Goal: Task Accomplishment & Management: Manage account settings

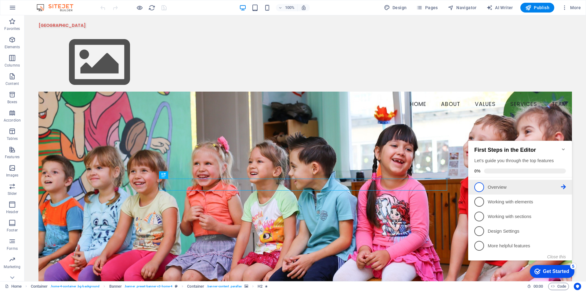
click at [571, 188] on li "1 Overview - incomplete" at bounding box center [520, 187] width 104 height 15
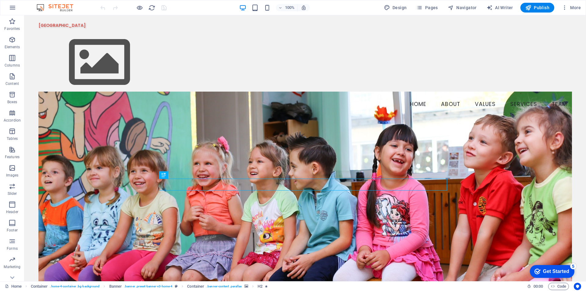
click at [558, 271] on div "Get Started" at bounding box center [556, 270] width 26 height 5
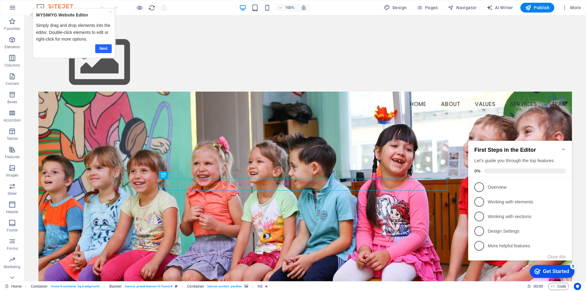
click at [102, 50] on link "Next" at bounding box center [103, 48] width 16 height 9
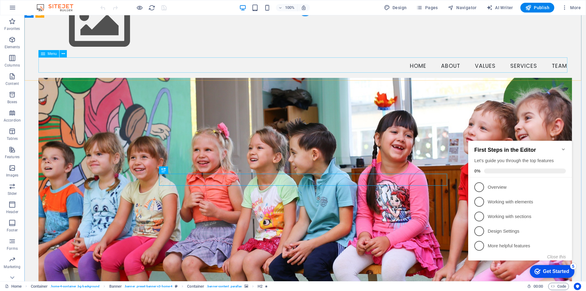
scroll to position [61, 0]
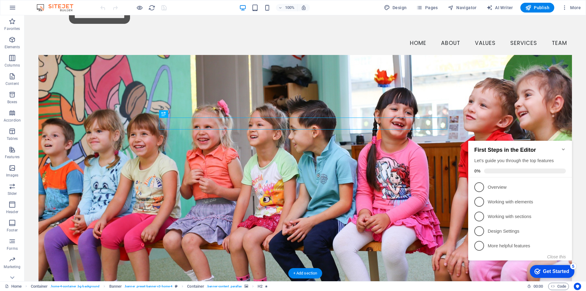
click at [92, 106] on figure at bounding box center [304, 176] width 533 height 242
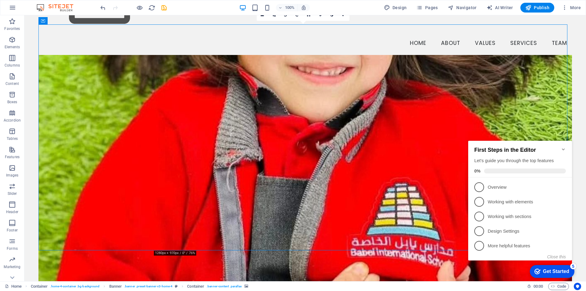
drag, startPoint x: 274, startPoint y: 74, endPoint x: 274, endPoint y: 88, distance: 14.0
click at [274, 88] on figure at bounding box center [304, 176] width 533 height 242
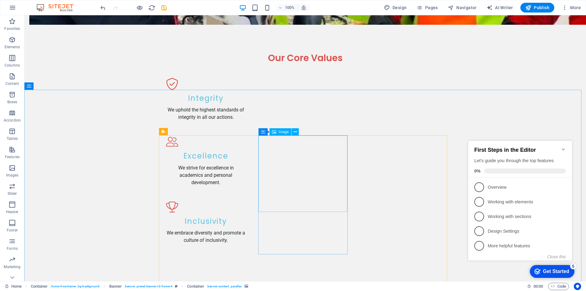
scroll to position [762, 0]
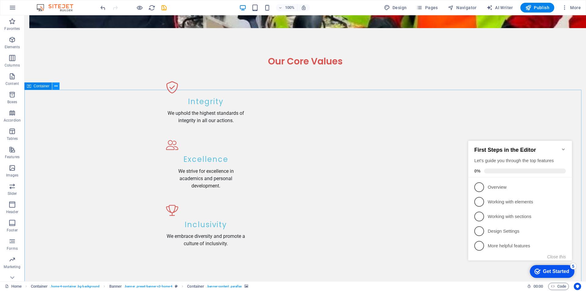
click at [55, 85] on icon at bounding box center [55, 86] width 3 height 6
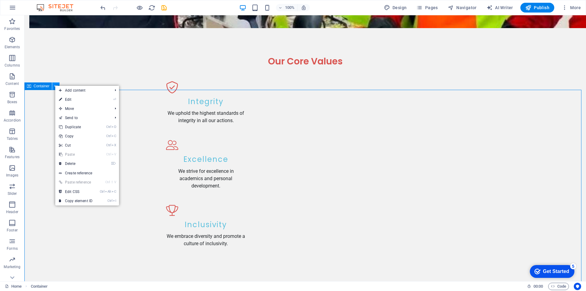
click at [55, 85] on icon at bounding box center [55, 86] width 3 height 6
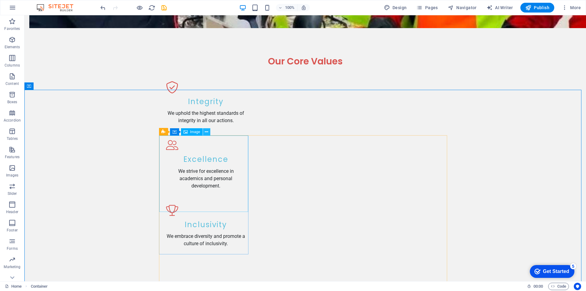
click at [209, 130] on button at bounding box center [206, 131] width 7 height 7
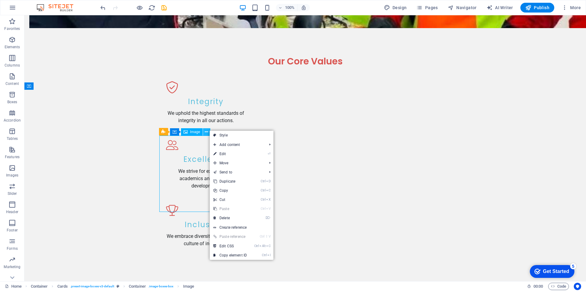
click at [209, 130] on button at bounding box center [206, 131] width 7 height 7
click at [187, 122] on icon at bounding box center [185, 122] width 3 height 6
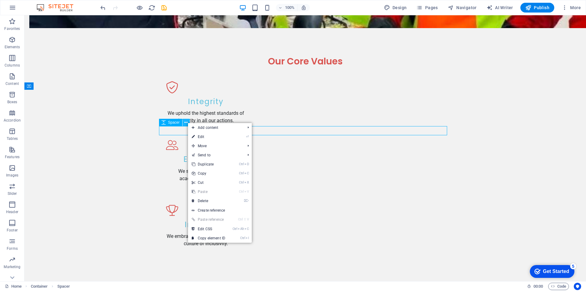
click at [187, 122] on icon at bounding box center [185, 122] width 3 height 6
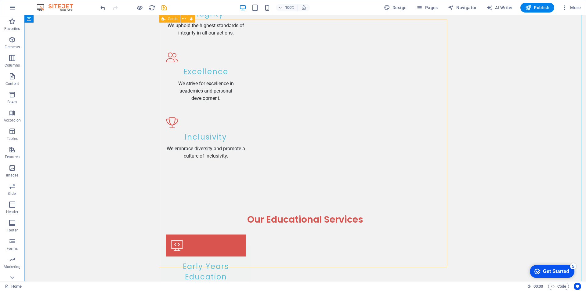
scroll to position [835, 0]
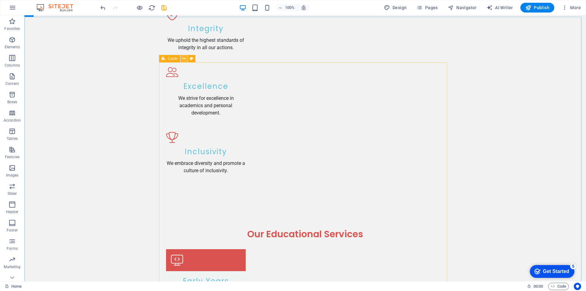
click at [187, 56] on button at bounding box center [183, 58] width 7 height 7
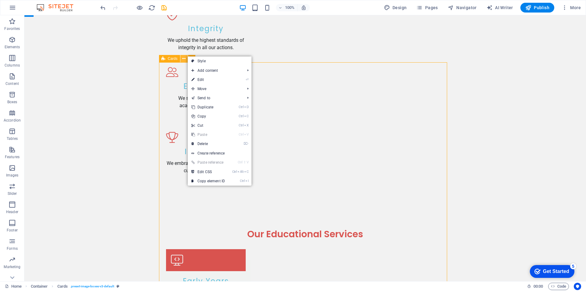
click at [185, 57] on icon at bounding box center [183, 59] width 3 height 6
click at [183, 58] on icon at bounding box center [183, 59] width 3 height 6
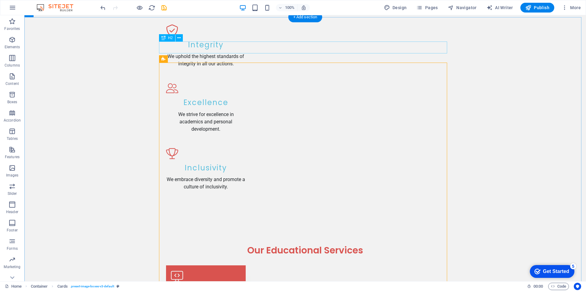
scroll to position [805, 0]
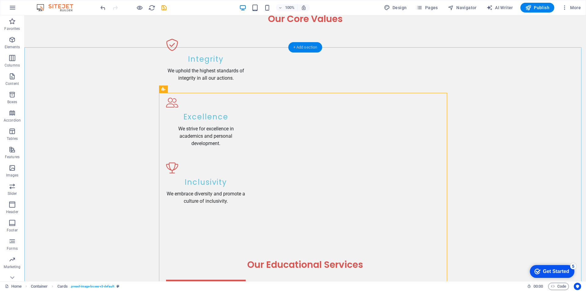
click at [304, 48] on div "+ Add section" at bounding box center [305, 47] width 34 height 10
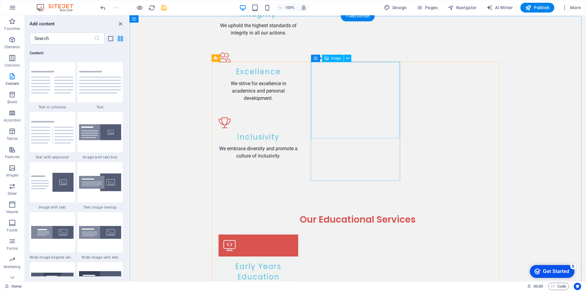
scroll to position [835, 0]
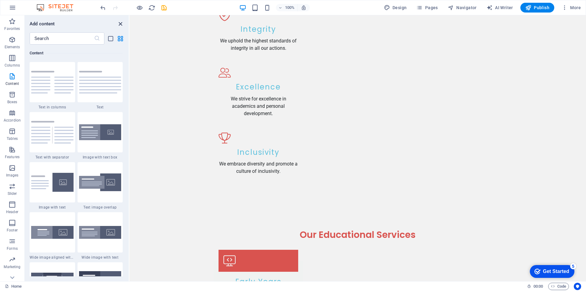
click at [121, 22] on icon "close panel" at bounding box center [120, 23] width 7 height 7
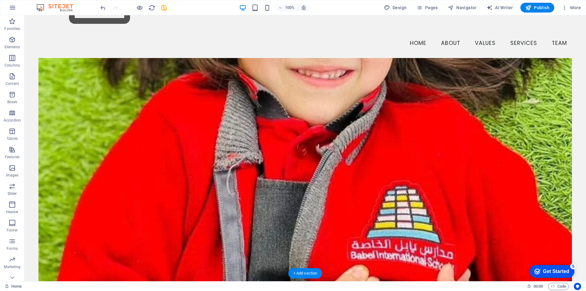
scroll to position [91, 0]
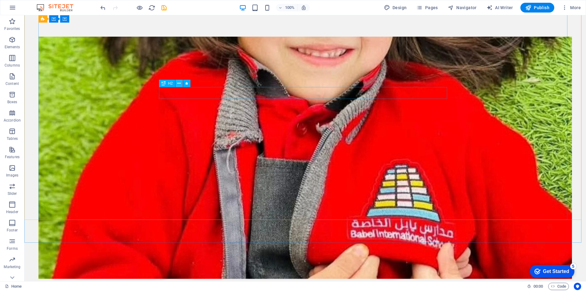
click at [0, 0] on icon at bounding box center [0, 0] width 0 height 0
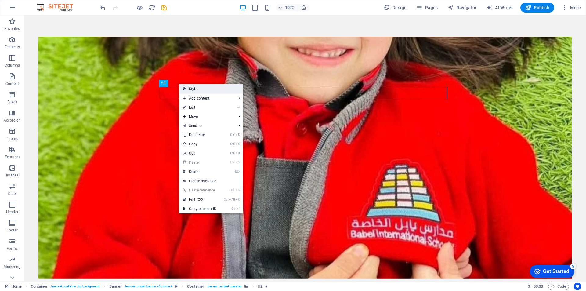
click at [189, 86] on link "Style" at bounding box center [211, 88] width 64 height 9
select select "preset-banner-v3-home-4"
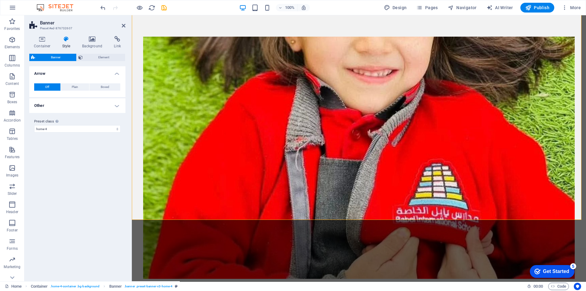
click at [65, 40] on icon at bounding box center [66, 39] width 17 height 6
click at [116, 73] on h4 "Arrow" at bounding box center [77, 71] width 96 height 11
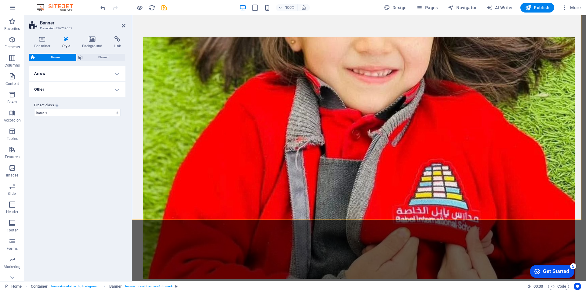
click at [116, 73] on h4 "Arrow" at bounding box center [77, 73] width 96 height 15
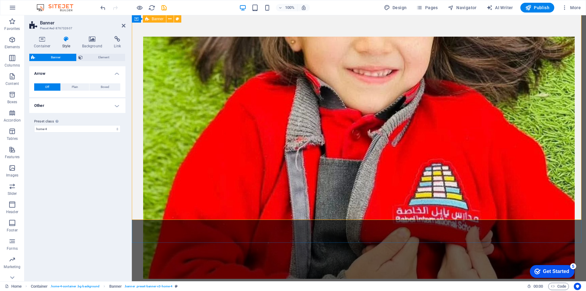
click at [178, 122] on figure at bounding box center [358, 158] width 431 height 242
click at [124, 26] on icon at bounding box center [124, 25] width 4 height 5
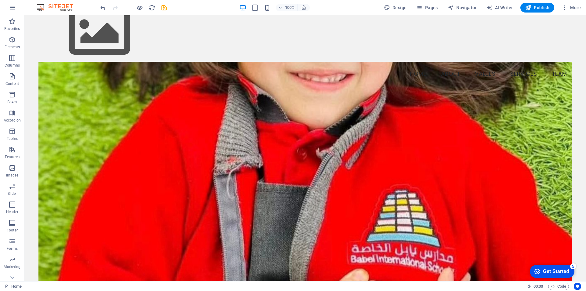
scroll to position [0, 0]
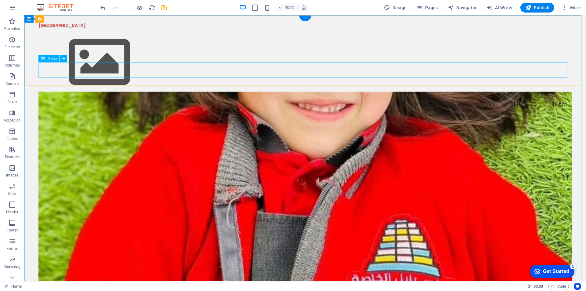
click at [558, 97] on nav "Home About Values Services Team" at bounding box center [304, 104] width 533 height 15
click at [557, 97] on nav "Home About Values Services Team" at bounding box center [304, 104] width 533 height 15
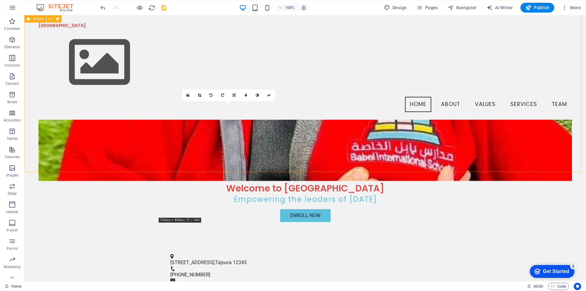
scroll to position [122, 0]
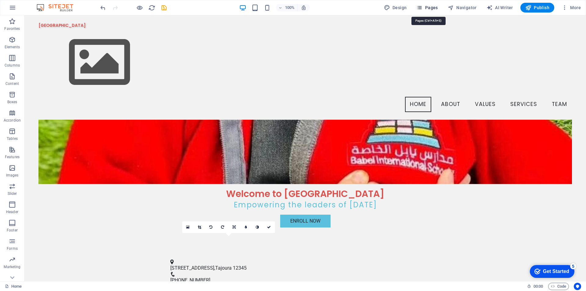
click at [0, 0] on span "Pages" at bounding box center [0, 0] width 0 height 0
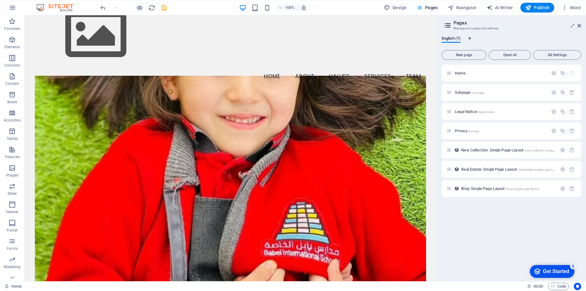
scroll to position [30, 0]
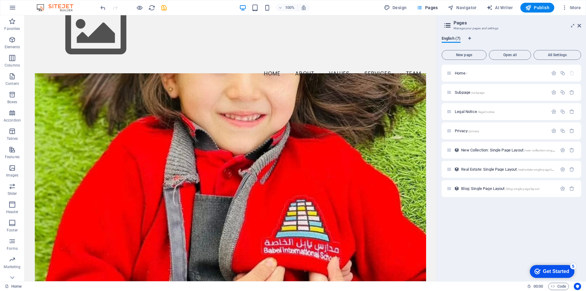
click at [565, 37] on div "English (7)" at bounding box center [510, 42] width 139 height 12
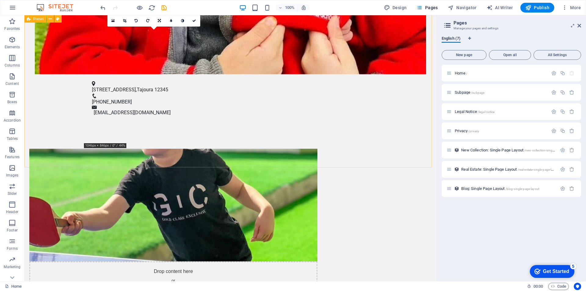
scroll to position [427, 0]
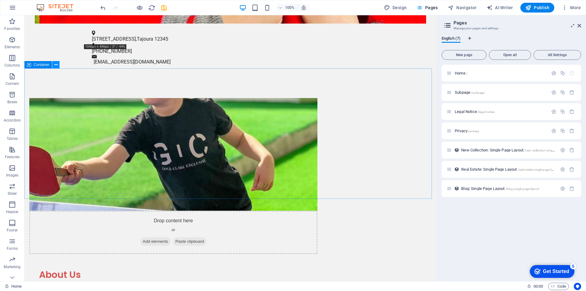
click at [56, 66] on icon at bounding box center [55, 65] width 3 height 6
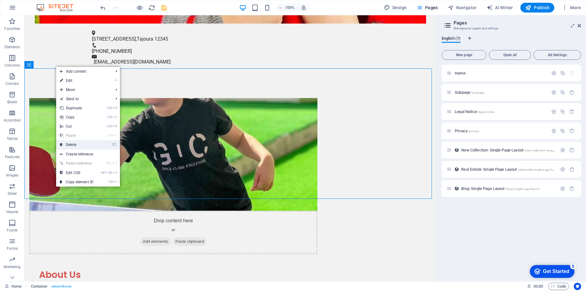
click at [78, 143] on link "⌦ Delete" at bounding box center [76, 144] width 41 height 9
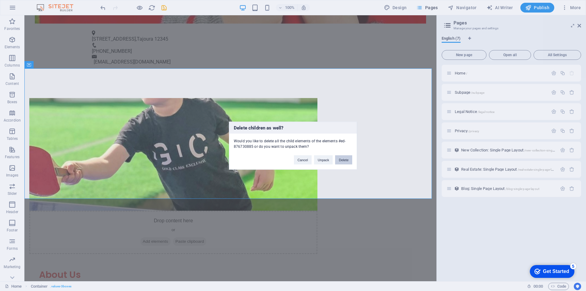
click at [346, 160] on button "Delete" at bounding box center [343, 159] width 17 height 9
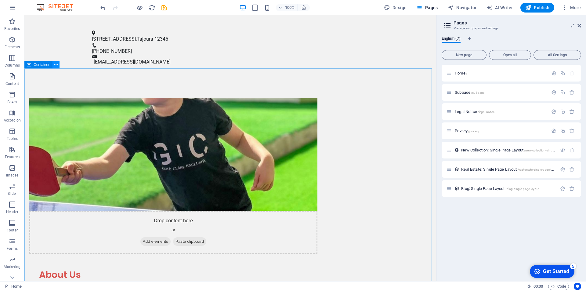
click at [56, 65] on icon at bounding box center [55, 65] width 3 height 6
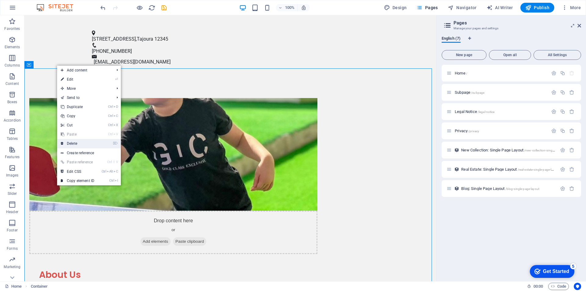
click at [77, 141] on link "⌦ Delete" at bounding box center [77, 143] width 41 height 9
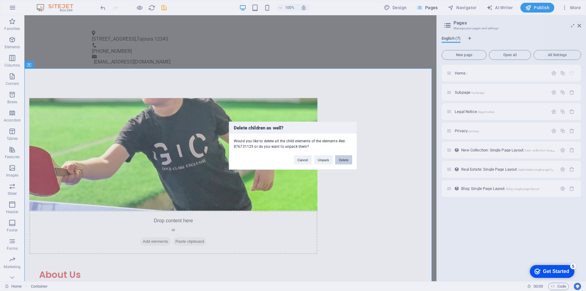
click at [340, 159] on button "Delete" at bounding box center [343, 159] width 17 height 9
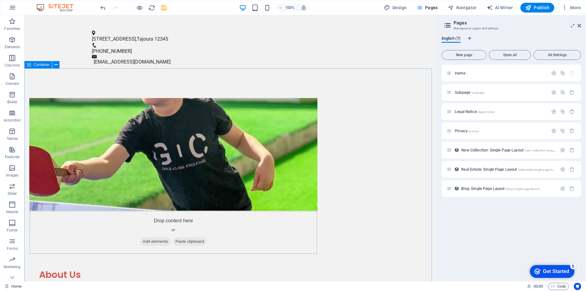
click at [60, 66] on div "Container" at bounding box center [43, 65] width 39 height 8
click at [58, 63] on button at bounding box center [55, 64] width 7 height 7
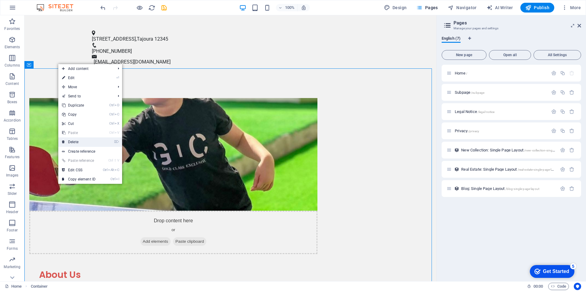
click at [81, 139] on link "⌦ Delete" at bounding box center [78, 141] width 41 height 9
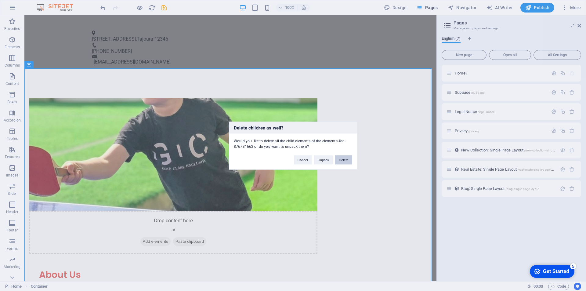
click at [346, 159] on button "Delete" at bounding box center [343, 159] width 17 height 9
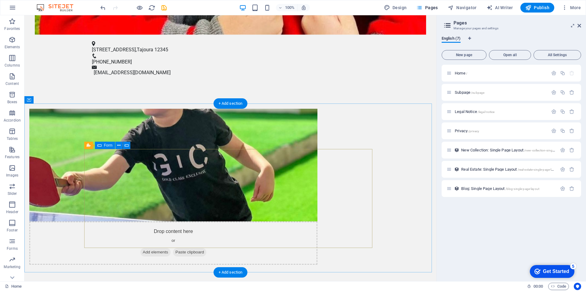
scroll to position [418, 0]
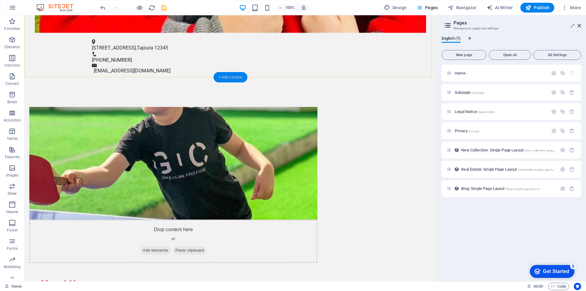
click at [234, 77] on div "+ Add section" at bounding box center [230, 77] width 34 height 10
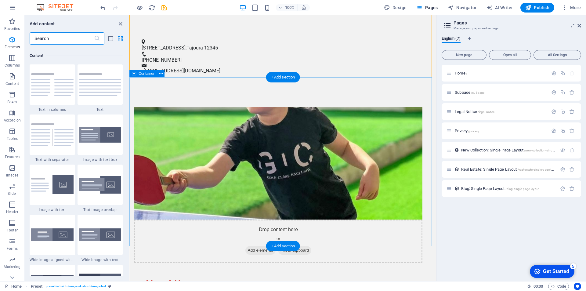
scroll to position [1067, 0]
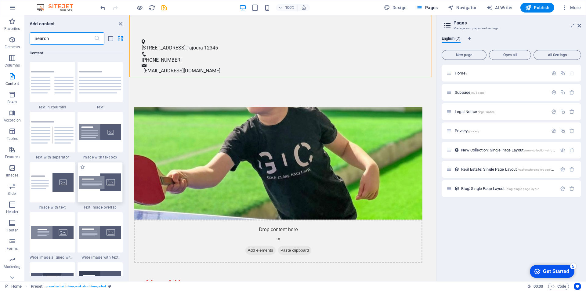
click at [95, 185] on img at bounding box center [100, 182] width 42 height 18
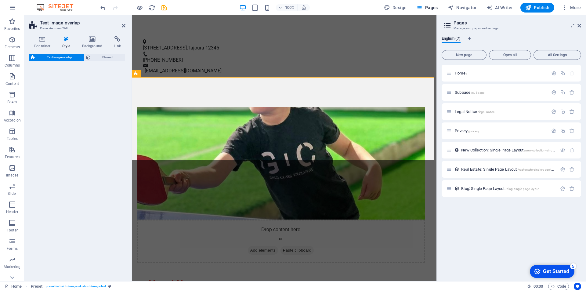
select select "rem"
select select "px"
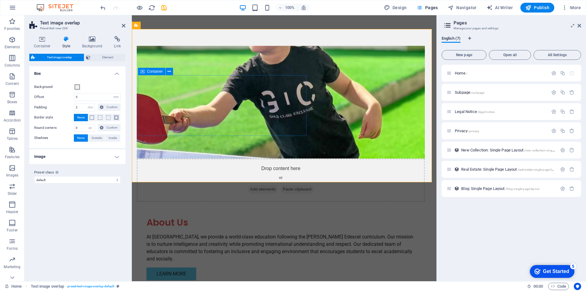
scroll to position [449, 0]
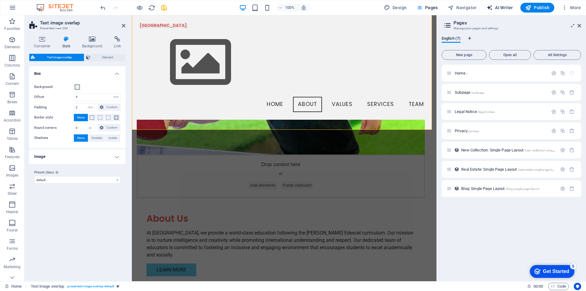
click at [495, 10] on span "AI Writer" at bounding box center [499, 8] width 27 height 6
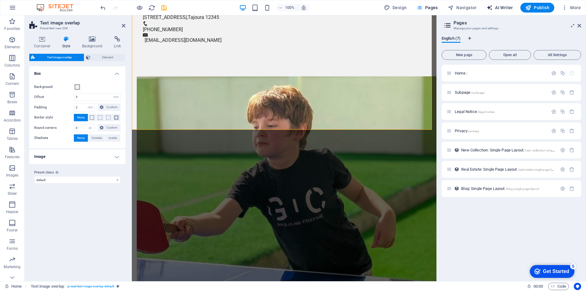
select select "English"
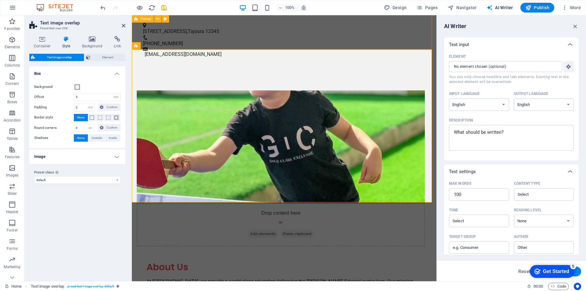
scroll to position [423, 0]
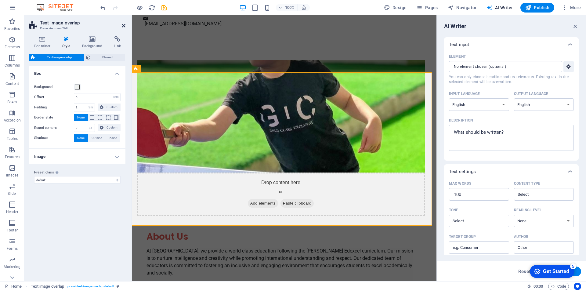
click at [123, 25] on icon at bounding box center [124, 25] width 4 height 5
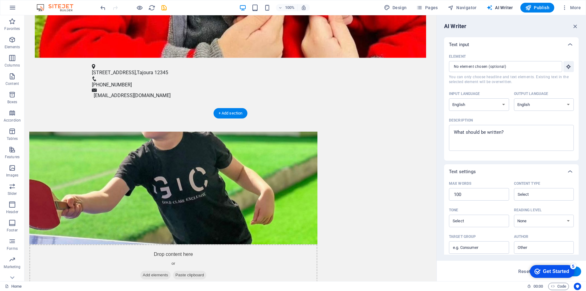
scroll to position [396, 0]
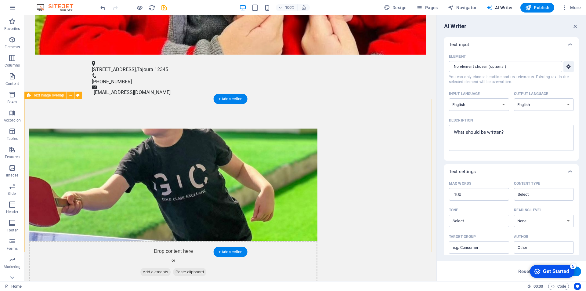
drag, startPoint x: 66, startPoint y: 133, endPoint x: 68, endPoint y: 124, distance: 9.0
click at [71, 94] on icon at bounding box center [70, 95] width 3 height 6
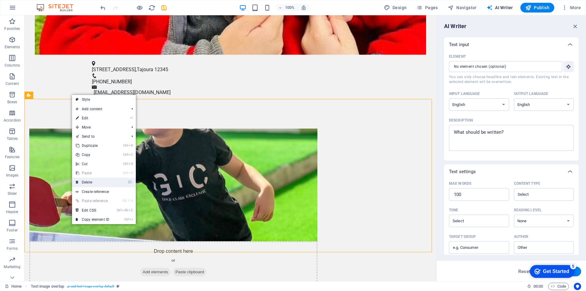
click at [84, 181] on link "⌦ Delete" at bounding box center [92, 182] width 41 height 9
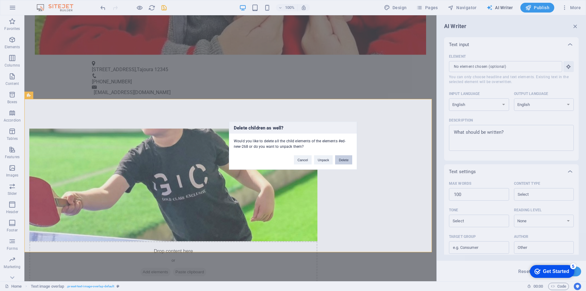
click at [347, 160] on button "Delete" at bounding box center [343, 159] width 17 height 9
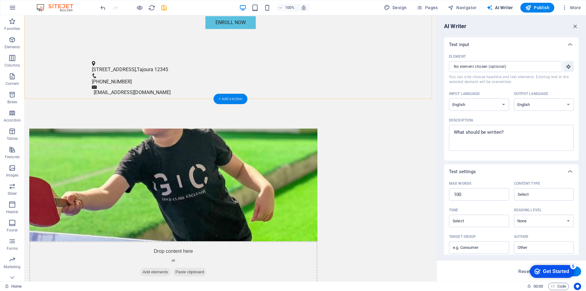
click at [234, 97] on div "+ Add section" at bounding box center [230, 99] width 34 height 10
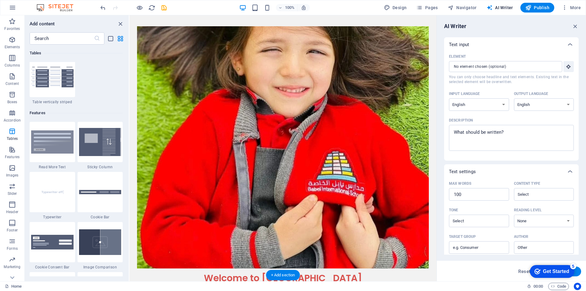
scroll to position [122, 0]
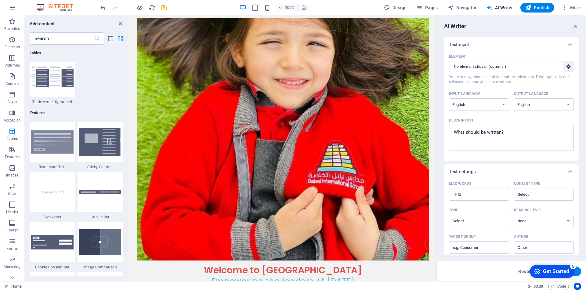
click at [121, 22] on icon "close panel" at bounding box center [120, 23] width 7 height 7
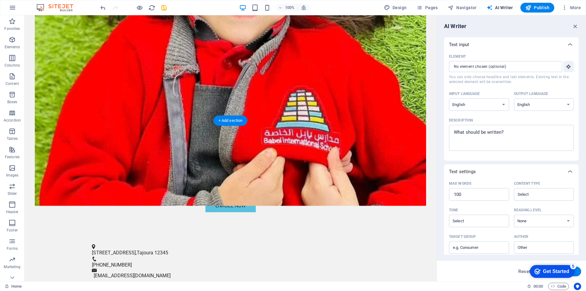
scroll to position [244, 0]
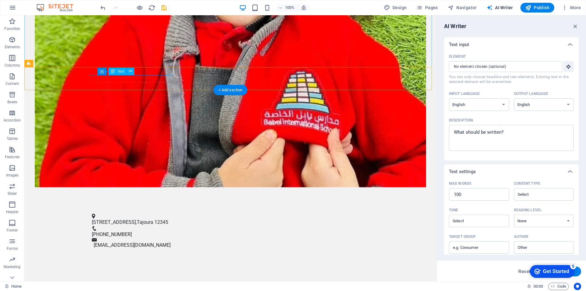
click at [127, 219] on span "[STREET_ADDRESS]" at bounding box center [114, 222] width 44 height 6
click at [160, 219] on span "12345" at bounding box center [161, 222] width 14 height 6
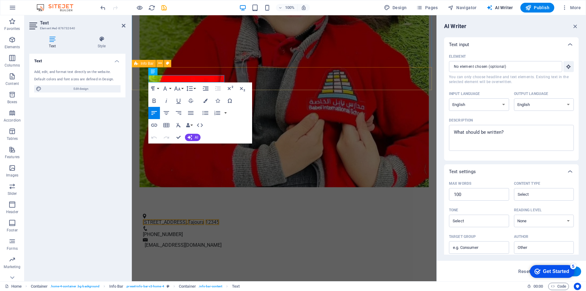
click at [256, 206] on div "123 Education Lane , Tajoura 12345 +218 91 2345678 info@samababelschool.ly" at bounding box center [284, 231] width 304 height 51
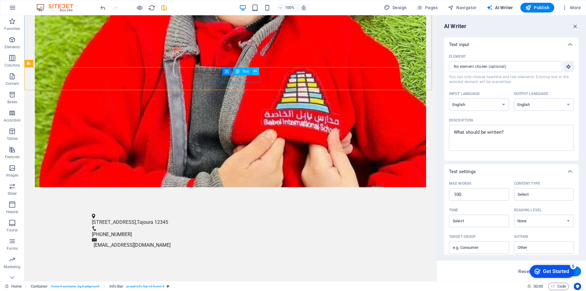
click at [252, 74] on button at bounding box center [255, 71] width 7 height 7
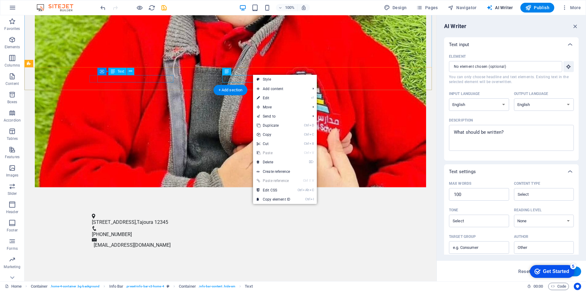
click at [159, 218] on div "123 Education Lane , Tajoura 12345" at bounding box center [228, 221] width 272 height 7
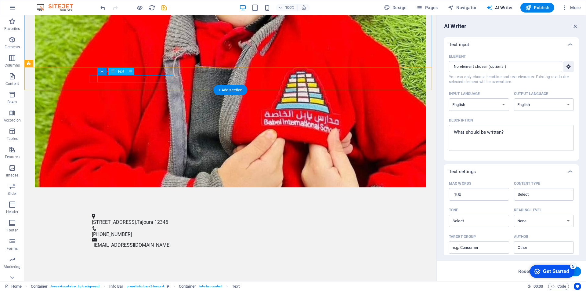
click at [102, 219] on span "[STREET_ADDRESS]" at bounding box center [114, 222] width 44 height 6
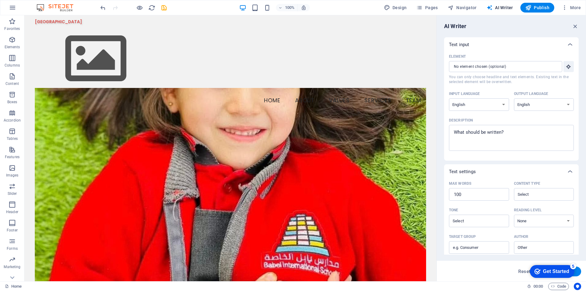
scroll to position [0, 0]
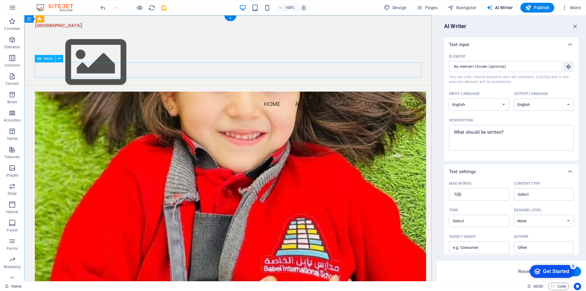
click at [332, 97] on nav "Home About Values Services Team" at bounding box center [230, 104] width 391 height 15
select select
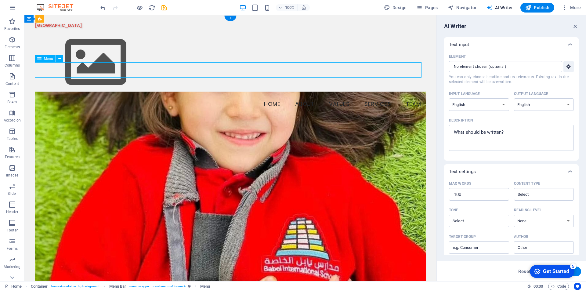
select select
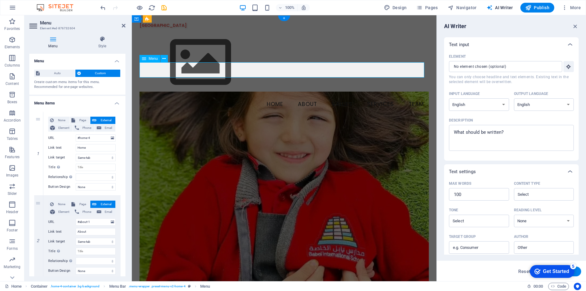
click at [349, 97] on nav "Home About Values Services Team" at bounding box center [283, 104] width 289 height 15
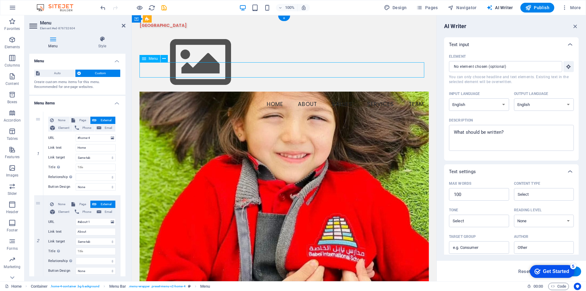
click at [344, 97] on nav "Home About Values Services Team" at bounding box center [283, 104] width 289 height 15
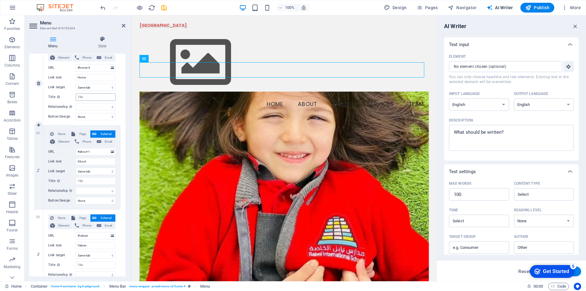
scroll to position [91, 0]
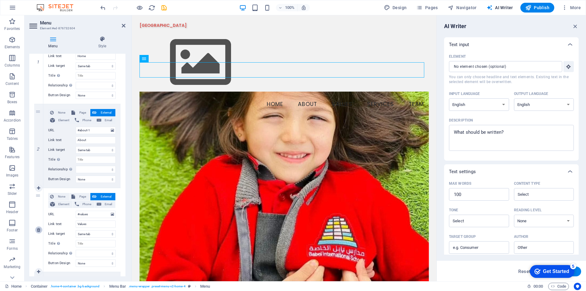
click at [38, 232] on link at bounding box center [38, 229] width 7 height 7
select select
type input "#services-2"
type input "Services"
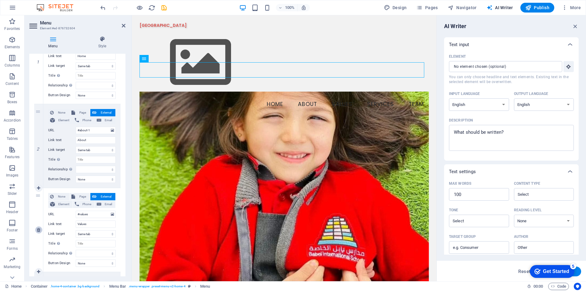
select select
type input "#team-1"
type input "Team"
select select
click at [39, 229] on icon at bounding box center [38, 230] width 3 height 4
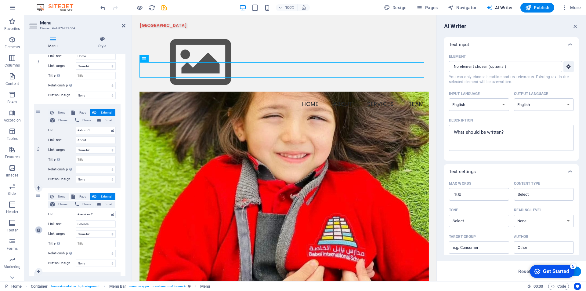
select select
type input "#team-1"
type input "Team"
select select
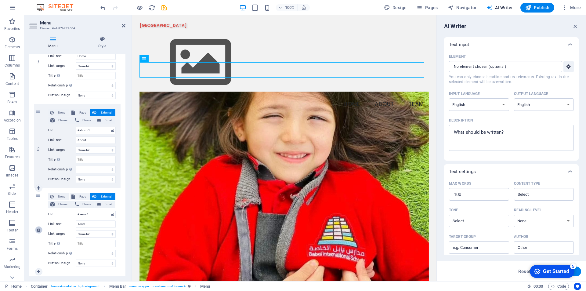
click at [39, 228] on icon at bounding box center [38, 230] width 3 height 4
select select
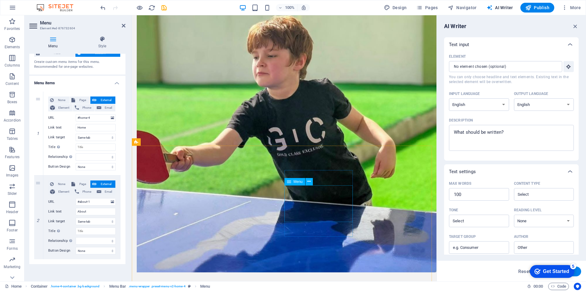
scroll to position [527, 0]
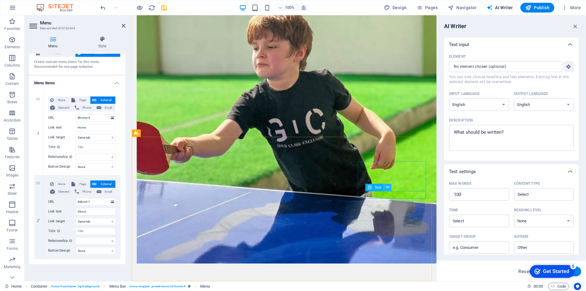
click at [388, 188] on icon at bounding box center [387, 187] width 3 height 6
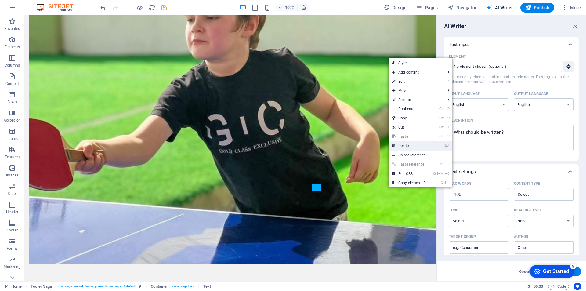
click at [403, 146] on link "⌦ Delete" at bounding box center [408, 145] width 41 height 9
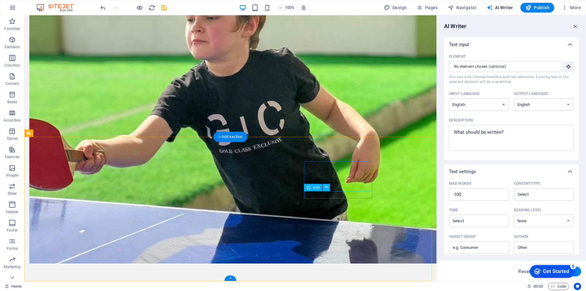
click at [327, 188] on icon at bounding box center [326, 187] width 3 height 6
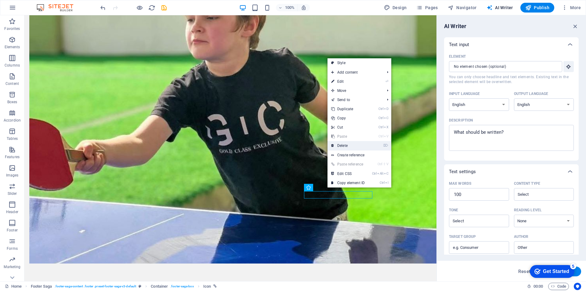
click at [344, 146] on link "⌦ Delete" at bounding box center [347, 145] width 41 height 9
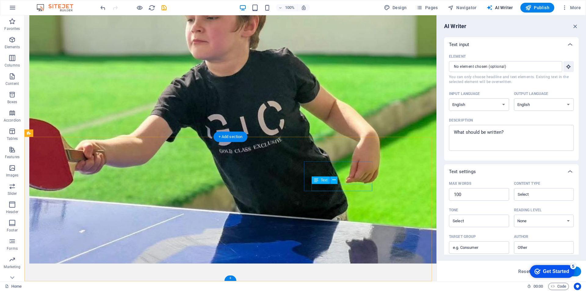
click at [335, 182] on icon at bounding box center [333, 180] width 3 height 6
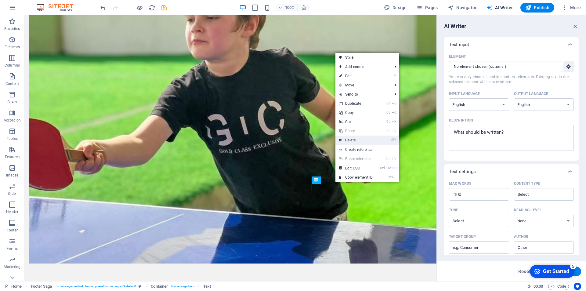
click at [351, 141] on link "⌦ Delete" at bounding box center [355, 139] width 41 height 9
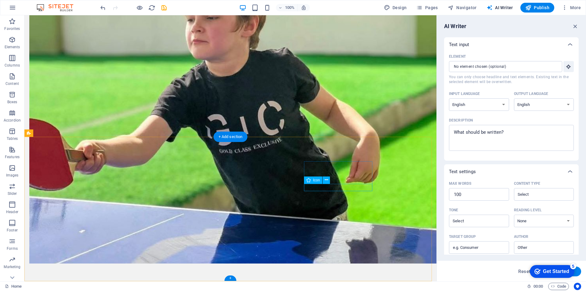
click at [327, 181] on icon at bounding box center [326, 180] width 3 height 6
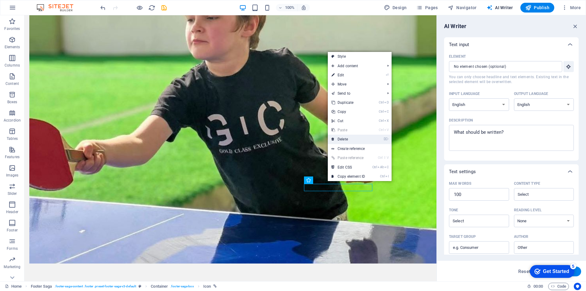
click at [338, 140] on link "⌦ Delete" at bounding box center [348, 139] width 41 height 9
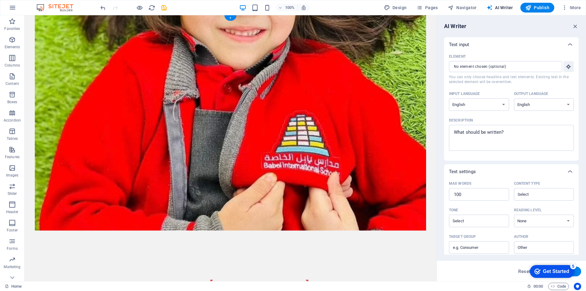
scroll to position [0, 0]
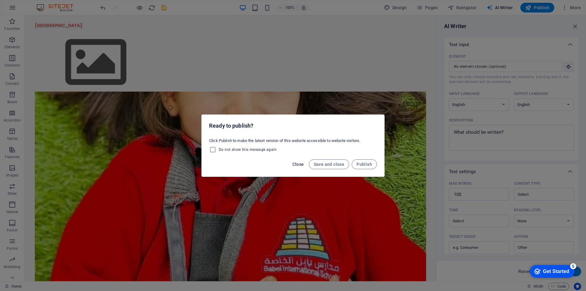
click at [301, 166] on span "Close" at bounding box center [298, 164] width 12 height 5
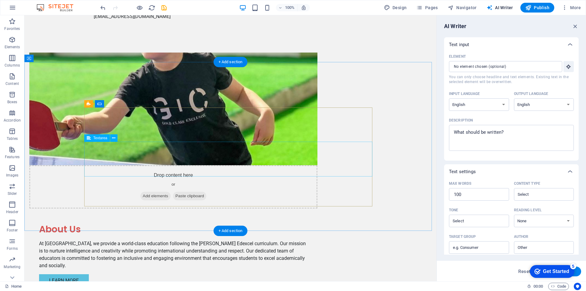
scroll to position [488, 0]
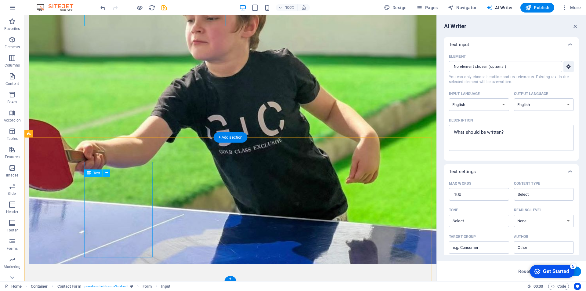
scroll to position [527, 0]
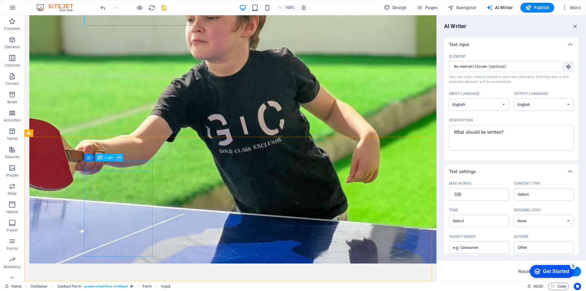
click at [121, 157] on icon at bounding box center [119, 157] width 3 height 6
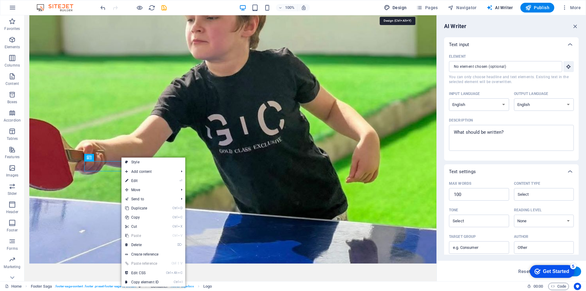
click at [389, 6] on icon "button" at bounding box center [387, 8] width 6 height 6
select select "px"
select select "200"
select select "px"
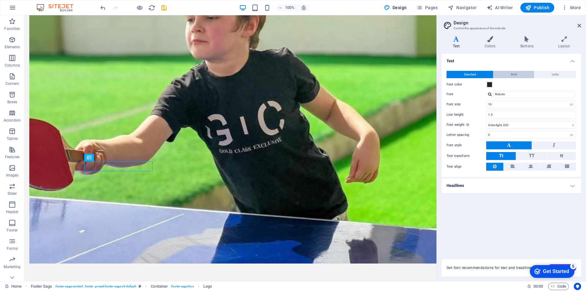
click at [512, 72] on span "Bold" at bounding box center [514, 74] width 6 height 7
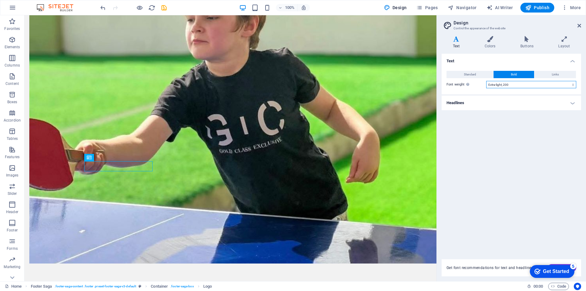
click at [573, 84] on select "Thin, 100 Extra-light, 200 Light, 300 Regular, 400 Medium, 500 Semi-bold, 600 B…" at bounding box center [531, 84] width 90 height 7
select select "300"
click at [486, 81] on select "Thin, 100 Extra-light, 200 Light, 300 Regular, 400 Medium, 500 Semi-bold, 600 B…" at bounding box center [531, 84] width 90 height 7
click at [567, 38] on icon at bounding box center [564, 39] width 34 height 6
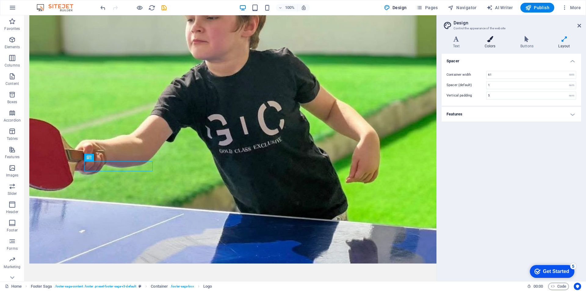
click at [492, 42] on h4 "Colors" at bounding box center [491, 42] width 36 height 13
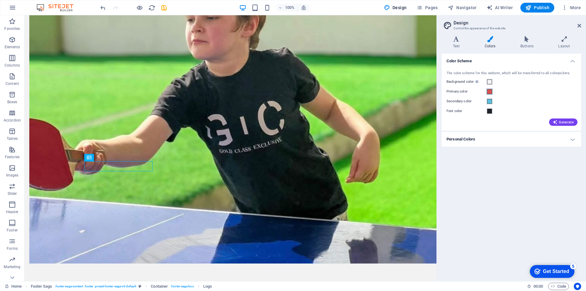
click at [488, 91] on span at bounding box center [489, 91] width 5 height 5
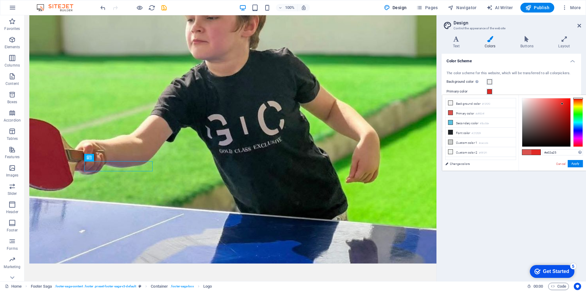
click at [562, 104] on div at bounding box center [546, 122] width 48 height 48
click at [529, 153] on span at bounding box center [526, 151] width 9 height 5
click at [561, 106] on div at bounding box center [546, 122] width 48 height 48
click at [487, 123] on small "#5bc0de" at bounding box center [483, 123] width 9 height 4
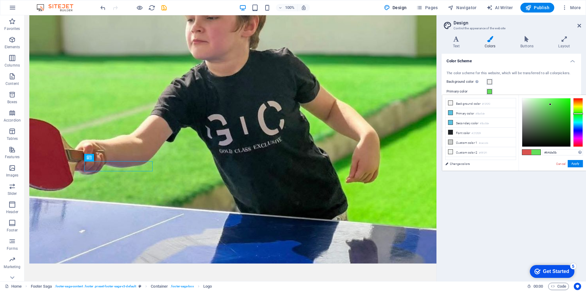
click at [576, 113] on div at bounding box center [578, 122] width 10 height 49
click at [575, 106] on div at bounding box center [578, 122] width 10 height 49
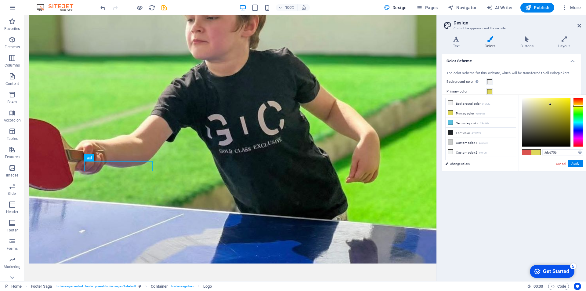
click at [533, 153] on span at bounding box center [535, 151] width 9 height 5
click at [538, 152] on span at bounding box center [535, 151] width 9 height 5
click at [579, 106] on div at bounding box center [578, 106] width 10 height 2
click at [536, 152] on span at bounding box center [535, 151] width 9 height 5
click at [536, 153] on span at bounding box center [535, 151] width 9 height 5
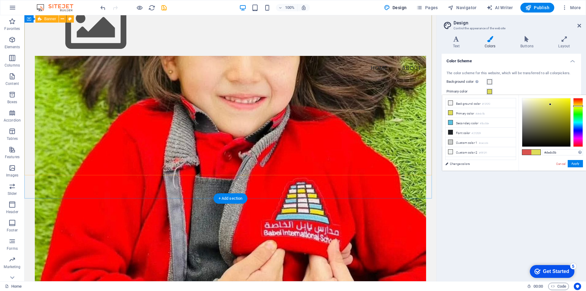
scroll to position [0, 0]
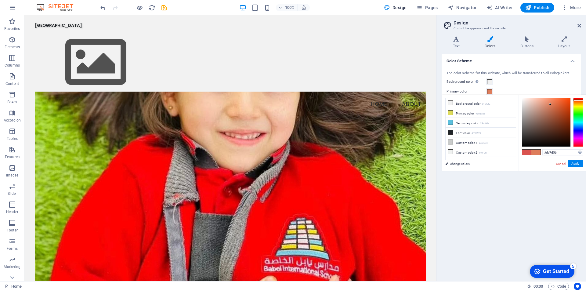
click at [576, 100] on div at bounding box center [578, 122] width 10 height 49
click at [563, 106] on div at bounding box center [546, 122] width 48 height 48
click at [578, 97] on div "#d21d1d Supported formats #0852ed rgb(8, 82, 237) rgba(8, 82, 237, 90%) hsv(221…" at bounding box center [551, 177] width 67 height 164
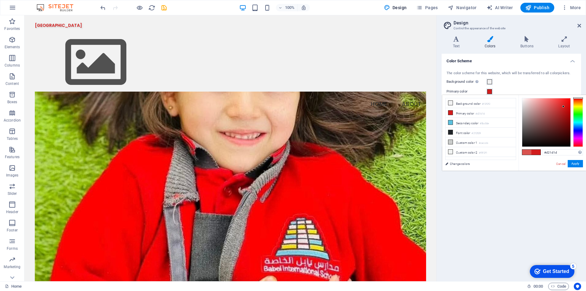
click at [538, 152] on span at bounding box center [535, 151] width 9 height 5
click at [468, 131] on li "Font color #212529" at bounding box center [480, 132] width 70 height 10
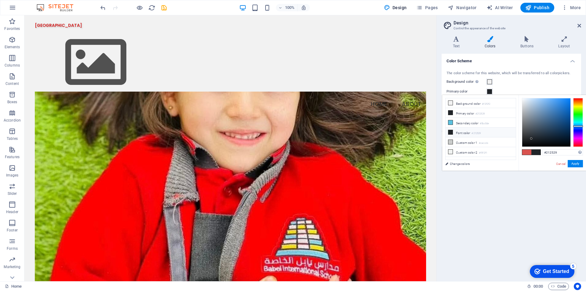
click at [456, 135] on li "Font color #212529" at bounding box center [480, 132] width 70 height 10
click at [459, 133] on li "Font color #212529" at bounding box center [480, 132] width 70 height 10
click at [464, 113] on li "Primary color #212529" at bounding box center [480, 113] width 70 height 10
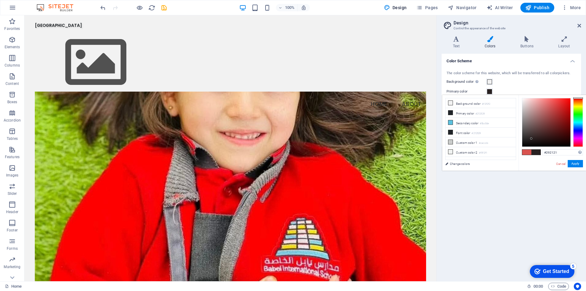
drag, startPoint x: 577, startPoint y: 126, endPoint x: 576, endPoint y: 94, distance: 32.6
click at [576, 94] on body "Sama Babel International School Home Favorites Elements Columns Content Boxes A…" at bounding box center [293, 145] width 586 height 291
click at [560, 109] on div at bounding box center [546, 122] width 48 height 48
type input "#d82222"
click at [562, 105] on div at bounding box center [546, 122] width 48 height 48
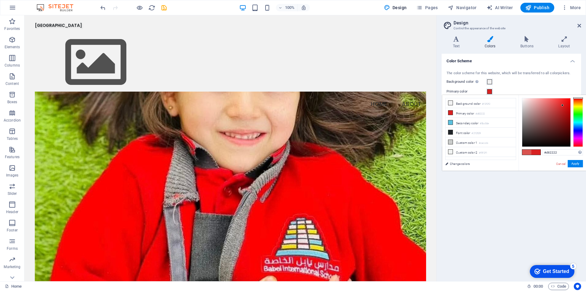
click at [539, 151] on span at bounding box center [535, 151] width 9 height 5
click at [478, 122] on li "Secondary color #5bc0de" at bounding box center [480, 123] width 70 height 10
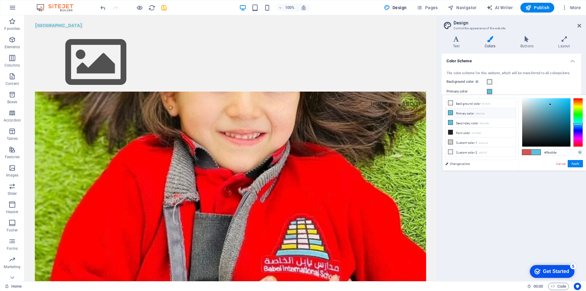
click at [479, 109] on li "Primary color #5bc0de" at bounding box center [480, 113] width 70 height 10
click at [466, 111] on li "Primary color #5bc0de" at bounding box center [480, 113] width 70 height 10
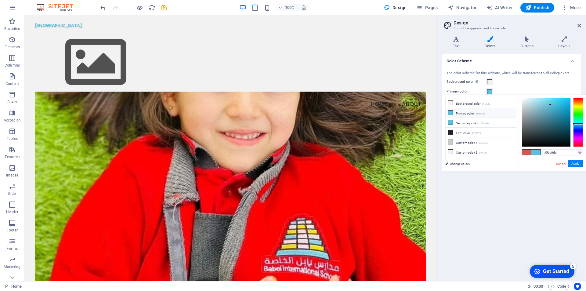
click at [466, 111] on li "Primary color #5bc0de" at bounding box center [480, 113] width 70 height 10
click at [528, 152] on span at bounding box center [526, 151] width 9 height 5
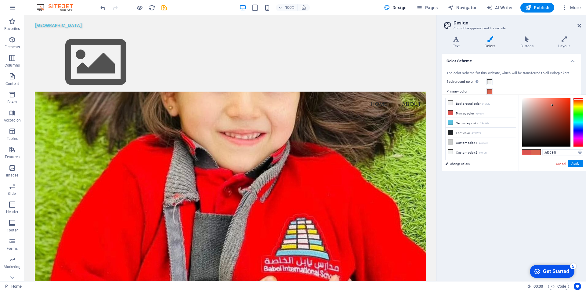
click at [578, 99] on div at bounding box center [578, 122] width 10 height 49
click at [567, 104] on div at bounding box center [546, 122] width 48 height 48
type input "#e02b0d"
click at [537, 151] on span at bounding box center [535, 151] width 9 height 5
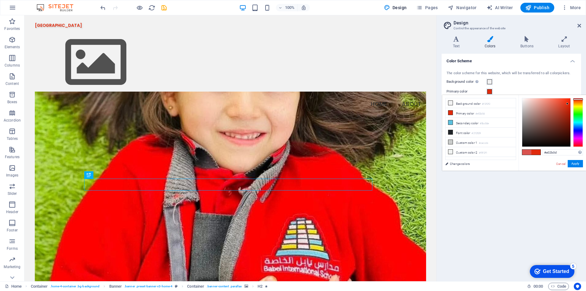
click at [575, 61] on h4 "Color Scheme" at bounding box center [510, 59] width 139 height 11
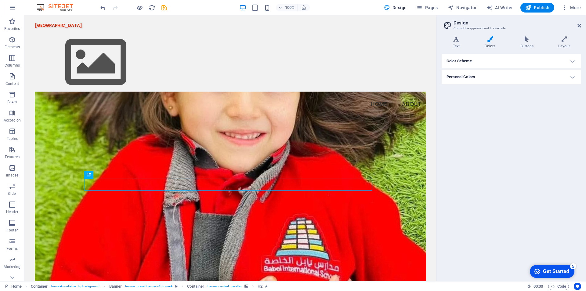
click at [572, 76] on h4 "Personal Colors" at bounding box center [510, 77] width 139 height 15
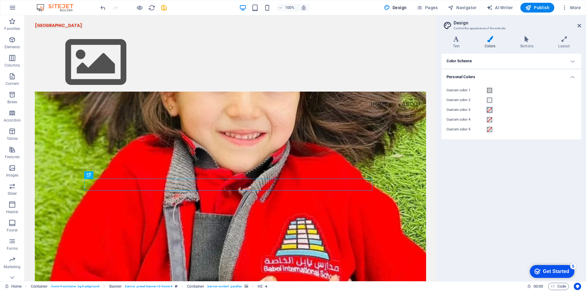
click at [488, 110] on span at bounding box center [489, 109] width 5 height 5
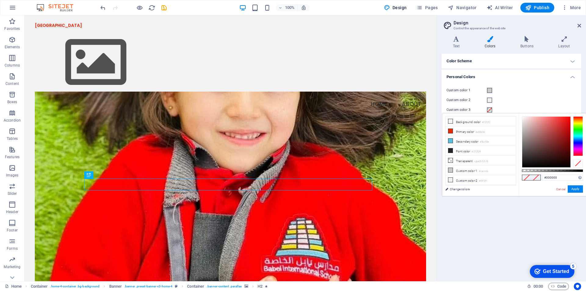
click at [580, 122] on div at bounding box center [578, 136] width 10 height 40
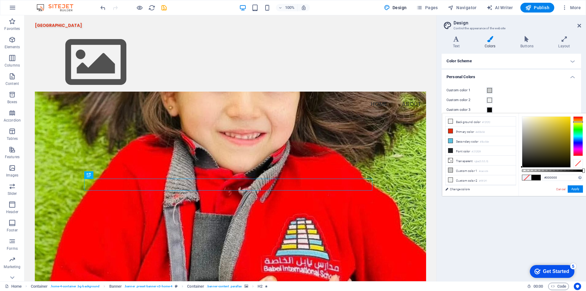
click at [579, 123] on div at bounding box center [578, 136] width 10 height 40
click at [577, 122] on div at bounding box center [578, 136] width 10 height 40
type input "#e1cd03"
click at [569, 122] on div at bounding box center [546, 142] width 48 height 51
click at [573, 189] on button "Apply" at bounding box center [574, 188] width 15 height 7
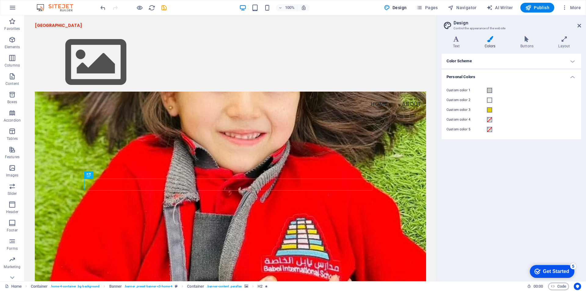
click at [573, 75] on h4 "Personal Colors" at bounding box center [510, 75] width 139 height 11
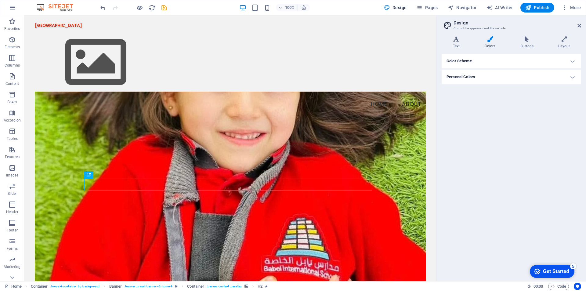
click at [574, 62] on h4 "Color Scheme" at bounding box center [510, 61] width 139 height 15
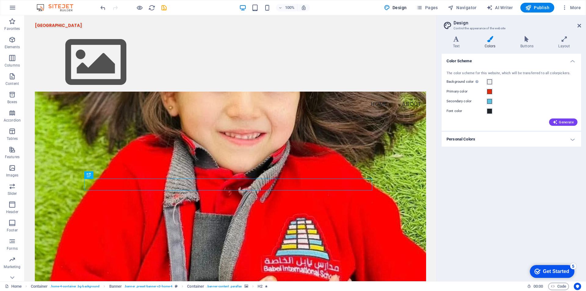
click at [520, 174] on div "Color Scheme The color scheme for this website, which will be transferred to al…" at bounding box center [510, 165] width 139 height 222
click at [567, 120] on span "Generate" at bounding box center [562, 122] width 21 height 5
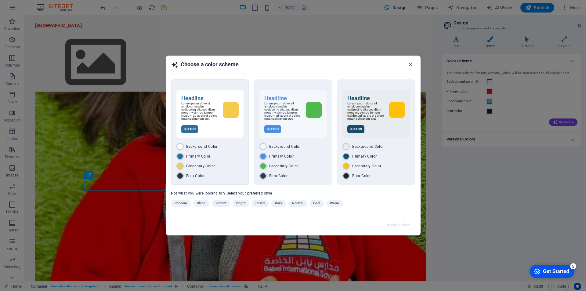
click at [185, 155] on div "Primary Color" at bounding box center [209, 155] width 67 height 7
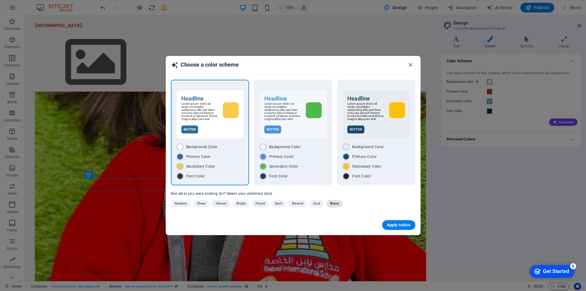
click at [333, 206] on span "Warm" at bounding box center [334, 203] width 9 height 7
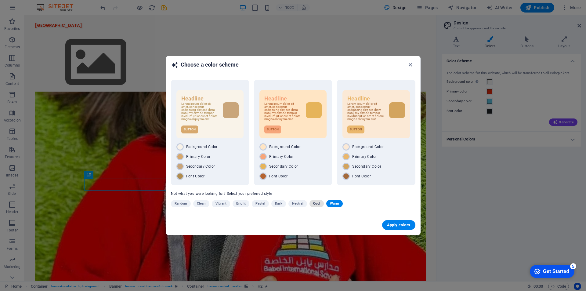
click at [317, 206] on span "Cool" at bounding box center [316, 203] width 7 height 7
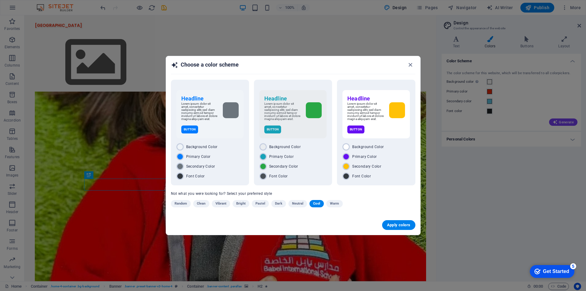
click at [297, 203] on span "Neutral" at bounding box center [298, 203] width 12 height 7
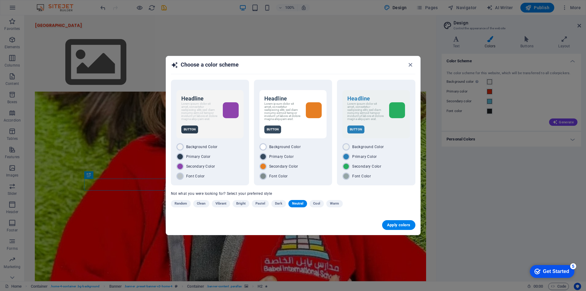
click at [281, 202] on span "Dark" at bounding box center [278, 203] width 7 height 7
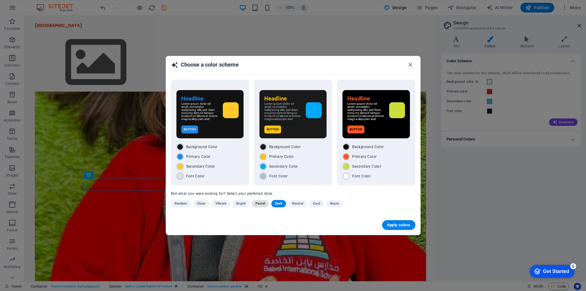
click at [262, 203] on span "Pastel" at bounding box center [260, 203] width 10 height 7
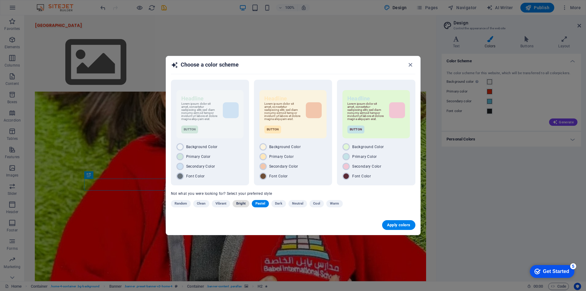
click at [240, 204] on span "Bright" at bounding box center [240, 203] width 9 height 7
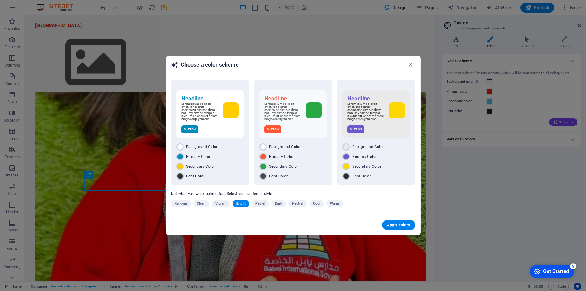
click at [223, 204] on span "Vibrant" at bounding box center [220, 203] width 11 height 7
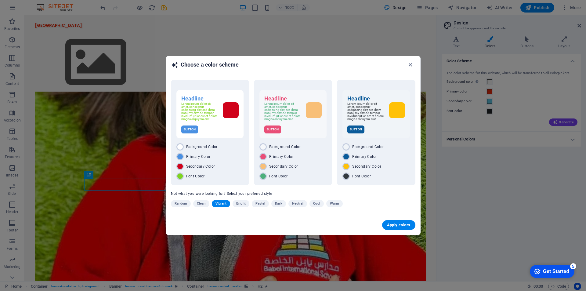
click at [202, 203] on span "Clean" at bounding box center [201, 203] width 9 height 7
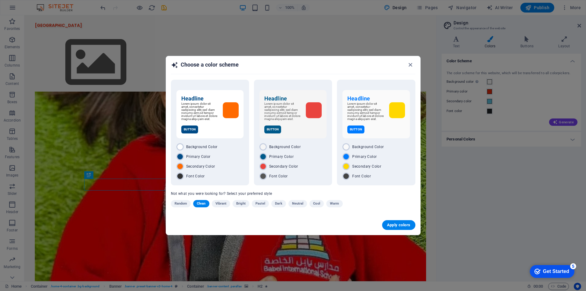
click at [140, 261] on div "Choose a color scheme Headline Lorem ipsum dolor sit amet, consetetur sadipscin…" at bounding box center [293, 145] width 586 height 291
click at [127, 287] on div "Choose a color scheme Headline Lorem ipsum dolor sit amet, consetetur sadipscin…" at bounding box center [293, 145] width 586 height 291
click at [257, 162] on div "Headline Lorem ipsum dolor sit amet, consetetur sadipscing elitr, sed diam nonu…" at bounding box center [293, 133] width 78 height 106
click at [408, 227] on span "Apply colors" at bounding box center [398, 224] width 23 height 5
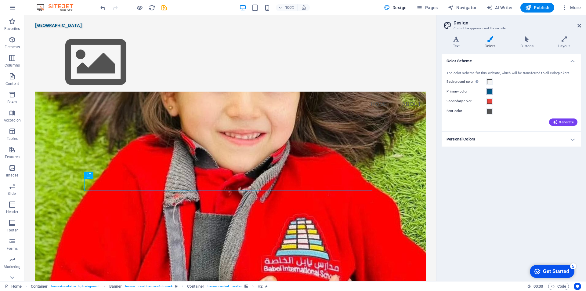
click at [489, 90] on span at bounding box center [489, 91] width 5 height 5
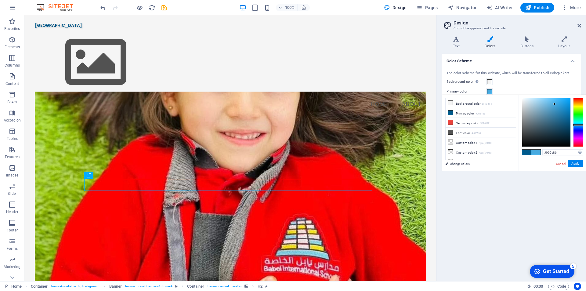
type input "#48aadf"
click at [554, 104] on div at bounding box center [546, 122] width 48 height 48
click at [576, 165] on button "Apply" at bounding box center [574, 163] width 15 height 7
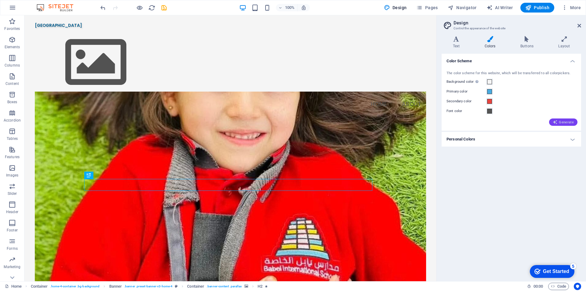
click at [563, 122] on span "Generate" at bounding box center [562, 122] width 21 height 5
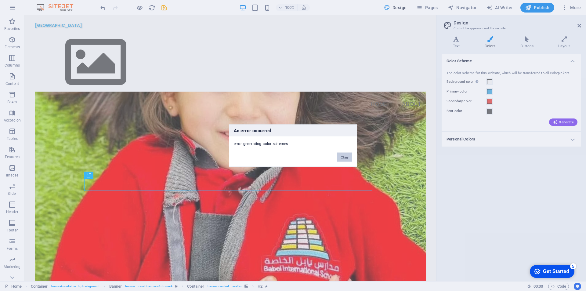
click at [346, 156] on button "Okay" at bounding box center [344, 156] width 15 height 9
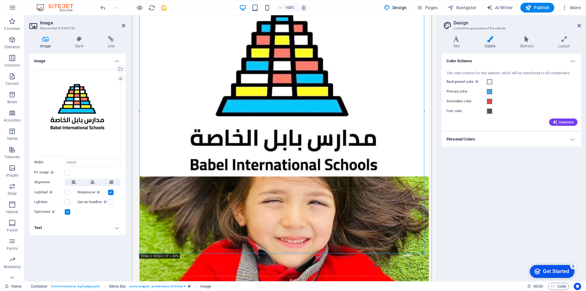
scroll to position [122, 0]
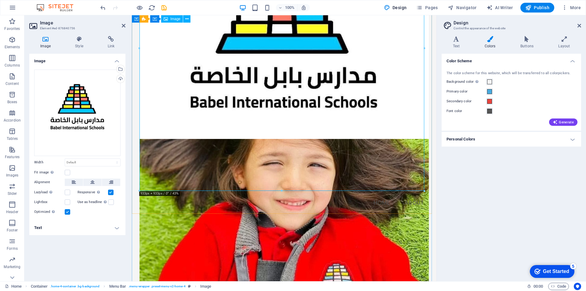
click at [281, 189] on figure at bounding box center [283, 50] width 289 height 289
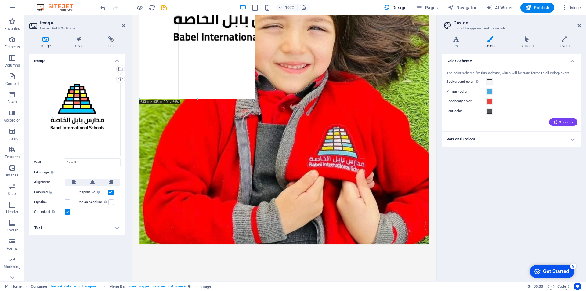
drag, startPoint x: 282, startPoint y: 189, endPoint x: 261, endPoint y: 21, distance: 170.0
type input "380"
select select "px"
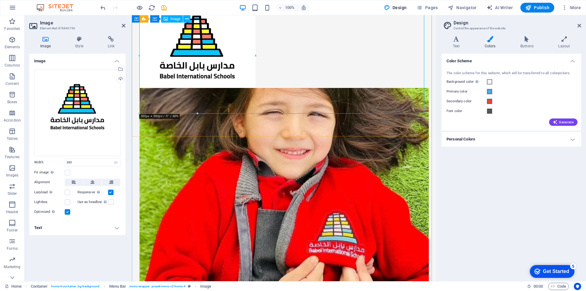
scroll to position [0, 0]
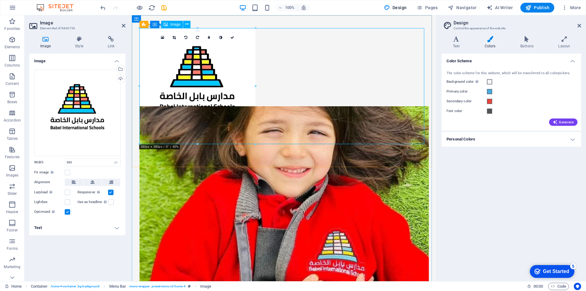
drag, startPoint x: 328, startPoint y: 158, endPoint x: 188, endPoint y: 73, distance: 163.6
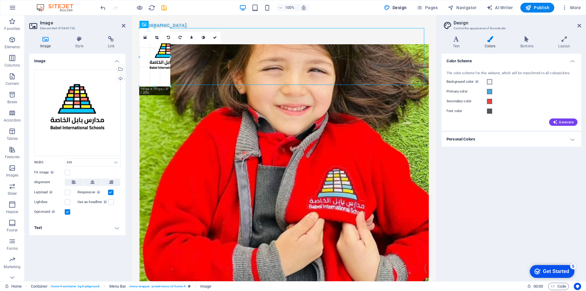
drag, startPoint x: 192, startPoint y: 132, endPoint x: 182, endPoint y: 59, distance: 73.3
type input "101"
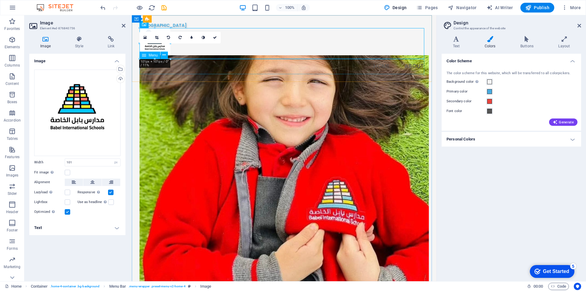
click at [205, 62] on nav "Home About" at bounding box center [283, 66] width 289 height 15
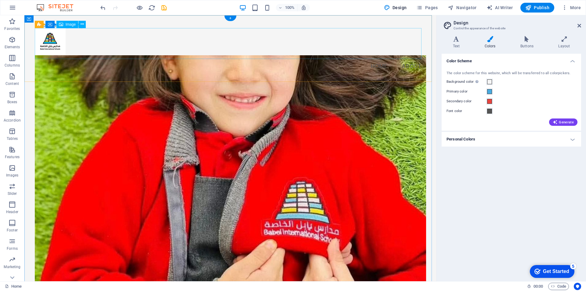
click at [52, 43] on figure at bounding box center [230, 43] width 391 height 31
click at [55, 44] on figure at bounding box center [230, 43] width 391 height 31
click at [95, 23] on div "[GEOGRAPHIC_DATA]" at bounding box center [230, 25] width 391 height 5
click at [92, 26] on div "[GEOGRAPHIC_DATA]" at bounding box center [230, 25] width 391 height 5
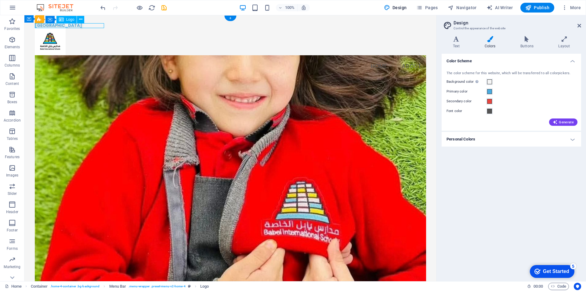
click at [92, 26] on div "[GEOGRAPHIC_DATA]" at bounding box center [230, 25] width 391 height 5
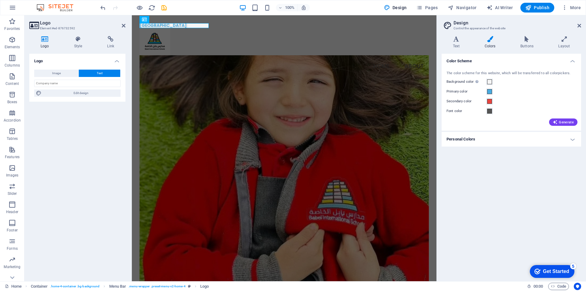
click at [105, 74] on button "Text" at bounding box center [99, 73] width 41 height 7
click at [96, 95] on span "Edit design" at bounding box center [80, 92] width 75 height 7
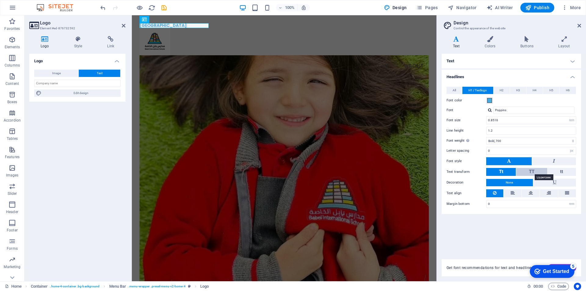
click at [532, 170] on span "TT" at bounding box center [531, 171] width 5 height 5
click at [561, 120] on input "0.8516" at bounding box center [530, 120] width 89 height 7
click at [572, 140] on select "Thin, 100 Extra-light, 200 Light, 300 Regular, 400 Medium, 500 Semi-bold, 600 B…" at bounding box center [531, 140] width 90 height 7
select select "800"
click at [486, 137] on select "Thin, 100 Extra-light, 200 Light, 300 Regular, 400 Medium, 500 Semi-bold, 600 B…" at bounding box center [531, 140] width 90 height 7
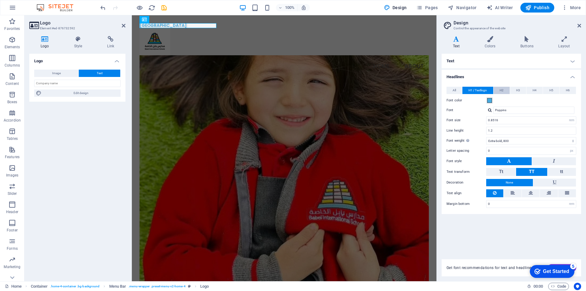
click at [501, 89] on span "H2" at bounding box center [501, 90] width 4 height 7
click at [488, 100] on span at bounding box center [489, 100] width 5 height 5
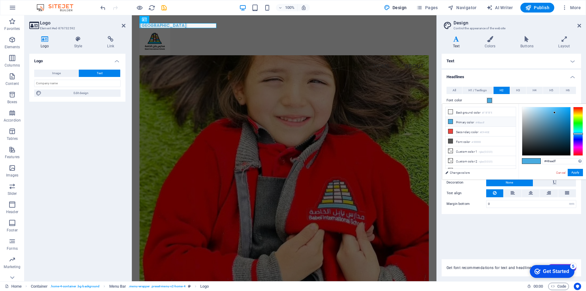
type input "#040404"
click at [524, 154] on div at bounding box center [546, 131] width 48 height 48
click at [572, 173] on button "Apply" at bounding box center [574, 172] width 15 height 7
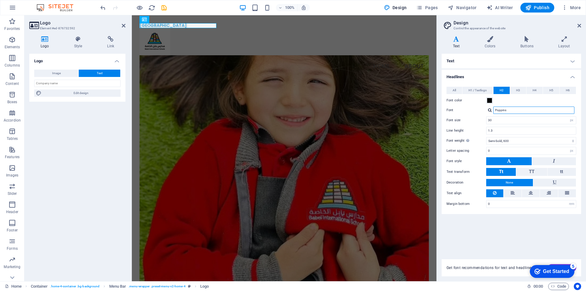
click at [515, 112] on input "Poppins" at bounding box center [533, 109] width 81 height 7
click at [550, 122] on input "30" at bounding box center [530, 120] width 89 height 7
click at [478, 89] on span "H1 / Textlogo" at bounding box center [477, 90] width 18 height 7
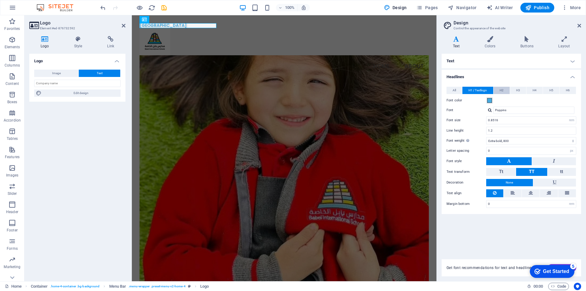
click at [500, 88] on span "H2" at bounding box center [501, 90] width 4 height 7
click at [476, 91] on span "H1 / Textlogo" at bounding box center [477, 90] width 18 height 7
click at [489, 101] on span at bounding box center [489, 100] width 5 height 5
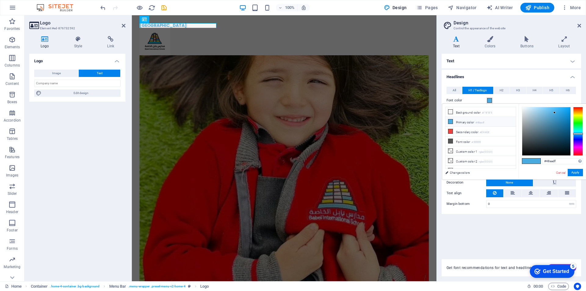
type input "#040404"
click at [523, 154] on div at bounding box center [546, 131] width 48 height 48
click at [577, 172] on button "Apply" at bounding box center [574, 172] width 15 height 7
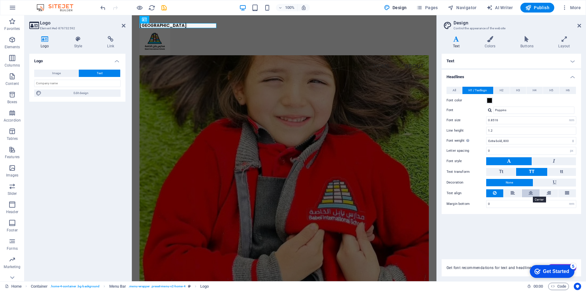
click at [530, 193] on icon at bounding box center [530, 192] width 4 height 7
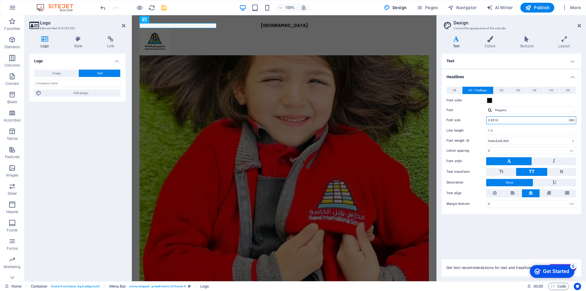
click at [572, 120] on select "rem px em %" at bounding box center [571, 120] width 9 height 7
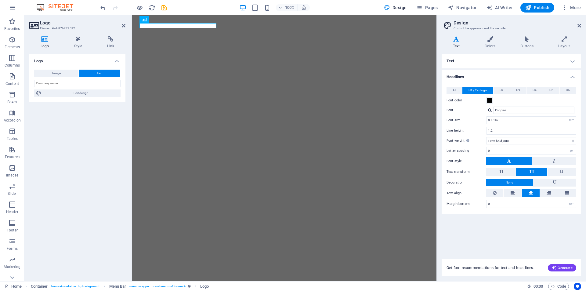
select select "rem"
select select "800"
select select "px"
select select "rem"
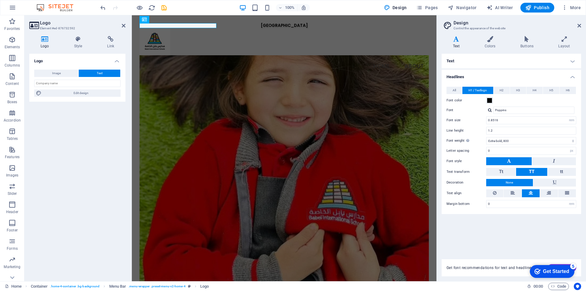
select select "px"
click at [567, 117] on select "rem px em %" at bounding box center [571, 120] width 9 height 7
type input "16"
click at [504, 91] on button "H2" at bounding box center [501, 90] width 16 height 7
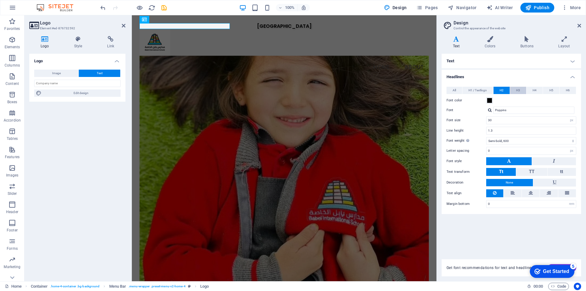
click at [518, 91] on span "H3" at bounding box center [518, 90] width 4 height 7
click at [490, 102] on span at bounding box center [489, 100] width 5 height 5
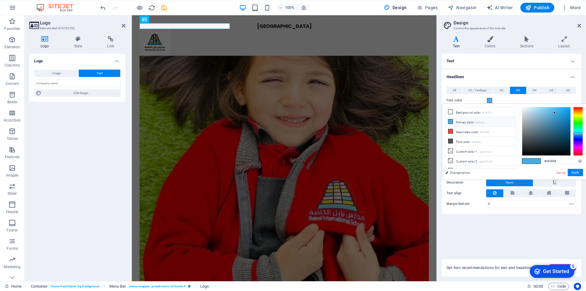
click at [578, 115] on div at bounding box center [578, 131] width 10 height 49
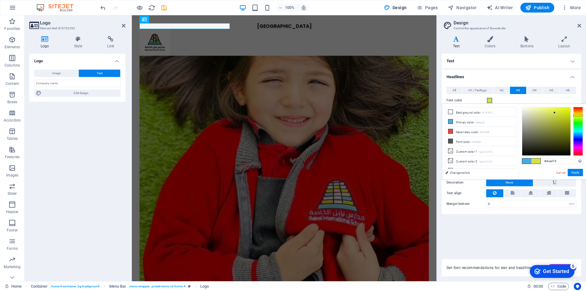
click at [565, 110] on div at bounding box center [546, 131] width 48 height 48
click at [575, 172] on button "Apply" at bounding box center [574, 172] width 15 height 7
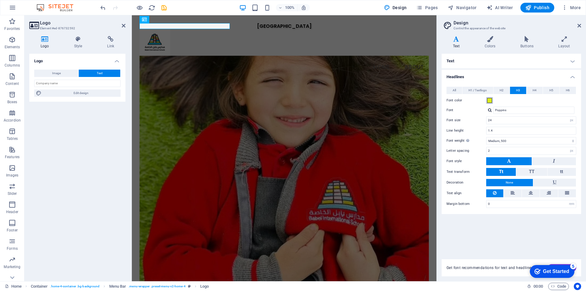
click at [491, 99] on span at bounding box center [489, 100] width 5 height 5
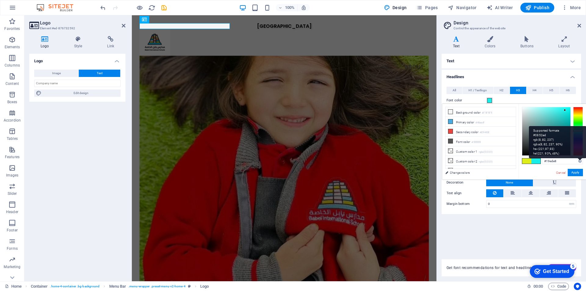
drag, startPoint x: 576, startPoint y: 115, endPoint x: 579, endPoint y: 131, distance: 15.7
click at [579, 131] on div "#19ede8 Supported formats #0852ed rgb(8, 82, 237) rgba(8, 82, 237, 90%) hsv(221…" at bounding box center [551, 186] width 67 height 164
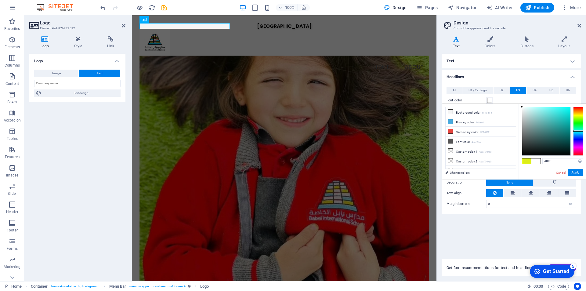
drag, startPoint x: 538, startPoint y: 111, endPoint x: 517, endPoint y: 106, distance: 21.5
click at [517, 106] on div "less Background color #F5F5F5 Primary color #48aadf Secondary color #E9443E Fon…" at bounding box center [514, 142] width 144 height 76
click at [529, 158] on span at bounding box center [526, 160] width 9 height 5
type input "#dced19"
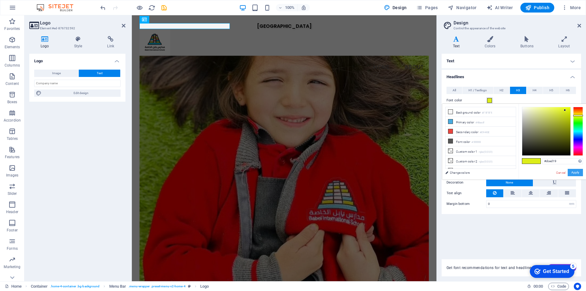
click at [580, 172] on button "Apply" at bounding box center [574, 172] width 15 height 7
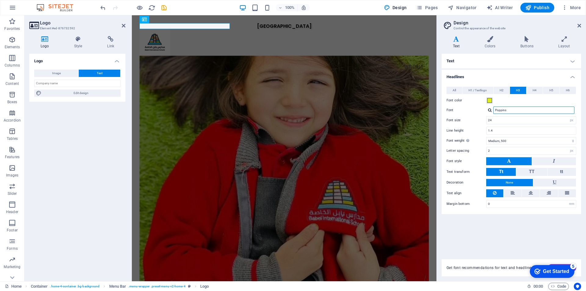
click at [541, 113] on input "Poppins" at bounding box center [533, 109] width 81 height 7
click at [572, 139] on select "Thin, 100 Extra-light, 200 Light, 300 Regular, 400 Medium, 500 Semi-bold, 600 B…" at bounding box center [531, 140] width 90 height 7
click at [536, 90] on span "H4" at bounding box center [534, 90] width 4 height 7
click at [488, 43] on h4 "Colors" at bounding box center [491, 42] width 36 height 13
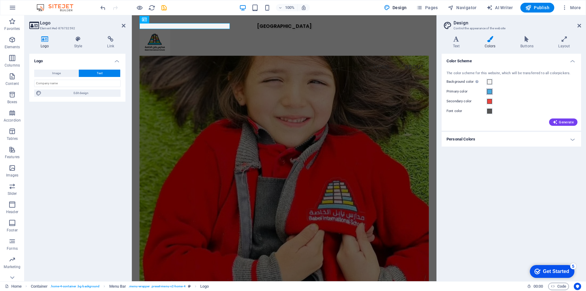
click at [490, 91] on span at bounding box center [489, 91] width 5 height 5
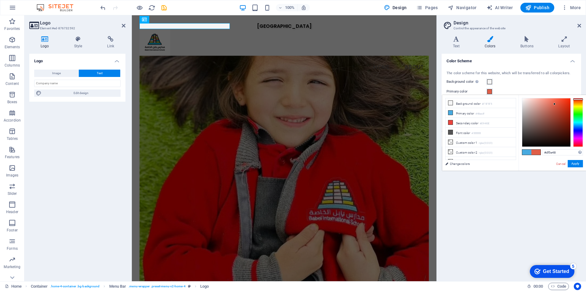
click at [576, 99] on div at bounding box center [578, 122] width 10 height 49
type input "#ef3615"
click at [565, 101] on div at bounding box center [546, 122] width 48 height 48
click at [575, 164] on button "Apply" at bounding box center [574, 163] width 15 height 7
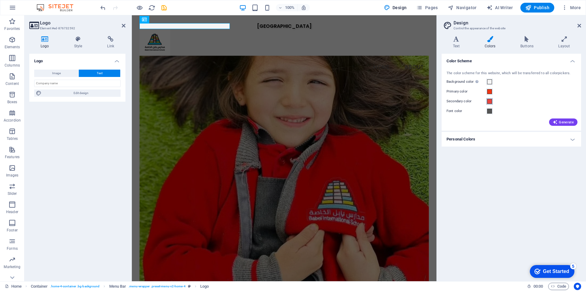
click at [490, 101] on span at bounding box center [489, 101] width 5 height 5
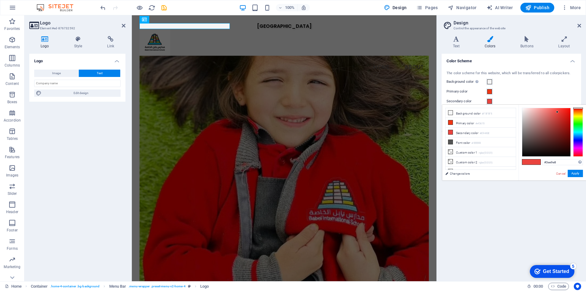
click at [580, 132] on div at bounding box center [578, 132] width 10 height 49
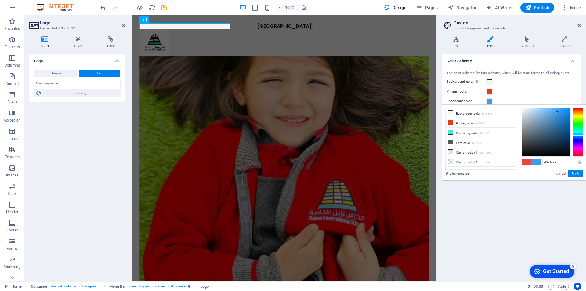
click at [580, 135] on div at bounding box center [578, 132] width 10 height 49
type input "#3ebce9"
click at [580, 134] on div at bounding box center [578, 132] width 10 height 49
click at [578, 173] on button "Apply" at bounding box center [574, 173] width 15 height 7
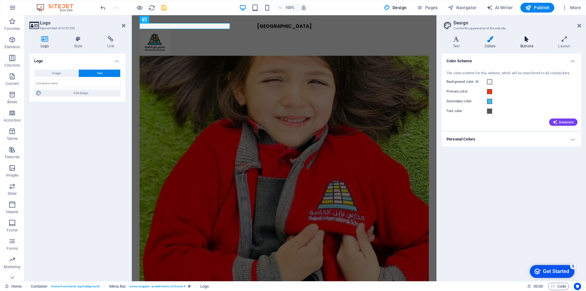
click at [526, 40] on icon at bounding box center [526, 39] width 35 height 6
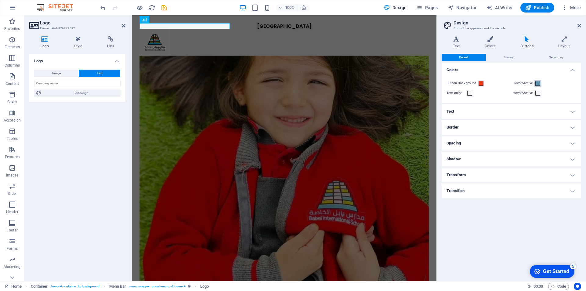
click at [537, 83] on span at bounding box center [537, 83] width 5 height 5
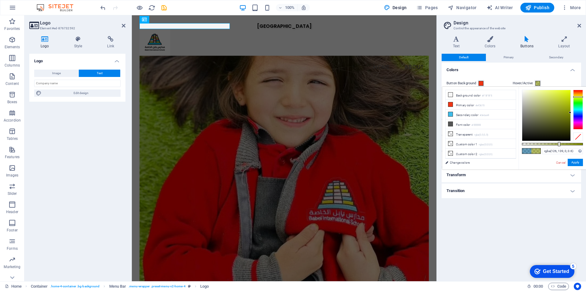
click at [579, 97] on div at bounding box center [578, 110] width 10 height 40
click at [567, 95] on div at bounding box center [546, 115] width 48 height 51
type input "rgba(229, 253, 0, 0.6)"
drag, startPoint x: 567, startPoint y: 95, endPoint x: 570, endPoint y: 89, distance: 6.6
click at [570, 90] on div at bounding box center [569, 90] width 2 height 2
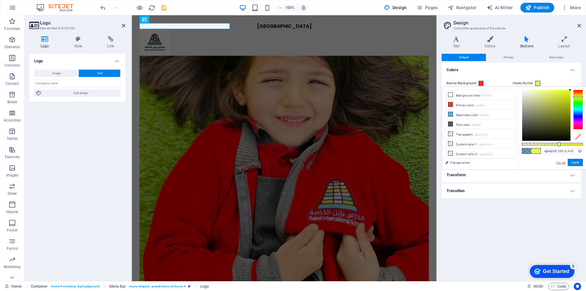
click at [562, 161] on link "Cancel" at bounding box center [560, 162] width 11 height 5
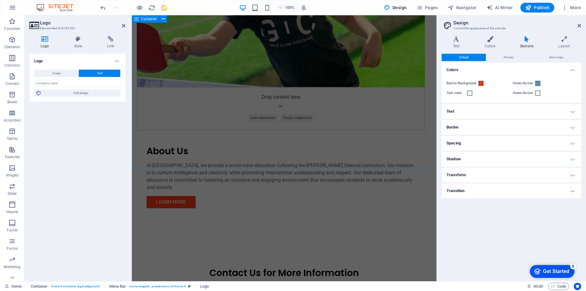
scroll to position [525, 0]
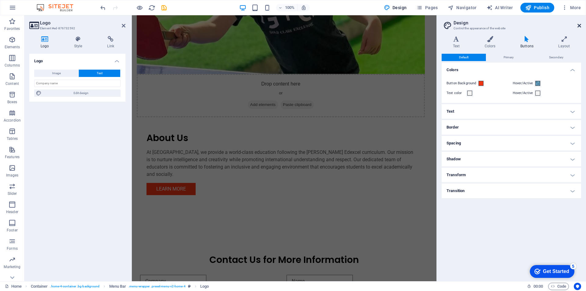
click at [580, 26] on icon at bounding box center [579, 25] width 4 height 5
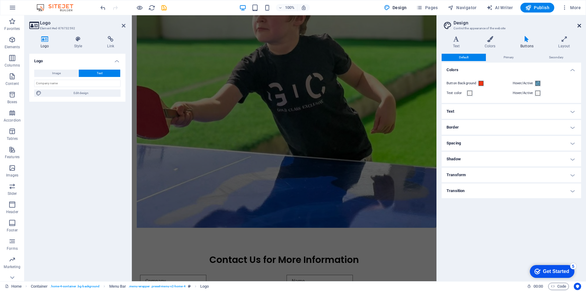
scroll to position [0, 0]
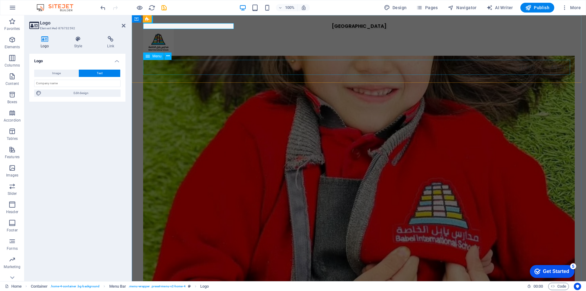
click at [430, 60] on nav "Home About" at bounding box center [358, 67] width 431 height 15
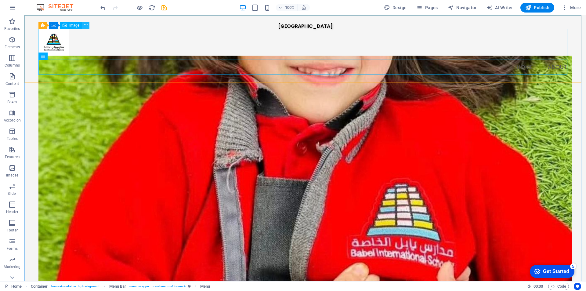
click at [83, 26] on button at bounding box center [85, 25] width 7 height 7
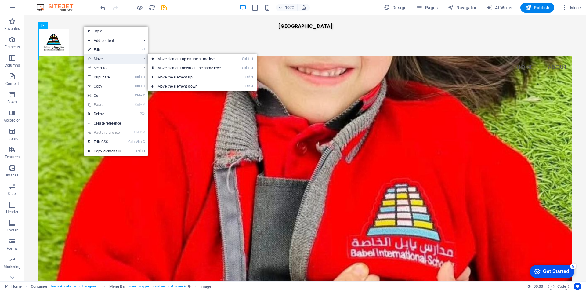
click at [97, 60] on span "Move" at bounding box center [111, 58] width 55 height 9
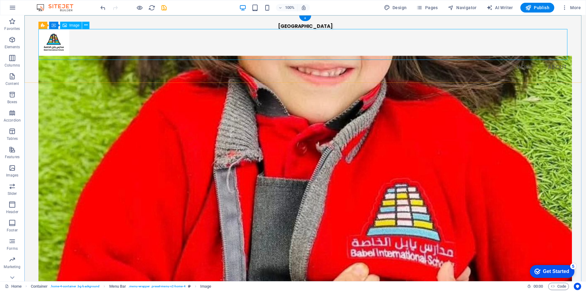
click at [63, 49] on figure at bounding box center [304, 44] width 533 height 31
select select "px"
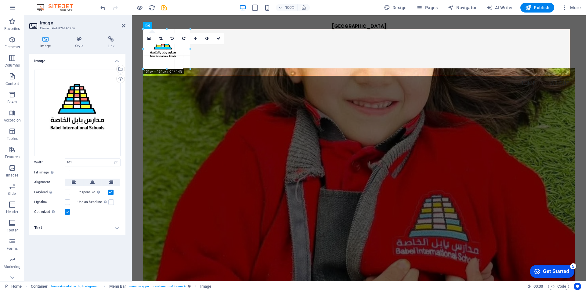
drag, startPoint x: 159, startPoint y: 60, endPoint x: 173, endPoint y: 76, distance: 21.6
type input "154"
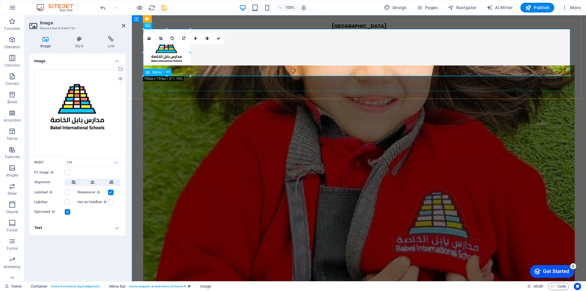
click at [222, 84] on nav "Home About" at bounding box center [358, 83] width 431 height 15
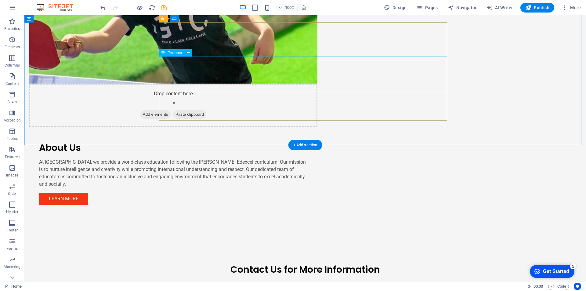
scroll to position [471, 0]
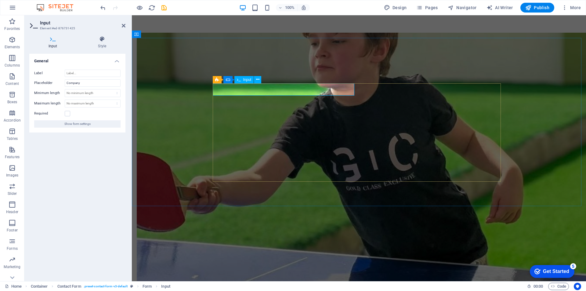
type input "س"
type input "s"
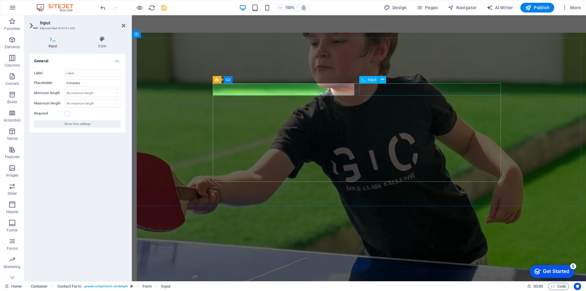
type input "School"
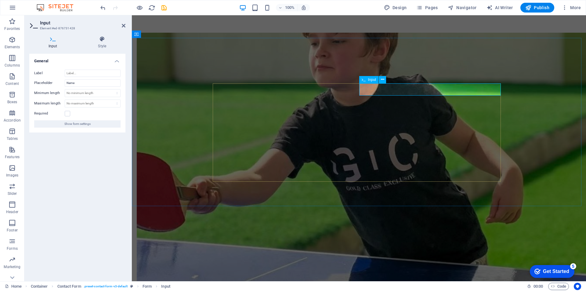
type input "s"
type input "[GEOGRAPHIC_DATA]"
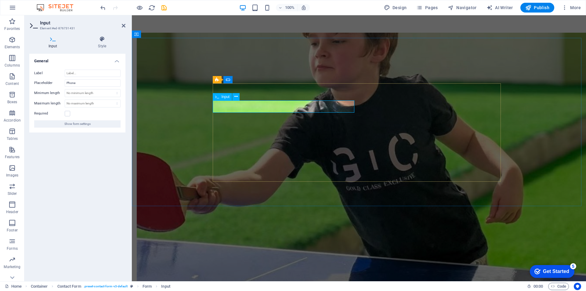
type input "0915002333"
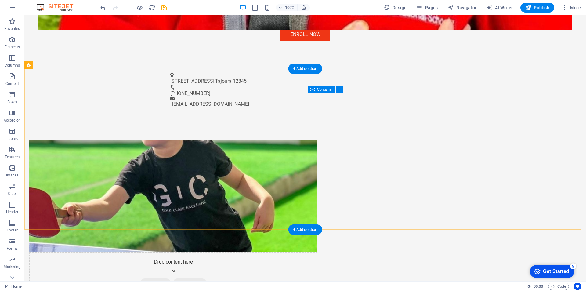
scroll to position [401, 0]
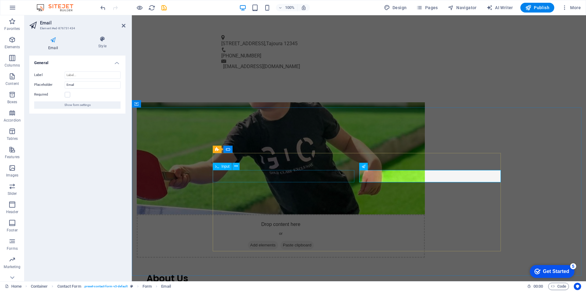
type input "[EMAIL_ADDRESS][DOMAIN_NAME]"
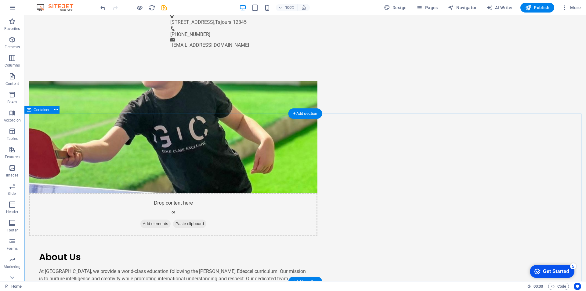
scroll to position [427, 0]
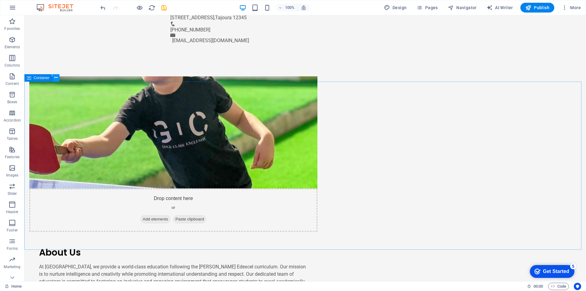
click at [58, 79] on button at bounding box center [55, 77] width 7 height 7
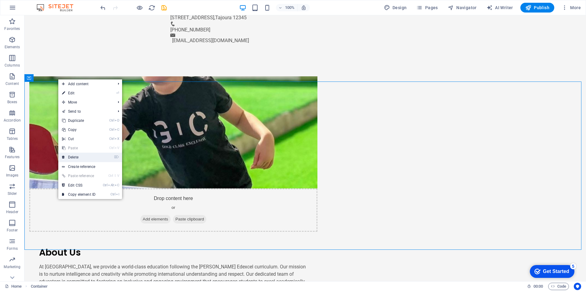
click at [77, 155] on link "⌦ Delete" at bounding box center [78, 156] width 41 height 9
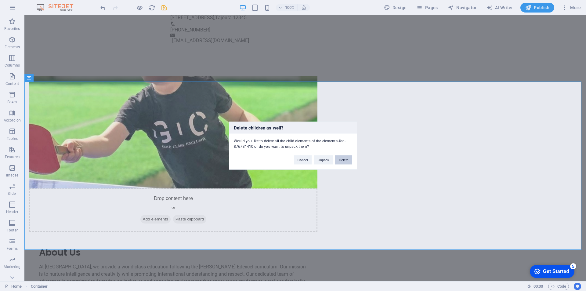
click at [339, 161] on button "Delete" at bounding box center [343, 159] width 17 height 9
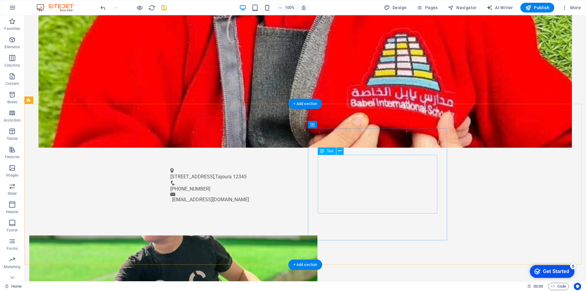
scroll to position [274, 0]
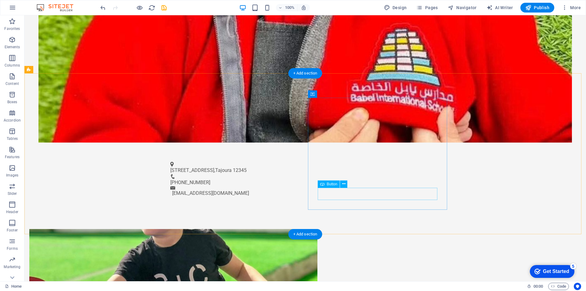
click at [345, 182] on icon at bounding box center [343, 184] width 3 height 6
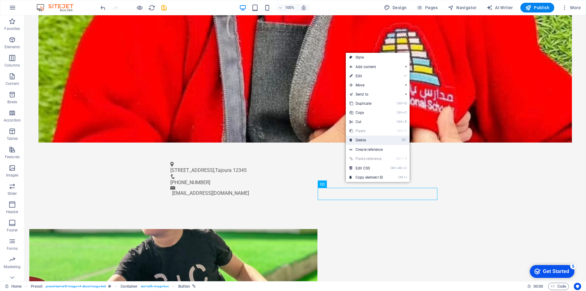
click at [361, 141] on link "⌦ Delete" at bounding box center [366, 139] width 41 height 9
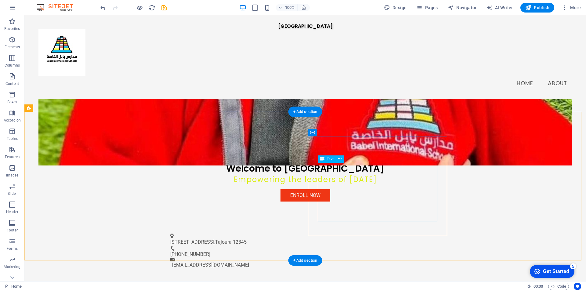
scroll to position [122, 0]
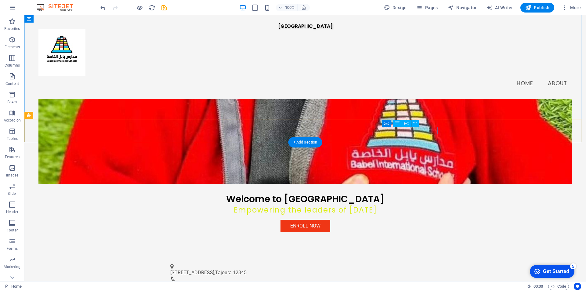
click at [249, 290] on link "[EMAIL_ADDRESS][DOMAIN_NAME]" at bounding box center [210, 295] width 77 height 6
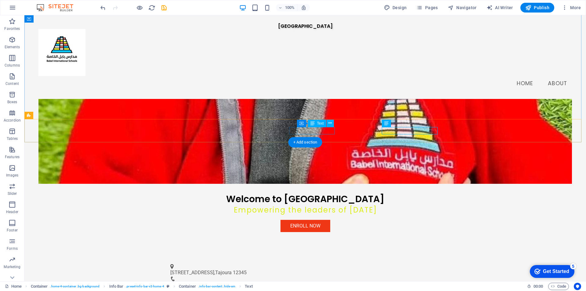
click at [210, 282] on span "[PHONE_NUMBER]" at bounding box center [190, 285] width 40 height 6
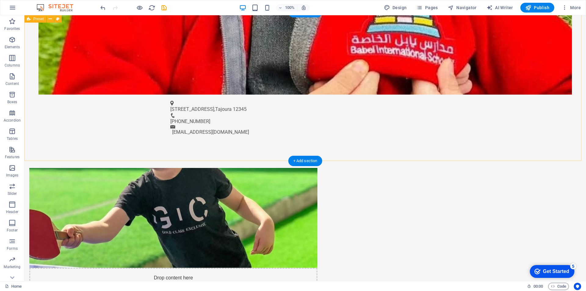
scroll to position [361, 0]
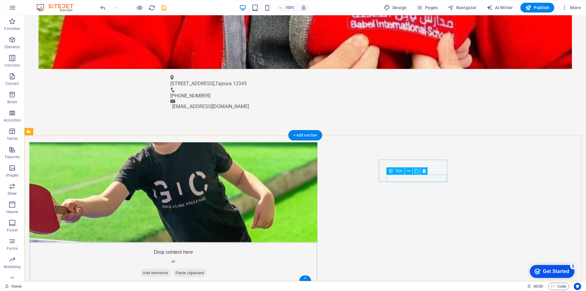
click at [408, 170] on icon at bounding box center [408, 171] width 3 height 6
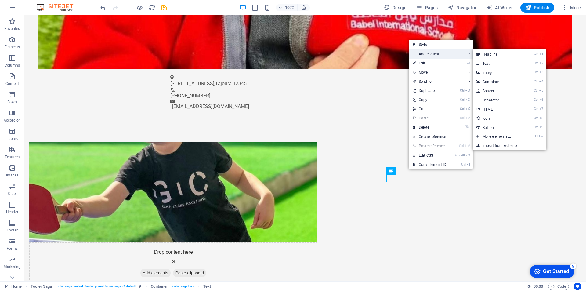
click at [420, 53] on span "Add content" at bounding box center [436, 53] width 55 height 9
click at [496, 63] on link "Ctrl 2 Text" at bounding box center [497, 63] width 50 height 9
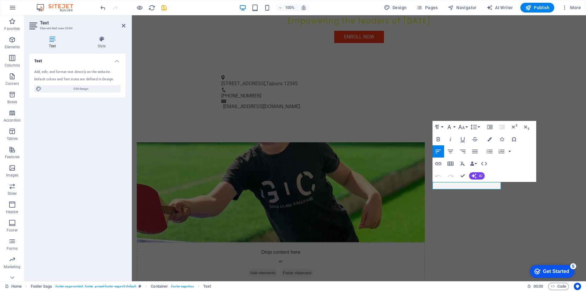
click at [438, 148] on icon "button" at bounding box center [437, 151] width 7 height 7
click at [439, 147] on button "Align Left" at bounding box center [438, 151] width 12 height 12
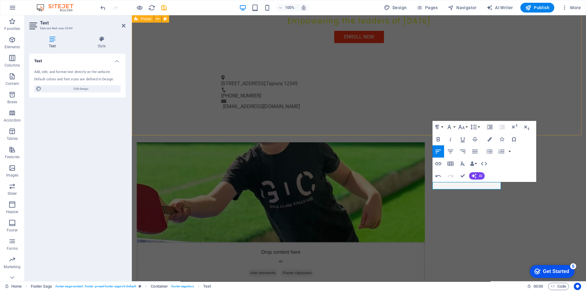
click at [542, 124] on div "Drop content here or Add elements Paste clipboard About Us At [GEOGRAPHIC_DATA]…" at bounding box center [359, 251] width 454 height 267
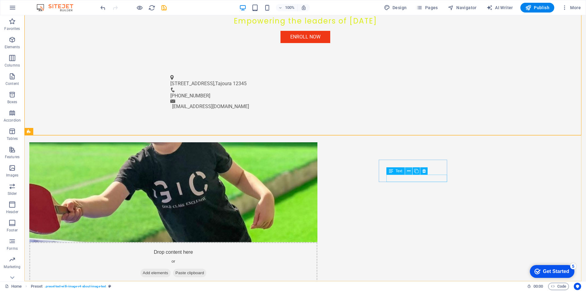
click at [410, 171] on icon at bounding box center [408, 171] width 3 height 6
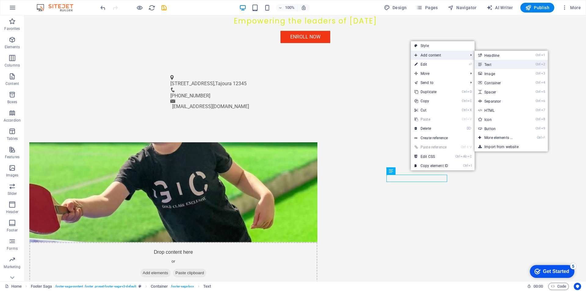
click at [493, 62] on link "Ctrl 2 Text" at bounding box center [499, 64] width 50 height 9
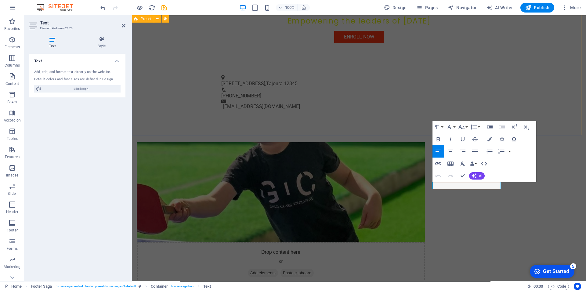
click at [557, 131] on div "Drop content here or Add elements Paste clipboard About Us At [GEOGRAPHIC_DATA]…" at bounding box center [359, 251] width 454 height 267
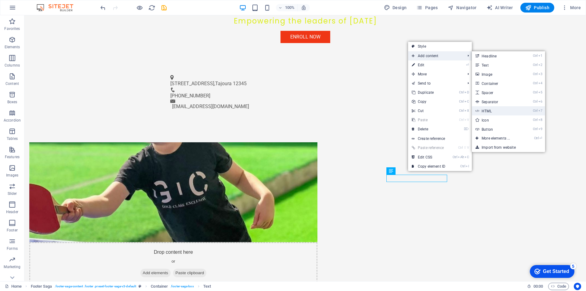
click at [486, 108] on link "Ctrl 7 HTML" at bounding box center [497, 110] width 50 height 9
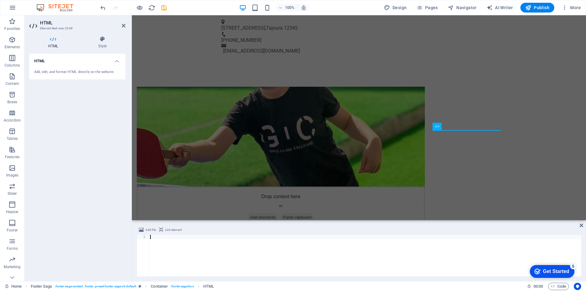
paste textarea "https://www.facebook.com/p/%D9%85%D8%AF%D8%B1%D8%B3%D8%A9-%D8%A8%D8%A7%D8%A8%D9…"
type textarea "https://www.facebook.com/p/%D9%85%D8%AF%D8%B1%D8%B3%D8%A9-%D8%A8%D8%A7%D8%A8%D9…"
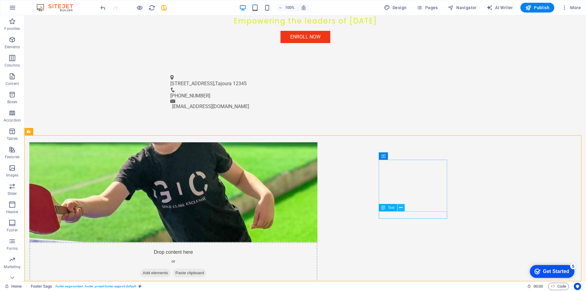
click at [401, 206] on icon at bounding box center [400, 207] width 3 height 6
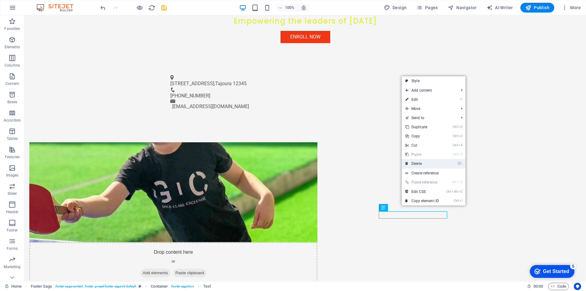
click at [411, 165] on link "⌦ Delete" at bounding box center [421, 163] width 41 height 9
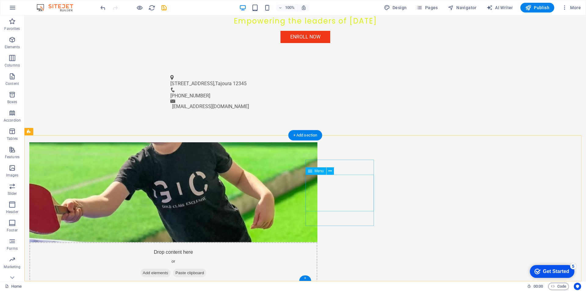
select select
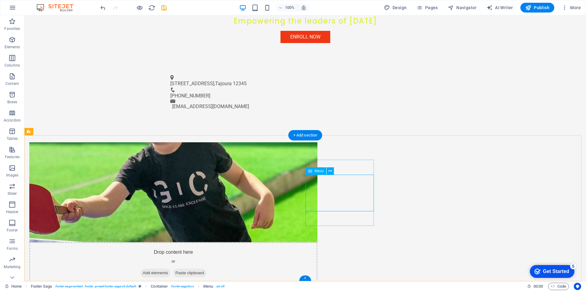
select select
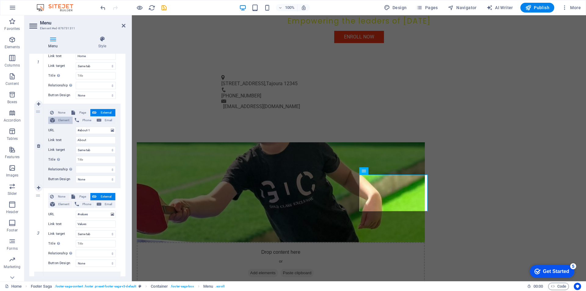
scroll to position [122, 0]
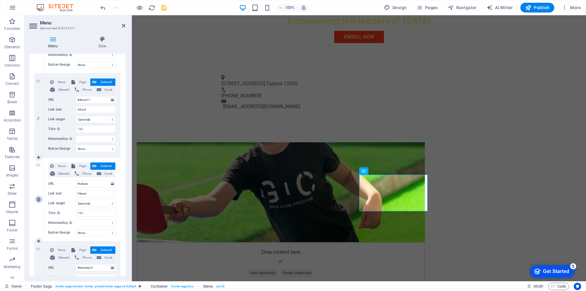
click at [39, 199] on icon at bounding box center [38, 199] width 3 height 4
select select
type input "#services-2"
type input "Services"
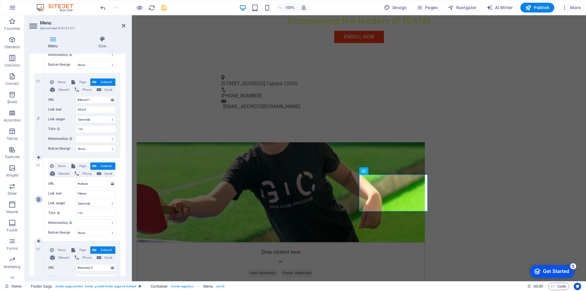
select select
type input "#team-1"
type input "Team"
select select
click at [39, 199] on icon at bounding box center [38, 199] width 3 height 4
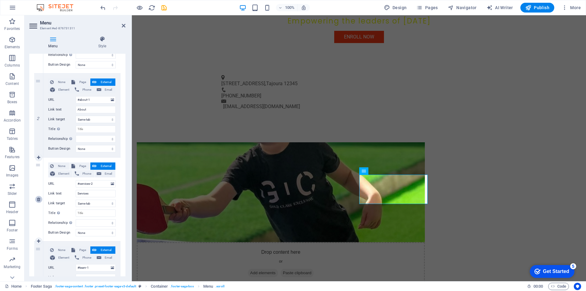
select select
type input "#team-1"
type input "Team"
select select
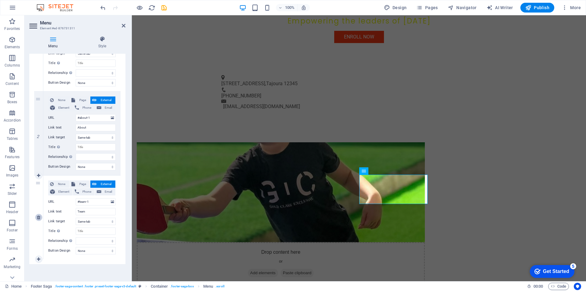
scroll to position [104, 0]
click at [38, 218] on icon at bounding box center [38, 217] width 3 height 4
select select
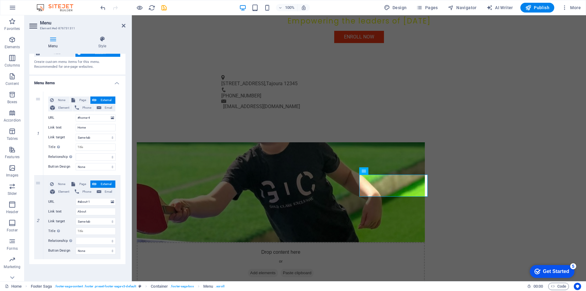
scroll to position [20, 0]
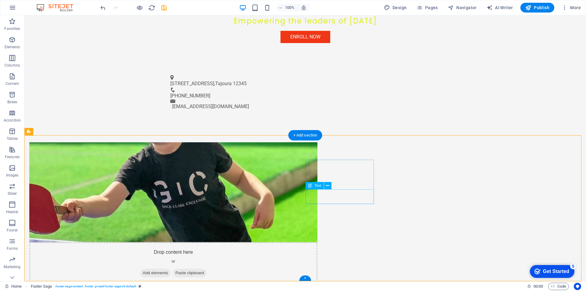
click at [327, 186] on icon at bounding box center [327, 185] width 3 height 6
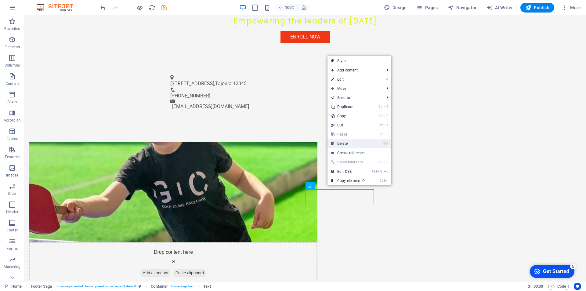
click at [338, 143] on link "⌦ Delete" at bounding box center [347, 143] width 41 height 9
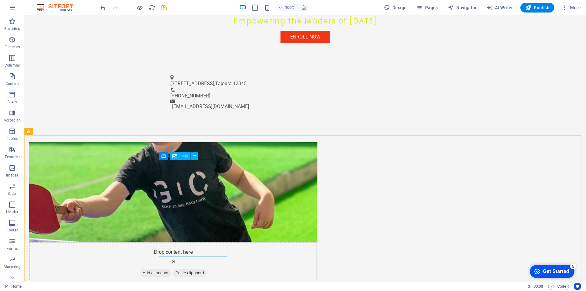
click at [185, 156] on span "Logo" at bounding box center [184, 156] width 8 height 4
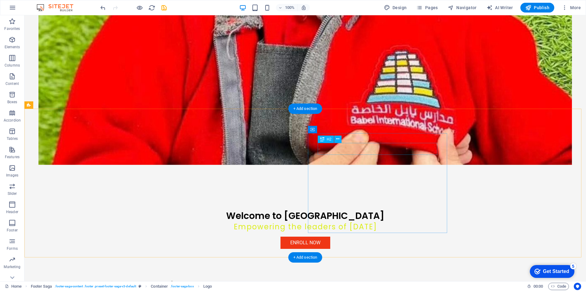
scroll to position [0, 0]
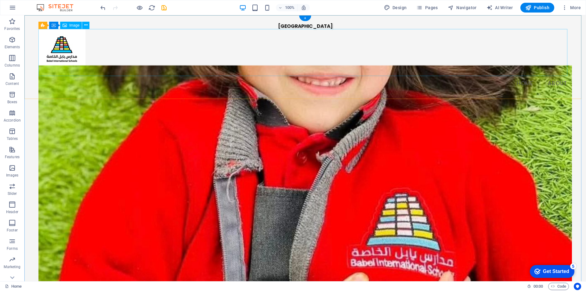
click at [79, 56] on figure at bounding box center [304, 52] width 533 height 47
click at [84, 24] on icon at bounding box center [85, 25] width 3 height 6
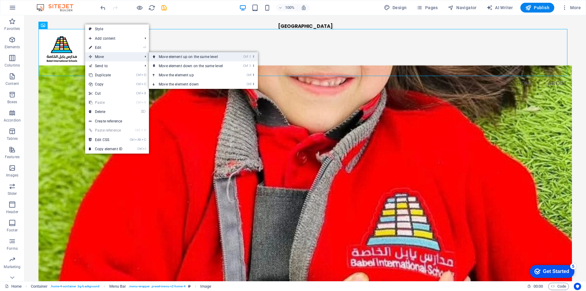
click at [176, 54] on link "Ctrl ⇧ ⬆ Move element up on the same level" at bounding box center [192, 56] width 86 height 9
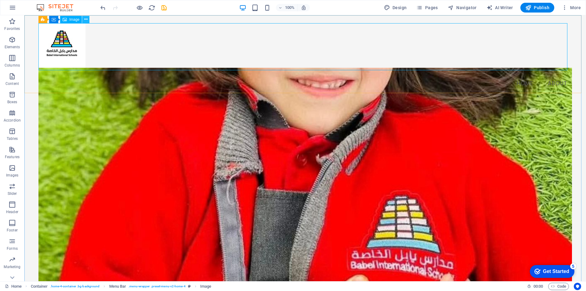
click at [86, 19] on icon at bounding box center [85, 19] width 3 height 6
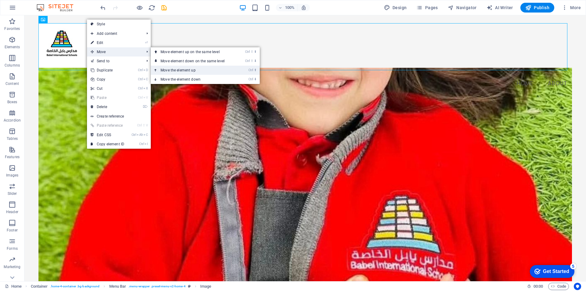
click at [163, 69] on link "Ctrl ⬆ Move the element up" at bounding box center [194, 70] width 86 height 9
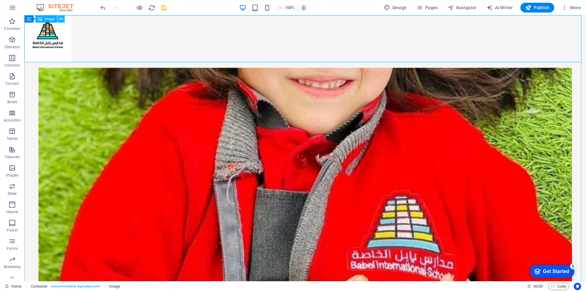
click at [65, 20] on button at bounding box center [60, 18] width 7 height 7
click at [192, 22] on figure at bounding box center [304, 38] width 561 height 47
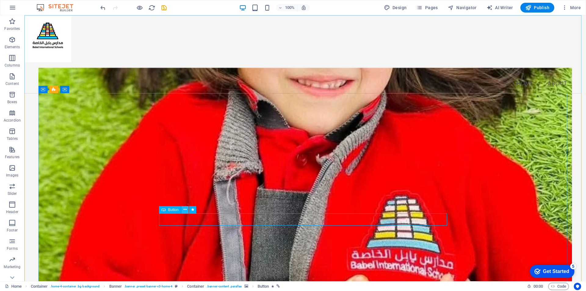
click at [183, 210] on button at bounding box center [184, 209] width 7 height 7
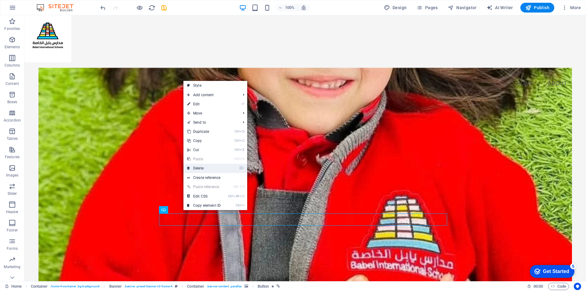
click at [199, 168] on link "⌦ Delete" at bounding box center [203, 167] width 41 height 9
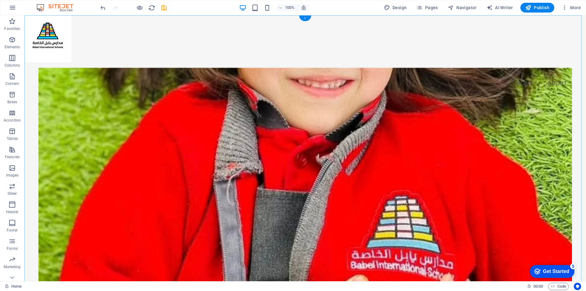
click at [306, 18] on div "+" at bounding box center [305, 18] width 12 height 5
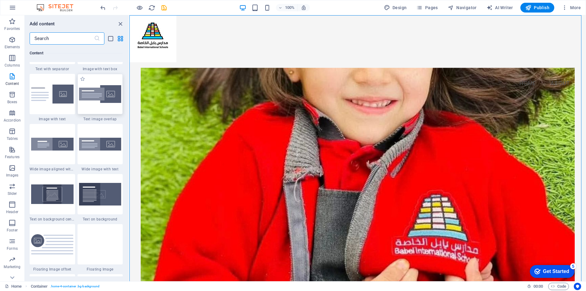
scroll to position [1159, 0]
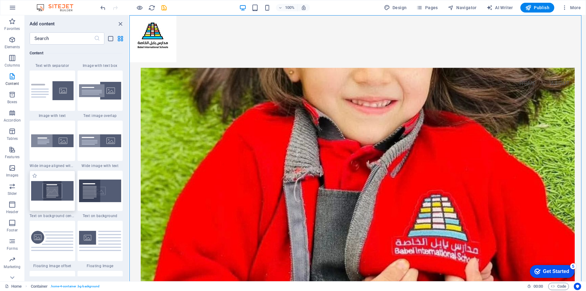
click at [59, 196] on img at bounding box center [52, 190] width 42 height 19
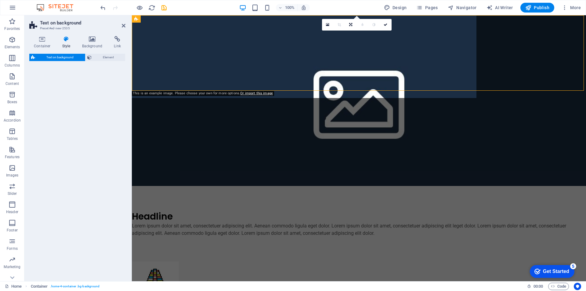
select select "%"
select select "rem"
select select "px"
select select "preset-fullscreen-text-on-background-v2-centered"
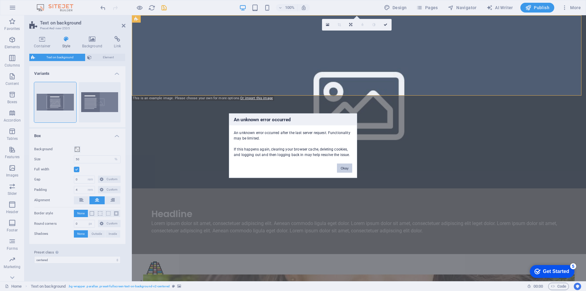
click at [343, 169] on button "Okay" at bounding box center [344, 167] width 15 height 9
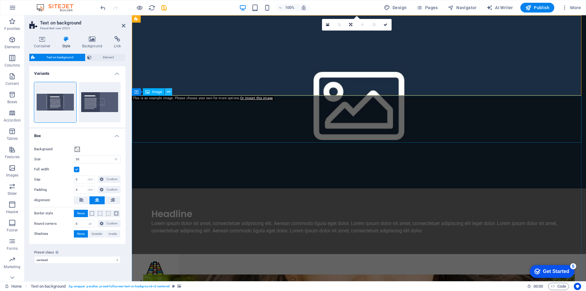
click at [168, 92] on icon at bounding box center [168, 92] width 3 height 6
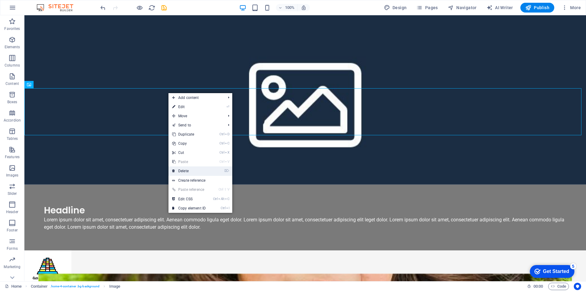
click at [188, 170] on link "⌦ Delete" at bounding box center [188, 170] width 41 height 9
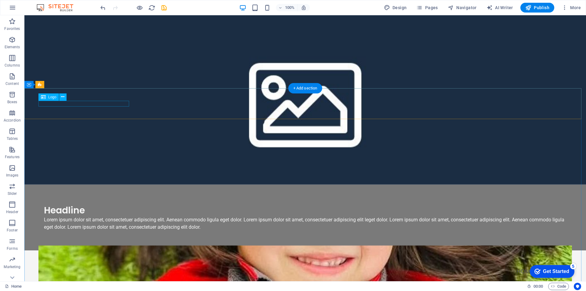
click at [115, 258] on div "[GEOGRAPHIC_DATA]" at bounding box center [304, 261] width 533 height 6
click at [63, 100] on button at bounding box center [62, 96] width 7 height 7
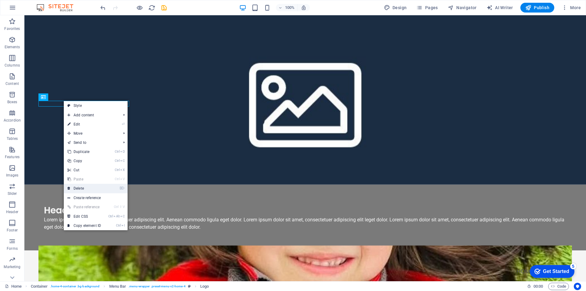
click at [81, 187] on link "⌦ Delete" at bounding box center [84, 188] width 41 height 9
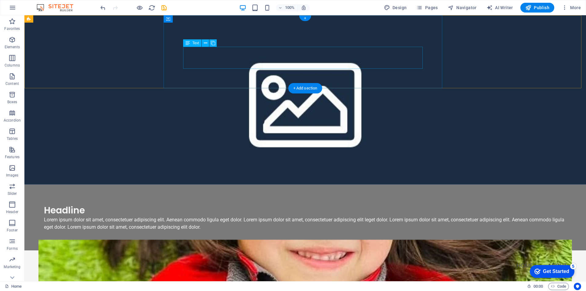
click at [342, 216] on div "Lorem ipsum dolor sit amet, consectetuer adipiscing elit. Aenean commodo ligula…" at bounding box center [305, 223] width 522 height 15
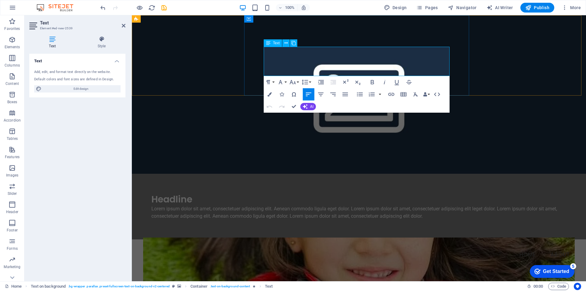
click at [425, 205] on p "Lorem ipsum dolor sit amet, consectetuer adipiscing elit. Aenean commodo ligula…" at bounding box center [358, 212] width 415 height 15
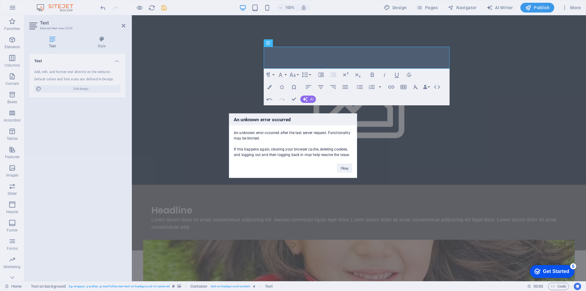
click at [369, 62] on div "An unknown error occurred An unknown error occurred after the last server reque…" at bounding box center [293, 145] width 586 height 291
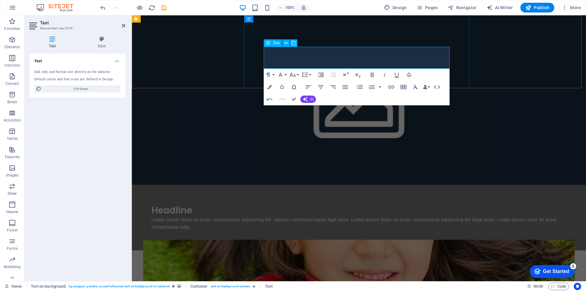
click at [368, 216] on p "Lorem ipsum dolor sit amet, consectetuer adipiscing elit. Aenean commodo ligula…" at bounding box center [358, 223] width 415 height 15
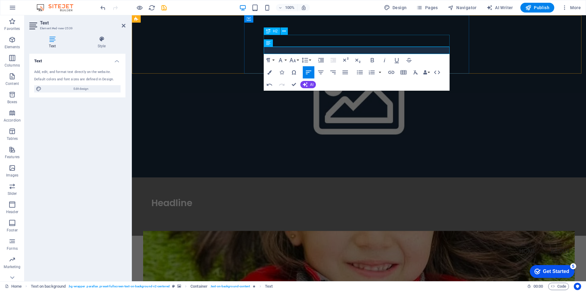
click at [291, 197] on div "Headline" at bounding box center [358, 203] width 415 height 12
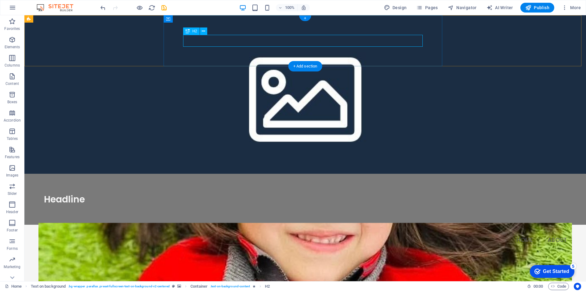
click at [225, 193] on div "Headline" at bounding box center [305, 199] width 522 height 12
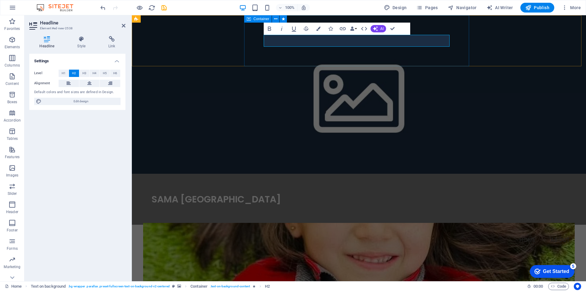
click at [254, 174] on div "​SAMA BABEL INTERNATIONAL SCHOOL" at bounding box center [359, 199] width 454 height 51
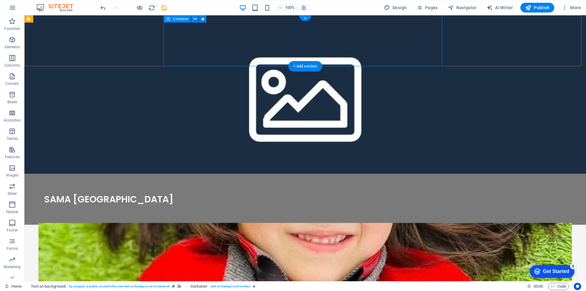
click at [219, 174] on div "SAMA BABEL INTERNATIONAL SCHOOL" at bounding box center [304, 199] width 561 height 51
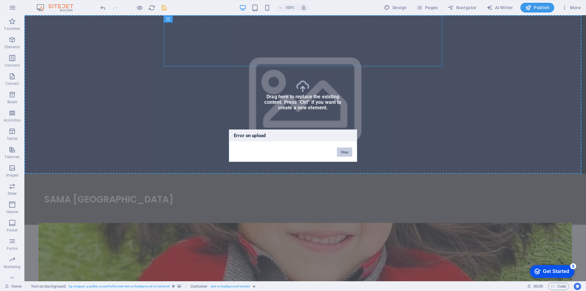
click at [343, 150] on button "Okay" at bounding box center [344, 151] width 15 height 9
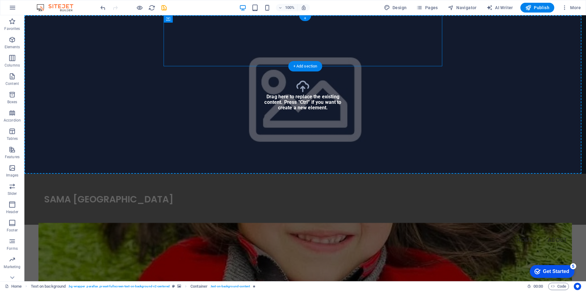
click at [124, 49] on figure at bounding box center [304, 94] width 561 height 158
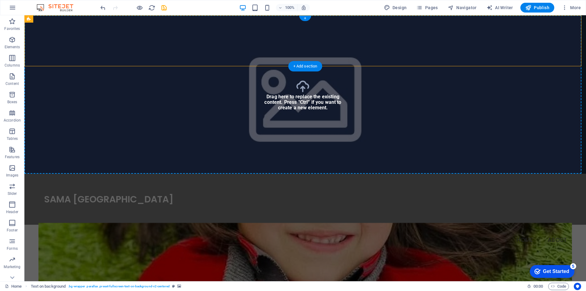
click at [110, 54] on figure at bounding box center [304, 94] width 561 height 158
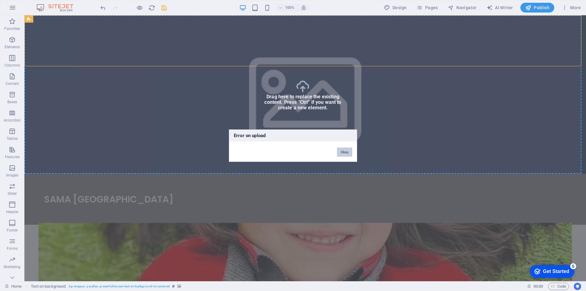
drag, startPoint x: 343, startPoint y: 155, endPoint x: 318, endPoint y: 139, distance: 29.2
click at [343, 155] on button "Okay" at bounding box center [344, 151] width 15 height 9
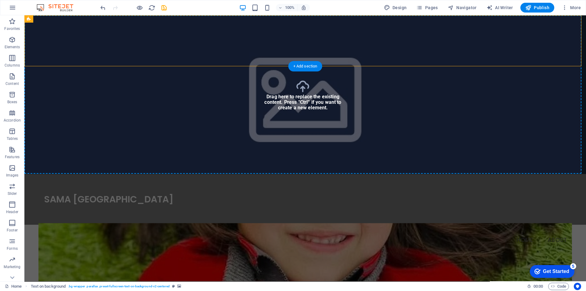
scroll to position [61, 0]
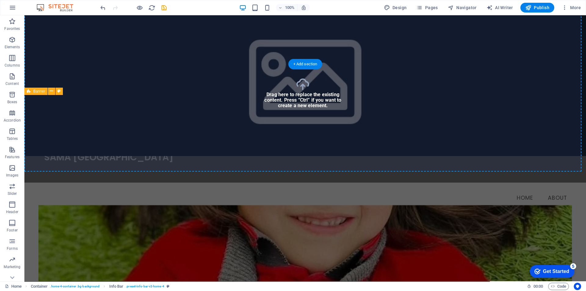
scroll to position [0, 0]
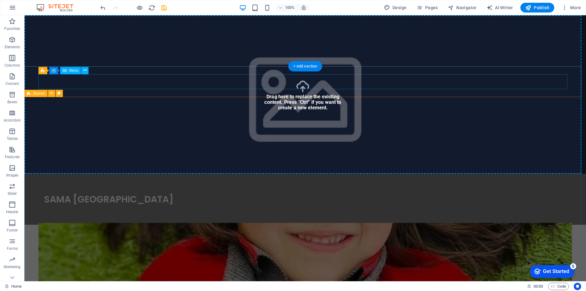
click at [309, 232] on nav "Home About" at bounding box center [304, 239] width 533 height 15
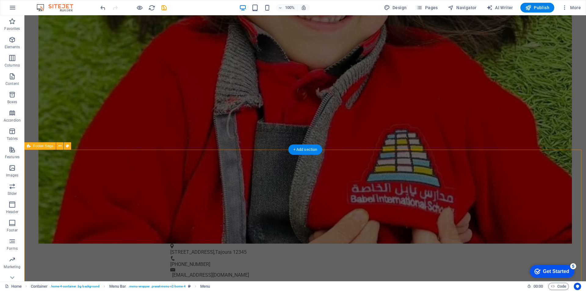
scroll to position [359, 0]
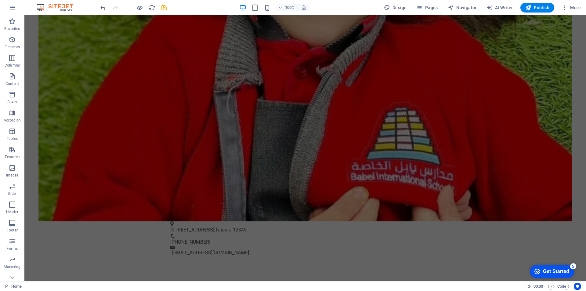
drag, startPoint x: 563, startPoint y: 269, endPoint x: 621, endPoint y: 393, distance: 137.1
click at [562, 269] on div "Get Started" at bounding box center [556, 270] width 26 height 5
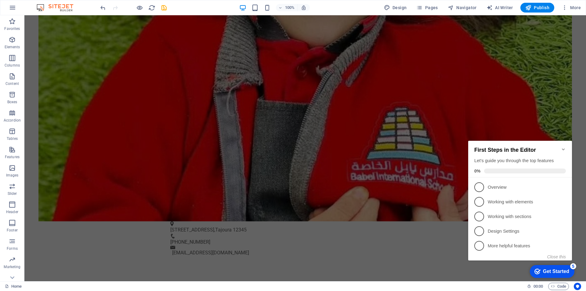
click at [496, 283] on div "Home" at bounding box center [263, 285] width 517 height 7
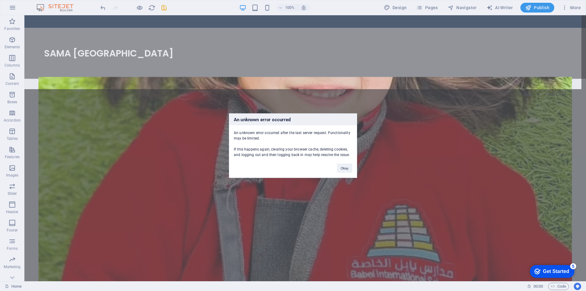
scroll to position [0, 0]
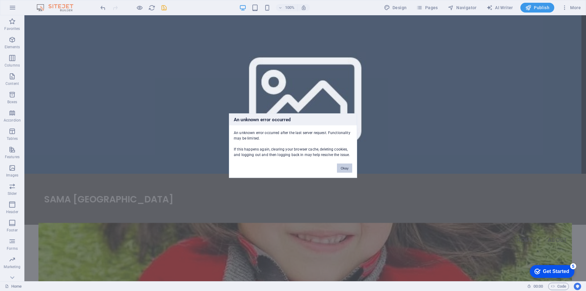
click at [344, 169] on button "Okay" at bounding box center [344, 167] width 15 height 9
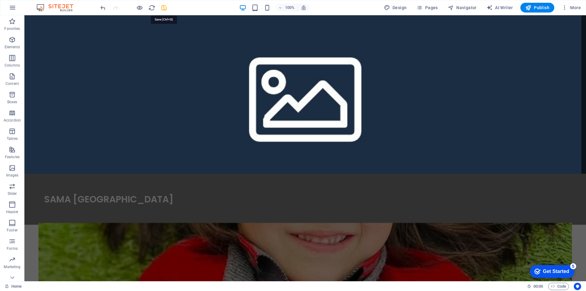
click at [163, 9] on icon "save" at bounding box center [163, 7] width 7 height 7
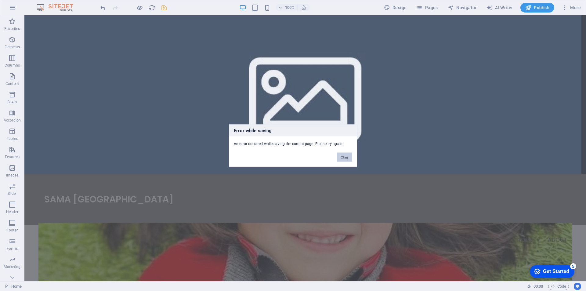
click at [341, 155] on button "Okay" at bounding box center [344, 156] width 15 height 9
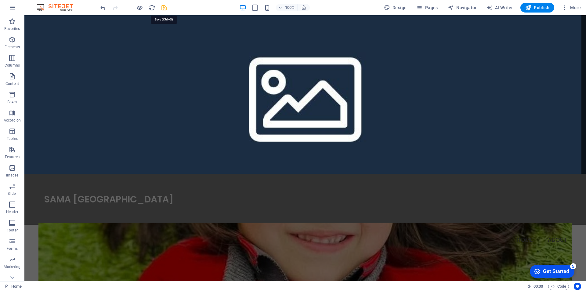
click at [162, 7] on icon "save" at bounding box center [163, 7] width 7 height 7
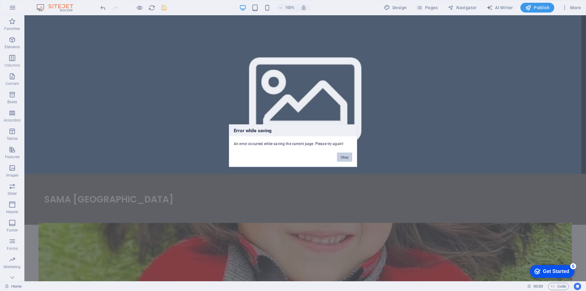
click at [347, 157] on button "Okay" at bounding box center [344, 156] width 15 height 9
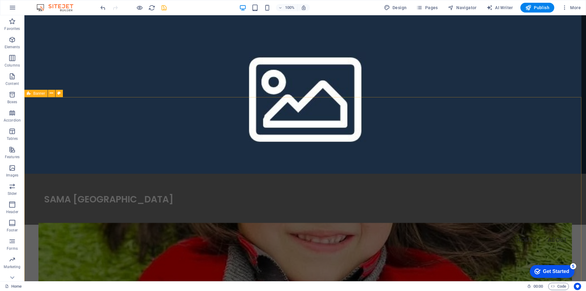
click at [563, 269] on div "Get Started" at bounding box center [556, 270] width 26 height 5
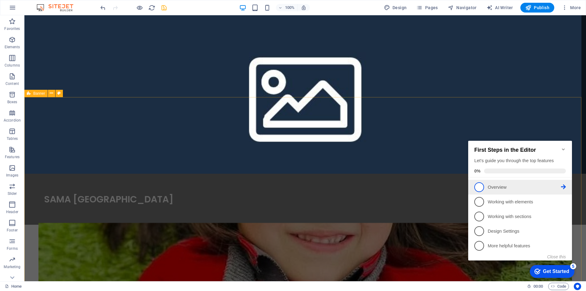
click at [494, 186] on p "Overview - incomplete" at bounding box center [523, 187] width 73 height 6
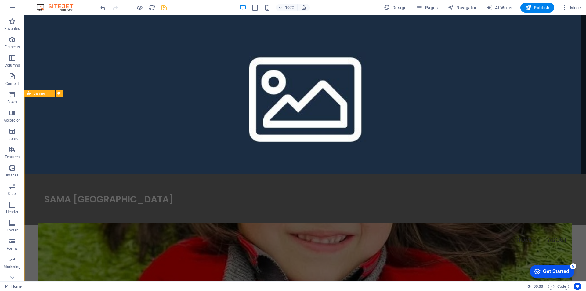
click at [551, 270] on div "Get Started" at bounding box center [556, 270] width 26 height 5
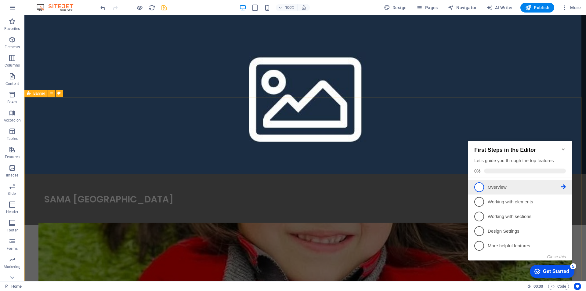
click at [563, 186] on icon at bounding box center [563, 186] width 5 height 5
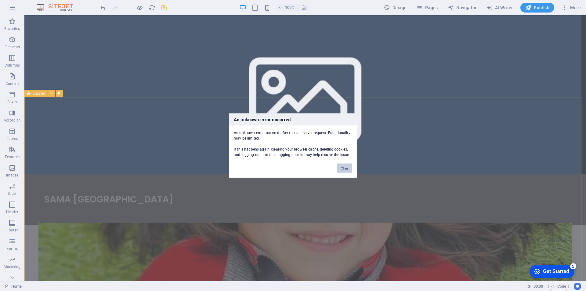
click at [347, 170] on button "Okay" at bounding box center [344, 167] width 15 height 9
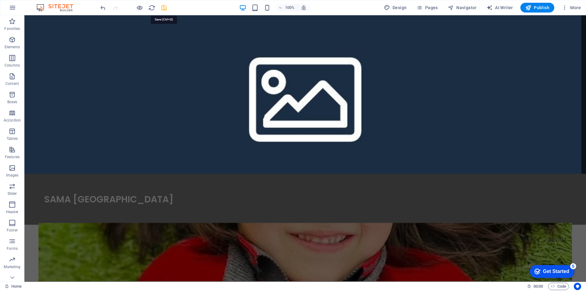
click at [165, 6] on icon "save" at bounding box center [163, 7] width 7 height 7
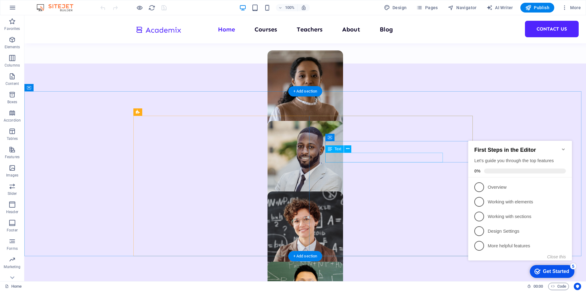
scroll to position [305, 0]
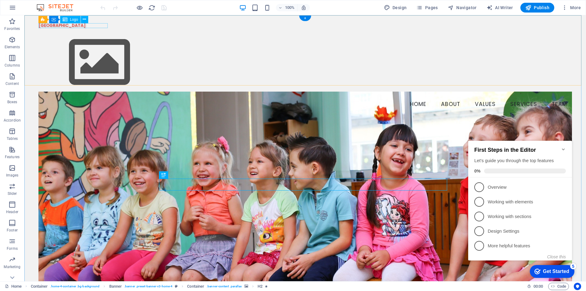
click at [103, 27] on div "[GEOGRAPHIC_DATA]" at bounding box center [304, 25] width 533 height 5
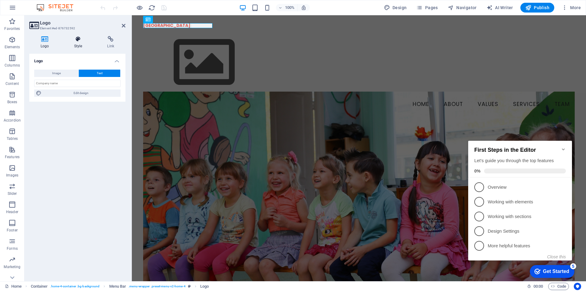
click at [80, 41] on icon at bounding box center [78, 39] width 31 height 6
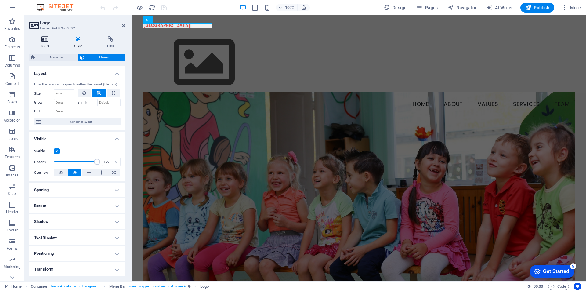
click at [43, 36] on icon at bounding box center [44, 39] width 31 height 6
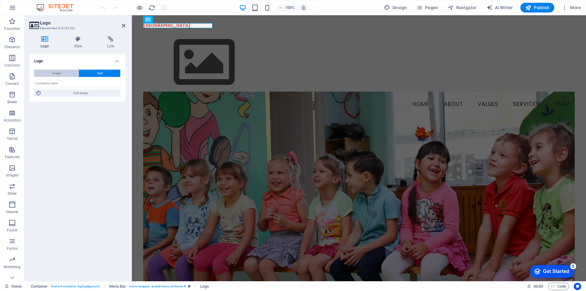
click at [57, 74] on span "Image" at bounding box center [56, 73] width 9 height 7
select select "DISABLED_OPTION_VALUE"
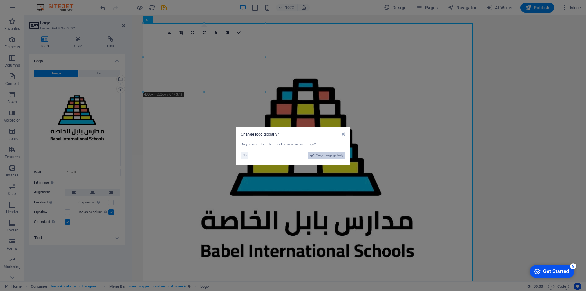
click at [327, 155] on span "Yes, change globally" at bounding box center [329, 155] width 27 height 7
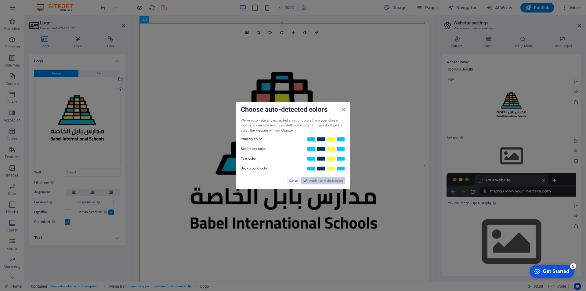
click at [331, 180] on span "Apply new website colors" at bounding box center [326, 180] width 34 height 7
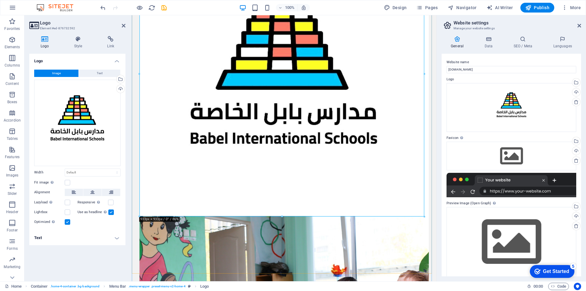
scroll to position [91, 0]
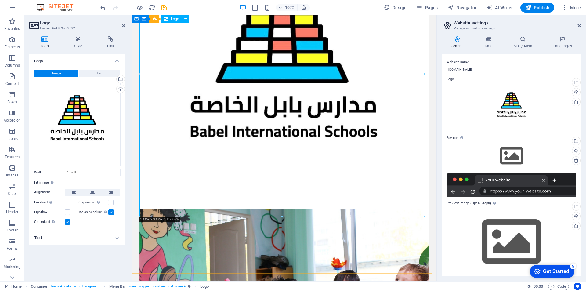
drag, startPoint x: 280, startPoint y: 210, endPoint x: 273, endPoint y: 152, distance: 58.4
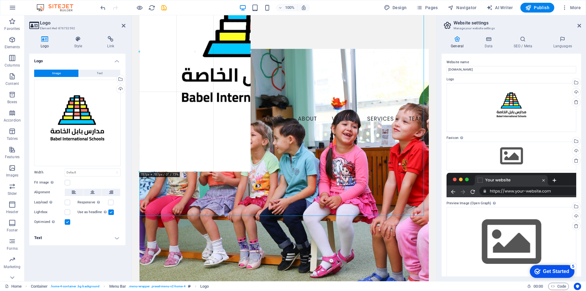
drag, startPoint x: 281, startPoint y: 217, endPoint x: 125, endPoint y: 25, distance: 247.2
type input "527"
select select "px"
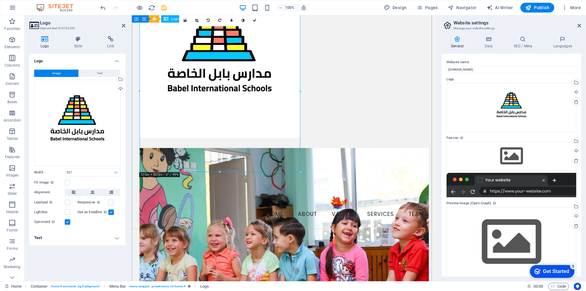
scroll to position [0, 0]
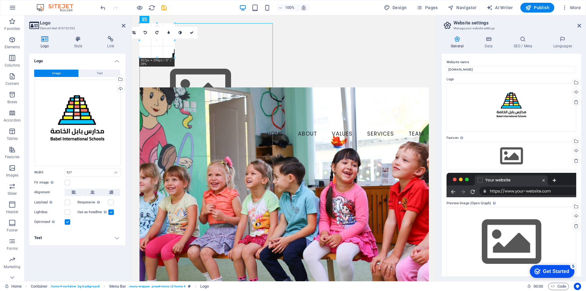
drag, startPoint x: 220, startPoint y: 184, endPoint x: 215, endPoint y: 56, distance: 127.9
type input "246"
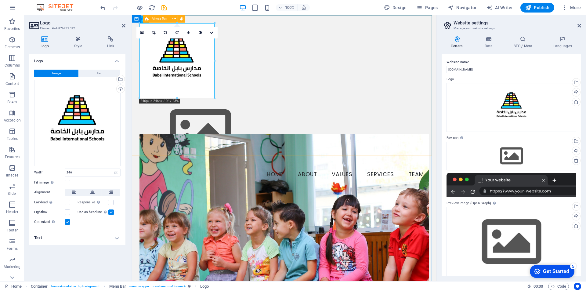
click at [325, 61] on div "Menu Home About Values Services Team" at bounding box center [284, 102] width 304 height 174
click at [334, 47] on div "Menu Home About Values Services Team" at bounding box center [284, 102] width 304 height 174
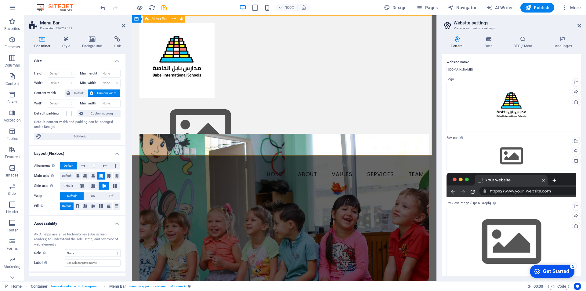
click at [334, 47] on div "Menu Home About Values Services Team" at bounding box center [284, 102] width 304 height 174
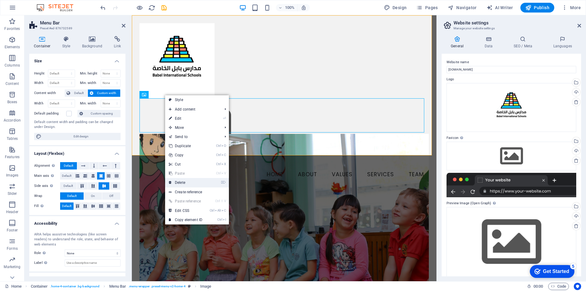
click at [177, 181] on link "⌦ Delete" at bounding box center [185, 182] width 41 height 9
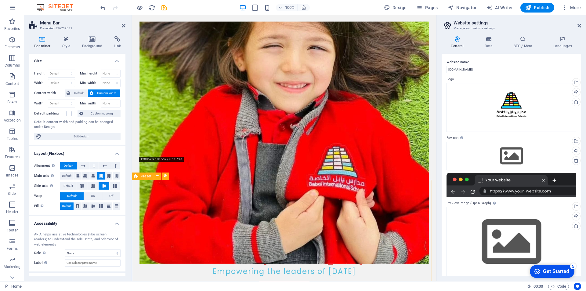
scroll to position [183, 0]
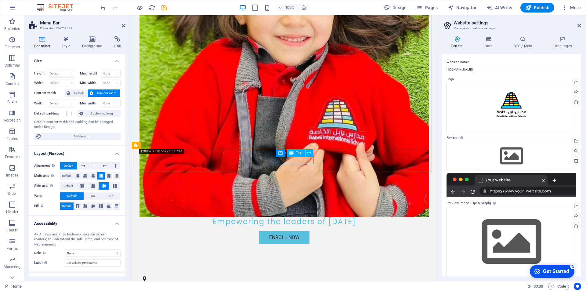
click at [407, 268] on div "123 Education Lane , Tajoura 12345 +218 91 2345678 info@samababelschool.ly" at bounding box center [284, 293] width 304 height 51
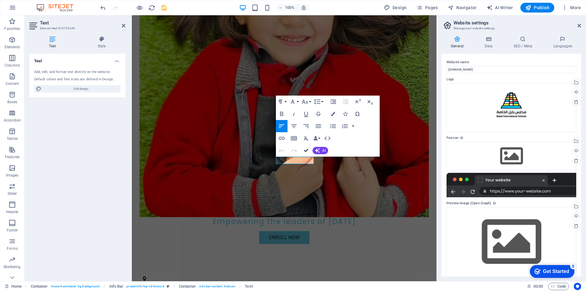
drag, startPoint x: 310, startPoint y: 156, endPoint x: 285, endPoint y: 144, distance: 26.7
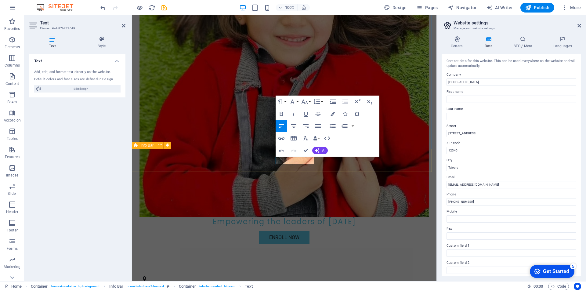
click at [262, 268] on div "123 Education Lane , Tajoura 12345 00218915002333 info@samababelschool.ly" at bounding box center [284, 293] width 304 height 51
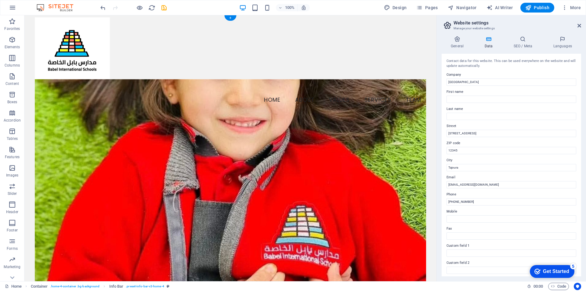
scroll to position [0, 0]
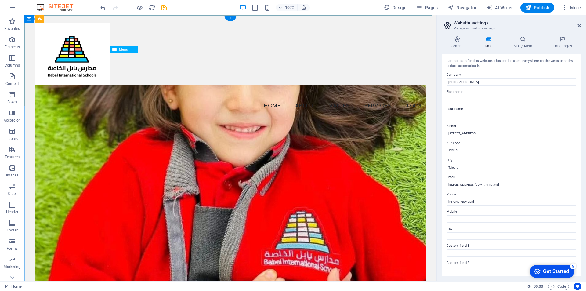
click at [274, 98] on nav "Home About Values Services Team" at bounding box center [230, 105] width 391 height 15
select select
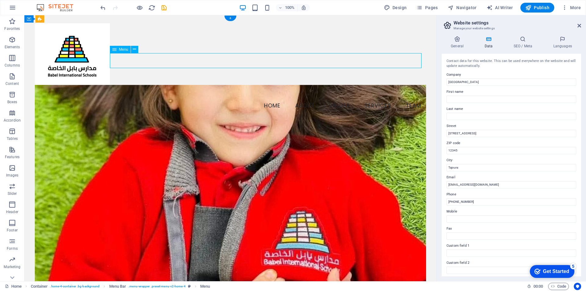
select select
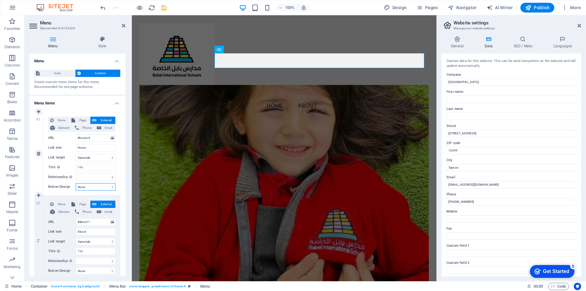
click at [111, 186] on select "None Default Primary Secondary" at bounding box center [96, 186] width 40 height 7
select select "primary"
click at [76, 183] on select "None Default Primary Secondary" at bounding box center [96, 186] width 40 height 7
select select
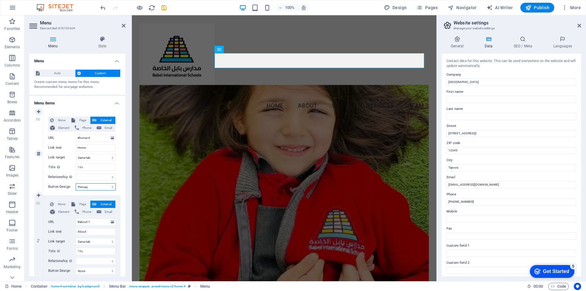
select select
click at [303, 98] on nav "Home About Values Services Team" at bounding box center [283, 105] width 289 height 15
click at [306, 98] on nav "Home About Values Services Team" at bounding box center [283, 105] width 289 height 15
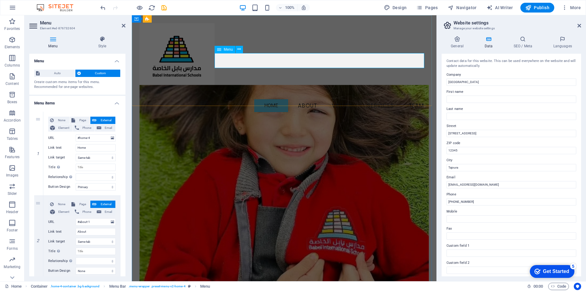
click at [306, 98] on nav "Home About Values Services Team" at bounding box center [283, 105] width 289 height 15
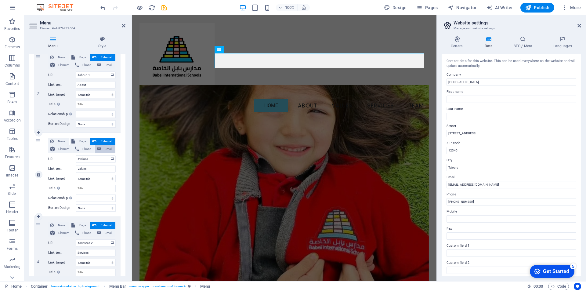
scroll to position [152, 0]
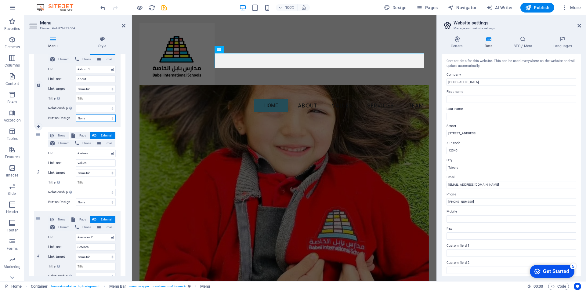
click at [112, 117] on select "None Default Primary Secondary" at bounding box center [96, 117] width 40 height 7
select select "default"
click at [76, 114] on select "None Default Primary Secondary" at bounding box center [96, 117] width 40 height 7
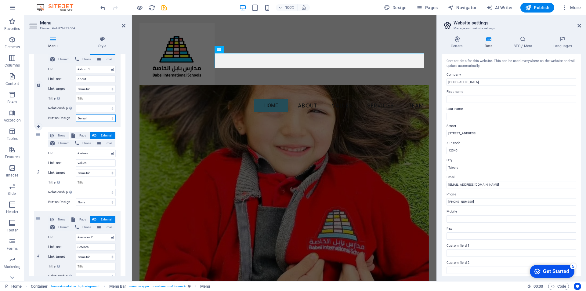
select select
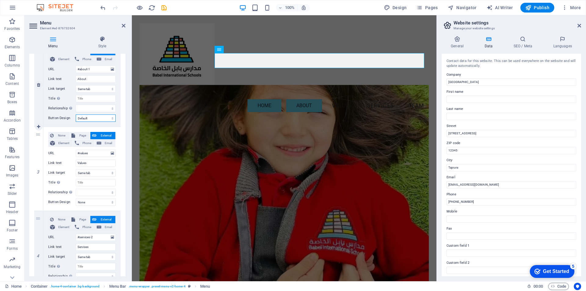
click at [112, 117] on select "None Default Primary Secondary" at bounding box center [96, 117] width 40 height 7
select select "secondary"
click at [76, 114] on select "None Default Primary Secondary" at bounding box center [96, 117] width 40 height 7
select select
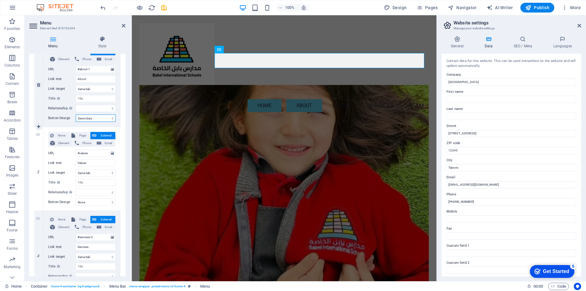
select select
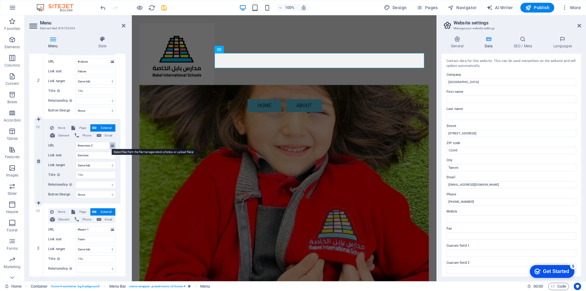
scroll to position [272, 0]
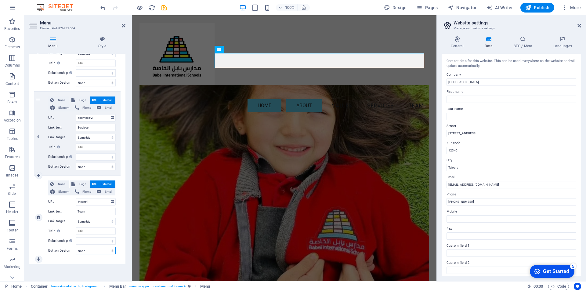
click at [111, 250] on select "None Default Primary Secondary" at bounding box center [96, 250] width 40 height 7
select select "primary"
click at [76, 247] on select "None Default Primary Secondary" at bounding box center [96, 250] width 40 height 7
select select
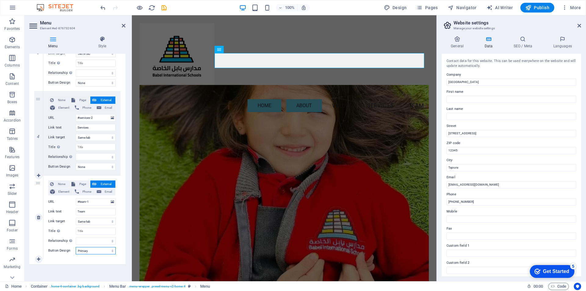
select select
click at [37, 134] on icon at bounding box center [38, 133] width 3 height 4
select select
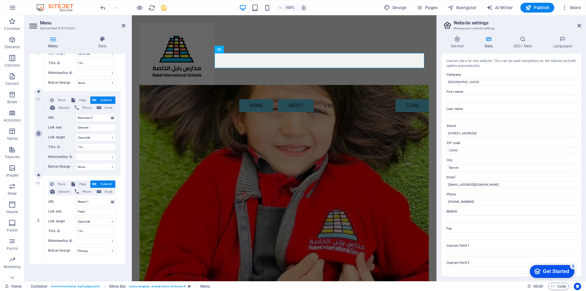
select select
type input "#team-1"
type input "Team"
select select
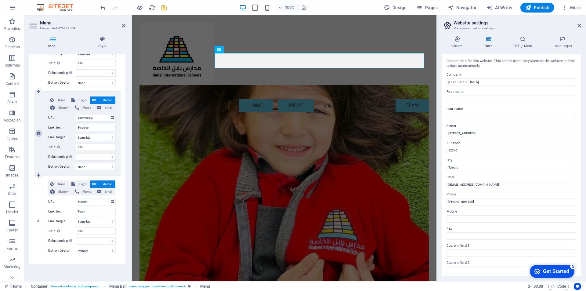
select select "primary"
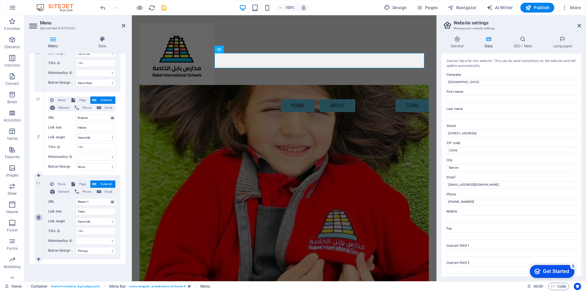
scroll to position [188, 0]
click at [0, 0] on icon at bounding box center [0, 0] width 0 height 0
select select
type input "#team-1"
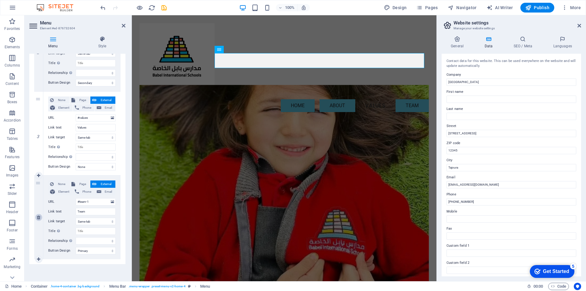
type input "Team"
select select
select select "primary"
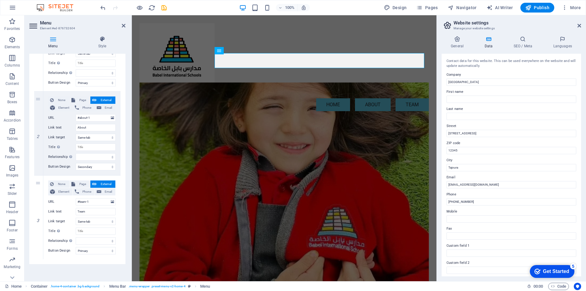
scroll to position [104, 0]
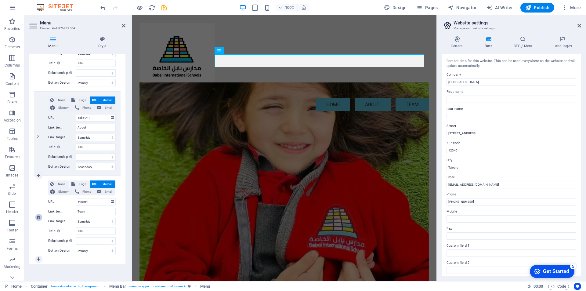
click at [40, 216] on icon at bounding box center [38, 217] width 3 height 4
select select
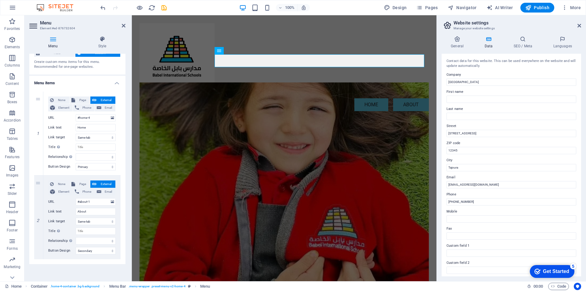
scroll to position [20, 0]
click at [39, 259] on icon at bounding box center [38, 259] width 3 height 4
select select
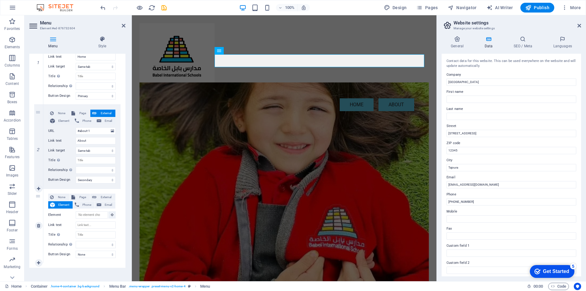
scroll to position [95, 0]
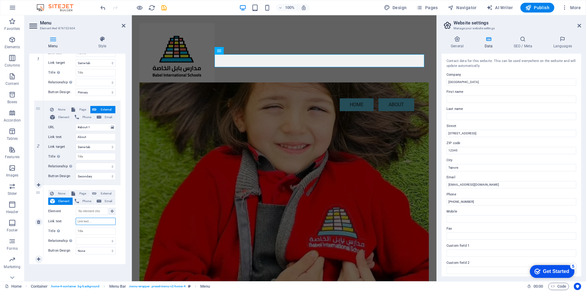
click at [100, 221] on input "Link text" at bounding box center [96, 220] width 40 height 7
type input "c"
select select
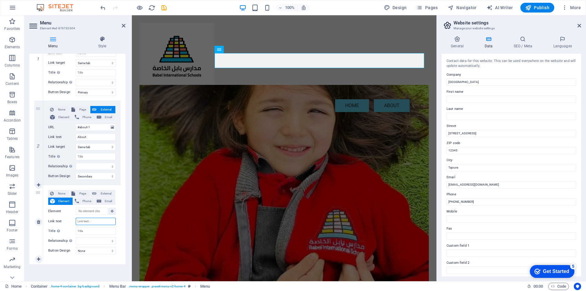
select select
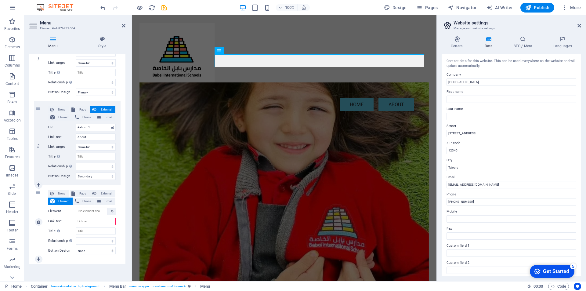
type input "c"
select select
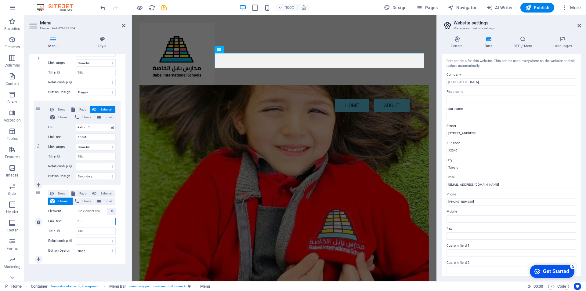
type input "Con"
select select
type input "Contact"
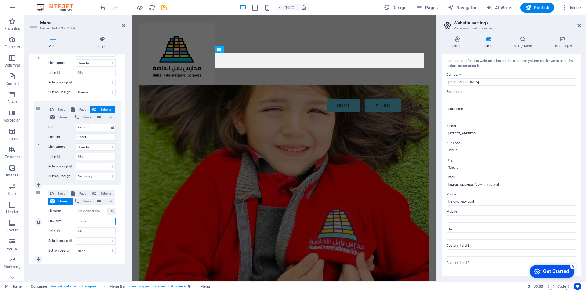
select select
type input "Contact us"
select select
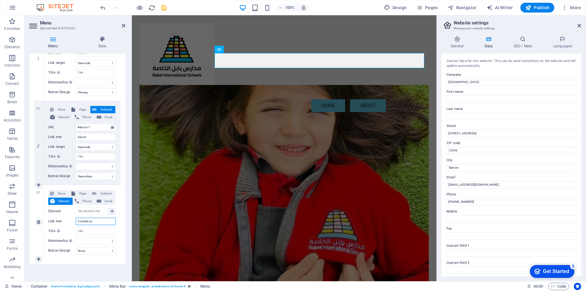
select select
type input "Contact us"
click at [112, 250] on select "None Default Primary Secondary" at bounding box center [96, 250] width 40 height 7
select select "primary"
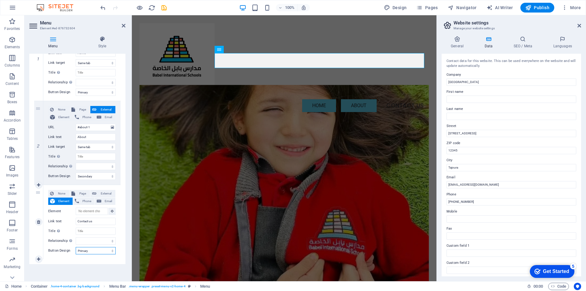
click at [76, 247] on select "None Default Primary Secondary" at bounding box center [96, 250] width 40 height 7
select select
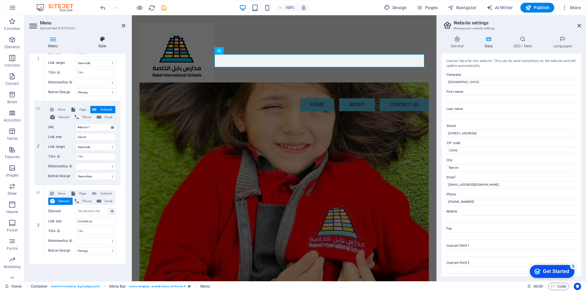
click at [104, 41] on icon at bounding box center [102, 39] width 46 height 6
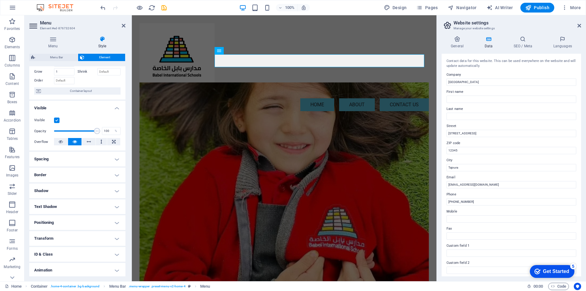
scroll to position [48, 0]
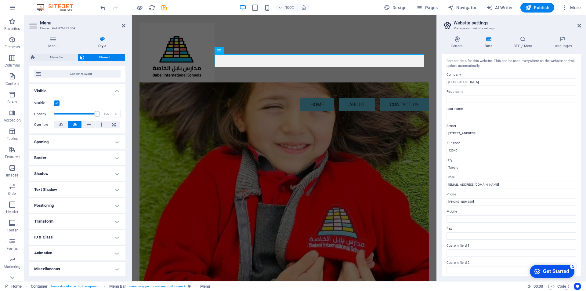
click at [117, 188] on h4 "Text Shadow" at bounding box center [77, 189] width 96 height 15
click at [104, 199] on span "Outside" at bounding box center [105, 201] width 10 height 7
type input "2"
type input "4"
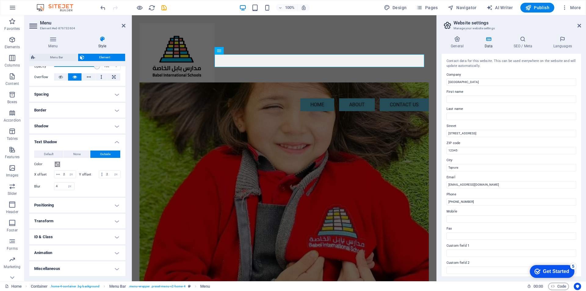
scroll to position [103, 0]
click at [115, 220] on h4 "Transform" at bounding box center [77, 220] width 96 height 15
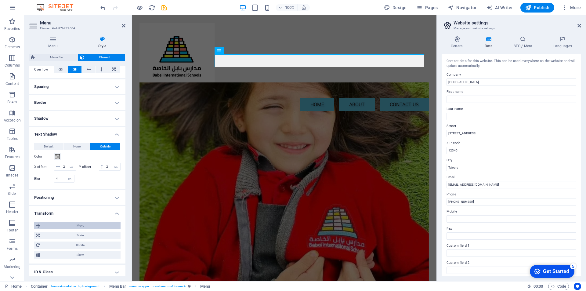
click at [84, 229] on span "Move" at bounding box center [80, 225] width 77 height 7
click at [85, 229] on span "Move" at bounding box center [80, 225] width 77 height 7
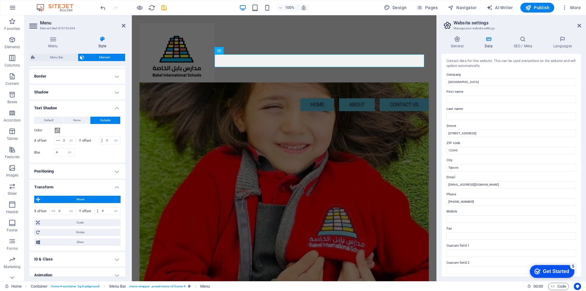
scroll to position [159, 0]
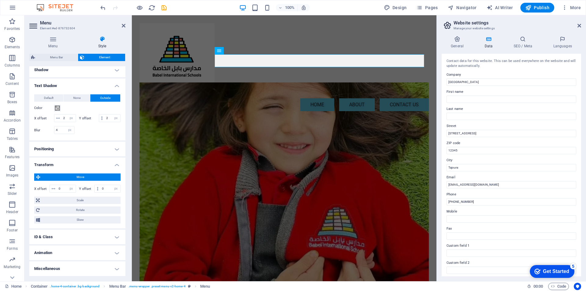
click at [84, 250] on h4 "Animation" at bounding box center [77, 252] width 96 height 15
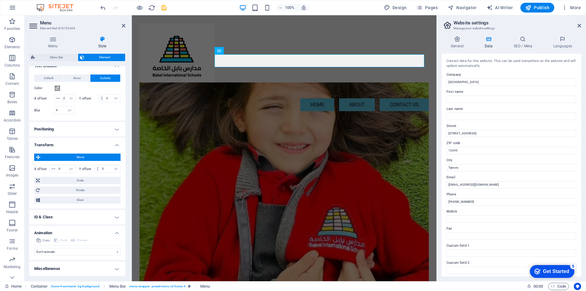
scroll to position [179, 0]
click at [90, 251] on select "Don't animate Show / Hide Slide up/down Zoom in/out Slide left to right Slide r…" at bounding box center [77, 251] width 86 height 7
select select "fade"
click at [34, 248] on select "Don't animate Show / Hide Slide up/down Zoom in/out Slide left to right Slide r…" at bounding box center [77, 251] width 86 height 7
select select "scroll"
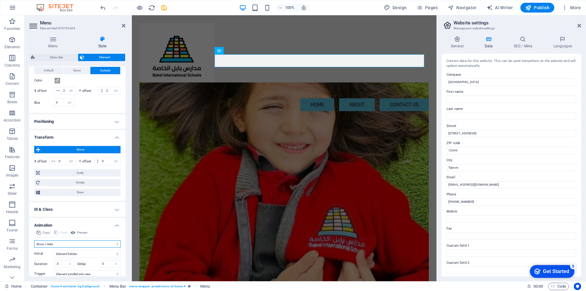
click at [116, 247] on select "Don't animate Show / Hide Slide up/down Zoom in/out Slide left to right Slide r…" at bounding box center [77, 243] width 86 height 7
click at [34, 247] on select "Don't animate Show / Hide Slide up/down Zoom in/out Slide left to right Slide r…" at bounding box center [77, 243] width 86 height 7
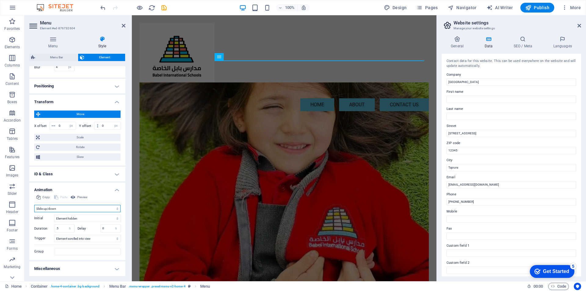
scroll to position [222, 0]
click at [110, 270] on h4 "Miscellaneous" at bounding box center [77, 268] width 96 height 15
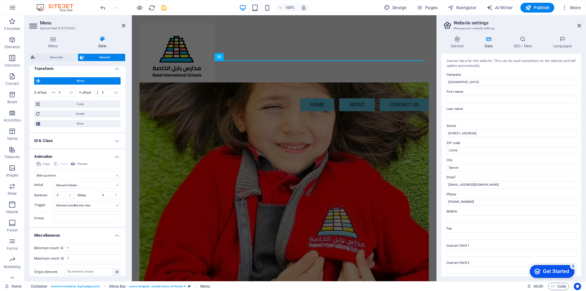
scroll to position [260, 0]
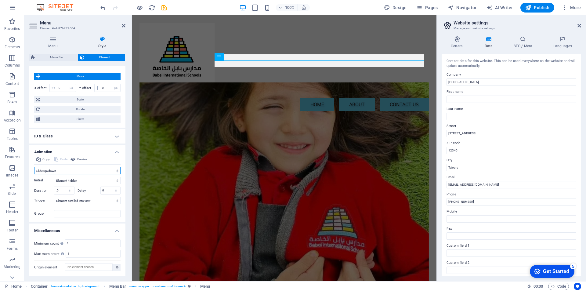
click at [117, 170] on select "Don't animate Show / Hide Slide up/down Zoom in/out Slide left to right Slide r…" at bounding box center [77, 170] width 86 height 7
select select "shrink"
click at [34, 167] on select "Don't animate Show / Hide Slide up/down Zoom in/out Slide left to right Slide r…" at bounding box center [77, 170] width 86 height 7
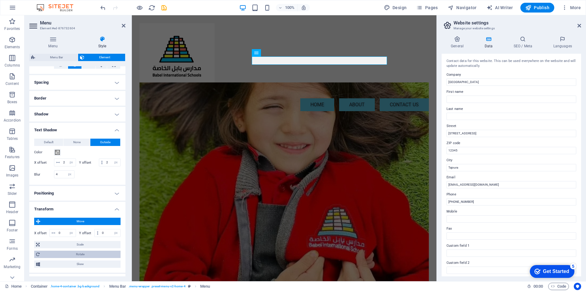
scroll to position [77, 0]
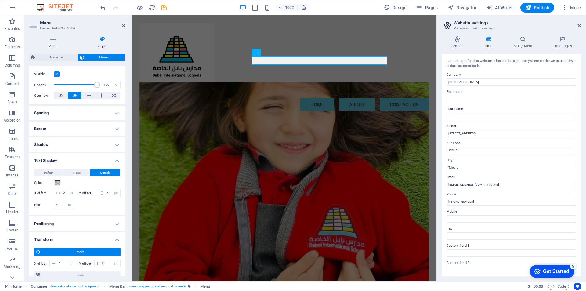
click at [115, 129] on h4 "Border" at bounding box center [77, 128] width 96 height 15
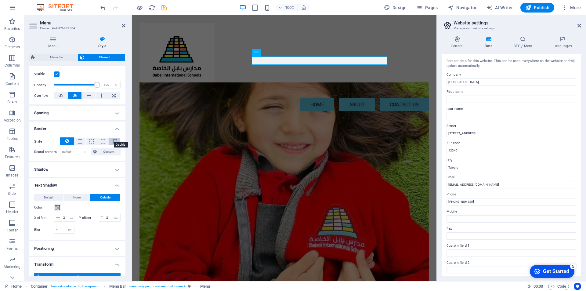
click at [114, 141] on span at bounding box center [115, 141] width 4 height 4
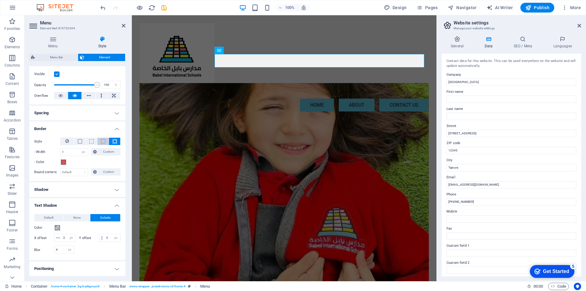
click at [102, 141] on span at bounding box center [103, 141] width 4 height 4
click at [90, 141] on span at bounding box center [91, 141] width 4 height 4
click at [76, 140] on button at bounding box center [79, 141] width 11 height 7
click at [114, 140] on span at bounding box center [115, 141] width 4 height 4
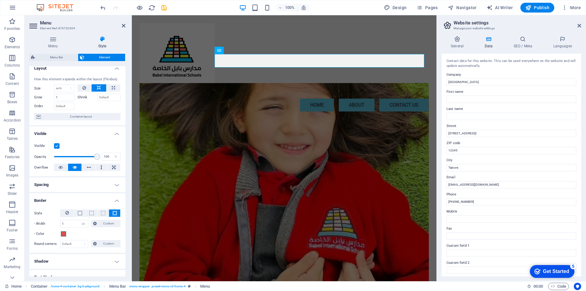
scroll to position [0, 0]
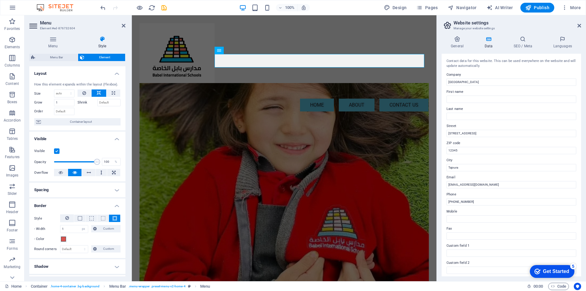
click at [113, 72] on h4 "Layout" at bounding box center [77, 71] width 96 height 11
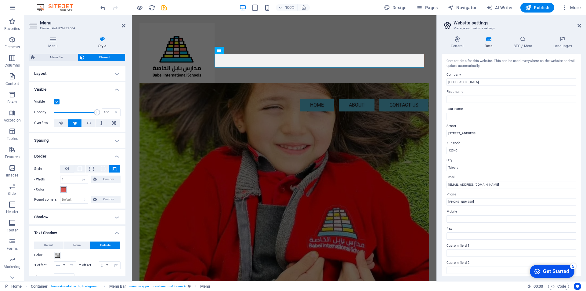
click at [66, 190] on span at bounding box center [63, 189] width 5 height 5
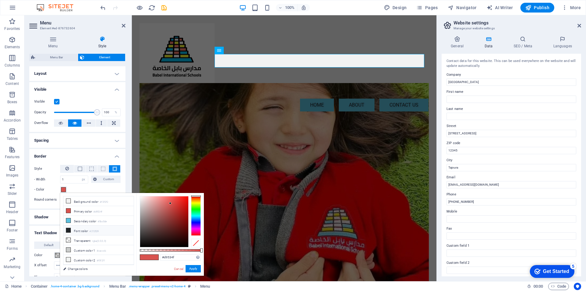
click at [69, 228] on icon at bounding box center [68, 230] width 4 height 4
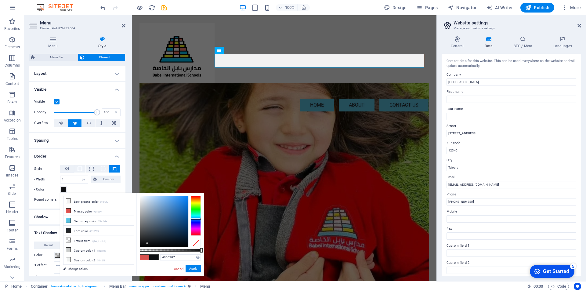
type input "#000000"
drag, startPoint x: 148, startPoint y: 239, endPoint x: 136, endPoint y: 255, distance: 19.5
click at [136, 255] on div "#000000 Supported formats #0852ed rgb(8, 82, 237) rgba(8, 82, 237, 90%) hsv(221…" at bounding box center [169, 278] width 67 height 171
click at [195, 269] on button "Apply" at bounding box center [192, 268] width 15 height 7
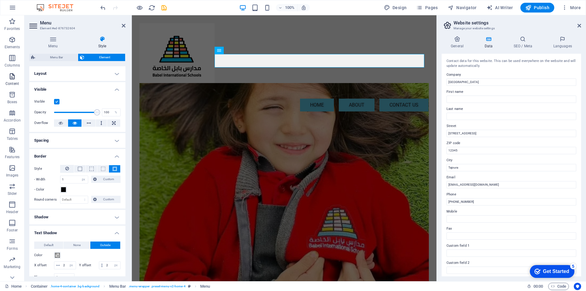
click at [10, 80] on span "Content" at bounding box center [12, 80] width 24 height 15
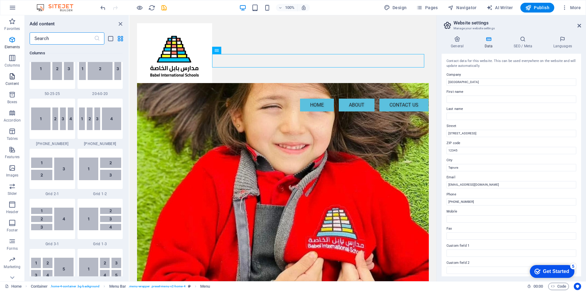
scroll to position [1067, 0]
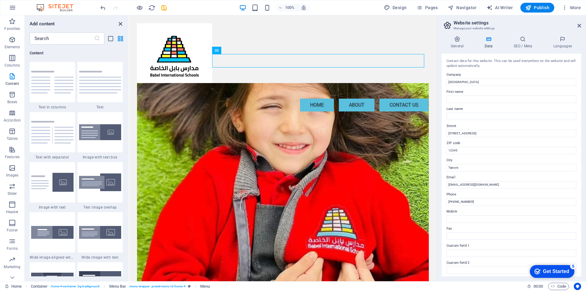
click at [121, 21] on icon "close panel" at bounding box center [120, 23] width 7 height 7
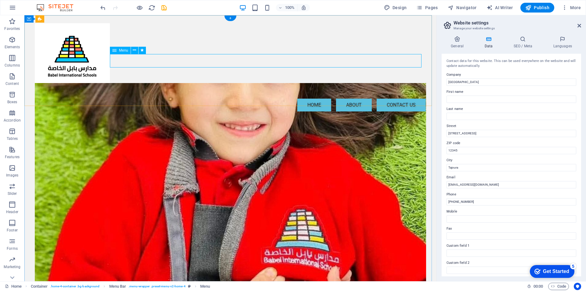
click at [353, 98] on nav "Home About Contact us" at bounding box center [230, 104] width 391 height 13
select select "px"
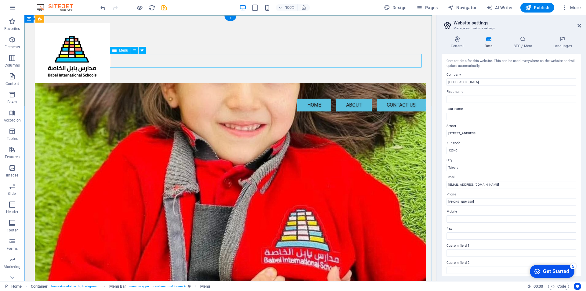
select select "px"
select select "shrink"
select select "s"
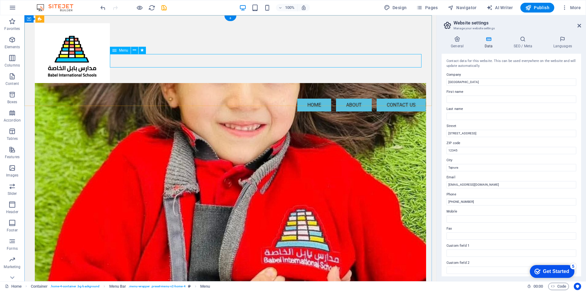
select select "s"
select select "scroll"
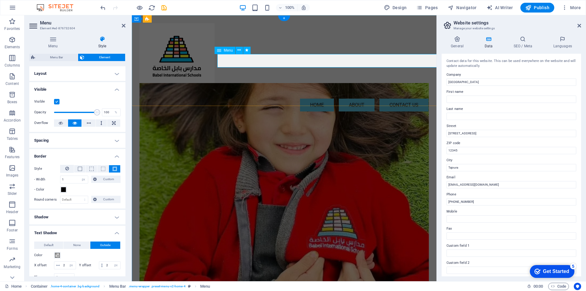
click at [353, 98] on nav "Home About Contact us" at bounding box center [283, 104] width 289 height 13
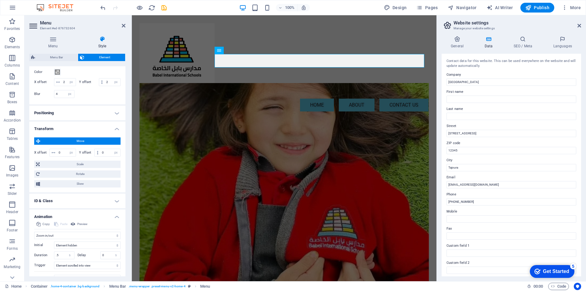
scroll to position [255, 0]
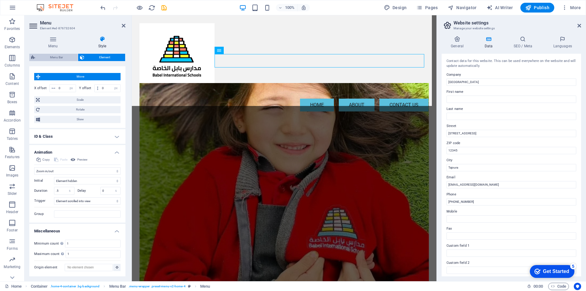
click at [63, 55] on span "Menu Bar" at bounding box center [56, 57] width 39 height 7
select select "vw"
select select "rem"
select select "vw"
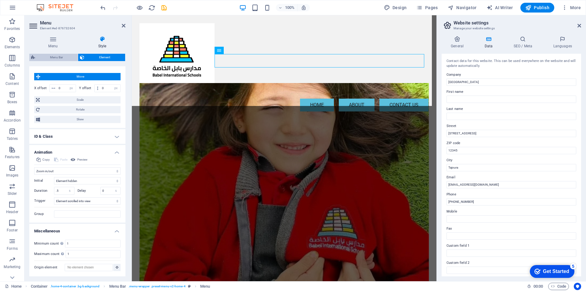
select select "preset-menu-v2-home-4"
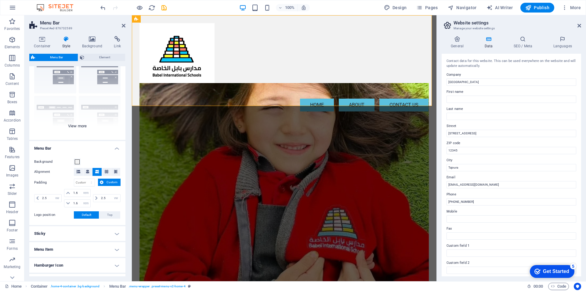
scroll to position [81, 0]
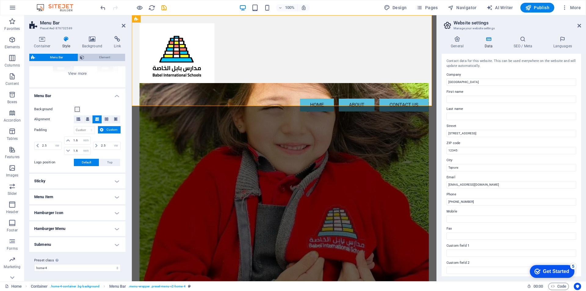
click at [93, 54] on span "Element" at bounding box center [104, 57] width 37 height 7
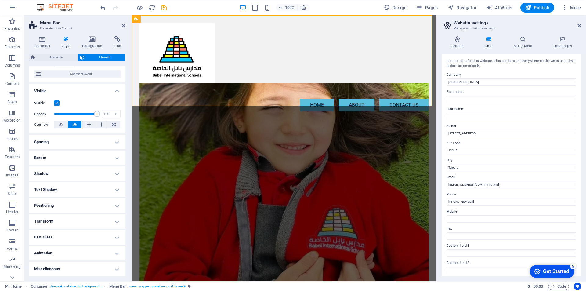
scroll to position [0, 0]
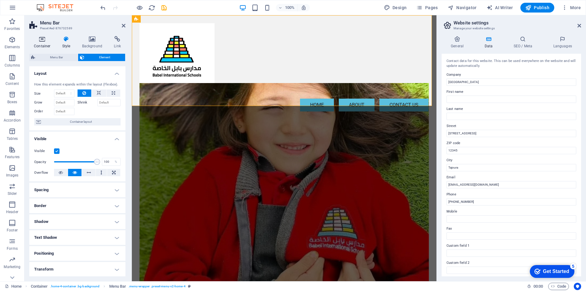
click at [41, 40] on icon at bounding box center [42, 39] width 26 height 6
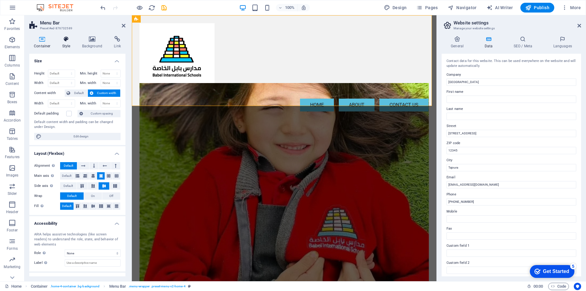
click at [70, 40] on icon at bounding box center [66, 39] width 17 height 6
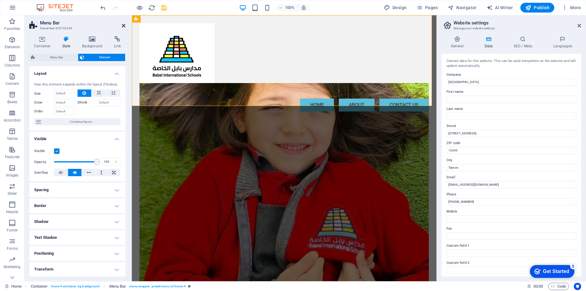
click at [122, 26] on icon at bounding box center [124, 25] width 4 height 5
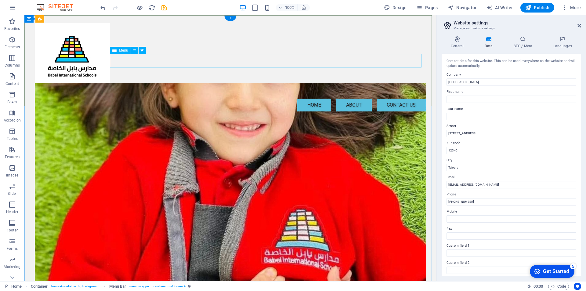
click at [356, 98] on nav "Home About Contact us" at bounding box center [230, 104] width 391 height 13
click at [248, 98] on nav "Home About Contact us" at bounding box center [230, 104] width 391 height 13
select select "px"
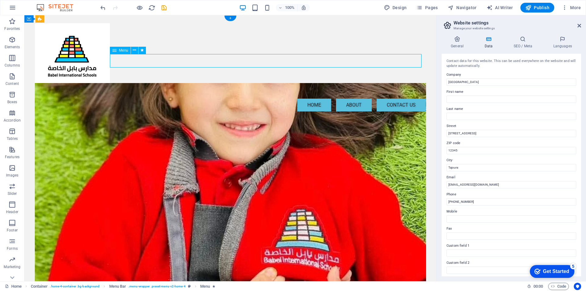
select select "px"
select select "shrink"
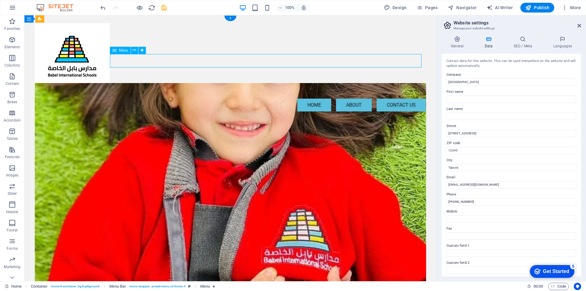
select select "s"
select select "scroll"
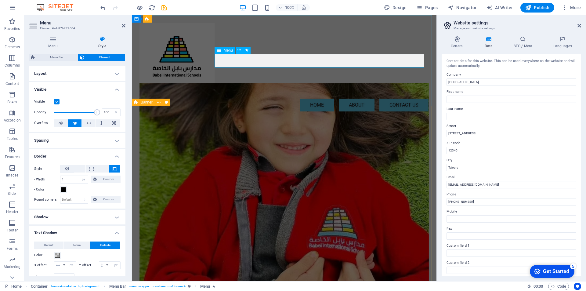
click at [357, 98] on nav "Home About Contact us" at bounding box center [283, 104] width 289 height 13
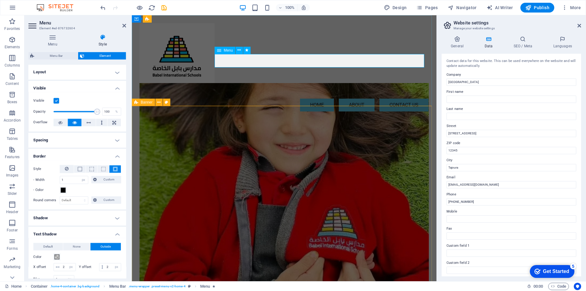
click at [357, 98] on nav "Home About Contact us" at bounding box center [283, 104] width 289 height 13
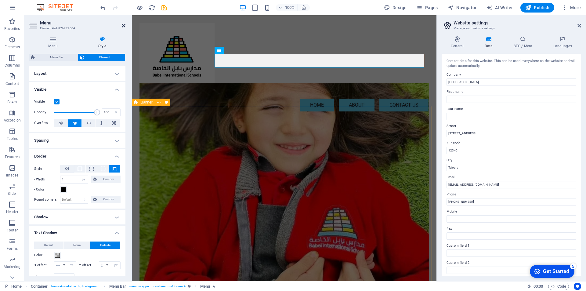
drag, startPoint x: 122, startPoint y: 25, endPoint x: 99, endPoint y: 10, distance: 28.3
click at [122, 25] on icon at bounding box center [124, 25] width 4 height 5
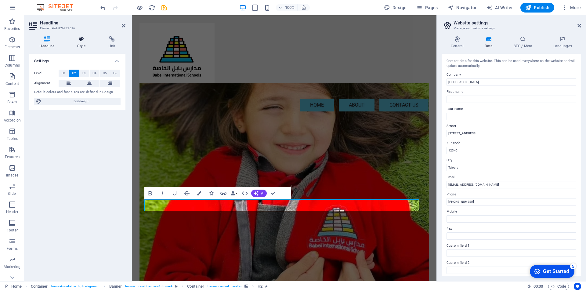
click at [76, 44] on h4 "Style" at bounding box center [82, 42] width 31 height 13
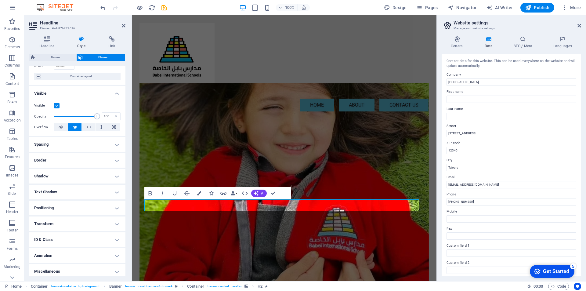
scroll to position [48, 0]
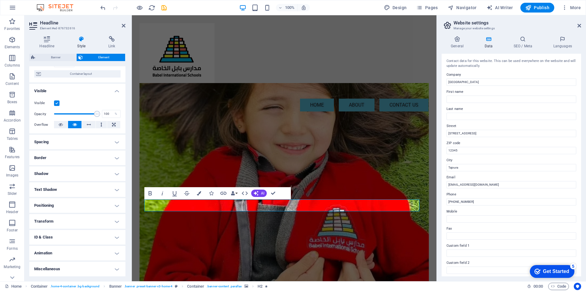
click at [118, 253] on h4 "Animation" at bounding box center [77, 253] width 96 height 15
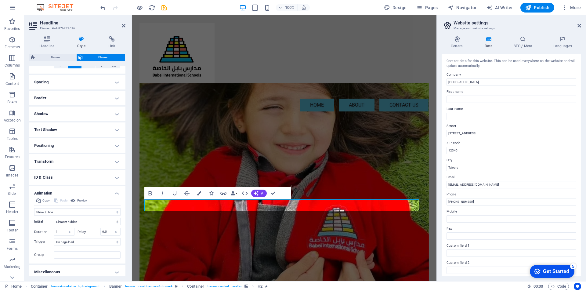
scroll to position [111, 0]
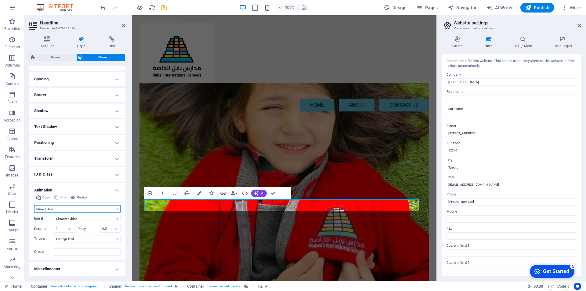
click at [117, 208] on select "Don't animate Show / Hide Slide up/down Zoom in/out Slide left to right Slide r…" at bounding box center [77, 208] width 86 height 7
click at [34, 209] on select "Don't animate Show / Hide Slide up/down Zoom in/out Slide left to right Slide r…" at bounding box center [77, 208] width 86 height 7
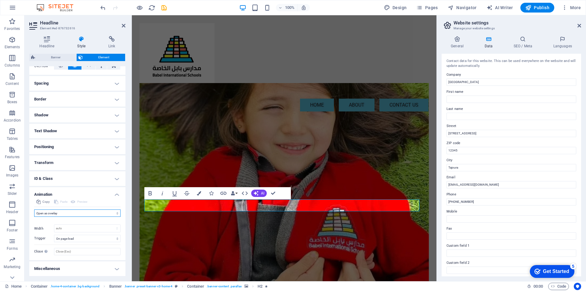
click at [116, 212] on select "Don't animate Show / Hide Slide up/down Zoom in/out Slide left to right Slide r…" at bounding box center [77, 212] width 86 height 7
select select "slide"
click at [34, 209] on select "Don't animate Show / Hide Slide up/down Zoom in/out Slide left to right Slide r…" at bounding box center [77, 212] width 86 height 7
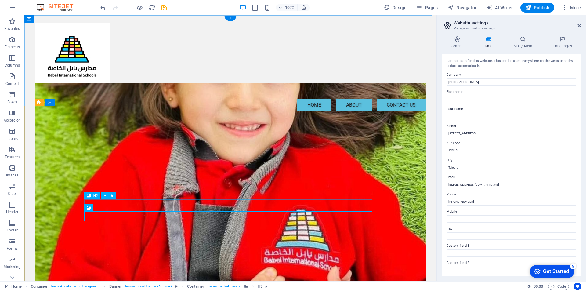
select select "slide"
select select "s"
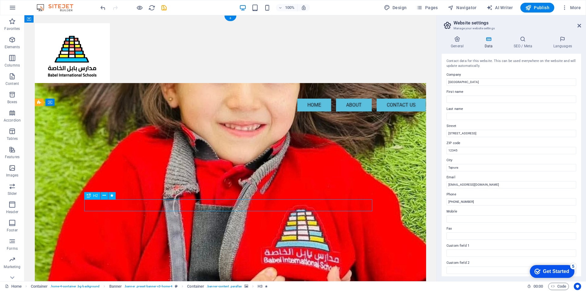
select select "onload"
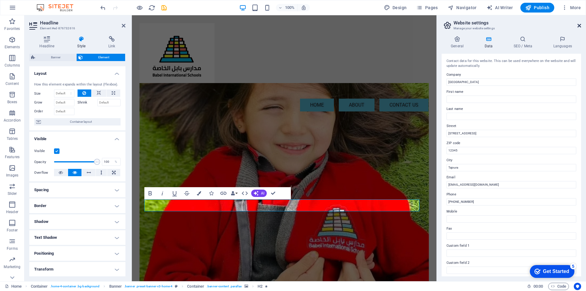
click at [577, 26] on icon at bounding box center [579, 25] width 4 height 5
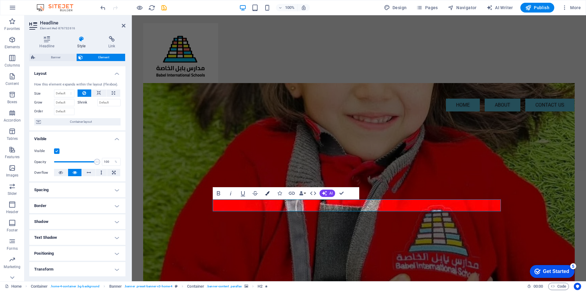
click at [267, 193] on icon "button" at bounding box center [267, 193] width 4 height 4
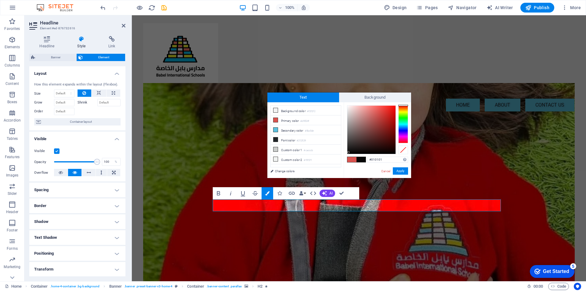
type input "#000000"
drag, startPoint x: 368, startPoint y: 131, endPoint x: 345, endPoint y: 153, distance: 31.7
click at [347, 153] on div at bounding box center [371, 130] width 48 height 48
click at [399, 171] on button "Apply" at bounding box center [400, 170] width 15 height 7
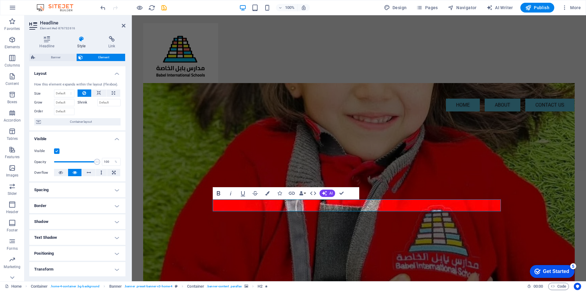
click at [219, 190] on icon "button" at bounding box center [218, 192] width 7 height 7
click at [331, 191] on span "AI" at bounding box center [330, 193] width 3 height 4
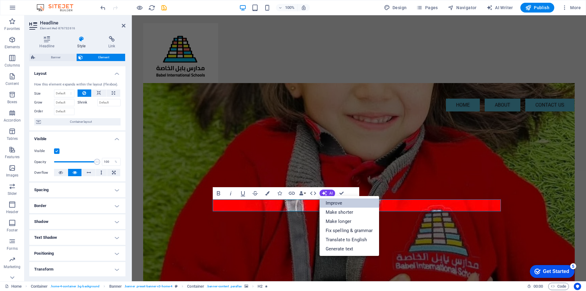
click at [339, 201] on link "Improve" at bounding box center [348, 202] width 59 height 9
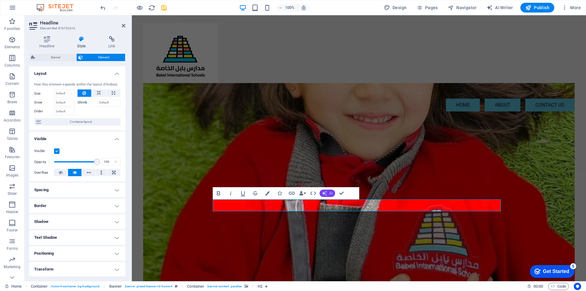
click at [327, 192] on button "AI" at bounding box center [327, 192] width 16 height 7
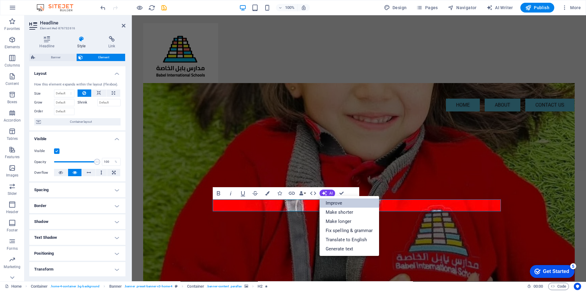
click at [332, 199] on link "Improve" at bounding box center [348, 202] width 59 height 9
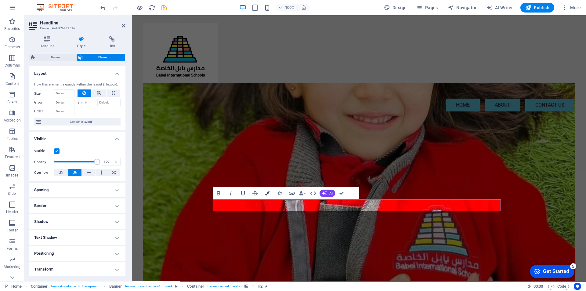
click at [270, 192] on button "Colors" at bounding box center [267, 193] width 12 height 12
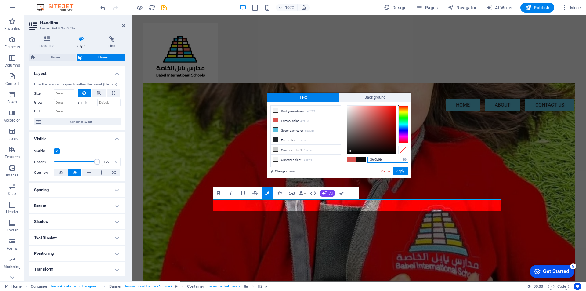
click at [350, 151] on div at bounding box center [371, 130] width 48 height 48
click at [349, 153] on div at bounding box center [350, 152] width 2 height 2
click at [403, 173] on button "Apply" at bounding box center [400, 170] width 15 height 7
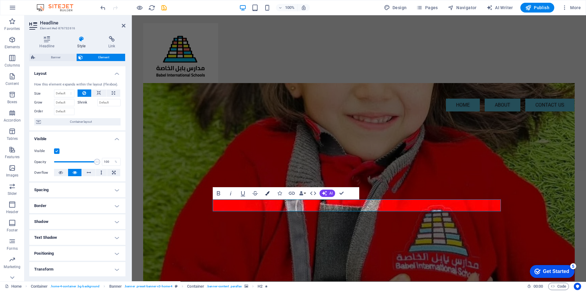
click at [264, 193] on button "Colors" at bounding box center [267, 193] width 12 height 12
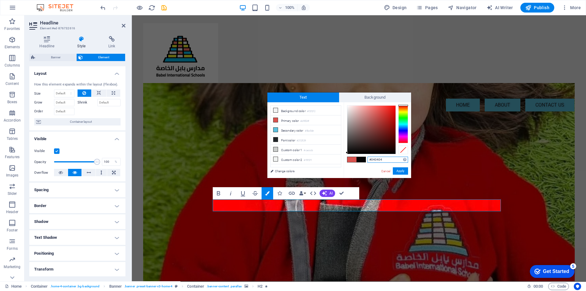
drag, startPoint x: 352, startPoint y: 152, endPoint x: 345, endPoint y: 152, distance: 6.4
click at [345, 152] on div "#040404 Supported formats #0852ed rgb(8, 82, 237) rgba(8, 82, 237, 90%) hsv(221…" at bounding box center [376, 184] width 67 height 164
click at [398, 171] on button "Apply" at bounding box center [400, 170] width 15 height 7
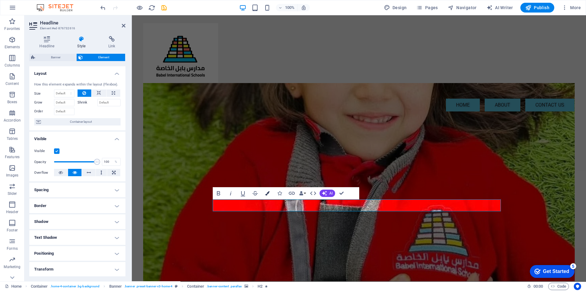
click at [266, 192] on icon "button" at bounding box center [267, 193] width 4 height 4
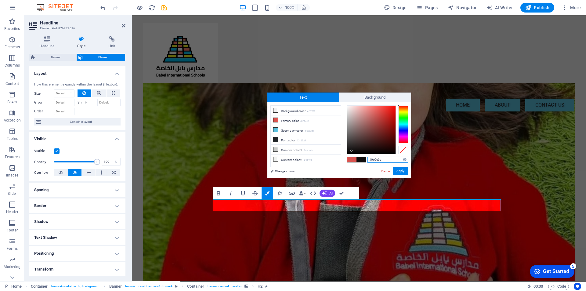
type input "#0e0d0d"
click at [350, 151] on div at bounding box center [350, 150] width 2 height 2
click at [399, 171] on button "Apply" at bounding box center [400, 170] width 15 height 7
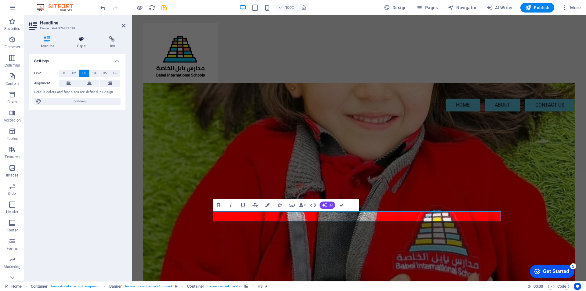
click at [82, 37] on icon at bounding box center [81, 39] width 29 height 6
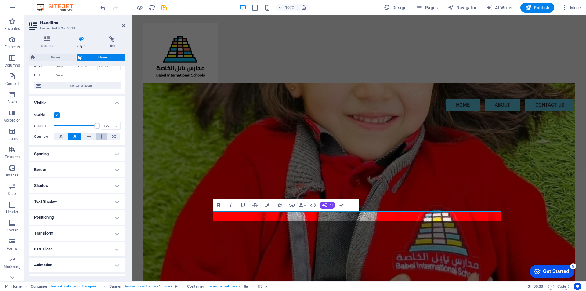
scroll to position [48, 0]
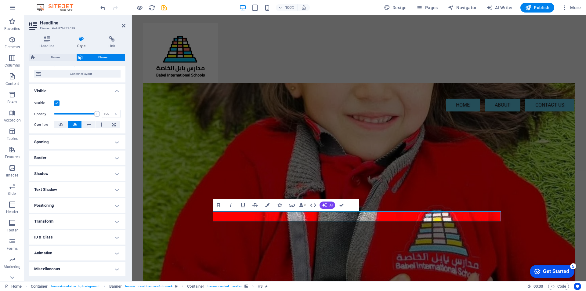
click at [116, 249] on h4 "Animation" at bounding box center [77, 253] width 96 height 15
click at [114, 271] on select "Don't animate Show / Hide Slide up/down Zoom in/out Slide left to right Slide r…" at bounding box center [77, 271] width 86 height 7
select select "shrink"
click at [34, 268] on select "Don't animate Show / Hide Slide up/down Zoom in/out Slide left to right Slide r…" at bounding box center [77, 271] width 86 height 7
click at [266, 205] on icon "button" at bounding box center [267, 205] width 4 height 4
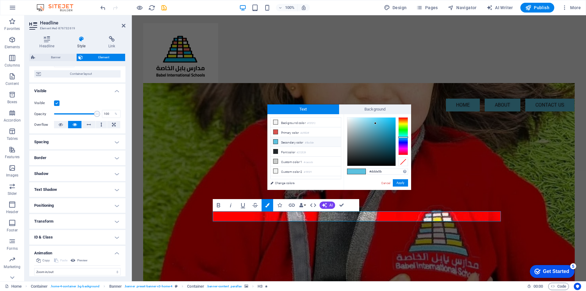
click at [403, 123] on div at bounding box center [403, 136] width 10 height 38
type input "#f7f814"
click at [391, 118] on div at bounding box center [371, 141] width 48 height 48
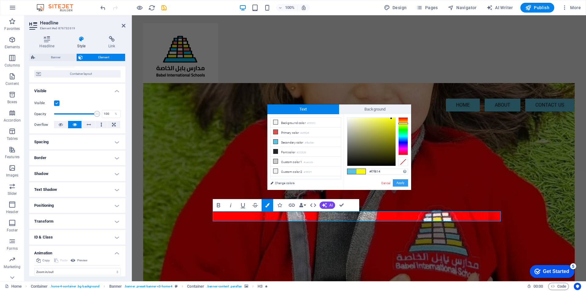
click at [401, 182] on button "Apply" at bounding box center [400, 182] width 15 height 7
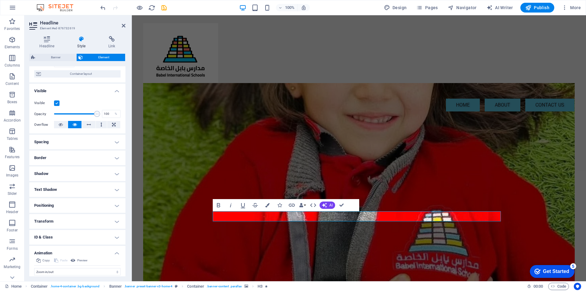
click at [456, 180] on figure at bounding box center [358, 204] width 431 height 242
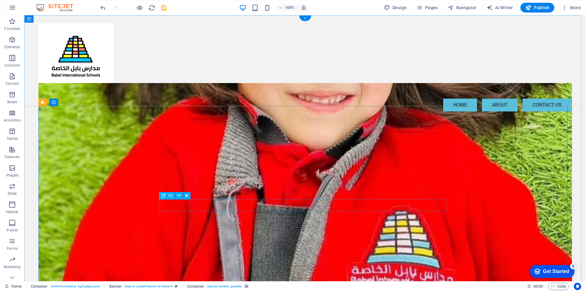
select select "slide"
select select "s"
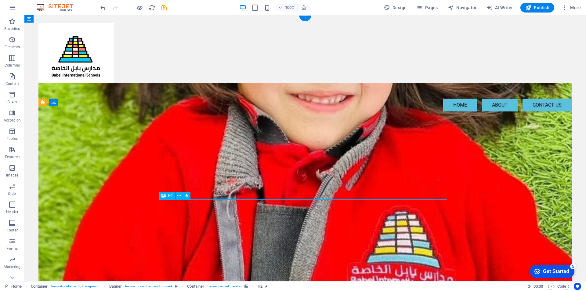
select select "s"
select select "onload"
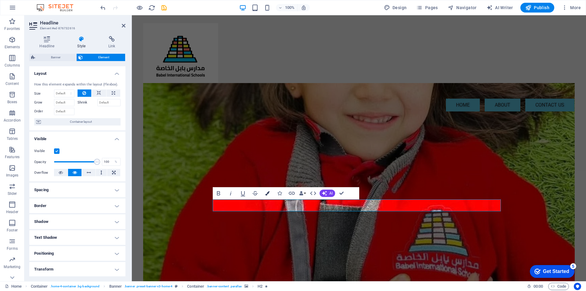
click at [266, 190] on button "Colors" at bounding box center [267, 193] width 12 height 12
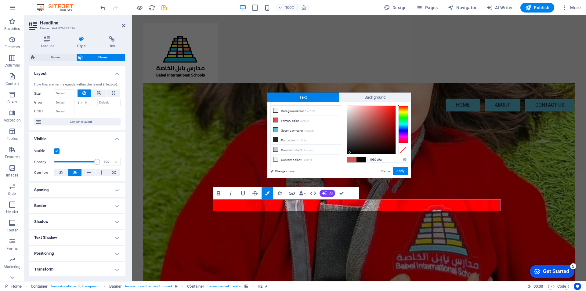
type input "#0c0b0b"
drag, startPoint x: 352, startPoint y: 143, endPoint x: 350, endPoint y: 151, distance: 8.2
click at [350, 151] on div at bounding box center [371, 130] width 48 height 48
click at [400, 170] on button "Apply" at bounding box center [400, 170] width 15 height 7
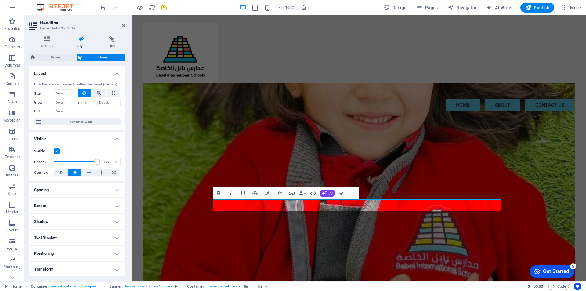
click at [399, 173] on figure at bounding box center [358, 204] width 431 height 242
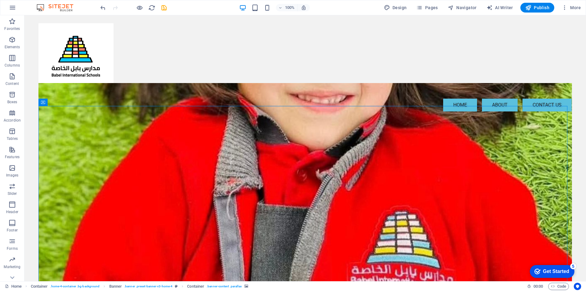
click at [399, 173] on figure at bounding box center [304, 204] width 533 height 242
select select "slide"
select select "s"
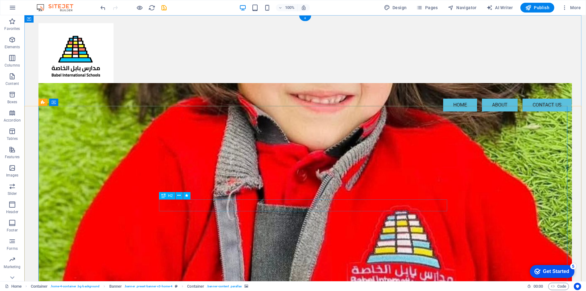
select select "s"
select select "onload"
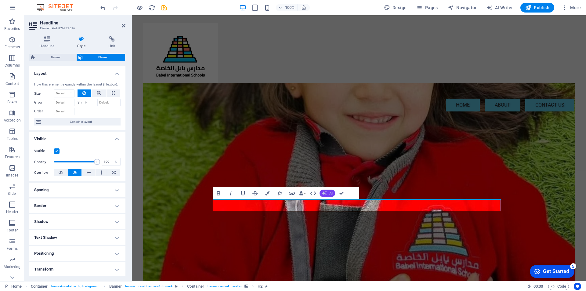
click at [329, 194] on span "AI" at bounding box center [330, 193] width 3 height 4
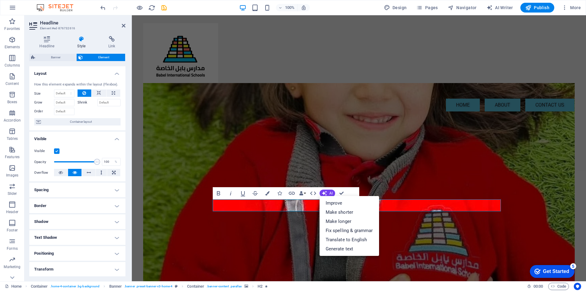
click at [453, 183] on figure at bounding box center [358, 204] width 431 height 242
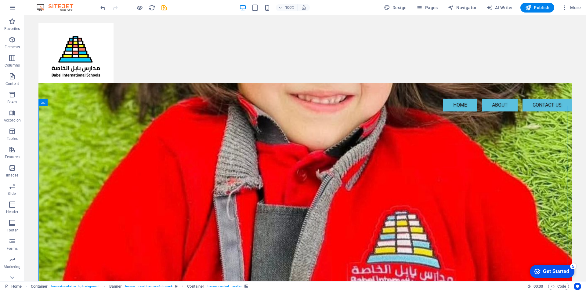
click at [442, 178] on figure at bounding box center [304, 204] width 533 height 242
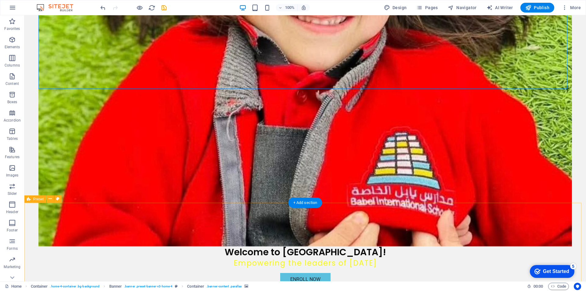
scroll to position [152, 0]
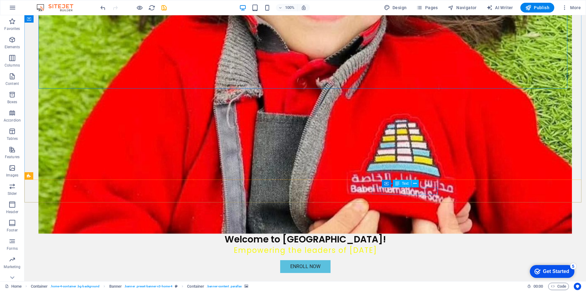
click at [417, 187] on div "Container Text" at bounding box center [402, 184] width 41 height 8
drag, startPoint x: 417, startPoint y: 187, endPoint x: 393, endPoint y: 174, distance: 27.0
click at [417, 187] on div "Container Text" at bounding box center [402, 184] width 41 height 8
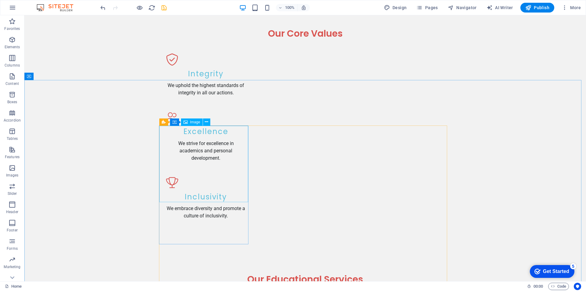
scroll to position [793, 0]
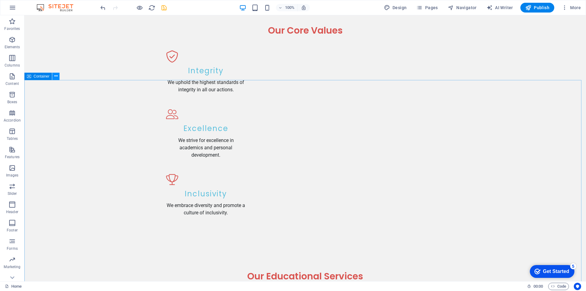
click at [56, 74] on icon at bounding box center [55, 76] width 3 height 6
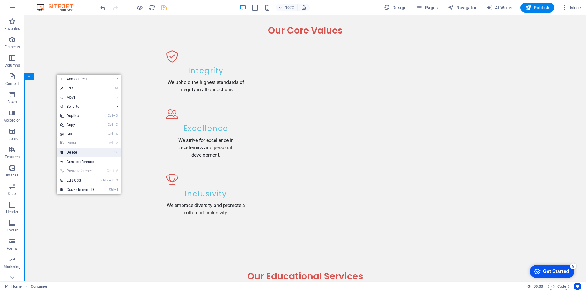
click at [74, 151] on link "⌦ Delete" at bounding box center [77, 152] width 41 height 9
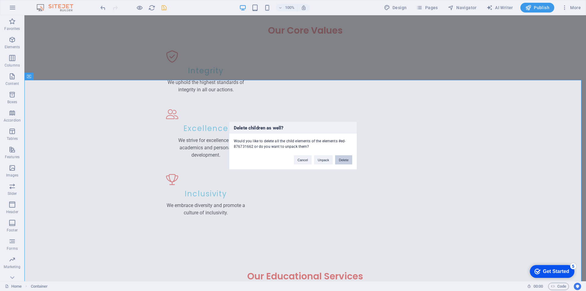
click at [345, 162] on button "Delete" at bounding box center [343, 159] width 17 height 9
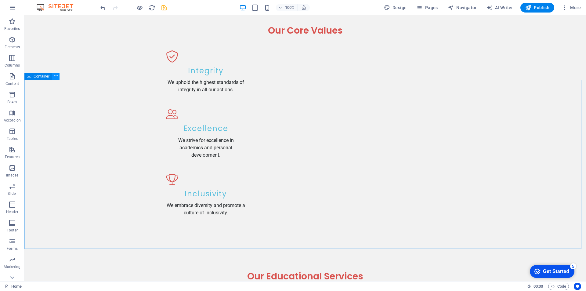
click at [55, 75] on icon at bounding box center [55, 76] width 3 height 6
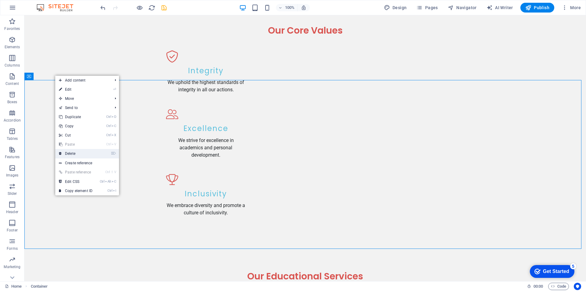
click at [83, 155] on link "⌦ Delete" at bounding box center [75, 153] width 41 height 9
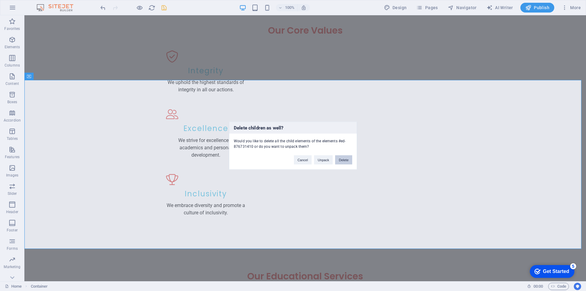
click at [346, 160] on button "Delete" at bounding box center [343, 159] width 17 height 9
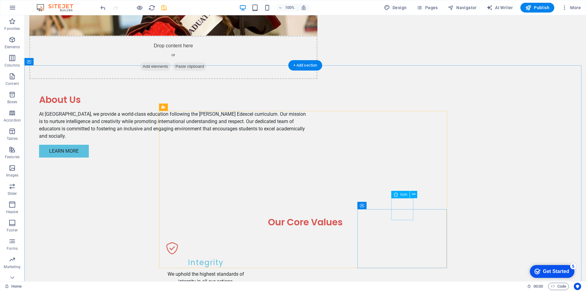
scroll to position [615, 0]
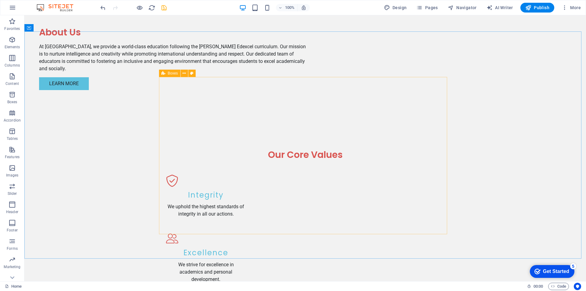
click at [168, 72] on span "Boxes" at bounding box center [173, 73] width 10 height 4
click at [184, 71] on icon at bounding box center [183, 73] width 3 height 6
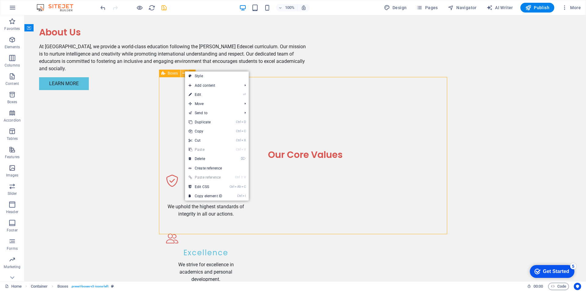
click at [184, 71] on icon at bounding box center [183, 73] width 3 height 6
click at [178, 53] on icon at bounding box center [178, 52] width 3 height 6
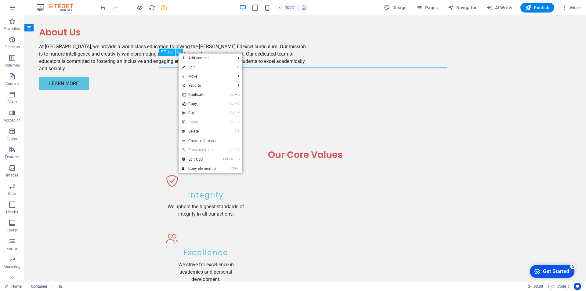
click at [178, 52] on icon at bounding box center [178, 52] width 3 height 6
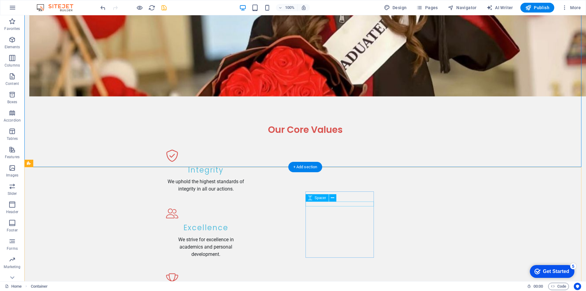
scroll to position [706, 0]
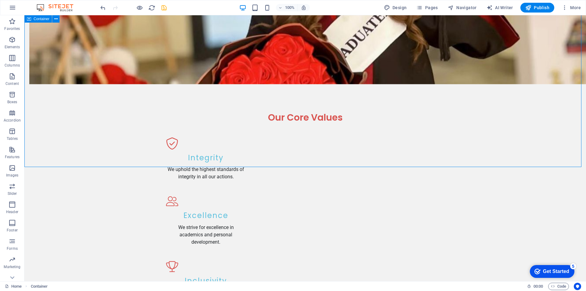
click at [41, 20] on span "Container" at bounding box center [42, 19] width 16 height 4
click at [54, 17] on icon at bounding box center [55, 19] width 3 height 6
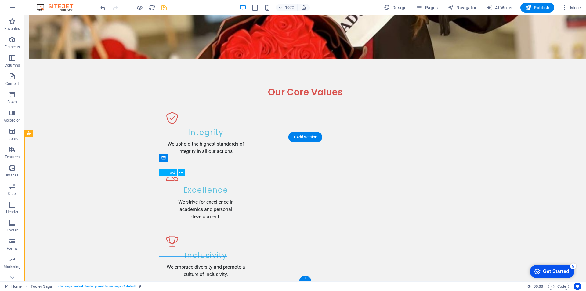
scroll to position [736, 0]
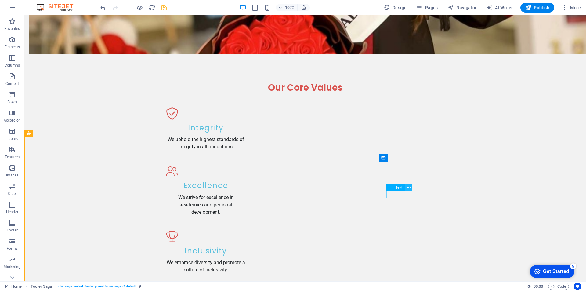
click at [407, 187] on icon at bounding box center [408, 187] width 3 height 6
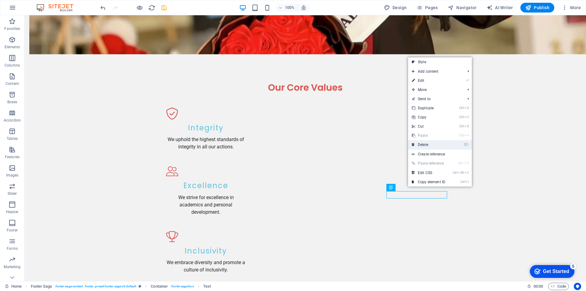
click at [420, 146] on link "⌦ Delete" at bounding box center [428, 144] width 41 height 9
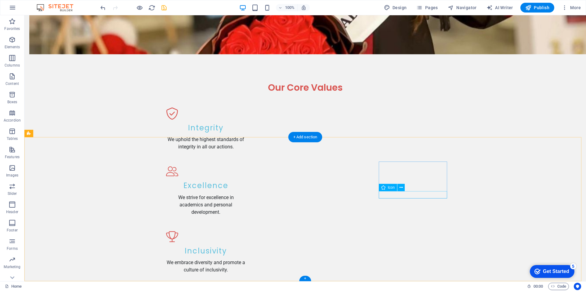
click at [406, 187] on div "Icon" at bounding box center [394, 188] width 30 height 8
click at [402, 188] on icon at bounding box center [400, 187] width 3 height 6
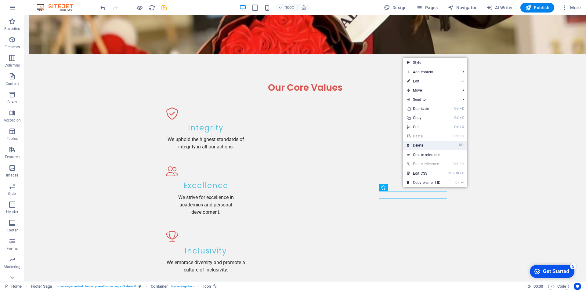
drag, startPoint x: 415, startPoint y: 145, endPoint x: 381, endPoint y: 148, distance: 33.9
click at [415, 145] on link "⌦ Delete" at bounding box center [423, 145] width 41 height 9
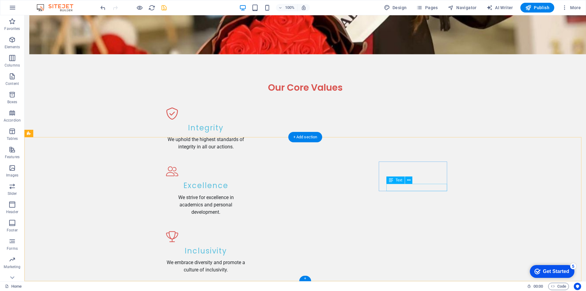
drag, startPoint x: 408, startPoint y: 181, endPoint x: 384, endPoint y: 160, distance: 31.8
click at [408, 181] on icon at bounding box center [408, 180] width 3 height 6
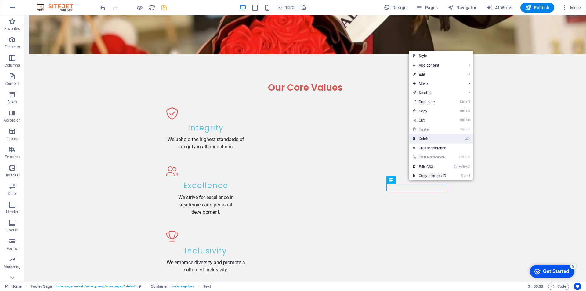
click at [422, 141] on link "⌦ Delete" at bounding box center [429, 138] width 41 height 9
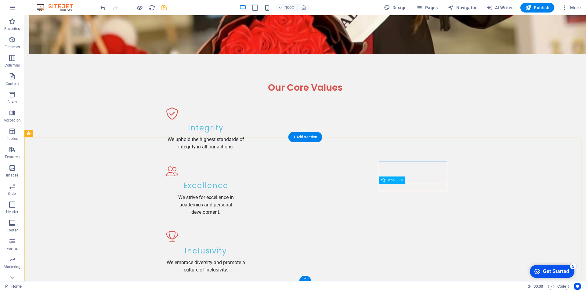
click at [401, 181] on icon at bounding box center [400, 180] width 3 height 6
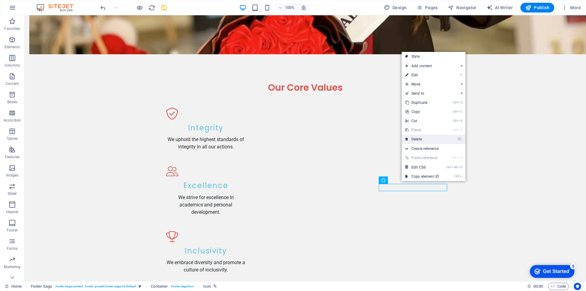
click at [412, 140] on link "⌦ Delete" at bounding box center [421, 139] width 41 height 9
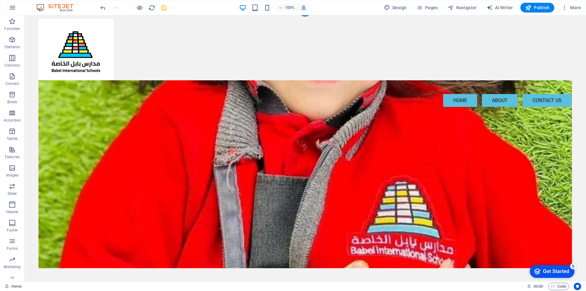
scroll to position [0, 0]
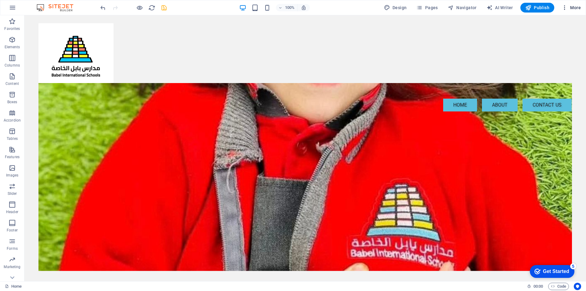
click at [564, 7] on icon "button" at bounding box center [564, 8] width 6 height 6
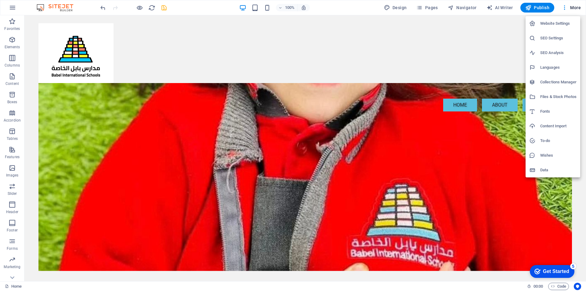
click at [547, 109] on h6 "Fonts" at bounding box center [558, 111] width 36 height 7
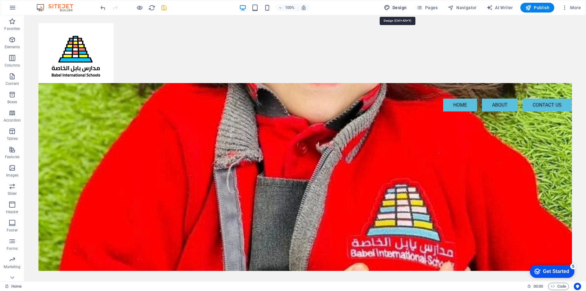
drag, startPoint x: 391, startPoint y: 5, endPoint x: 405, endPoint y: 5, distance: 14.0
click at [0, 0] on icon "button" at bounding box center [0, 0] width 0 height 0
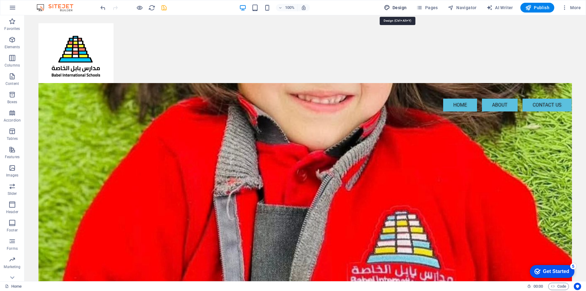
select select "px"
select select "200"
select select "px"
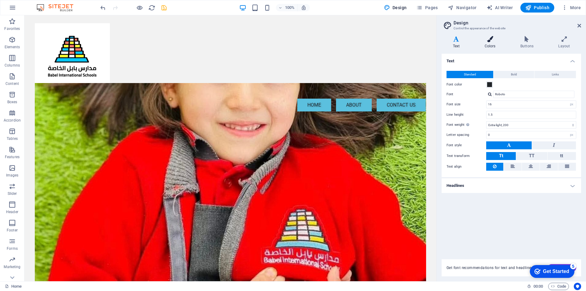
click at [488, 43] on h4 "Colors" at bounding box center [491, 42] width 36 height 13
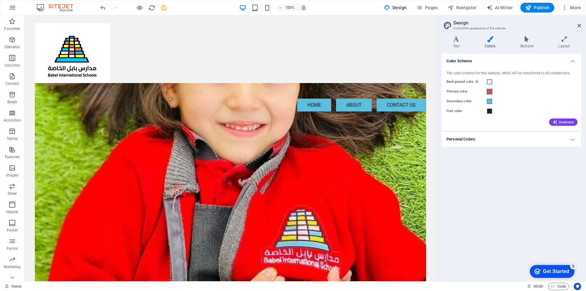
click at [492, 92] on button "Primary color" at bounding box center [489, 91] width 7 height 7
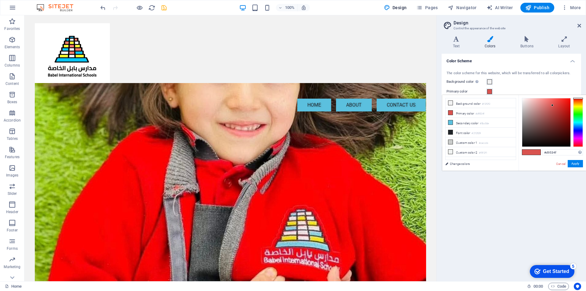
type input "#f4160f"
click at [567, 100] on div at bounding box center [546, 122] width 48 height 48
click at [576, 163] on button "Apply" at bounding box center [574, 163] width 15 height 7
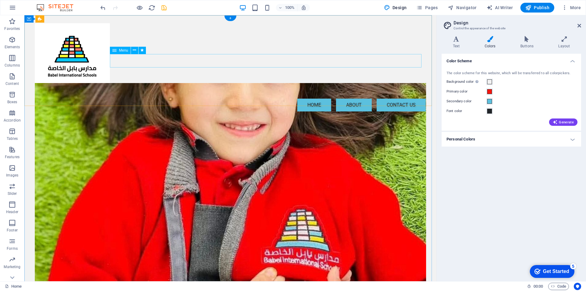
click at [373, 98] on nav "Home About Contact us" at bounding box center [230, 104] width 391 height 13
select select "px"
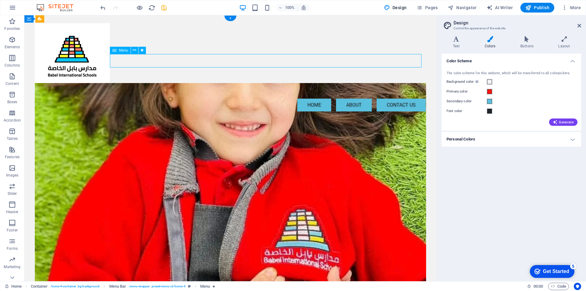
select select "px"
select select "shrink"
select select "s"
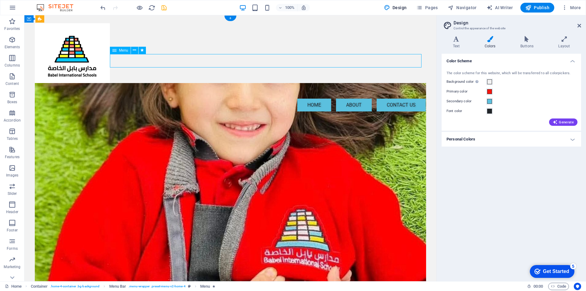
select select "s"
select select "scroll"
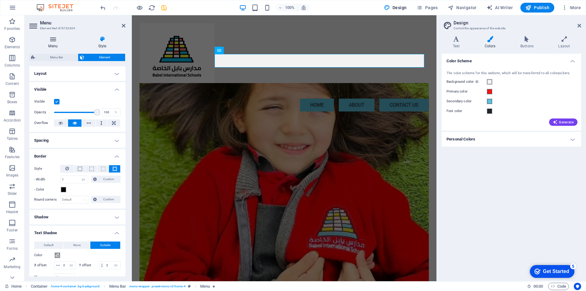
click at [57, 43] on h4 "Menu" at bounding box center [54, 42] width 50 height 13
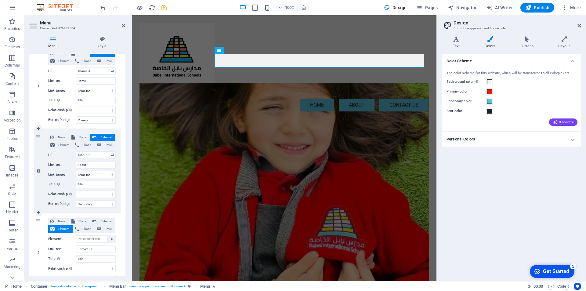
scroll to position [95, 0]
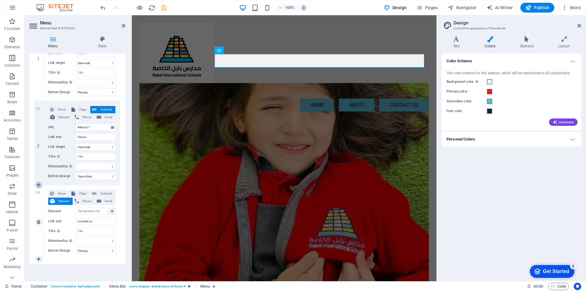
click at [38, 186] on icon at bounding box center [38, 185] width 3 height 4
select select
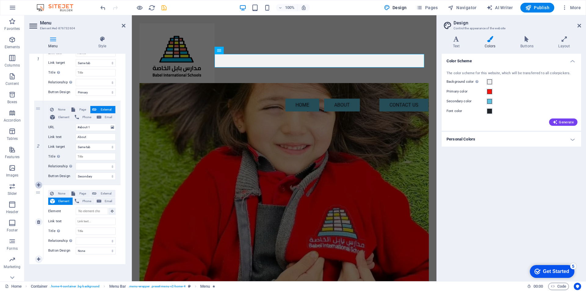
select select "primary"
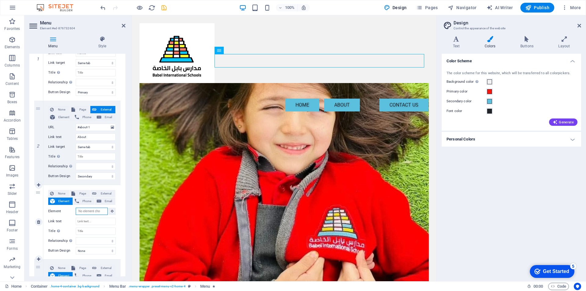
click at [89, 213] on input "Element" at bounding box center [92, 210] width 32 height 7
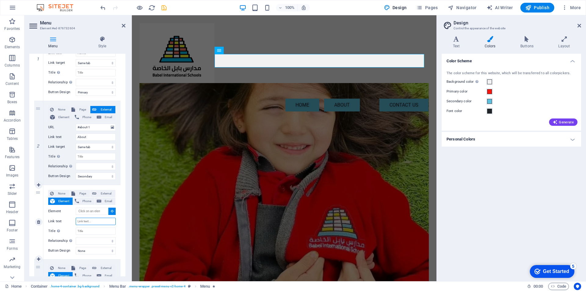
click at [91, 222] on input "Link text" at bounding box center [96, 220] width 40 height 7
type input "خ"
select select
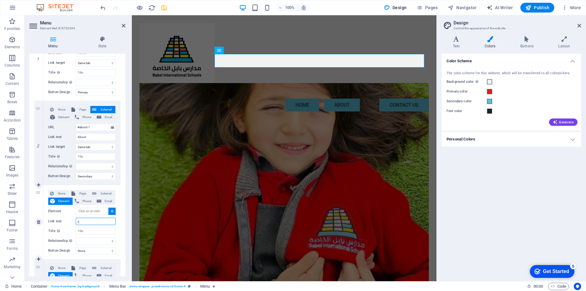
select select
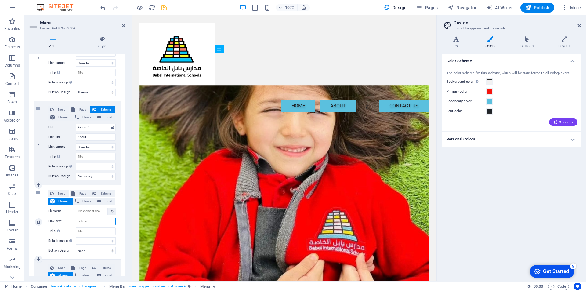
select select
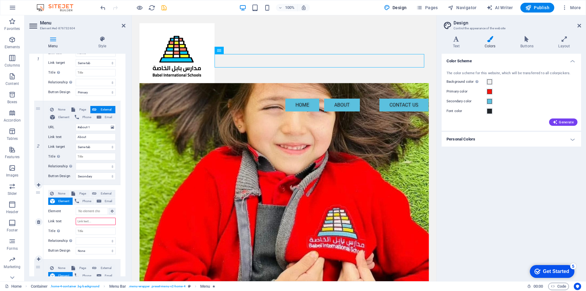
type input "O"
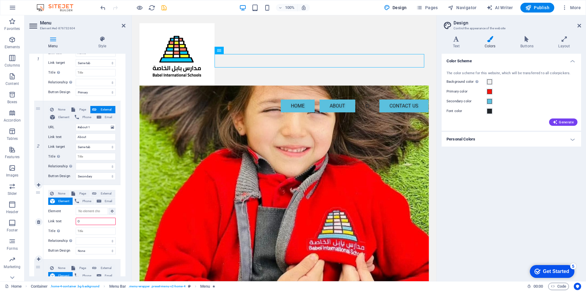
select select
type input "Our"
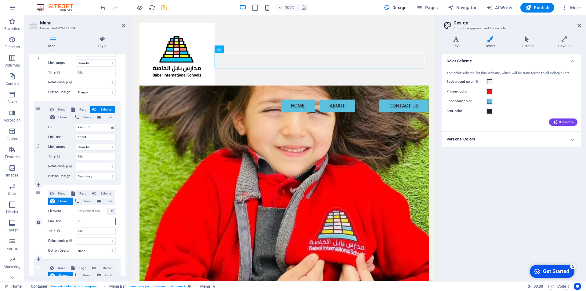
select select
type input "Ou"
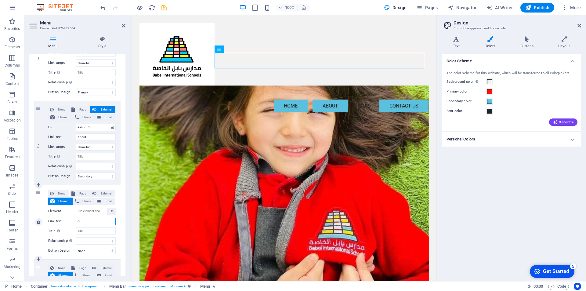
select select
type input "OuR"
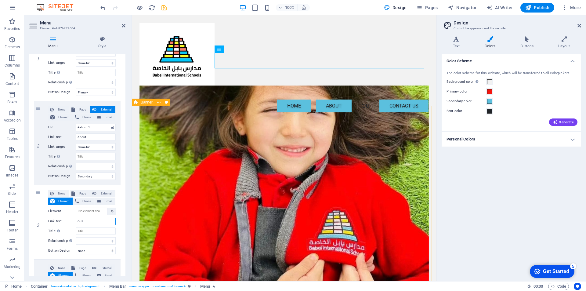
select select
type input "OuR C"
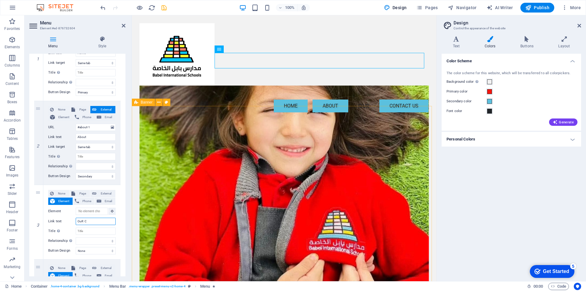
select select
type input "OuR CORE"
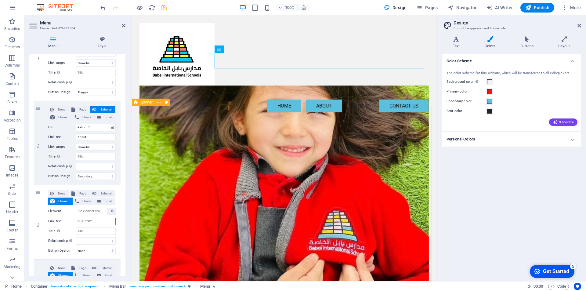
select select
type input "OuR CORE VE"
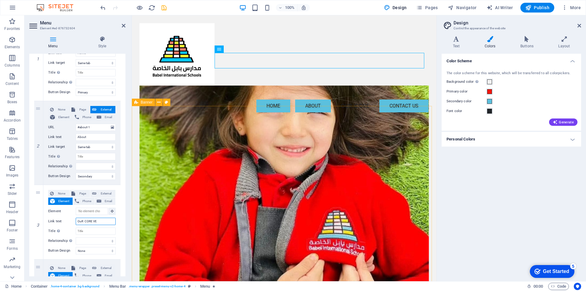
select select
type input "OuR CORE VA"
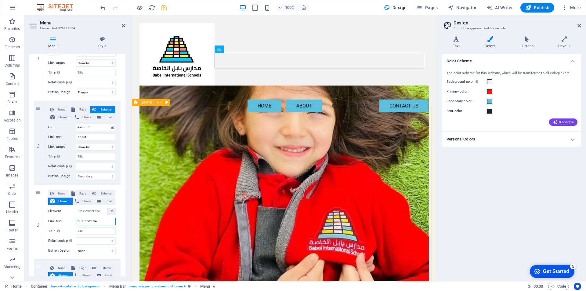
select select
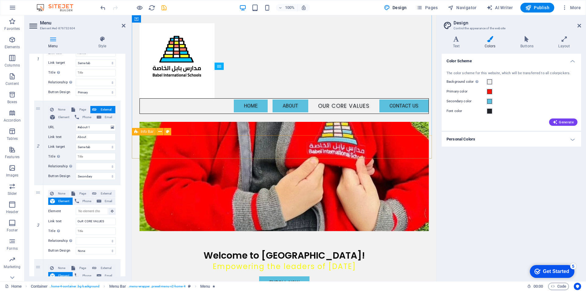
scroll to position [0, 0]
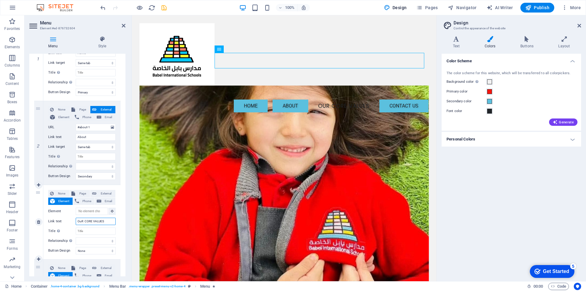
click at [83, 222] on input "OuR CORE VALUES" at bounding box center [96, 220] width 40 height 7
click at [79, 222] on input "CORE VALUES" at bounding box center [96, 220] width 40 height 7
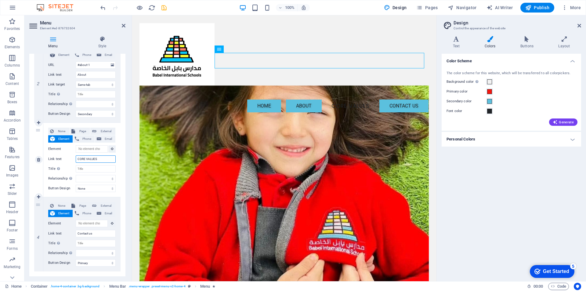
scroll to position [169, 0]
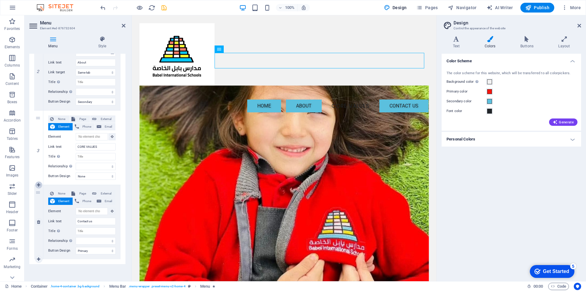
click at [40, 184] on icon at bounding box center [38, 185] width 3 height 4
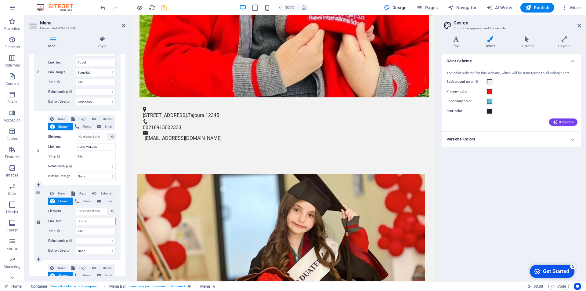
scroll to position [488, 0]
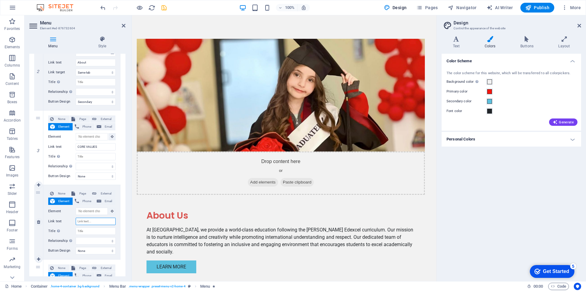
click at [84, 221] on input "Link text" at bounding box center [96, 220] width 40 height 7
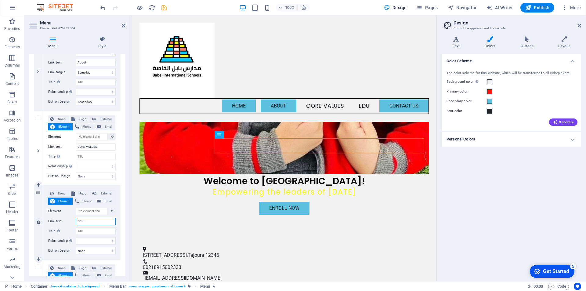
scroll to position [0, 0]
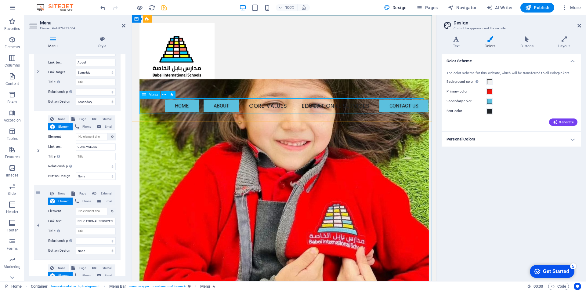
click at [223, 104] on nav "Home About CORE VALUES EDUCATIONAL SERVICES Contact us" at bounding box center [283, 106] width 289 height 16
click at [111, 176] on select "None Default Primary Secondary" at bounding box center [96, 175] width 40 height 7
click at [76, 172] on select "None Default Primary Secondary" at bounding box center [96, 175] width 40 height 7
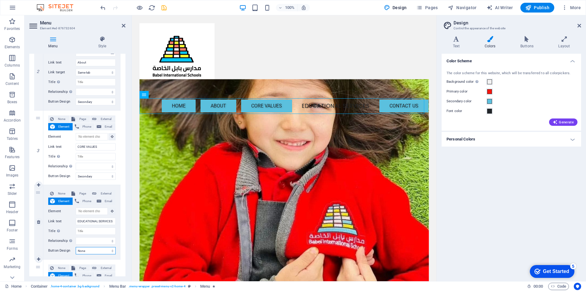
click at [111, 250] on select "None Default Primary Secondary" at bounding box center [96, 250] width 40 height 7
click at [76, 247] on select "None Default Primary Secondary" at bounding box center [96, 250] width 40 height 7
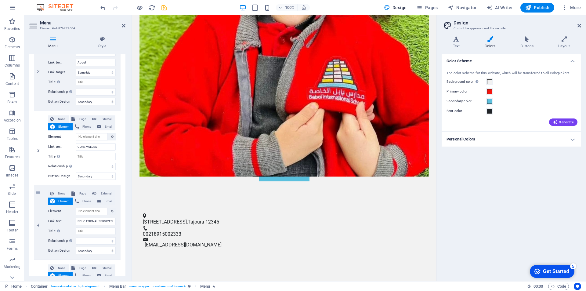
scroll to position [274, 0]
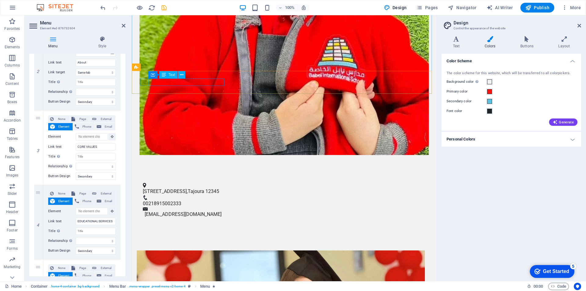
click at [196, 188] on span "Tajoura" at bounding box center [196, 191] width 16 height 6
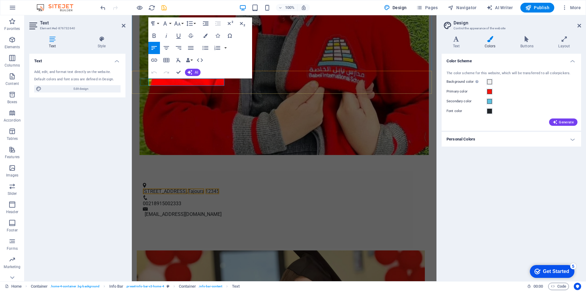
click at [219, 188] on span "12345" at bounding box center [212, 191] width 14 height 6
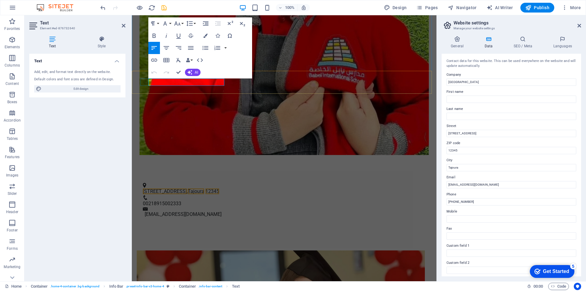
click at [219, 188] on span "12345" at bounding box center [212, 191] width 14 height 6
drag, startPoint x: 612, startPoint y: 216, endPoint x: 431, endPoint y: 203, distance: 181.9
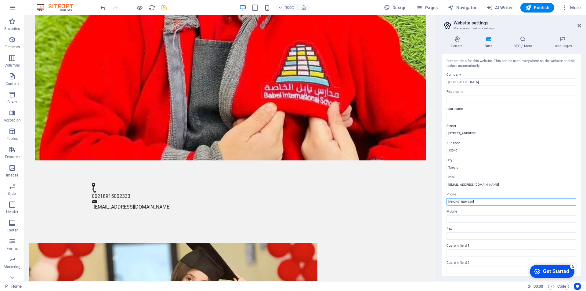
click at [474, 201] on input "+218 91 2345678" at bounding box center [511, 201] width 130 height 7
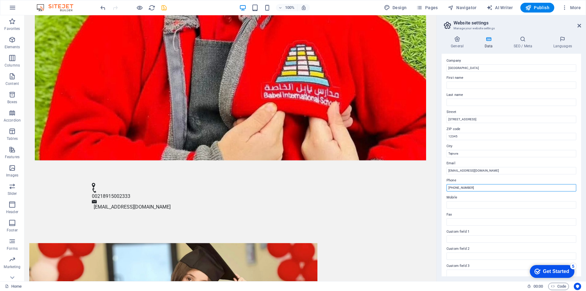
scroll to position [0, 0]
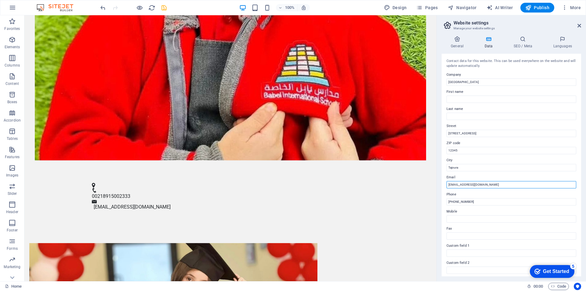
click at [488, 185] on input "info@samababelschool.ly" at bounding box center [511, 184] width 130 height 7
click at [461, 150] on input "12345" at bounding box center [511, 150] width 130 height 7
click at [481, 135] on input "123 Education Lane" at bounding box center [511, 133] width 130 height 7
click at [459, 40] on icon at bounding box center [456, 39] width 31 height 6
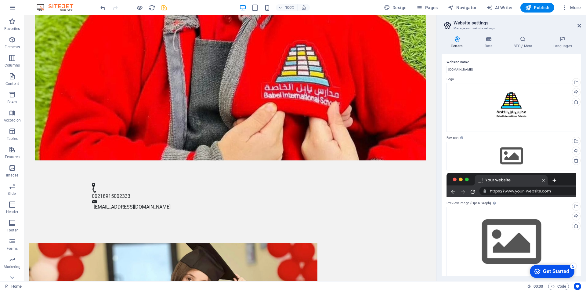
click at [537, 189] on div at bounding box center [511, 185] width 130 height 24
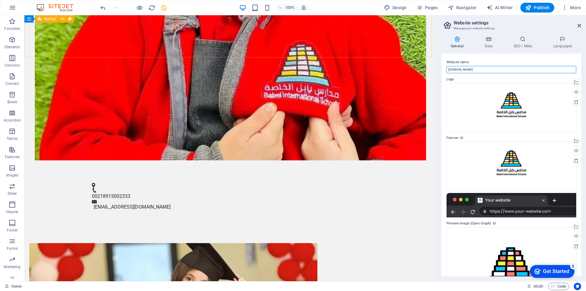
click at [518, 67] on input "[DOMAIN_NAME]" at bounding box center [511, 69] width 130 height 7
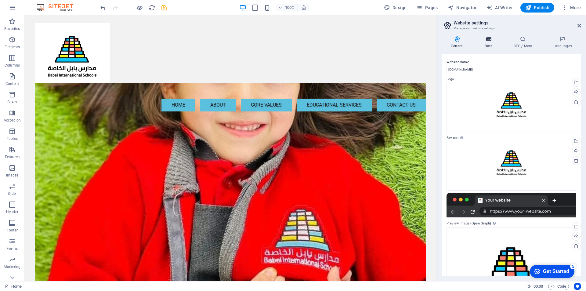
click at [485, 37] on icon at bounding box center [488, 39] width 27 height 6
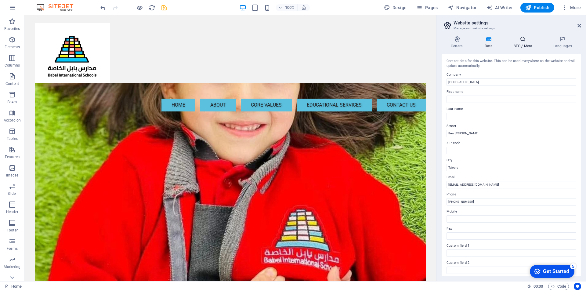
click at [521, 43] on h4 "SEO / Meta" at bounding box center [524, 42] width 40 height 13
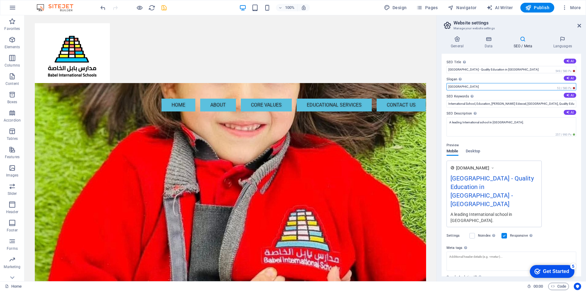
click at [481, 86] on input "Berlin" at bounding box center [511, 86] width 130 height 7
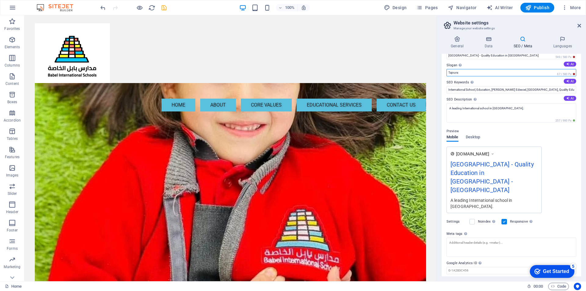
scroll to position [19, 0]
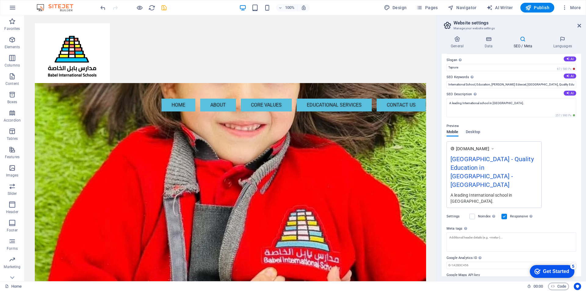
click at [462, 278] on input "Google Maps API key" at bounding box center [511, 281] width 130 height 7
paste input "R8RM+XG7"
click at [165, 6] on icon "save" at bounding box center [163, 7] width 7 height 7
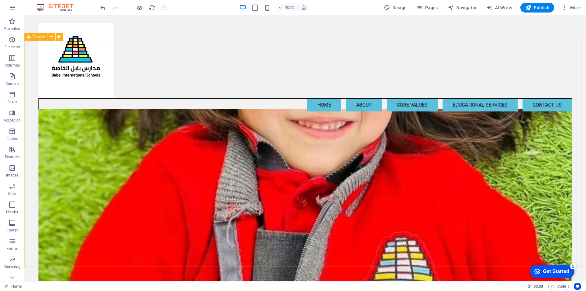
scroll to position [122, 0]
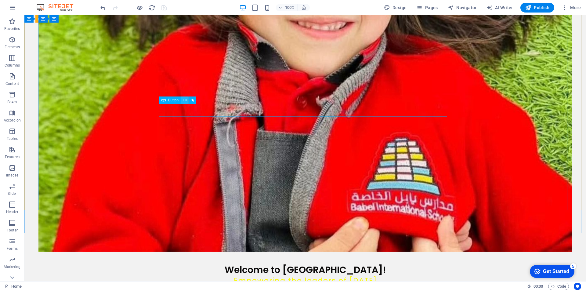
click at [185, 100] on icon at bounding box center [184, 100] width 3 height 6
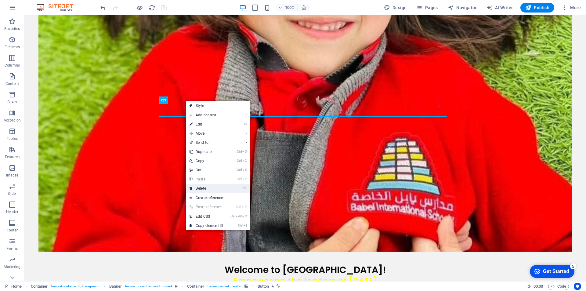
click at [198, 189] on link "⌦ Delete" at bounding box center [206, 188] width 41 height 9
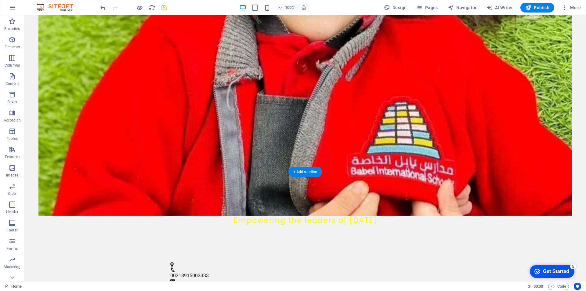
scroll to position [183, 0]
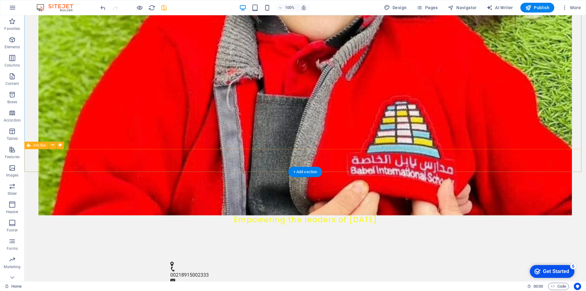
click at [178, 254] on div "00218915002333 samababel@babelschool.ly" at bounding box center [304, 275] width 561 height 43
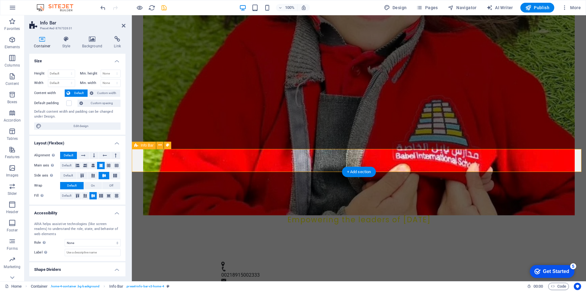
click at [233, 254] on div "00218915002333 samababel@babelschool.ly" at bounding box center [359, 275] width 454 height 43
click at [234, 254] on div "00218915002333 samababel@babelschool.ly" at bounding box center [359, 275] width 454 height 43
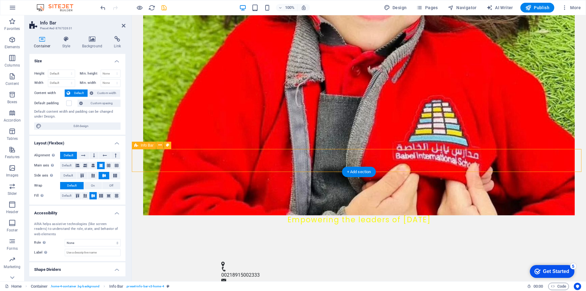
click at [235, 254] on div "00218915002333 samababel@babelschool.ly" at bounding box center [359, 275] width 454 height 43
click at [250, 155] on icon at bounding box center [250, 154] width 3 height 6
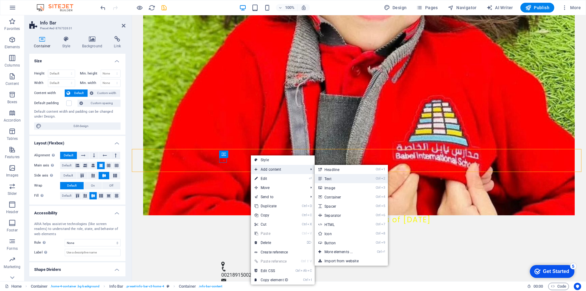
click at [338, 177] on link "Ctrl 2 Text" at bounding box center [339, 178] width 50 height 9
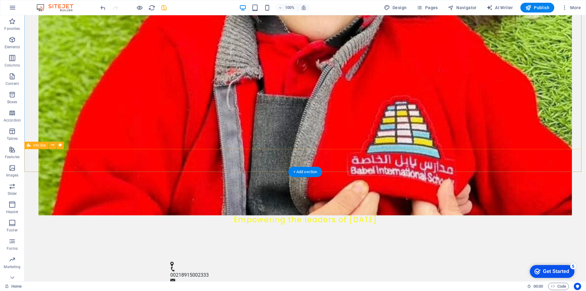
click at [194, 254] on div "00218915002333 samababel@babelschool.ly" at bounding box center [304, 275] width 561 height 43
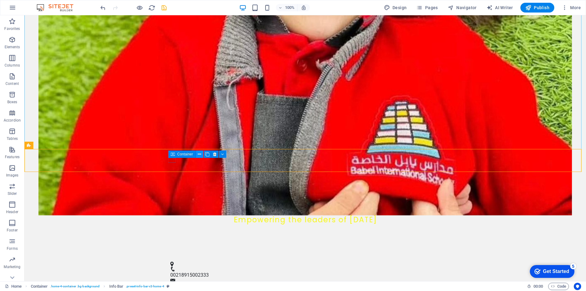
click at [201, 153] on icon at bounding box center [199, 154] width 3 height 6
click at [213, 153] on icon at bounding box center [214, 154] width 3 height 6
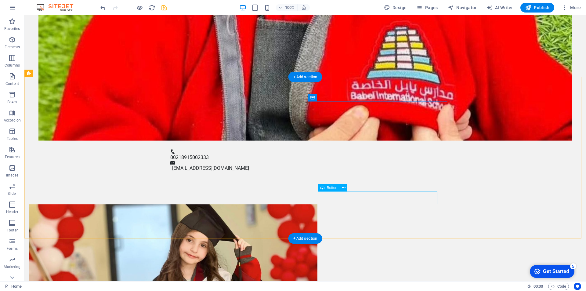
scroll to position [305, 0]
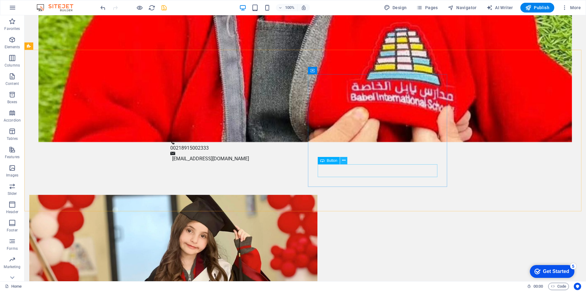
click at [344, 159] on icon at bounding box center [343, 160] width 3 height 6
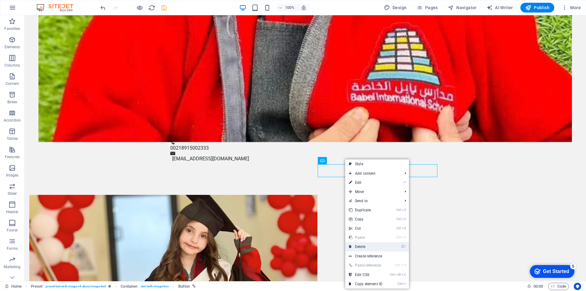
drag, startPoint x: 355, startPoint y: 246, endPoint x: 337, endPoint y: 221, distance: 30.7
click at [355, 246] on link "⌦ Delete" at bounding box center [365, 246] width 41 height 9
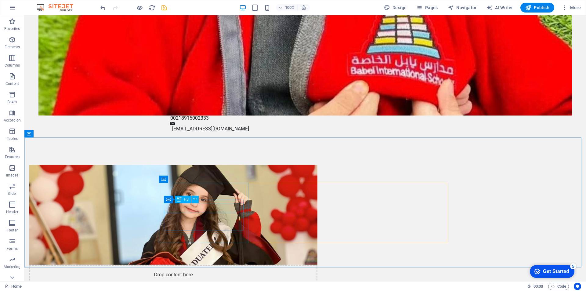
scroll to position [366, 0]
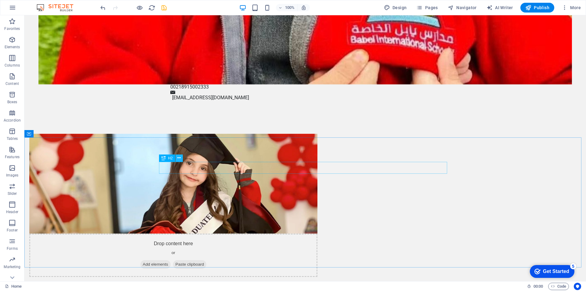
click at [180, 158] on icon at bounding box center [178, 158] width 3 height 6
click at [164, 159] on icon at bounding box center [163, 157] width 4 height 7
click at [164, 156] on icon at bounding box center [163, 157] width 4 height 7
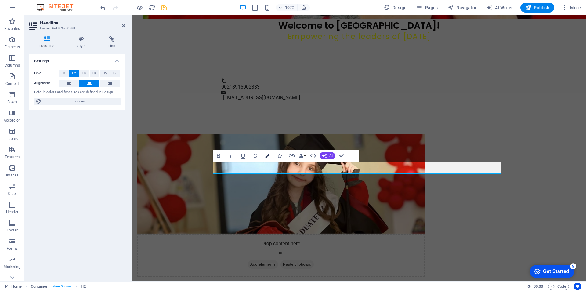
click at [267, 153] on button "Colors" at bounding box center [267, 155] width 12 height 12
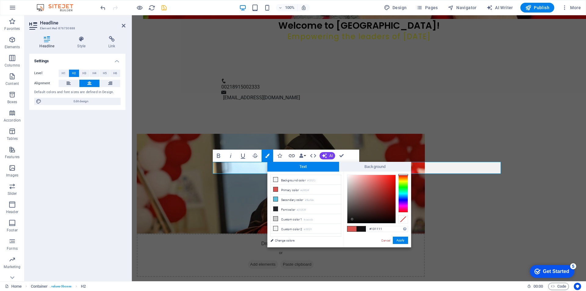
click at [352, 219] on div at bounding box center [371, 199] width 48 height 48
drag, startPoint x: 352, startPoint y: 219, endPoint x: 346, endPoint y: 225, distance: 8.4
click at [346, 225] on div "#000000 Supported formats #0852ed rgb(8, 82, 237) rgba(8, 82, 237, 90%) hsv(221…" at bounding box center [376, 253] width 67 height 164
click at [400, 240] on button "Apply" at bounding box center [400, 239] width 15 height 7
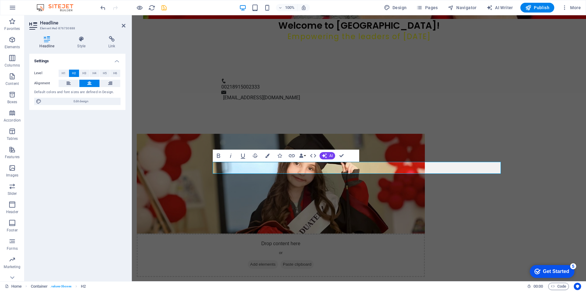
click at [391, 184] on div "H2 Container Container Banner Container Container Container Menu Bar Container …" at bounding box center [359, 148] width 454 height 266
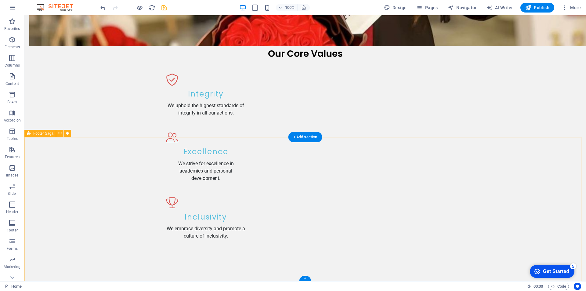
scroll to position [723, 0]
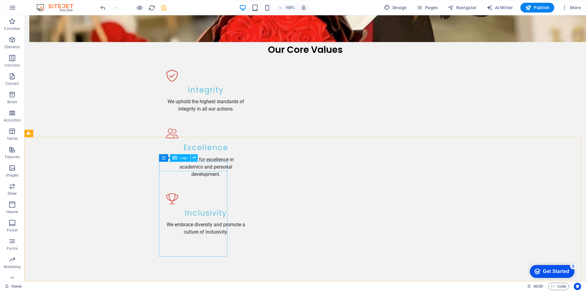
click at [194, 158] on icon at bounding box center [193, 157] width 3 height 6
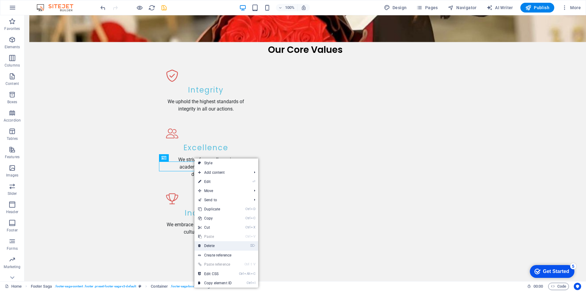
click at [202, 246] on link "⌦ Delete" at bounding box center [214, 245] width 41 height 9
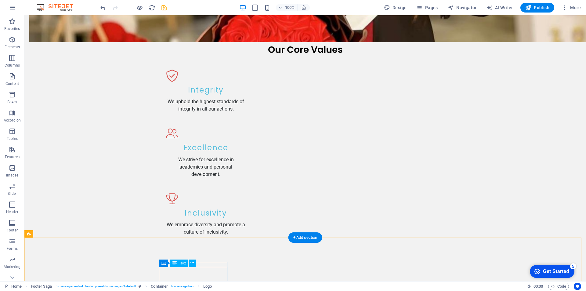
scroll to position [713, 0]
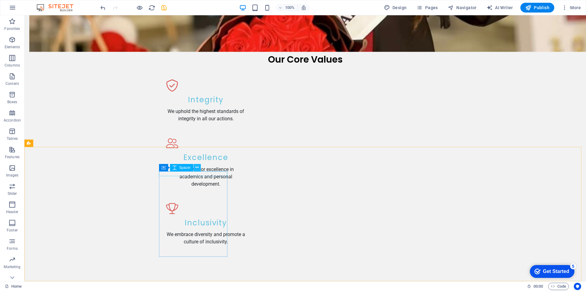
click at [197, 167] on icon at bounding box center [196, 167] width 3 height 6
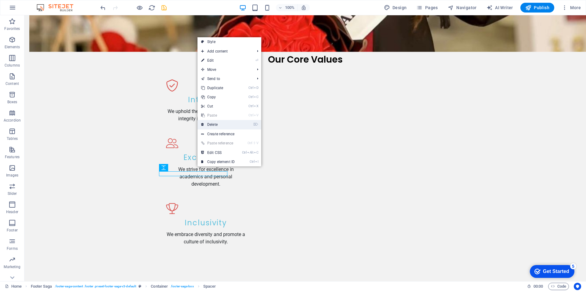
click at [208, 124] on link "⌦ Delete" at bounding box center [217, 124] width 41 height 9
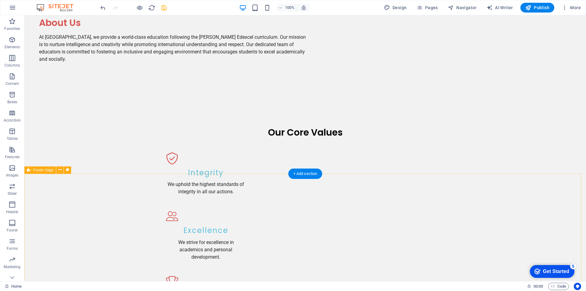
scroll to position [709, 0]
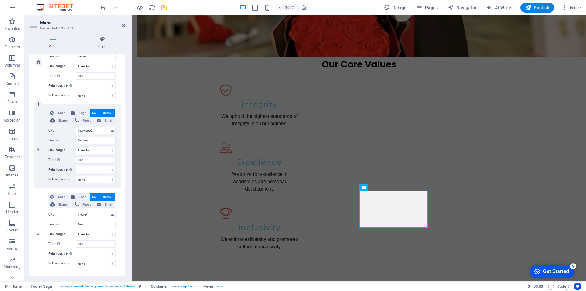
scroll to position [272, 0]
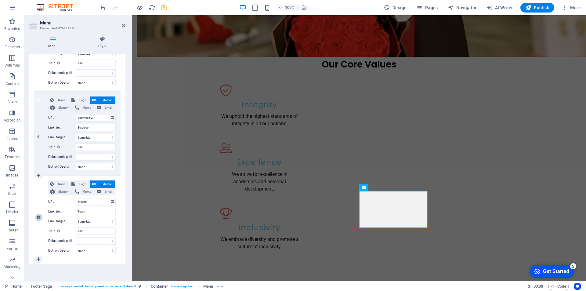
click at [37, 218] on icon at bounding box center [38, 217] width 3 height 4
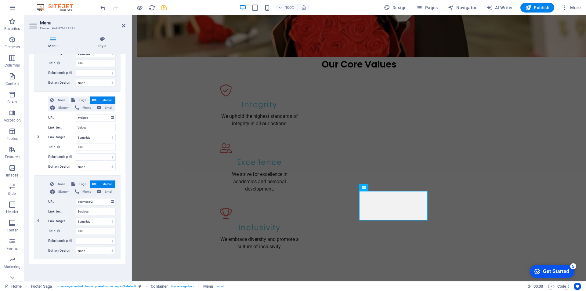
scroll to position [188, 0]
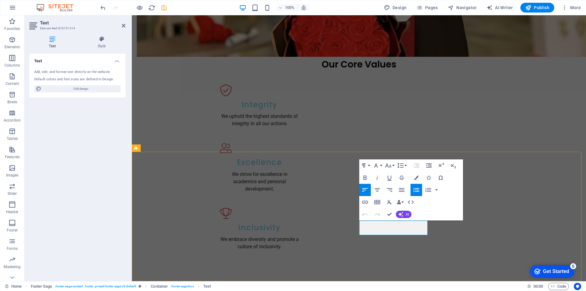
drag, startPoint x: 494, startPoint y: 229, endPoint x: 466, endPoint y: 229, distance: 28.1
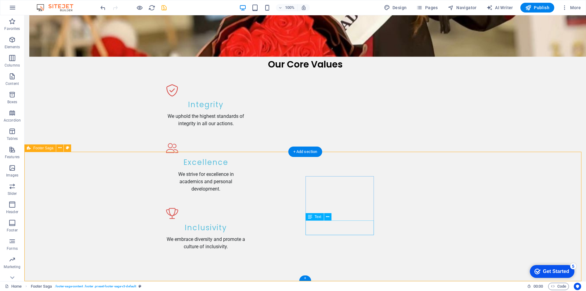
click at [326, 218] on icon at bounding box center [327, 216] width 3 height 6
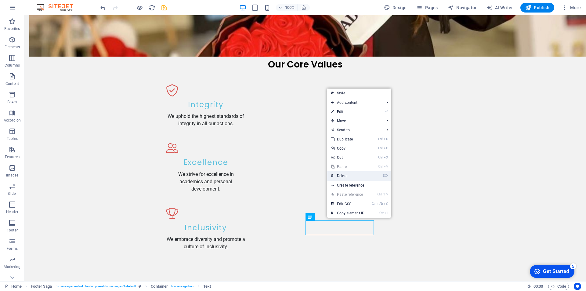
click at [336, 175] on link "⌦ Delete" at bounding box center [347, 175] width 41 height 9
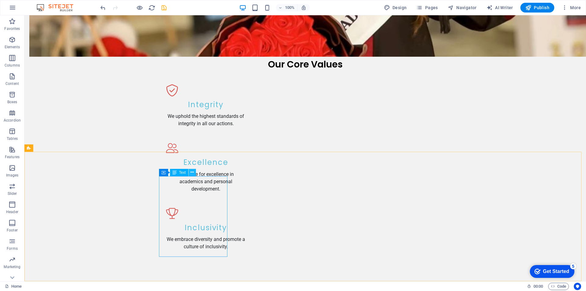
click at [190, 172] on button at bounding box center [191, 172] width 7 height 7
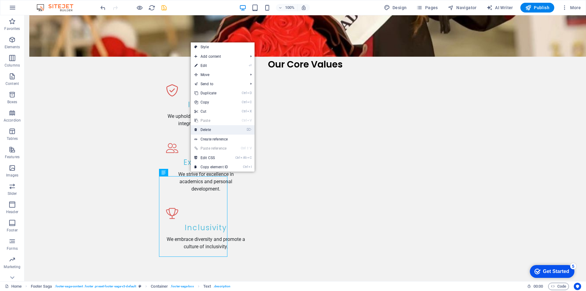
click at [204, 126] on link "⌦ Delete" at bounding box center [211, 129] width 41 height 9
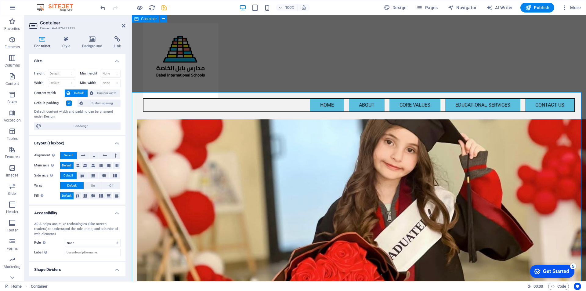
scroll to position [444, 0]
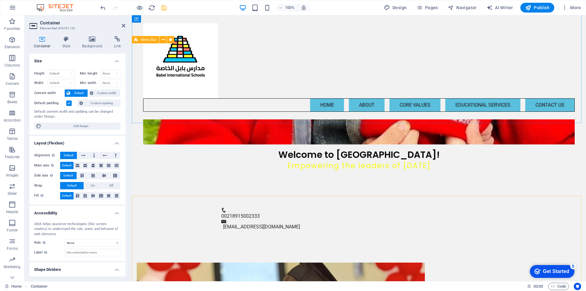
scroll to position [0, 0]
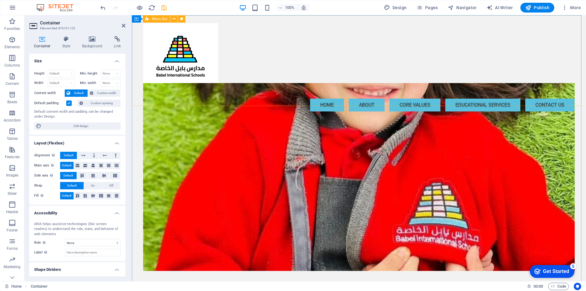
click at [307, 42] on div "Menu Home About CORE VALUES EDUCATIONAL SERVICES Contact us" at bounding box center [359, 67] width 454 height 104
click at [414, 42] on div "Menu Home About CORE VALUES EDUCATIONAL SERVICES Contact us" at bounding box center [359, 67] width 454 height 104
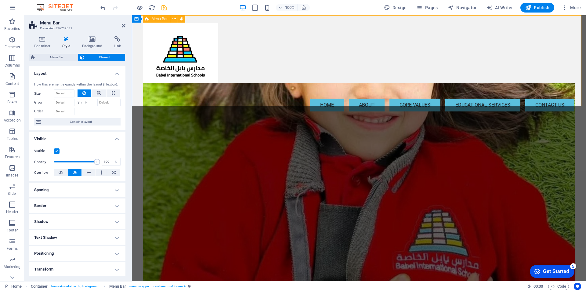
click at [307, 42] on div "Menu Home About CORE VALUES EDUCATIONAL SERVICES Contact us" at bounding box center [359, 67] width 454 height 104
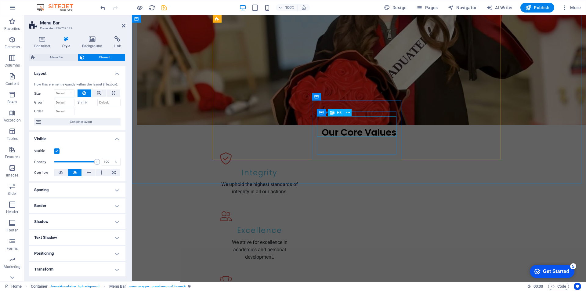
scroll to position [687, 0]
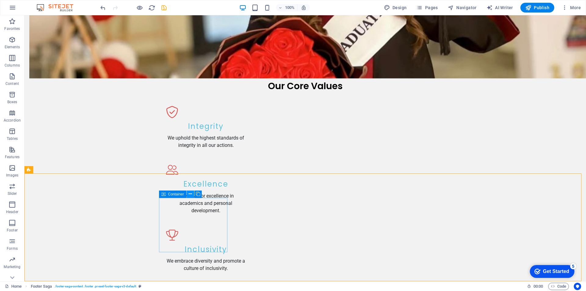
click at [190, 194] on icon at bounding box center [189, 194] width 3 height 6
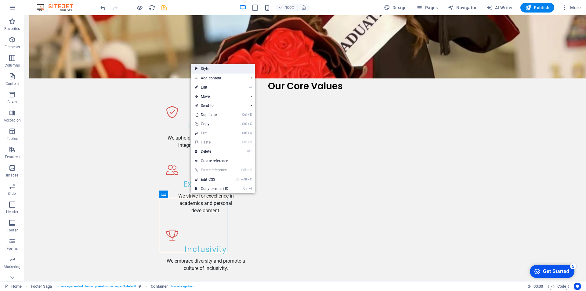
click at [210, 66] on link "Style" at bounding box center [223, 68] width 64 height 9
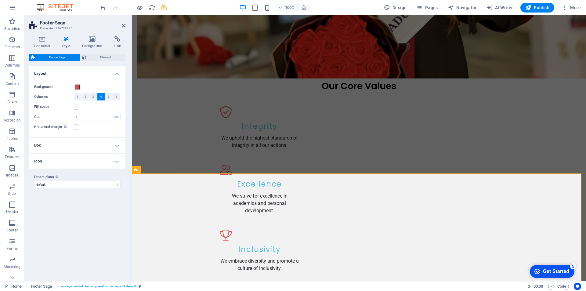
click at [78, 106] on label at bounding box center [76, 106] width 5 height 5
click at [0, 0] on input "Fill space" at bounding box center [0, 0] width 0 height 0
click at [78, 106] on label at bounding box center [76, 106] width 5 height 5
click at [0, 0] on input "Fill space" at bounding box center [0, 0] width 0 height 0
click at [75, 128] on label at bounding box center [76, 126] width 5 height 5
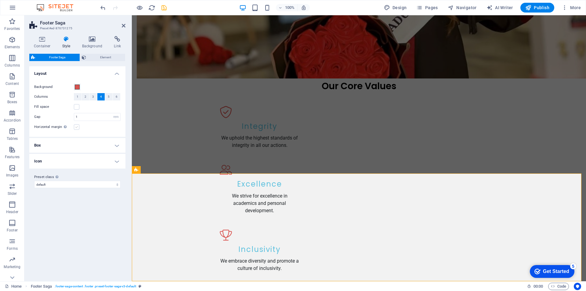
click at [0, 0] on input "Horizontal margin Only if the containers "Content width" is not set to "Default"" at bounding box center [0, 0] width 0 height 0
click at [75, 128] on label at bounding box center [76, 126] width 5 height 5
click at [0, 0] on input "Horizontal margin Only if the containers "Content width" is not set to "Default"" at bounding box center [0, 0] width 0 height 0
click at [75, 126] on label at bounding box center [76, 126] width 5 height 5
click at [0, 0] on input "Horizontal margin Only if the containers "Content width" is not set to "Default"" at bounding box center [0, 0] width 0 height 0
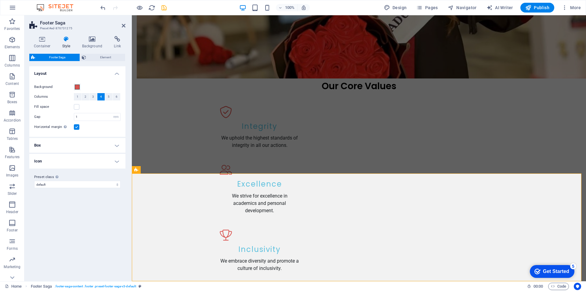
click at [110, 145] on h4 "Box" at bounding box center [77, 145] width 96 height 15
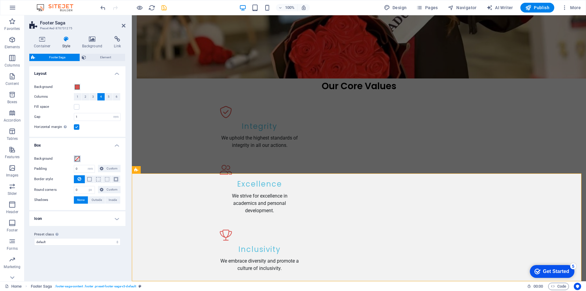
click at [78, 159] on span at bounding box center [77, 158] width 5 height 5
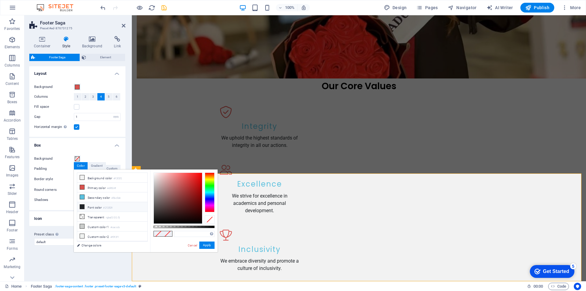
click at [82, 206] on icon at bounding box center [82, 206] width 4 height 4
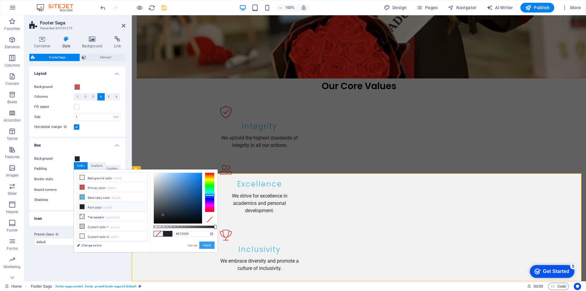
click at [203, 242] on button "Apply" at bounding box center [206, 244] width 15 height 7
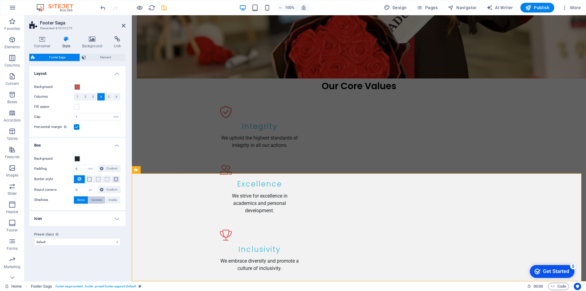
click at [99, 199] on span "Outside" at bounding box center [96, 199] width 10 height 7
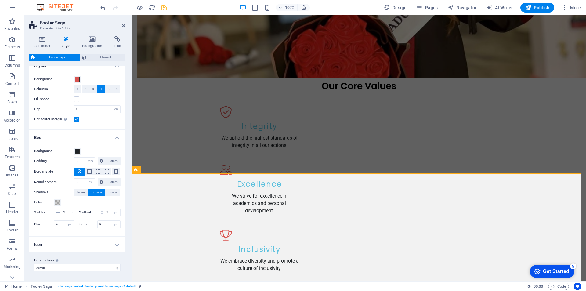
scroll to position [16, 0]
click at [99, 245] on h4 "Icon" at bounding box center [77, 244] width 96 height 15
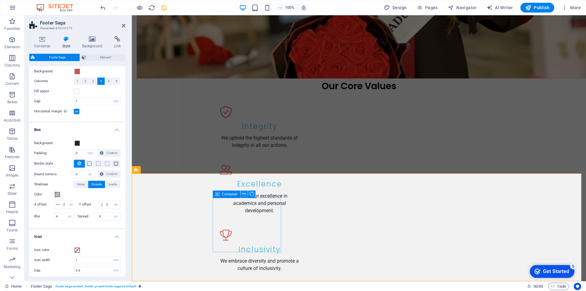
click at [246, 195] on icon at bounding box center [243, 194] width 3 height 6
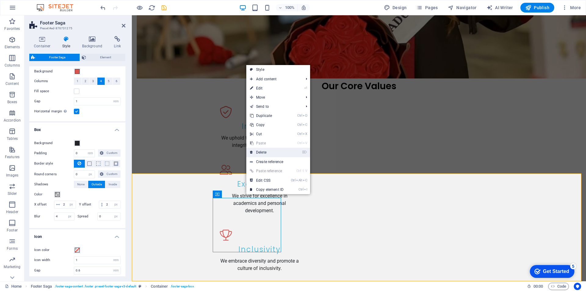
click at [259, 151] on link "⌦ Delete" at bounding box center [266, 152] width 41 height 9
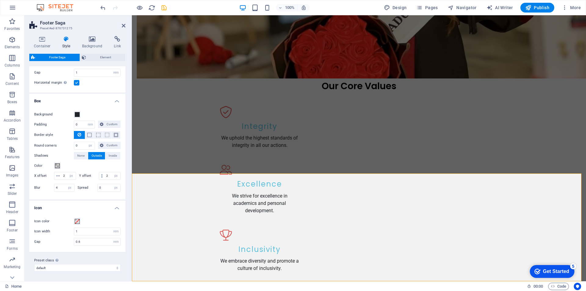
scroll to position [52, 0]
click at [114, 269] on select "default Add preset class" at bounding box center [77, 267] width 86 height 7
click at [74, 222] on button "Icon color" at bounding box center [77, 221] width 7 height 7
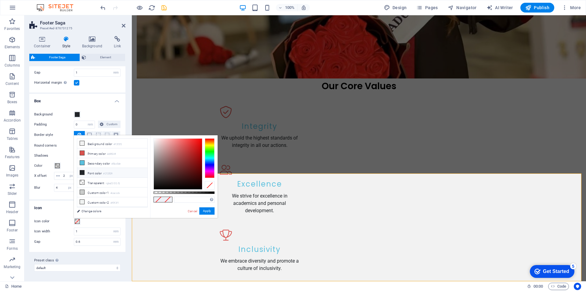
click at [83, 170] on icon at bounding box center [82, 172] width 4 height 4
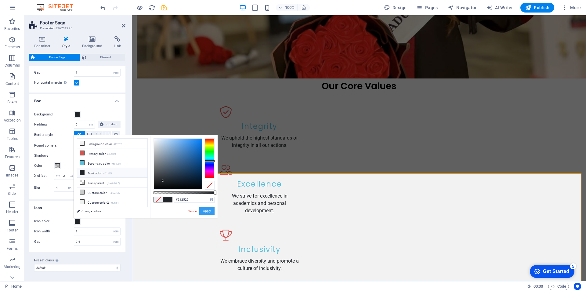
click at [203, 211] on button "Apply" at bounding box center [206, 210] width 15 height 7
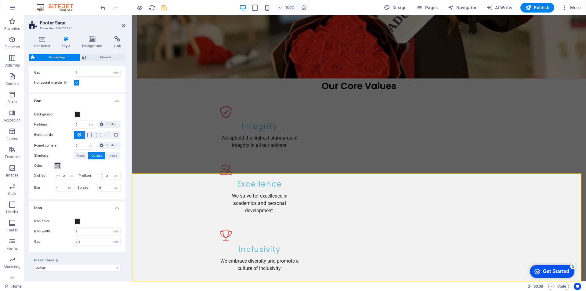
click at [57, 163] on span at bounding box center [57, 165] width 5 height 5
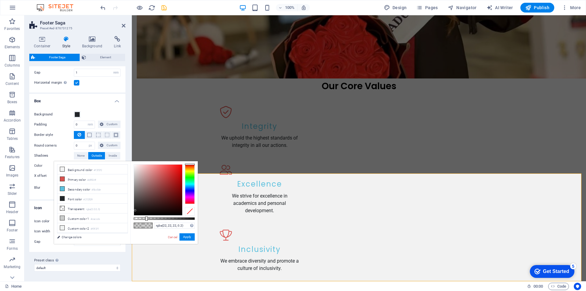
click at [135, 210] on div at bounding box center [158, 189] width 48 height 51
click at [185, 237] on button "Apply" at bounding box center [186, 236] width 15 height 7
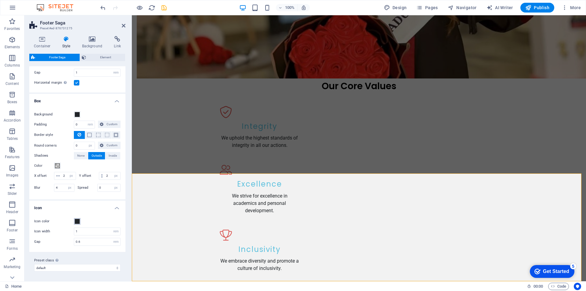
click at [77, 221] on span at bounding box center [77, 221] width 5 height 5
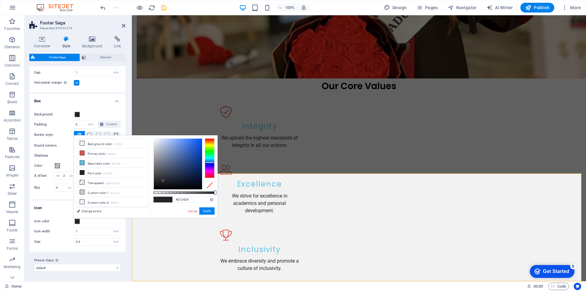
click at [209, 162] on div at bounding box center [210, 158] width 10 height 40
click at [210, 160] on div at bounding box center [210, 158] width 10 height 40
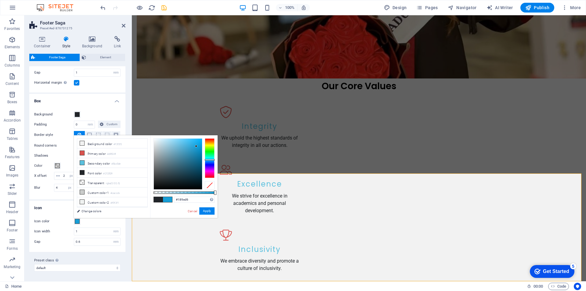
click at [196, 146] on div at bounding box center [178, 163] width 48 height 51
click at [206, 209] on button "Apply" at bounding box center [206, 210] width 15 height 7
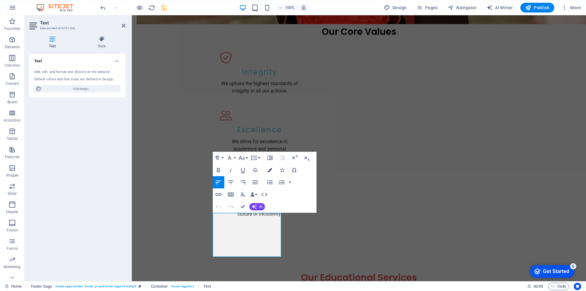
click at [269, 169] on icon "button" at bounding box center [269, 170] width 4 height 4
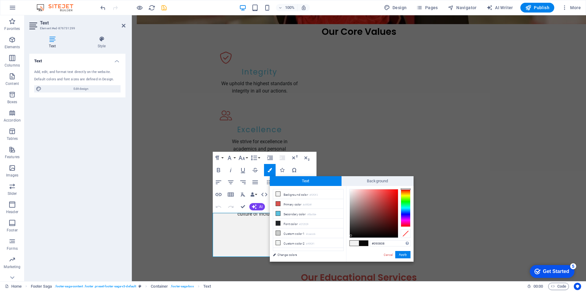
click at [351, 235] on div at bounding box center [374, 213] width 48 height 48
click at [401, 255] on button "Apply" at bounding box center [402, 254] width 15 height 7
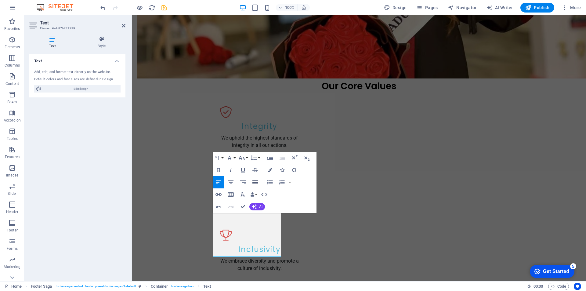
click at [256, 181] on icon "button" at bounding box center [254, 182] width 5 height 4
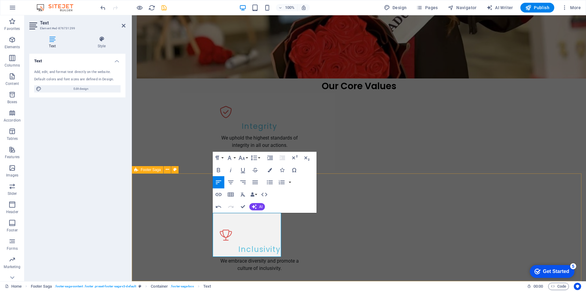
drag, startPoint x: 213, startPoint y: 245, endPoint x: 210, endPoint y: 246, distance: 3.1
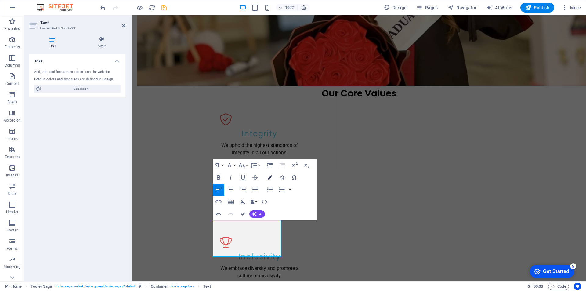
click at [269, 176] on icon "button" at bounding box center [269, 177] width 4 height 4
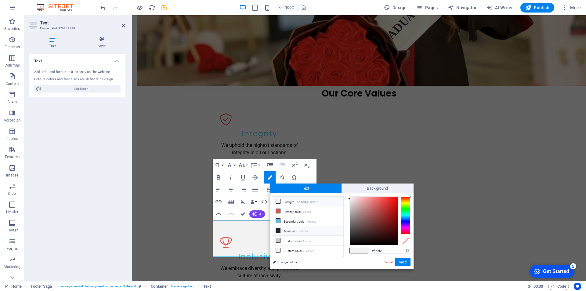
click at [279, 229] on icon at bounding box center [278, 230] width 4 height 4
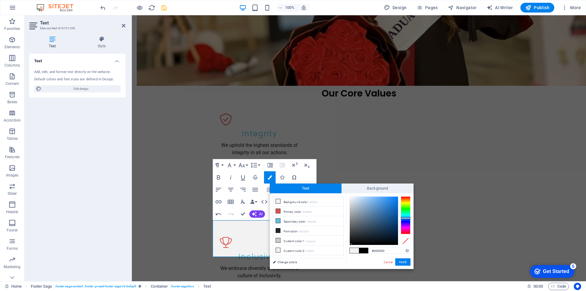
drag, startPoint x: 357, startPoint y: 237, endPoint x: 350, endPoint y: 246, distance: 11.5
click at [350, 246] on div "#000000 Supported formats #0852ed rgb(8, 82, 237) rgba(8, 82, 237, 90%) hsv(221…" at bounding box center [379, 275] width 67 height 164
click at [402, 261] on button "Apply" at bounding box center [402, 261] width 15 height 7
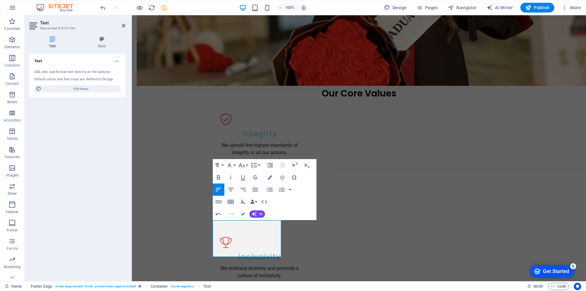
click at [402, 257] on div "H2 Container Container Banner Container Container Container Menu Bar Container …" at bounding box center [359, 148] width 454 height 266
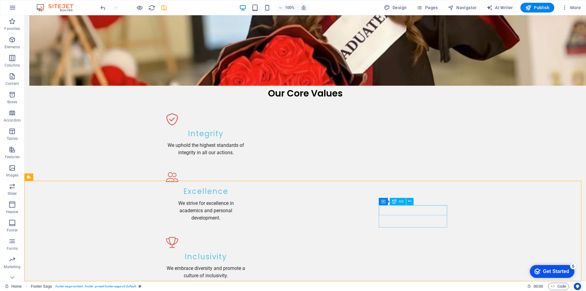
click at [407, 205] on button at bounding box center [409, 201] width 7 height 7
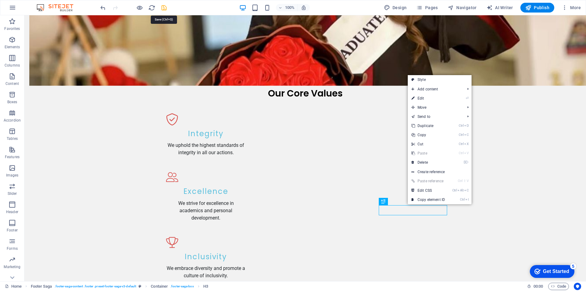
click at [163, 8] on icon "save" at bounding box center [163, 7] width 7 height 7
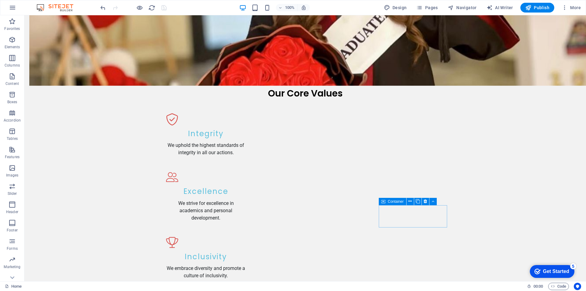
click at [552, 266] on div "checkmark Get Started 5" at bounding box center [551, 271] width 45 height 13
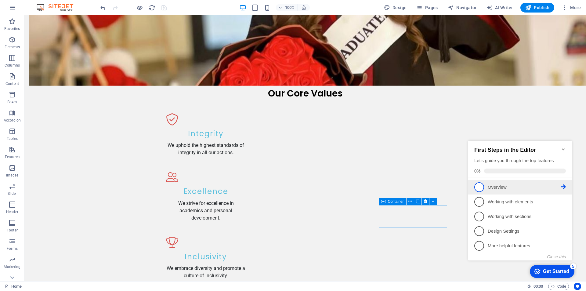
click at [480, 182] on span "1" at bounding box center [479, 187] width 10 height 10
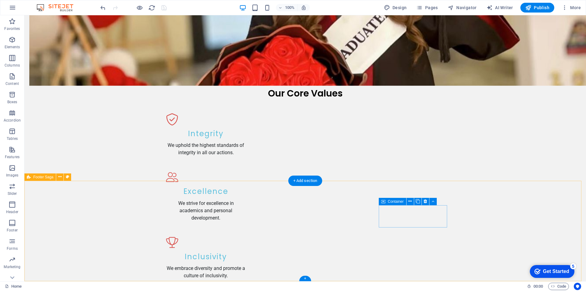
scroll to position [0, 0]
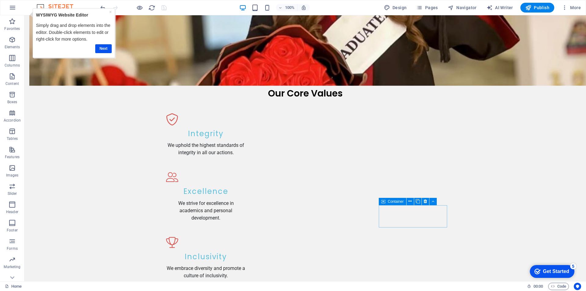
click at [551, 271] on div "Get Started" at bounding box center [556, 270] width 26 height 5
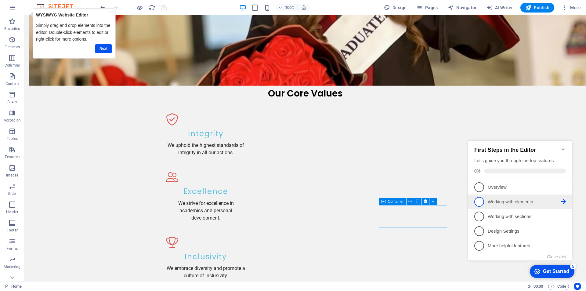
click at [483, 203] on link "2 Working with elements - incomplete" at bounding box center [519, 202] width 91 height 10
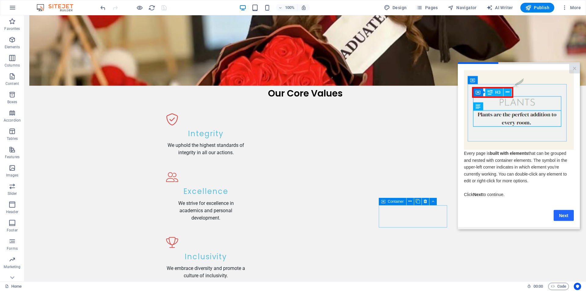
click at [561, 215] on link "Next" at bounding box center [563, 215] width 20 height 11
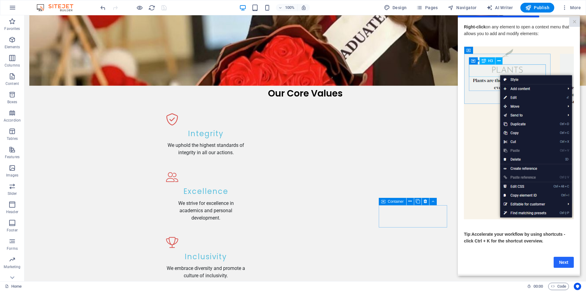
click at [563, 263] on link "Next" at bounding box center [563, 261] width 20 height 11
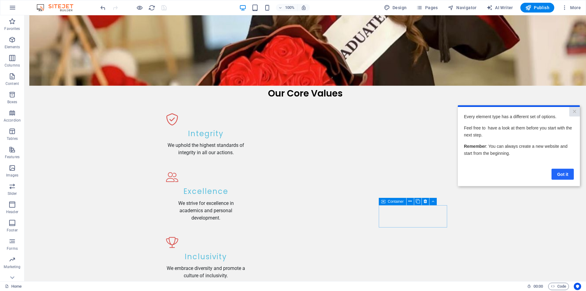
click at [558, 172] on link "Got it" at bounding box center [562, 173] width 22 height 11
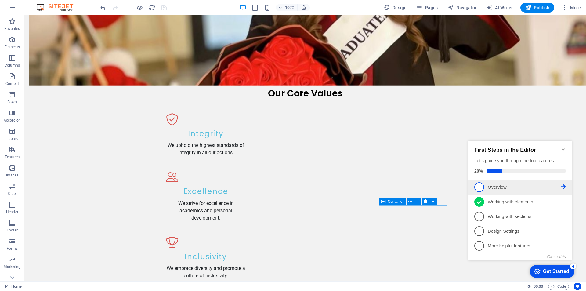
click at [477, 184] on span "1" at bounding box center [479, 187] width 10 height 10
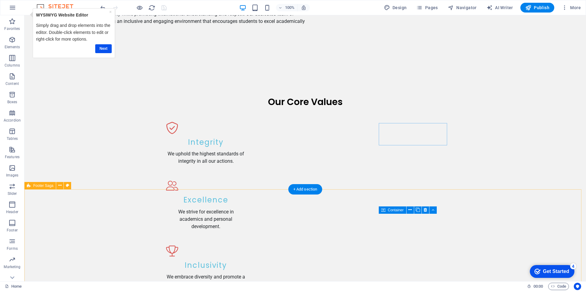
scroll to position [680, 0]
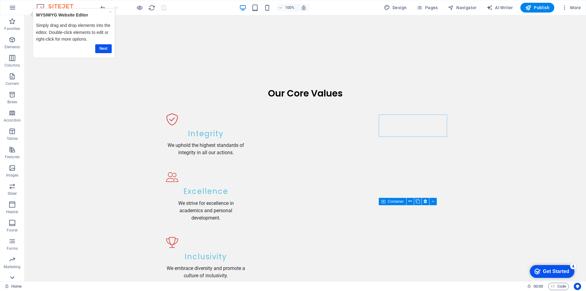
click at [9, 281] on icon at bounding box center [12, 277] width 9 height 9
click at [547, 268] on div "Get Started" at bounding box center [556, 270] width 26 height 5
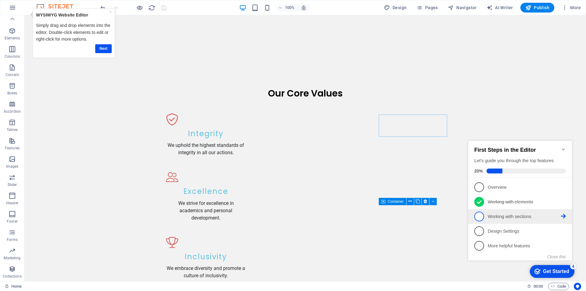
click at [489, 217] on p "Working with sections - incomplete" at bounding box center [523, 216] width 73 height 6
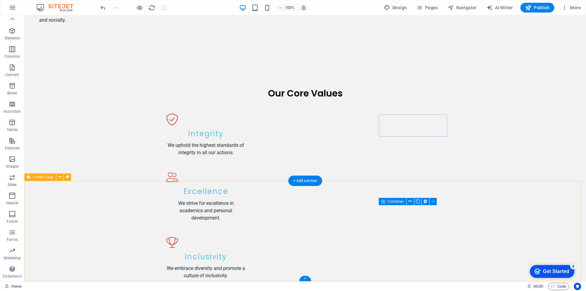
scroll to position [0, 0]
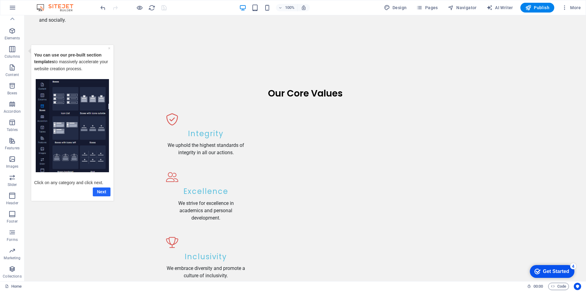
click at [104, 189] on link "Next" at bounding box center [102, 191] width 18 height 9
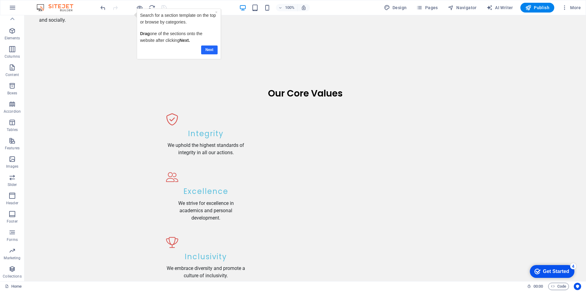
click at [209, 50] on link "Next" at bounding box center [209, 49] width 16 height 9
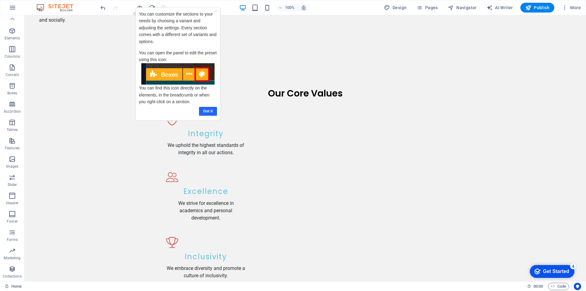
click at [209, 111] on link "Got it" at bounding box center [208, 111] width 18 height 9
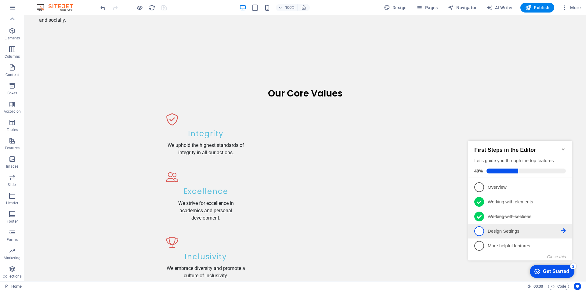
click at [481, 231] on span "4" at bounding box center [479, 231] width 10 height 10
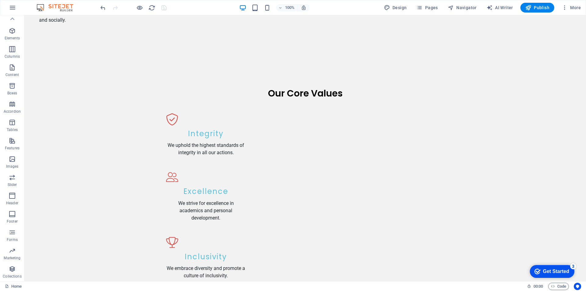
click at [550, 270] on div "Get Started" at bounding box center [556, 270] width 26 height 5
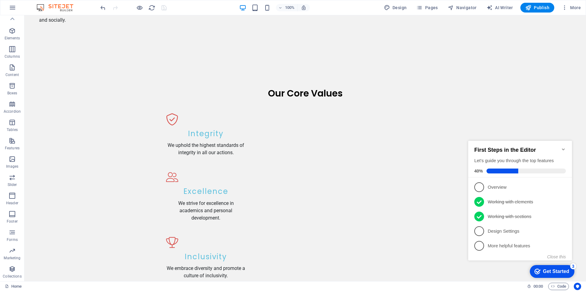
click at [561, 147] on icon "Minimize checklist" at bounding box center [563, 149] width 5 height 5
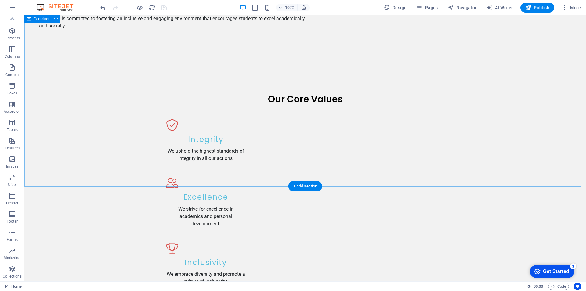
scroll to position [680, 0]
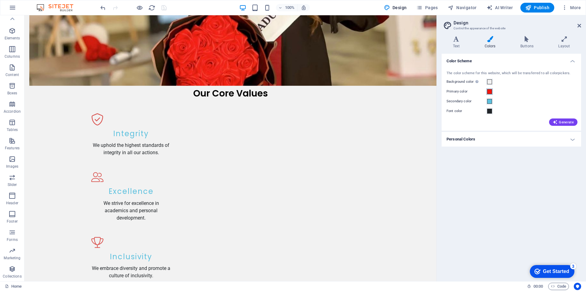
click at [490, 91] on span at bounding box center [489, 91] width 5 height 5
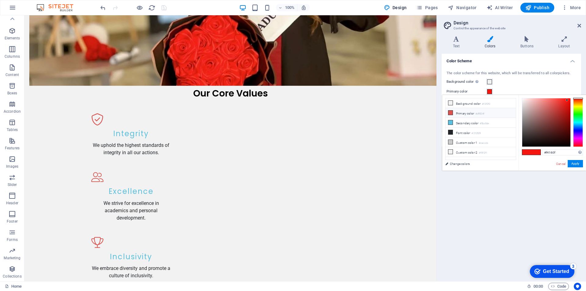
click at [451, 113] on icon at bounding box center [450, 112] width 4 height 4
drag, startPoint x: 553, startPoint y: 105, endPoint x: 569, endPoint y: 100, distance: 17.0
click at [568, 100] on div at bounding box center [567, 101] width 2 height 2
click at [572, 163] on button "Apply" at bounding box center [574, 163] width 15 height 7
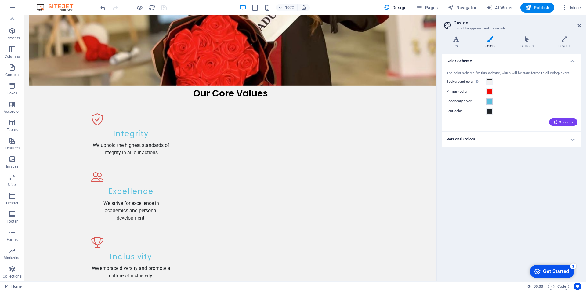
click at [491, 101] on span at bounding box center [489, 101] width 5 height 5
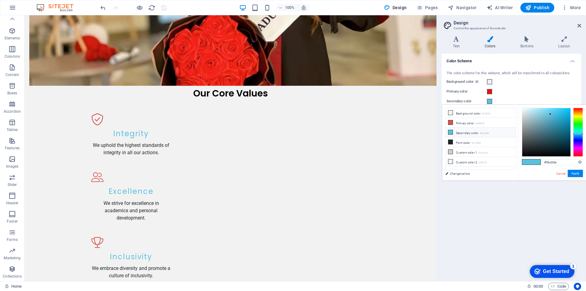
click at [451, 132] on icon at bounding box center [450, 132] width 4 height 4
drag, startPoint x: 550, startPoint y: 111, endPoint x: 525, endPoint y: 155, distance: 51.1
click at [525, 155] on div at bounding box center [546, 132] width 48 height 48
click at [576, 174] on button "Apply" at bounding box center [574, 173] width 15 height 7
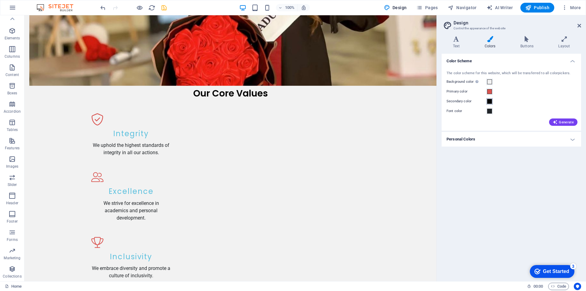
click at [490, 101] on span at bounding box center [489, 101] width 5 height 5
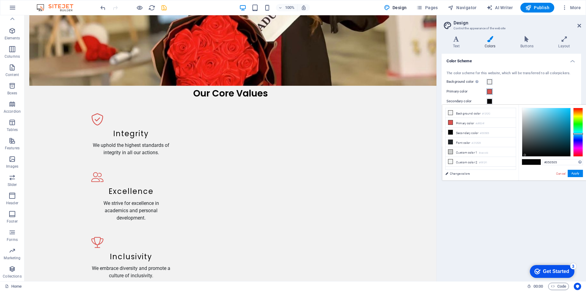
click at [492, 91] on button "Primary color" at bounding box center [489, 91] width 7 height 7
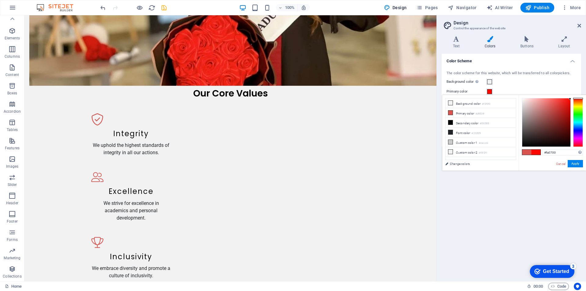
drag, startPoint x: 552, startPoint y: 103, endPoint x: 585, endPoint y: 108, distance: 33.6
click at [572, 99] on div at bounding box center [552, 122] width 61 height 49
click at [529, 152] on span at bounding box center [526, 151] width 9 height 5
drag, startPoint x: 553, startPoint y: 105, endPoint x: 573, endPoint y: 99, distance: 21.8
click at [573, 99] on div at bounding box center [552, 122] width 61 height 49
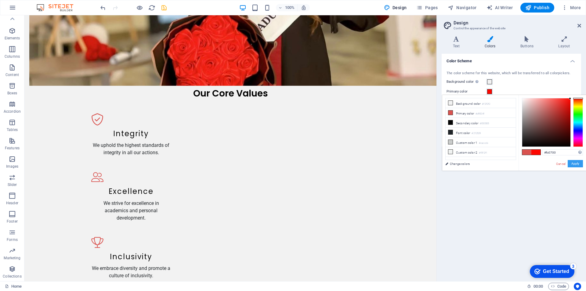
click at [577, 163] on button "Apply" at bounding box center [574, 163] width 15 height 7
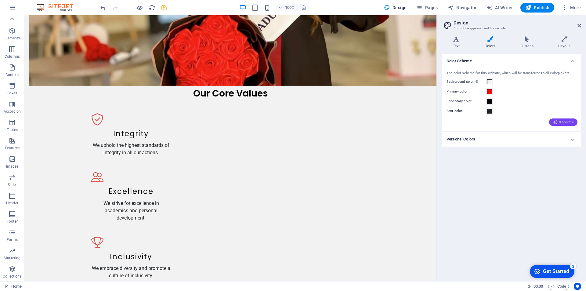
click at [563, 124] on span "Generate" at bounding box center [562, 122] width 21 height 5
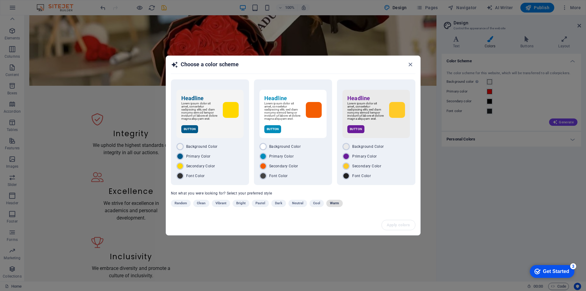
click at [331, 203] on span "Warm" at bounding box center [334, 202] width 9 height 7
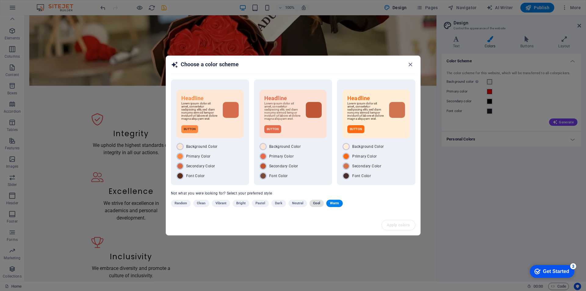
click at [317, 202] on span "Cool" at bounding box center [316, 202] width 7 height 7
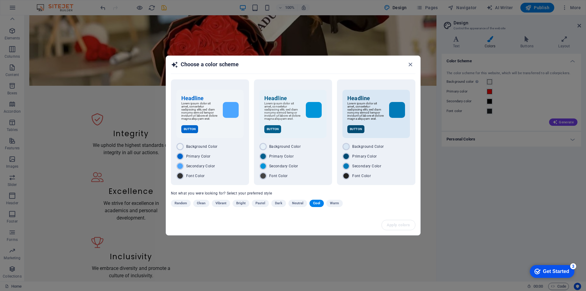
click at [299, 202] on span "Neutral" at bounding box center [298, 202] width 12 height 7
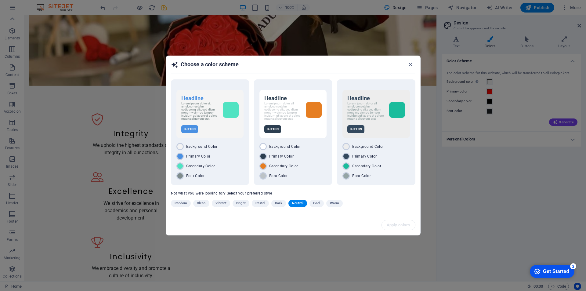
click at [277, 203] on span "Dark" at bounding box center [278, 202] width 7 height 7
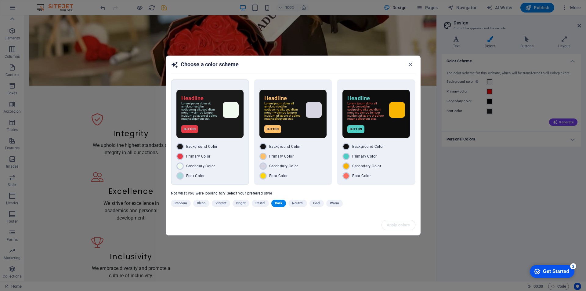
click at [206, 133] on div "Button" at bounding box center [209, 129] width 57 height 8
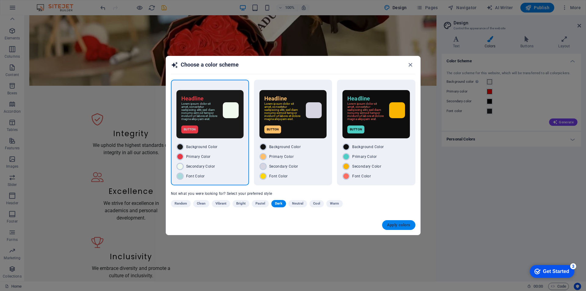
click at [393, 226] on span "Apply colors" at bounding box center [398, 224] width 23 height 5
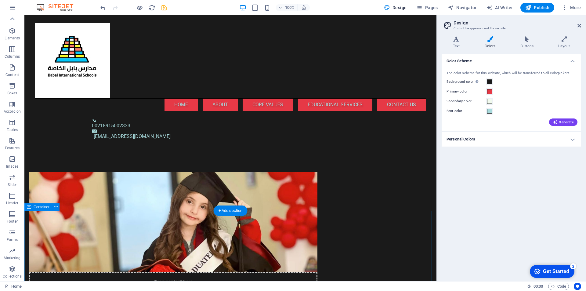
scroll to position [314, 0]
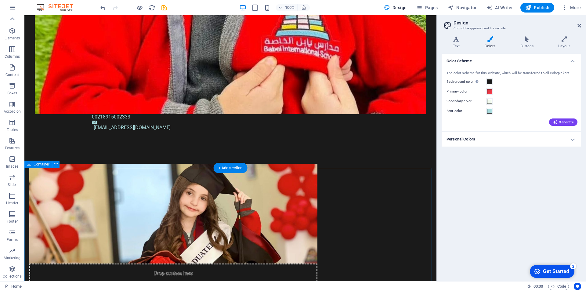
scroll to position [396, 0]
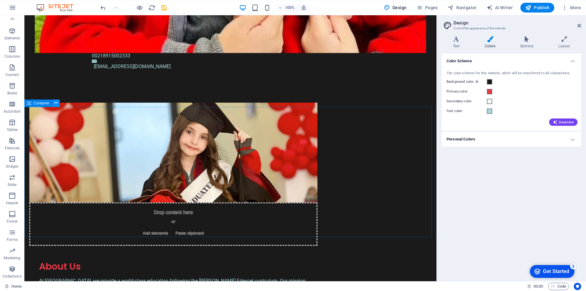
click at [56, 103] on icon at bounding box center [55, 103] width 3 height 6
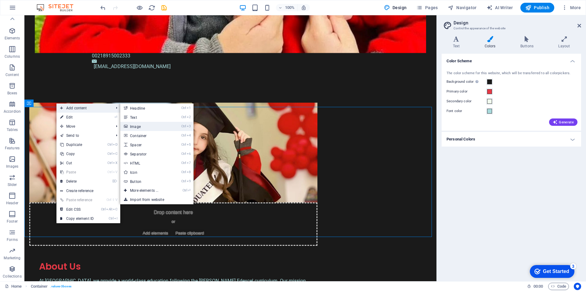
click at [131, 125] on link "Ctrl 3 Image" at bounding box center [145, 126] width 50 height 9
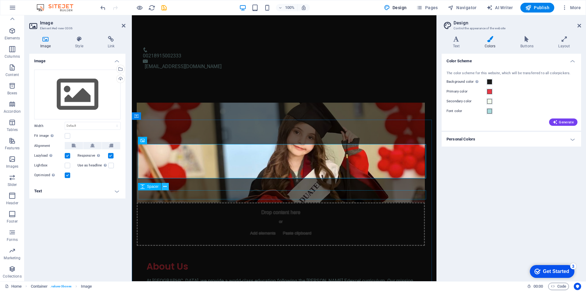
click at [165, 185] on icon at bounding box center [164, 186] width 3 height 6
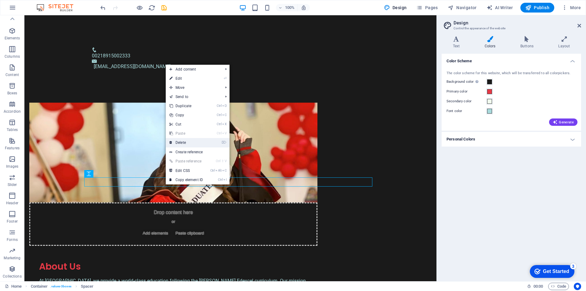
click at [176, 141] on link "⌦ Delete" at bounding box center [186, 142] width 41 height 9
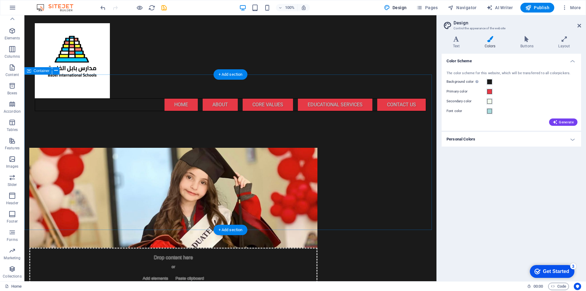
scroll to position [336, 0]
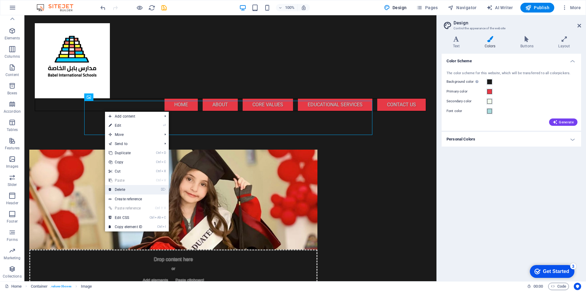
click at [120, 187] on link "⌦ Delete" at bounding box center [125, 189] width 41 height 9
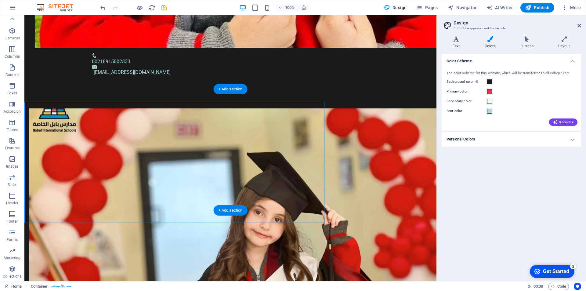
scroll to position [414, 0]
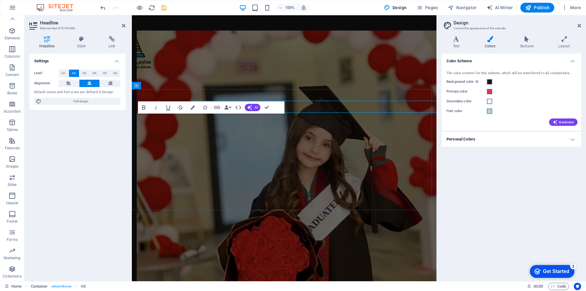
scroll to position [427, 0]
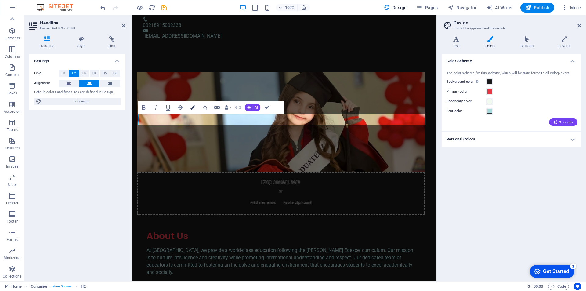
click at [193, 105] on icon "button" at bounding box center [192, 107] width 4 height 4
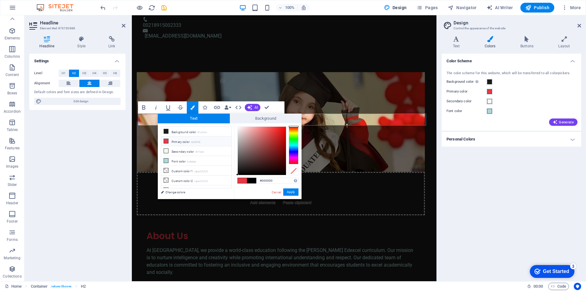
drag, startPoint x: 293, startPoint y: 125, endPoint x: 294, endPoint y: 133, distance: 8.3
click at [294, 133] on div "#000000 Supported formats #0852ed rgb(8, 82, 237) rgba(8, 82, 237, 90%) hsv(221…" at bounding box center [267, 205] width 67 height 164
drag, startPoint x: 294, startPoint y: 127, endPoint x: 271, endPoint y: 127, distance: 22.6
click at [294, 125] on div "#000000 Supported formats #0852ed rgb(8, 82, 237) rgba(8, 82, 237, 90%) hsv(221…" at bounding box center [267, 205] width 67 height 164
drag, startPoint x: 256, startPoint y: 131, endPoint x: 228, endPoint y: 123, distance: 29.2
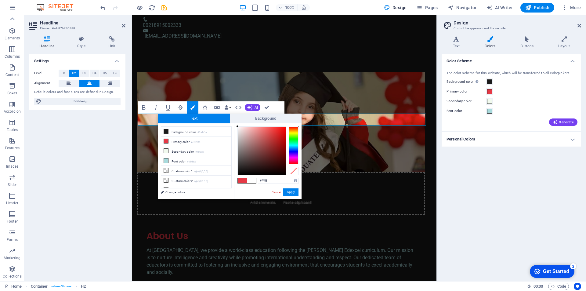
click at [228, 123] on div "less Background color #1a1a1a Primary color #e63946 Secondary color #f1faee Fon…" at bounding box center [230, 161] width 144 height 76
click at [289, 193] on button "Apply" at bounding box center [290, 191] width 15 height 7
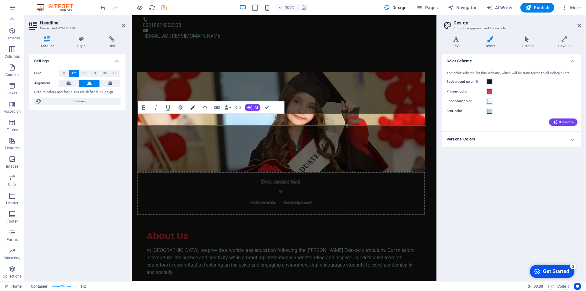
click at [195, 107] on button "Colors" at bounding box center [193, 107] width 12 height 12
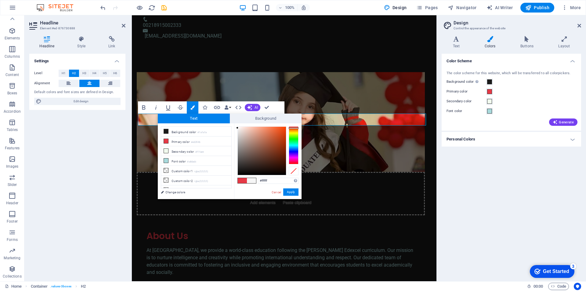
drag, startPoint x: 242, startPoint y: 130, endPoint x: 237, endPoint y: 124, distance: 7.8
click at [237, 124] on div "#ffffff Supported formats #0852ed rgb(8, 82, 237) rgba(8, 82, 237, 90%) hsv(221…" at bounding box center [267, 205] width 67 height 164
type input "#fdfbfb"
click at [238, 127] on div at bounding box center [237, 126] width 2 height 2
click at [288, 192] on button "Apply" at bounding box center [290, 191] width 15 height 7
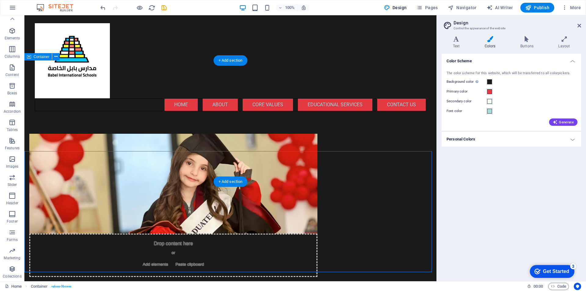
scroll to position [336, 0]
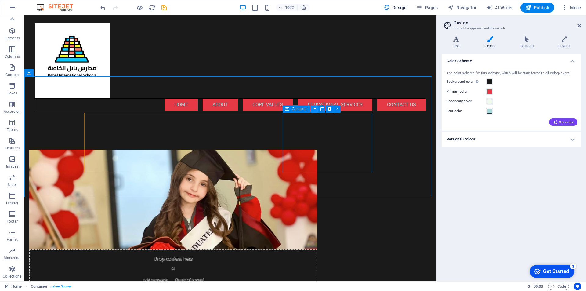
click at [315, 107] on icon at bounding box center [313, 109] width 3 height 6
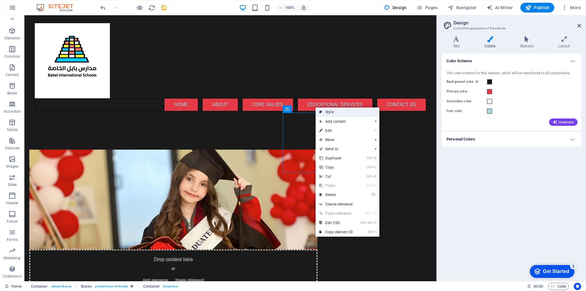
click at [329, 112] on link "Style" at bounding box center [347, 111] width 64 height 9
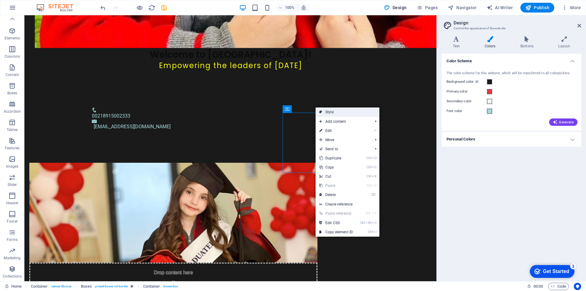
select select "rem"
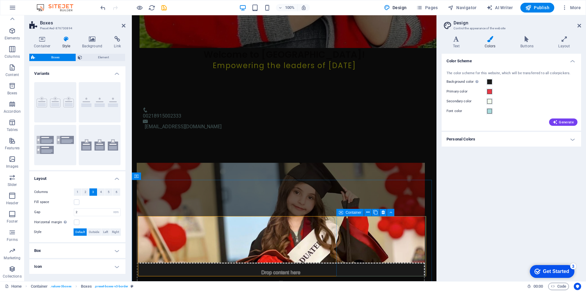
click at [352, 212] on span "Container" at bounding box center [353, 212] width 16 height 4
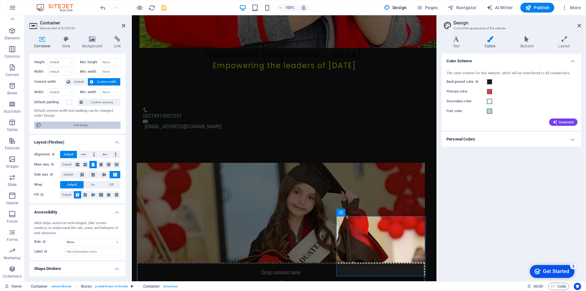
scroll to position [0, 0]
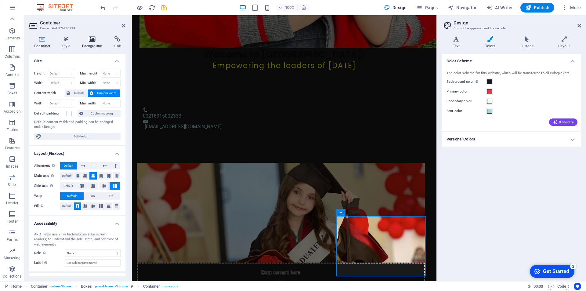
click at [98, 42] on icon at bounding box center [92, 39] width 30 height 6
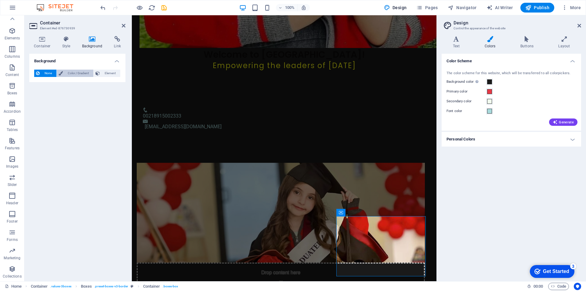
click at [66, 72] on span "Color / Gradient" at bounding box center [78, 73] width 27 height 7
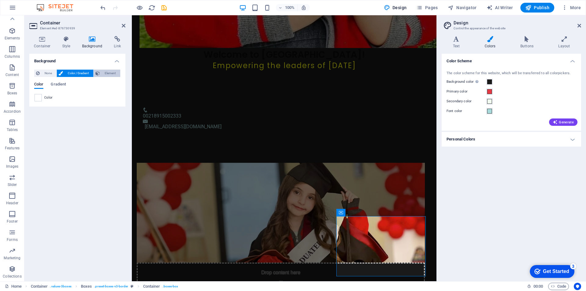
click at [106, 72] on span "Element" at bounding box center [110, 73] width 17 height 7
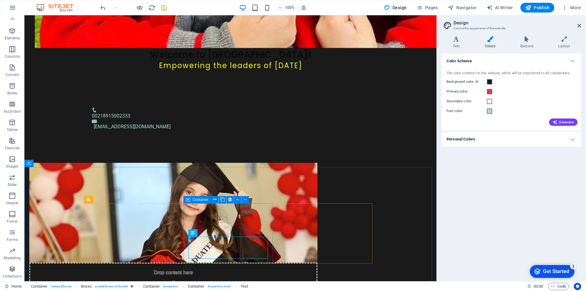
click at [204, 198] on span "Container" at bounding box center [200, 200] width 16 height 4
click at [195, 198] on span "Container" at bounding box center [200, 200] width 16 height 4
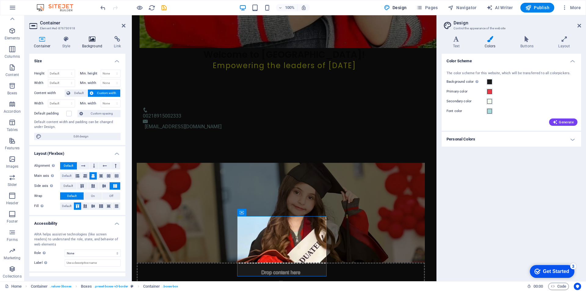
click at [93, 45] on h4 "Background" at bounding box center [93, 42] width 32 height 13
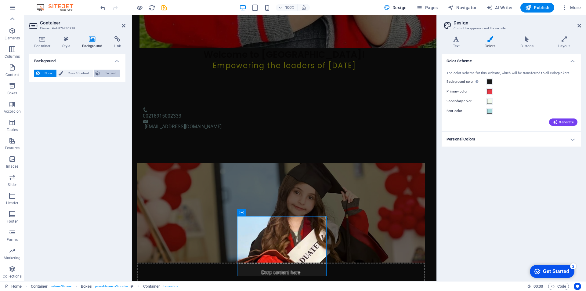
click at [96, 73] on icon at bounding box center [97, 73] width 4 height 7
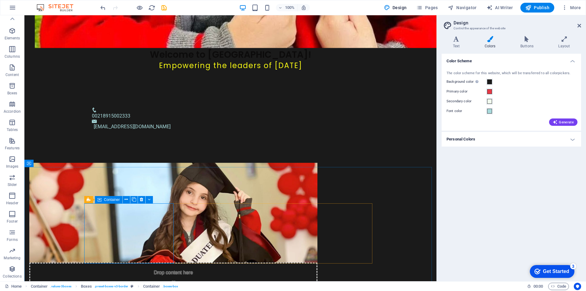
click at [113, 199] on span "Container" at bounding box center [112, 200] width 16 height 4
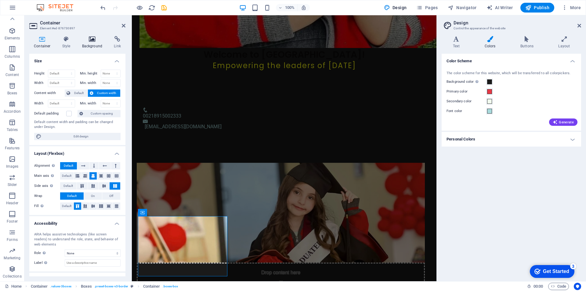
click at [96, 39] on icon at bounding box center [92, 39] width 30 height 6
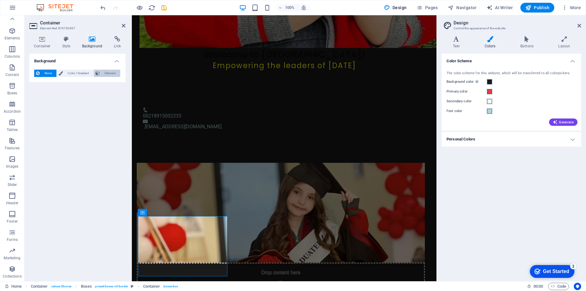
click at [98, 72] on icon at bounding box center [97, 73] width 4 height 7
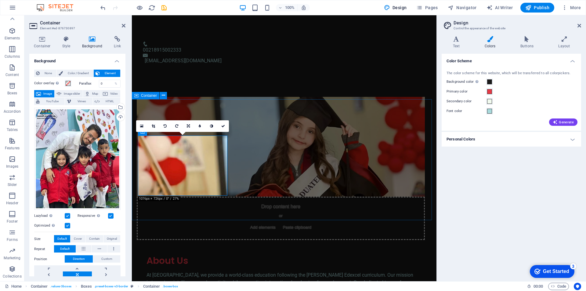
scroll to position [428, 0]
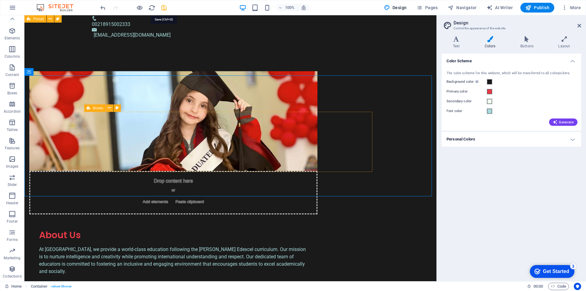
click at [162, 7] on icon "save" at bounding box center [163, 7] width 7 height 7
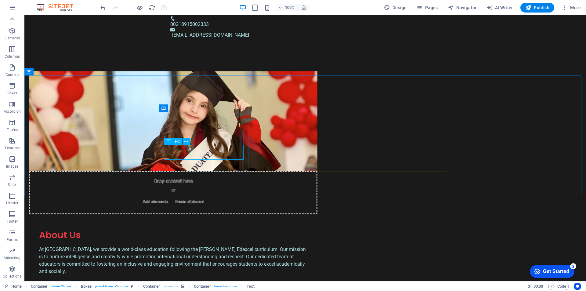
click at [178, 140] on span "Text" at bounding box center [176, 141] width 7 height 4
click at [184, 140] on icon at bounding box center [185, 141] width 3 height 6
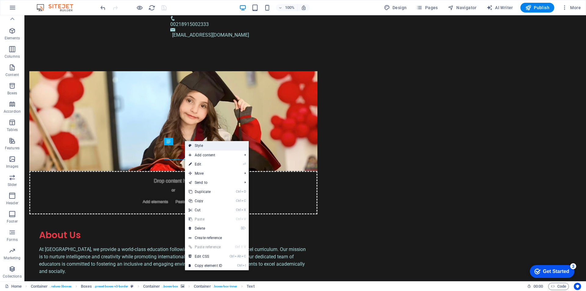
click at [189, 144] on icon at bounding box center [189, 145] width 3 height 9
select select "rem"
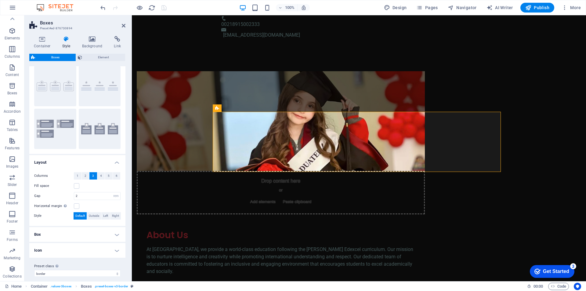
scroll to position [22, 0]
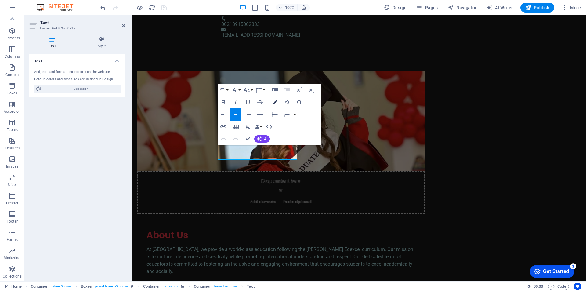
click at [276, 99] on button "Colors" at bounding box center [275, 102] width 12 height 12
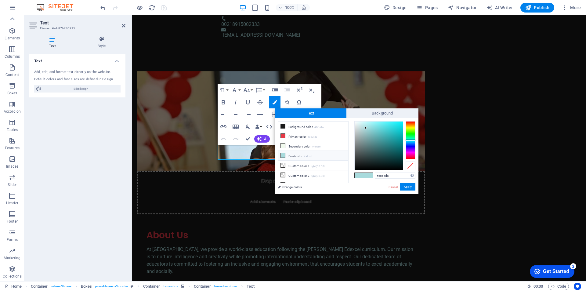
click at [282, 156] on icon at bounding box center [283, 155] width 4 height 4
drag, startPoint x: 365, startPoint y: 125, endPoint x: 353, endPoint y: 174, distance: 50.8
click at [353, 174] on div "#000000 Supported formats #0852ed rgb(8, 82, 237) rgba(8, 82, 237, 90%) hsv(221…" at bounding box center [384, 200] width 67 height 164
click at [405, 185] on button "Apply" at bounding box center [407, 186] width 15 height 7
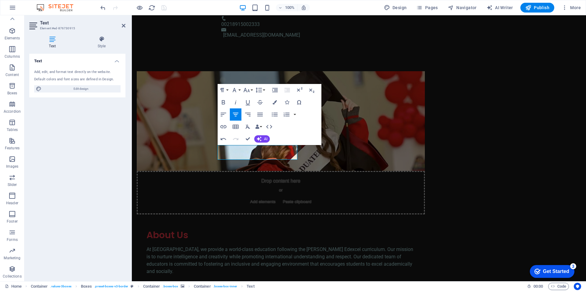
drag, startPoint x: 284, startPoint y: 156, endPoint x: 254, endPoint y: 150, distance: 30.6
click at [254, 150] on div "H2 Container Container Banner Banner Container Container Container Menu Bar Men…" at bounding box center [359, 148] width 454 height 266
drag, startPoint x: 220, startPoint y: 147, endPoint x: 292, endPoint y: 156, distance: 72.6
click at [274, 103] on icon "button" at bounding box center [274, 102] width 4 height 4
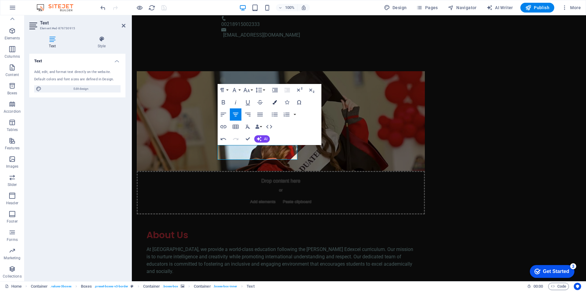
type input "#a8dadc"
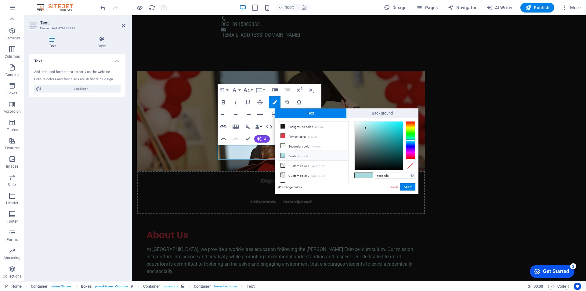
click at [280, 155] on li "Font color #a8dadc" at bounding box center [313, 156] width 70 height 10
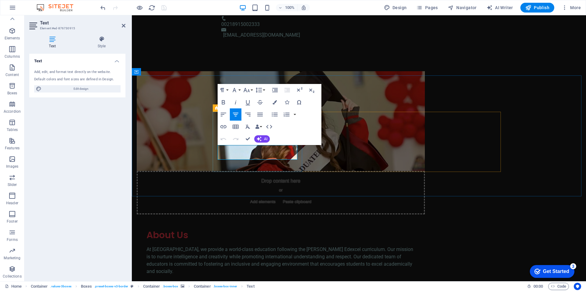
drag, startPoint x: 223, startPoint y: 148, endPoint x: 294, endPoint y: 158, distance: 71.4
click at [274, 102] on icon "button" at bounding box center [274, 102] width 4 height 4
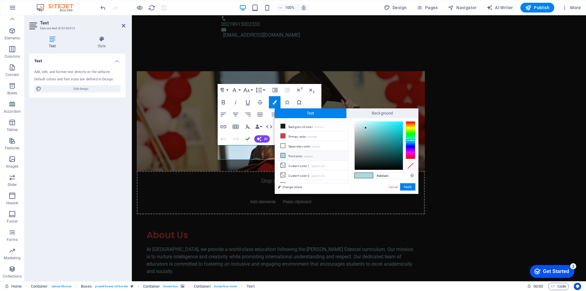
click at [280, 154] on span at bounding box center [282, 155] width 5 height 5
click at [288, 152] on li "Font color #a8dadc" at bounding box center [313, 156] width 70 height 10
type input "#000000"
click at [356, 173] on div "#000000 Supported formats #0852ed rgb(8, 82, 237) rgba(8, 82, 237, 90%) hsv(221…" at bounding box center [384, 200] width 67 height 164
click at [410, 187] on button "Apply" at bounding box center [407, 186] width 15 height 7
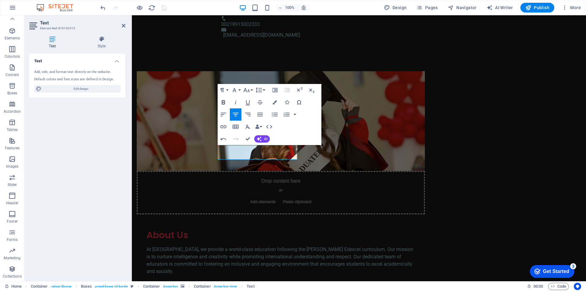
click at [223, 102] on icon "button" at bounding box center [223, 102] width 7 height 7
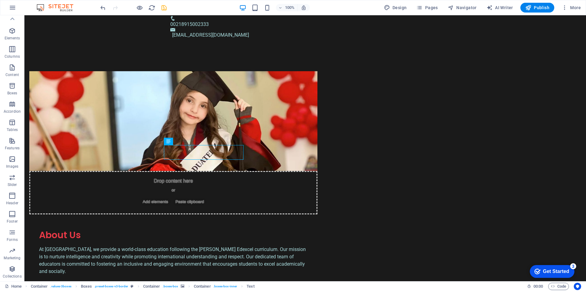
drag, startPoint x: 165, startPoint y: 148, endPoint x: 174, endPoint y: 146, distance: 9.3
click at [174, 146] on div "H2 Container Container Banner Banner Container Container Container Menu Bar Men…" at bounding box center [304, 148] width 561 height 266
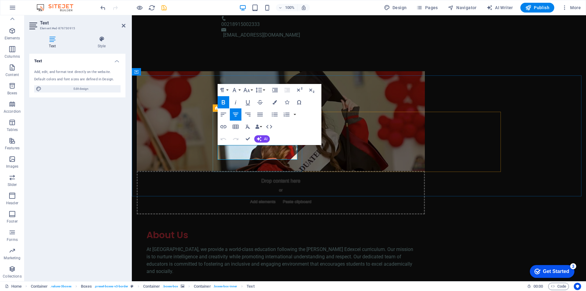
drag, startPoint x: 218, startPoint y: 148, endPoint x: 292, endPoint y: 156, distance: 74.5
click at [240, 90] on button "Font Family" at bounding box center [236, 90] width 12 height 12
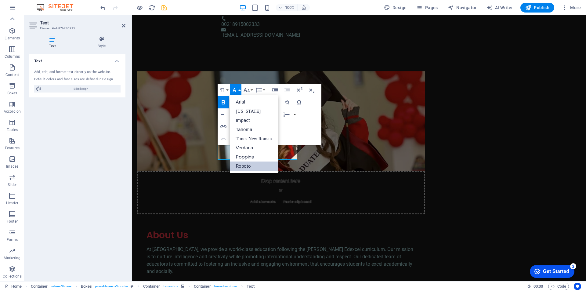
scroll to position [0, 0]
click at [244, 108] on link "[US_STATE]" at bounding box center [254, 110] width 48 height 9
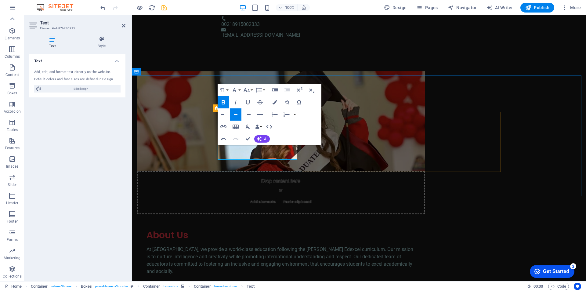
drag, startPoint x: 220, startPoint y: 148, endPoint x: 288, endPoint y: 159, distance: 68.5
click at [237, 89] on icon "button" at bounding box center [234, 89] width 7 height 7
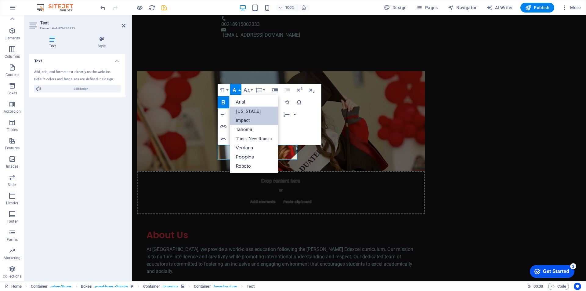
click at [245, 117] on link "Impact" at bounding box center [254, 120] width 48 height 9
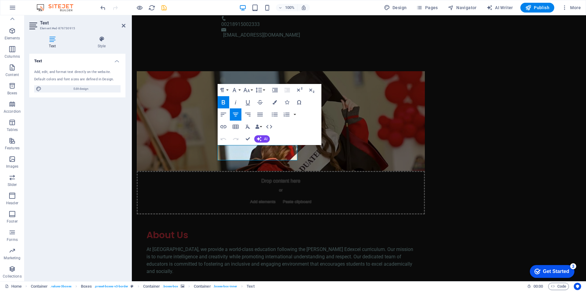
drag, startPoint x: 222, startPoint y: 146, endPoint x: 300, endPoint y: 156, distance: 78.6
click at [276, 99] on button "Colors" at bounding box center [275, 102] width 12 height 12
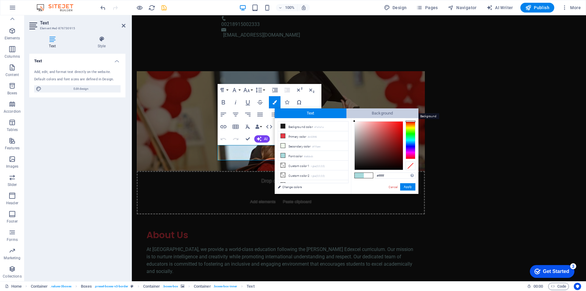
drag, startPoint x: 362, startPoint y: 128, endPoint x: 353, endPoint y: 117, distance: 14.2
click at [353, 117] on div "Text Background less Background color #1a1a1a Primary color #e63946 Secondary c…" at bounding box center [346, 150] width 144 height 85
click at [293, 155] on li "Font color #a8dadc" at bounding box center [313, 156] width 70 height 10
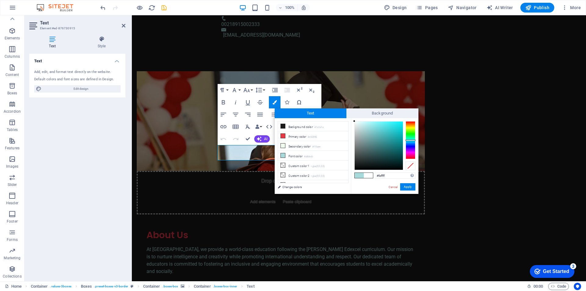
click at [354, 121] on div at bounding box center [354, 121] width 2 height 2
click at [411, 184] on button "Apply" at bounding box center [407, 186] width 15 height 7
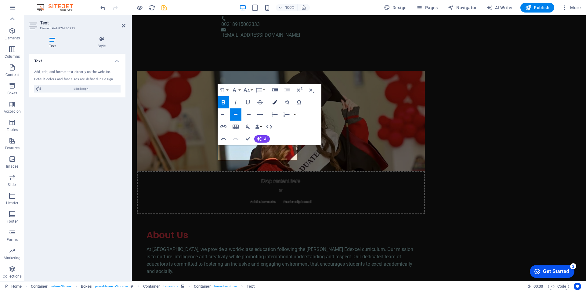
click at [278, 102] on button "Colors" at bounding box center [275, 102] width 12 height 12
type input "#a8dadc"
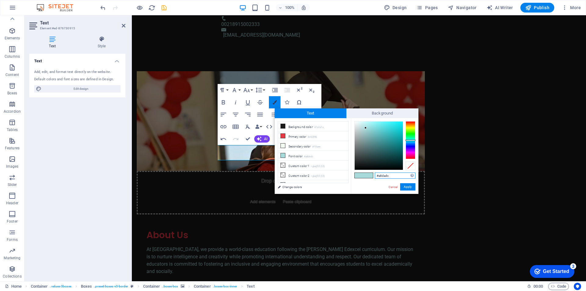
click at [274, 101] on icon "button" at bounding box center [274, 102] width 4 height 4
click at [395, 185] on link "Cancel" at bounding box center [393, 187] width 11 height 5
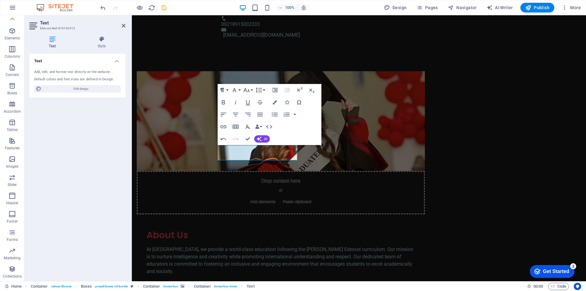
click at [227, 88] on button "Paragraph Format" at bounding box center [223, 90] width 12 height 12
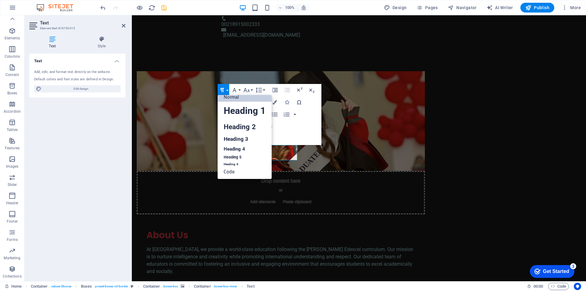
scroll to position [5, 0]
click at [227, 88] on button "Paragraph Format" at bounding box center [223, 90] width 12 height 12
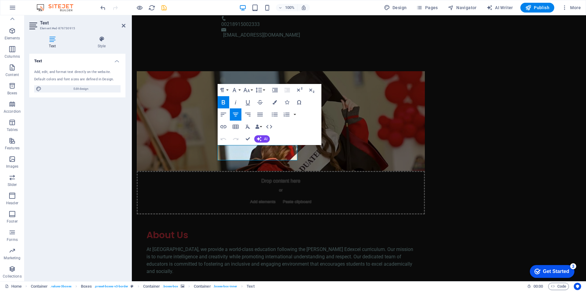
drag, startPoint x: 234, startPoint y: 149, endPoint x: 294, endPoint y: 162, distance: 61.4
click at [275, 103] on icon "button" at bounding box center [274, 102] width 4 height 4
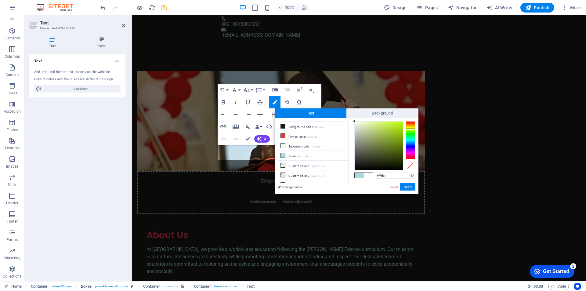
click at [408, 129] on div at bounding box center [410, 140] width 10 height 38
click at [410, 128] on div at bounding box center [410, 140] width 10 height 38
click at [411, 127] on div at bounding box center [410, 128] width 10 height 2
click at [401, 124] on div at bounding box center [378, 145] width 48 height 48
type input "#f3eb04"
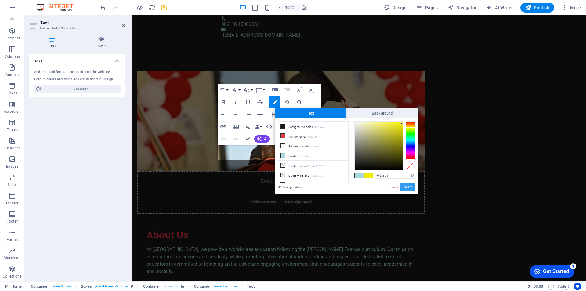
click at [411, 185] on button "Apply" at bounding box center [407, 186] width 15 height 7
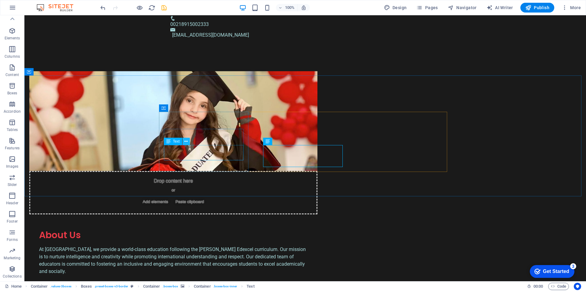
click at [187, 139] on icon at bounding box center [185, 141] width 3 height 6
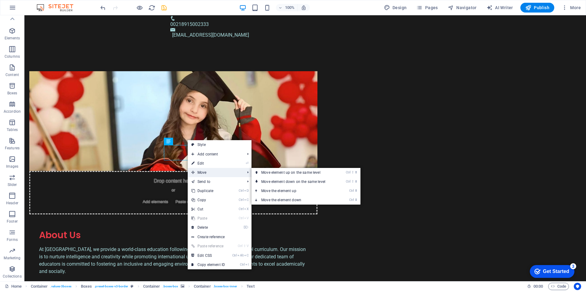
click at [200, 171] on span "Move" at bounding box center [215, 172] width 55 height 9
click at [261, 180] on link "Ctrl ⇧ ⬇ Move element down on the same level" at bounding box center [294, 181] width 86 height 9
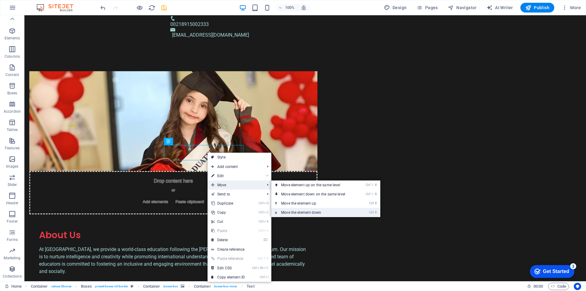
click at [292, 211] on link "Ctrl ⬇ Move the element down" at bounding box center [314, 212] width 86 height 9
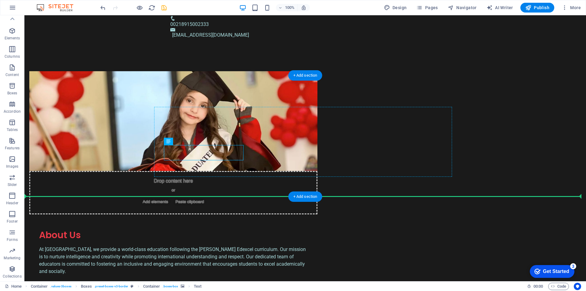
drag, startPoint x: 166, startPoint y: 148, endPoint x: 169, endPoint y: 163, distance: 15.7
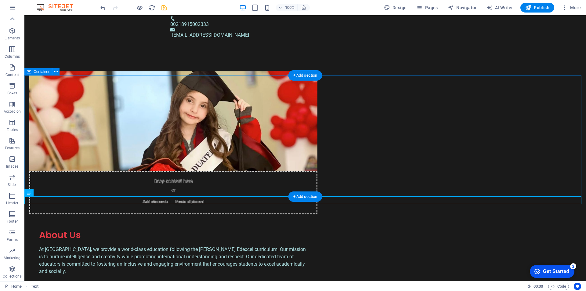
drag, startPoint x: 139, startPoint y: 198, endPoint x: 153, endPoint y: 185, distance: 19.0
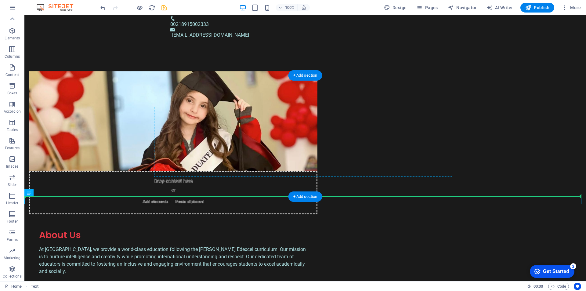
drag, startPoint x: 127, startPoint y: 200, endPoint x: 194, endPoint y: 150, distance: 83.6
drag, startPoint x: 82, startPoint y: 200, endPoint x: 209, endPoint y: 152, distance: 135.5
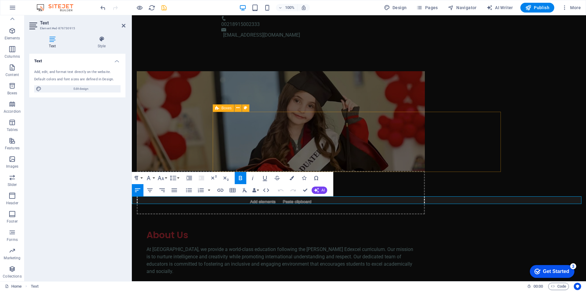
drag, startPoint x: 274, startPoint y: 198, endPoint x: 271, endPoint y: 199, distance: 3.1
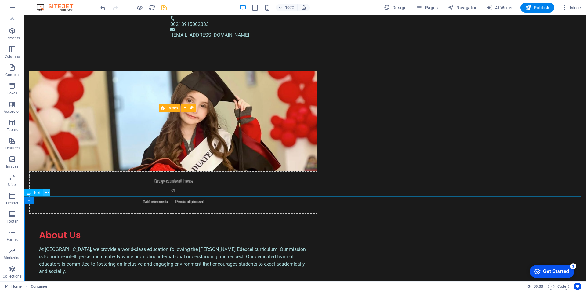
click at [47, 192] on icon at bounding box center [46, 192] width 3 height 6
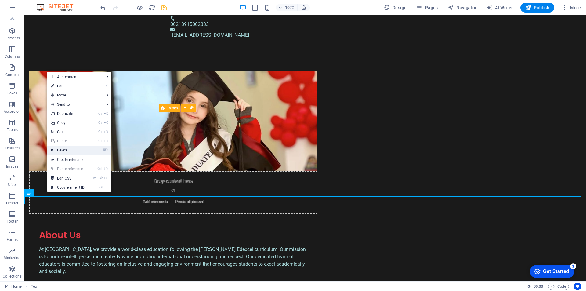
drag, startPoint x: 64, startPoint y: 149, endPoint x: 40, endPoint y: 134, distance: 28.4
click at [64, 149] on link "⌦ Delete" at bounding box center [67, 149] width 41 height 9
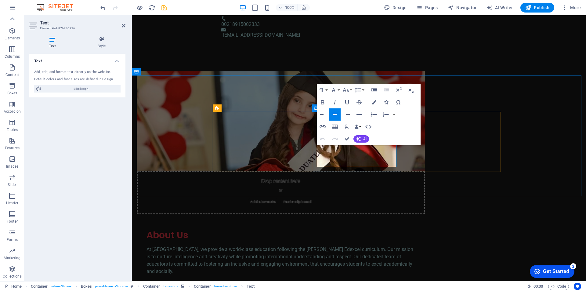
drag, startPoint x: 404, startPoint y: 178, endPoint x: 400, endPoint y: 176, distance: 4.5
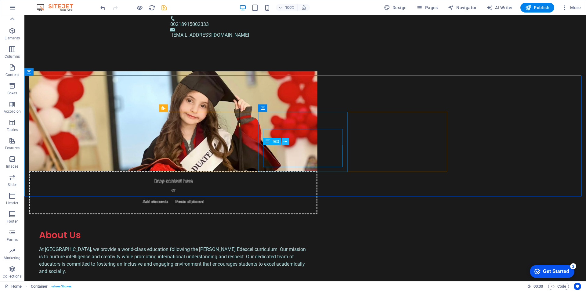
click at [284, 141] on icon at bounding box center [284, 141] width 3 height 6
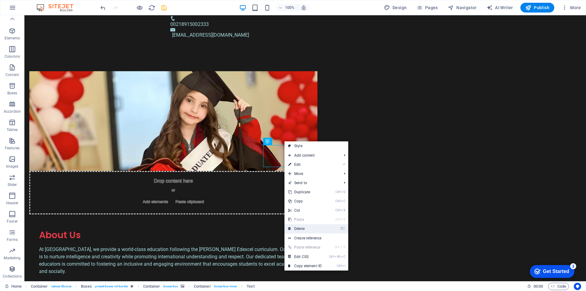
drag, startPoint x: 301, startPoint y: 228, endPoint x: 285, endPoint y: 201, distance: 31.3
click at [301, 228] on link "⌦ Delete" at bounding box center [304, 228] width 41 height 9
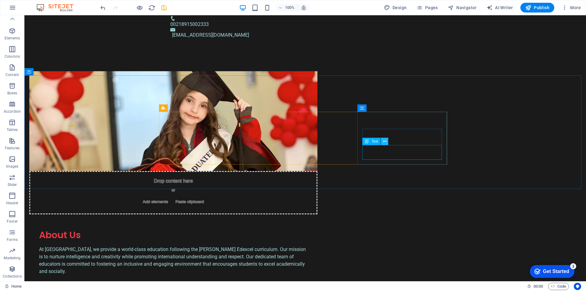
click at [383, 141] on icon at bounding box center [384, 141] width 3 height 6
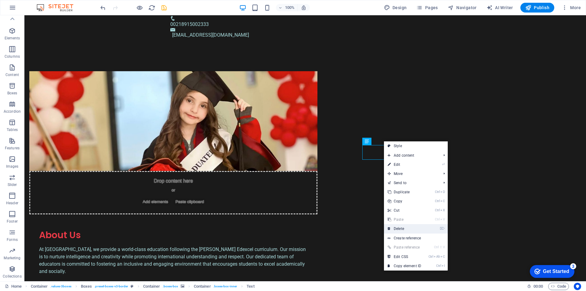
click at [393, 229] on link "⌦ Delete" at bounding box center [404, 228] width 41 height 9
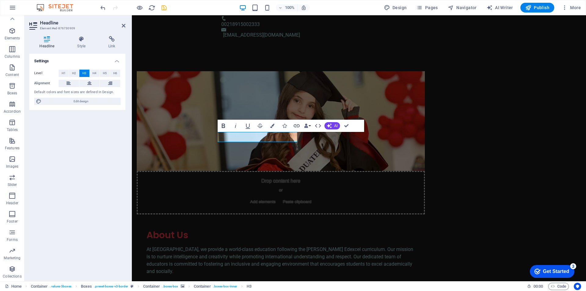
click at [224, 126] on icon "button" at bounding box center [222, 126] width 3 height 4
click at [271, 125] on icon "button" at bounding box center [272, 126] width 4 height 4
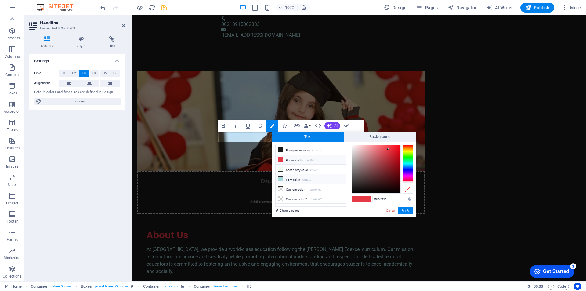
click at [280, 178] on icon at bounding box center [280, 179] width 4 height 4
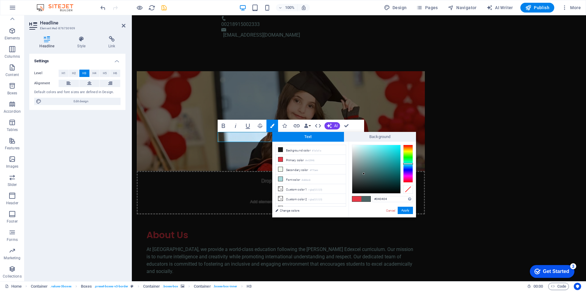
type input "#000000"
drag, startPoint x: 364, startPoint y: 154, endPoint x: 346, endPoint y: 198, distance: 47.1
click at [351, 198] on div "#000000 Supported formats #0852ed rgb(8, 82, 237) rgba(8, 82, 237, 90%) hsv(221…" at bounding box center [381, 224] width 67 height 164
click at [401, 210] on button "Apply" at bounding box center [404, 209] width 15 height 7
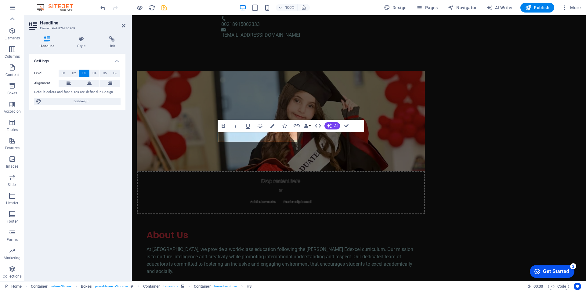
drag, startPoint x: 210, startPoint y: 125, endPoint x: 342, endPoint y: 140, distance: 132.6
click at [342, 140] on div "H2 Container Container Banner Banner Container Container Container Menu Bar Men…" at bounding box center [359, 148] width 454 height 266
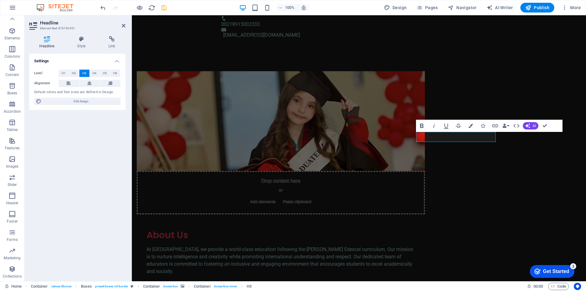
click at [422, 125] on icon "button" at bounding box center [421, 125] width 7 height 7
click at [472, 124] on icon "button" at bounding box center [470, 126] width 4 height 4
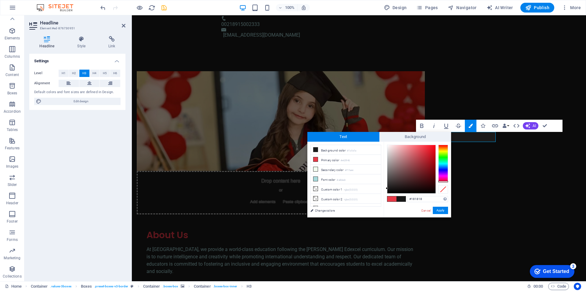
drag, startPoint x: 421, startPoint y: 149, endPoint x: 382, endPoint y: 188, distance: 55.2
click at [382, 188] on div "less Background color #1a1a1a Primary color #e63946 Secondary color #f1faee Fon…" at bounding box center [379, 180] width 144 height 76
click at [326, 178] on li "Font color #a8dadc" at bounding box center [345, 179] width 70 height 10
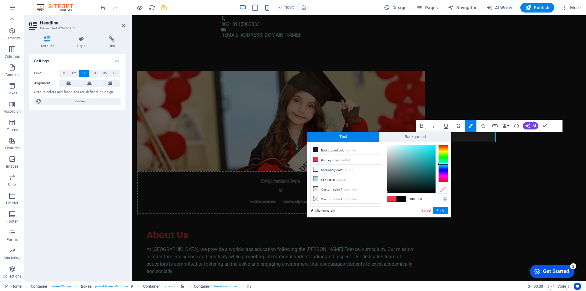
drag, startPoint x: 404, startPoint y: 167, endPoint x: 386, endPoint y: 196, distance: 33.2
click at [386, 196] on div "#000000 Supported formats #0852ed rgb(8, 82, 237) rgba(8, 82, 237, 90%) hsv(221…" at bounding box center [416, 224] width 67 height 164
type input "#060606"
click at [388, 192] on div at bounding box center [388, 191] width 2 height 2
click at [441, 209] on button "Apply" at bounding box center [439, 209] width 15 height 7
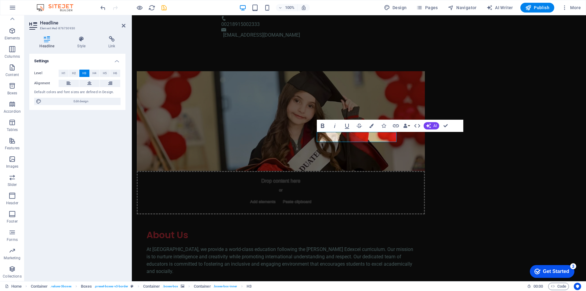
click at [324, 126] on icon "button" at bounding box center [322, 125] width 7 height 7
click at [370, 126] on icon "button" at bounding box center [371, 126] width 4 height 4
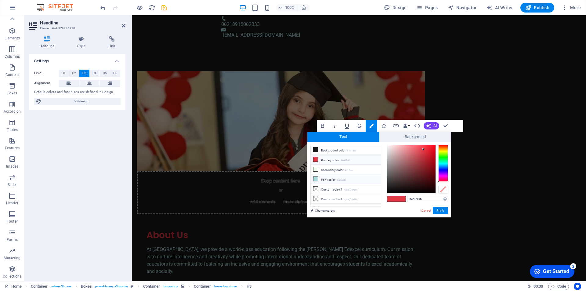
click at [317, 177] on icon at bounding box center [315, 179] width 4 height 4
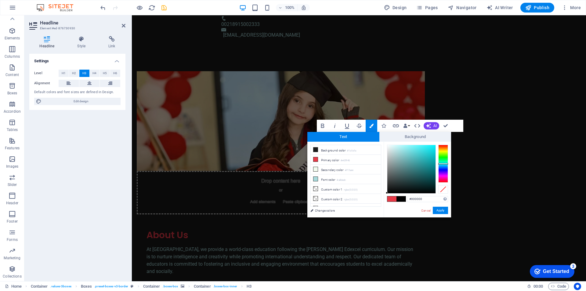
drag, startPoint x: 396, startPoint y: 149, endPoint x: 386, endPoint y: 197, distance: 49.5
click at [386, 197] on div "#000000 Supported formats #0852ed rgb(8, 82, 237) rgba(8, 82, 237, 90%) hsv(221…" at bounding box center [416, 224] width 67 height 164
type input "#030303"
click at [388, 192] on div at bounding box center [388, 192] width 2 height 2
drag, startPoint x: 444, startPoint y: 210, endPoint x: 312, endPoint y: 195, distance: 132.6
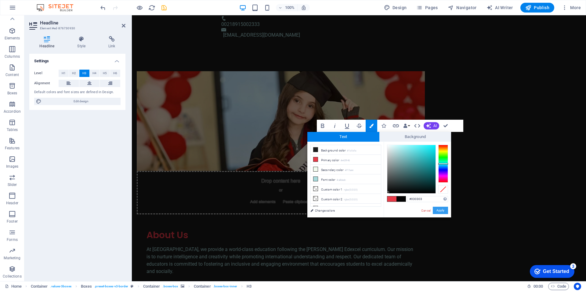
click at [444, 210] on button "Apply" at bounding box center [439, 209] width 15 height 7
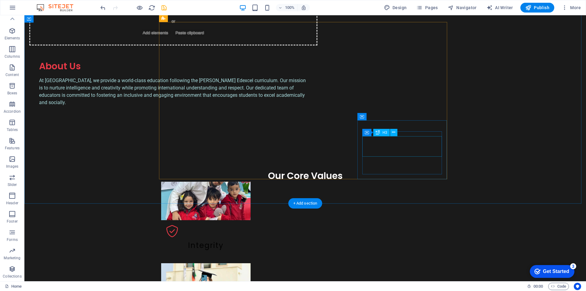
scroll to position [648, 0]
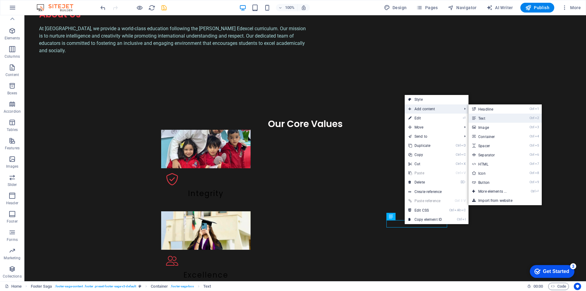
click at [478, 117] on link "Ctrl 2 Text" at bounding box center [493, 117] width 50 height 9
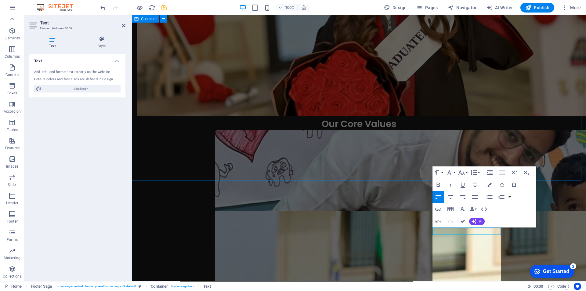
scroll to position [889, 2]
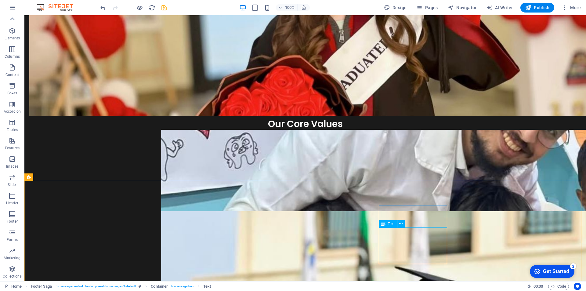
drag, startPoint x: 430, startPoint y: 238, endPoint x: 410, endPoint y: 223, distance: 25.0
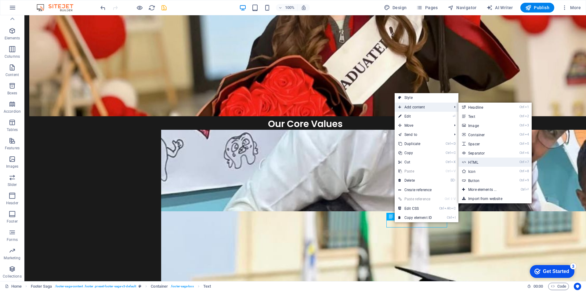
click at [472, 162] on link "Ctrl 7 HTML" at bounding box center [483, 161] width 50 height 9
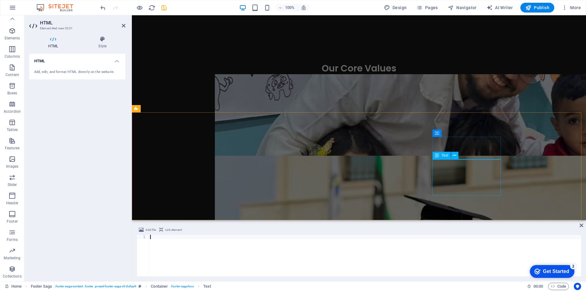
scroll to position [665, 0]
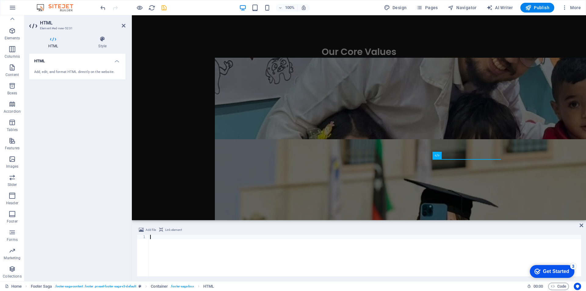
type textarea "[URL][DOMAIN_NAME]"
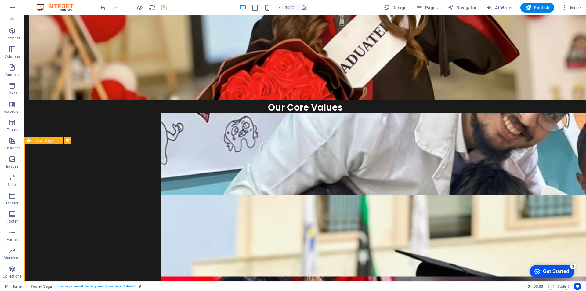
scroll to position [685, 0]
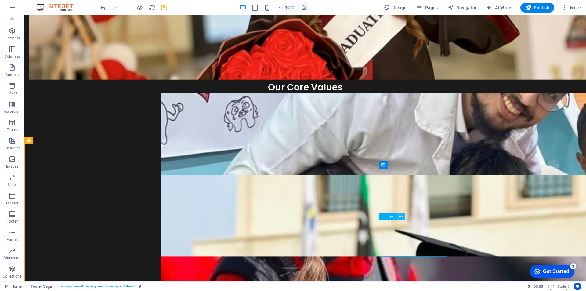
click at [402, 218] on icon at bounding box center [400, 216] width 3 height 6
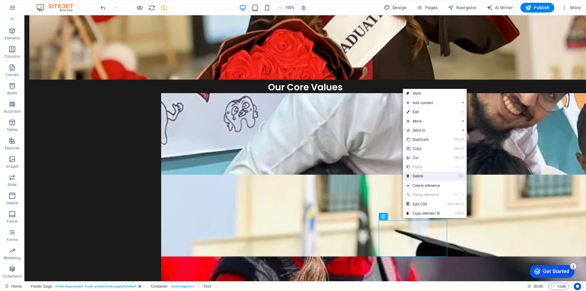
click at [419, 176] on link "⌦ Delete" at bounding box center [423, 175] width 41 height 9
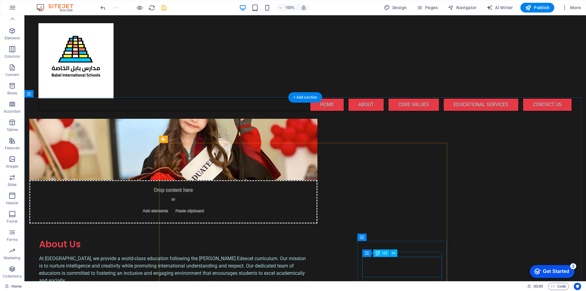
scroll to position [405, 0]
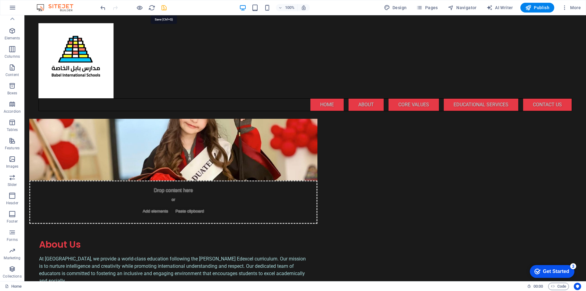
click at [163, 6] on icon "save" at bounding box center [163, 7] width 7 height 7
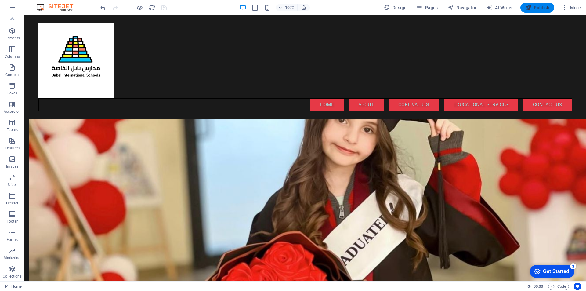
click at [536, 9] on span "Publish" at bounding box center [537, 8] width 24 height 6
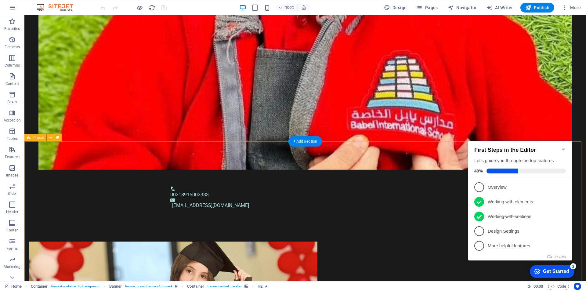
scroll to position [335, 0]
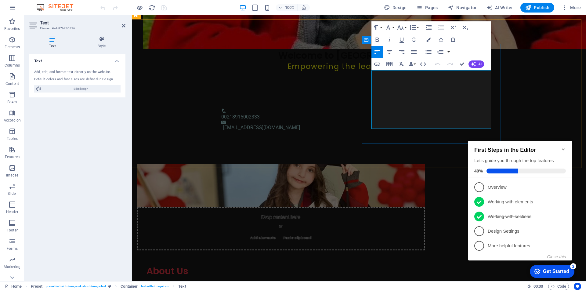
drag, startPoint x: 441, startPoint y: 81, endPoint x: 485, endPoint y: 80, distance: 44.5
click at [415, 282] on p "At [GEOGRAPHIC_DATA], we provide a world-class education following the [PERSON_…" at bounding box center [280, 296] width 268 height 29
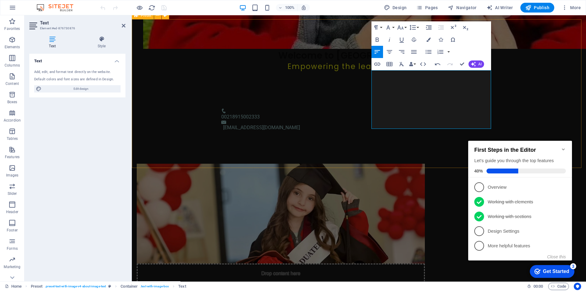
click at [540, 139] on div "Drop content here or Add elements Paste clipboard About Us At [GEOGRAPHIC_DATA]…" at bounding box center [359, 269] width 454 height 260
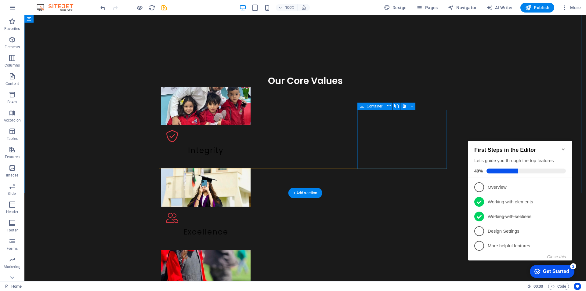
scroll to position [648, 0]
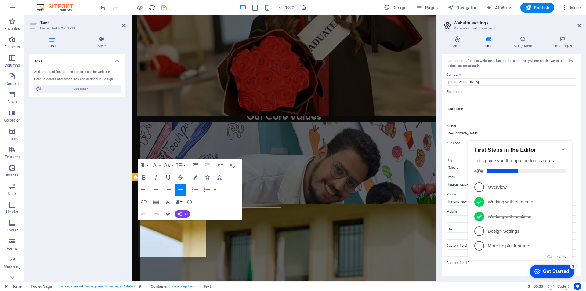
scroll to position [661, 0]
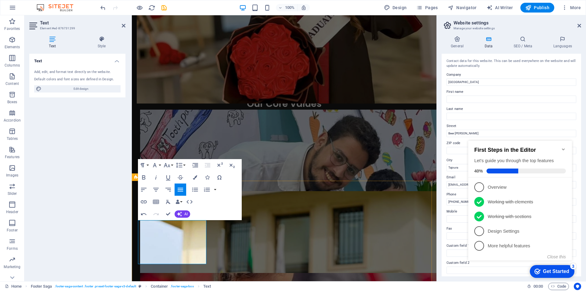
drag, startPoint x: 155, startPoint y: 237, endPoint x: 134, endPoint y: 240, distance: 21.5
click at [561, 147] on icon "Minimize checklist" at bounding box center [563, 149] width 5 height 5
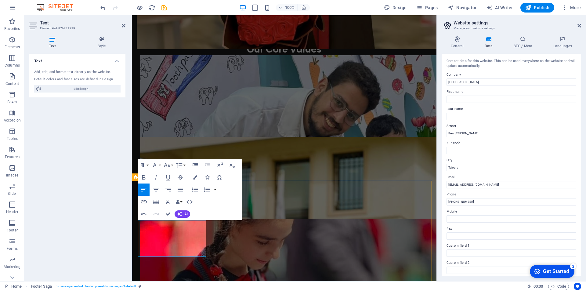
scroll to position [648, 0]
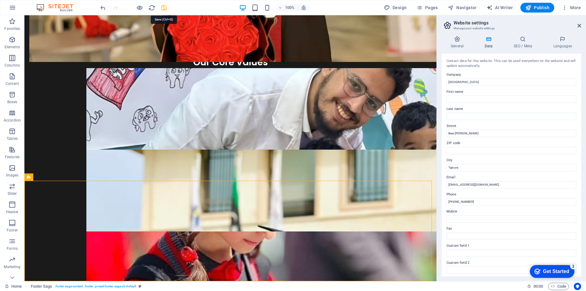
click at [0, 0] on icon "save" at bounding box center [0, 0] width 0 height 0
